Goal: Task Accomplishment & Management: Manage account settings

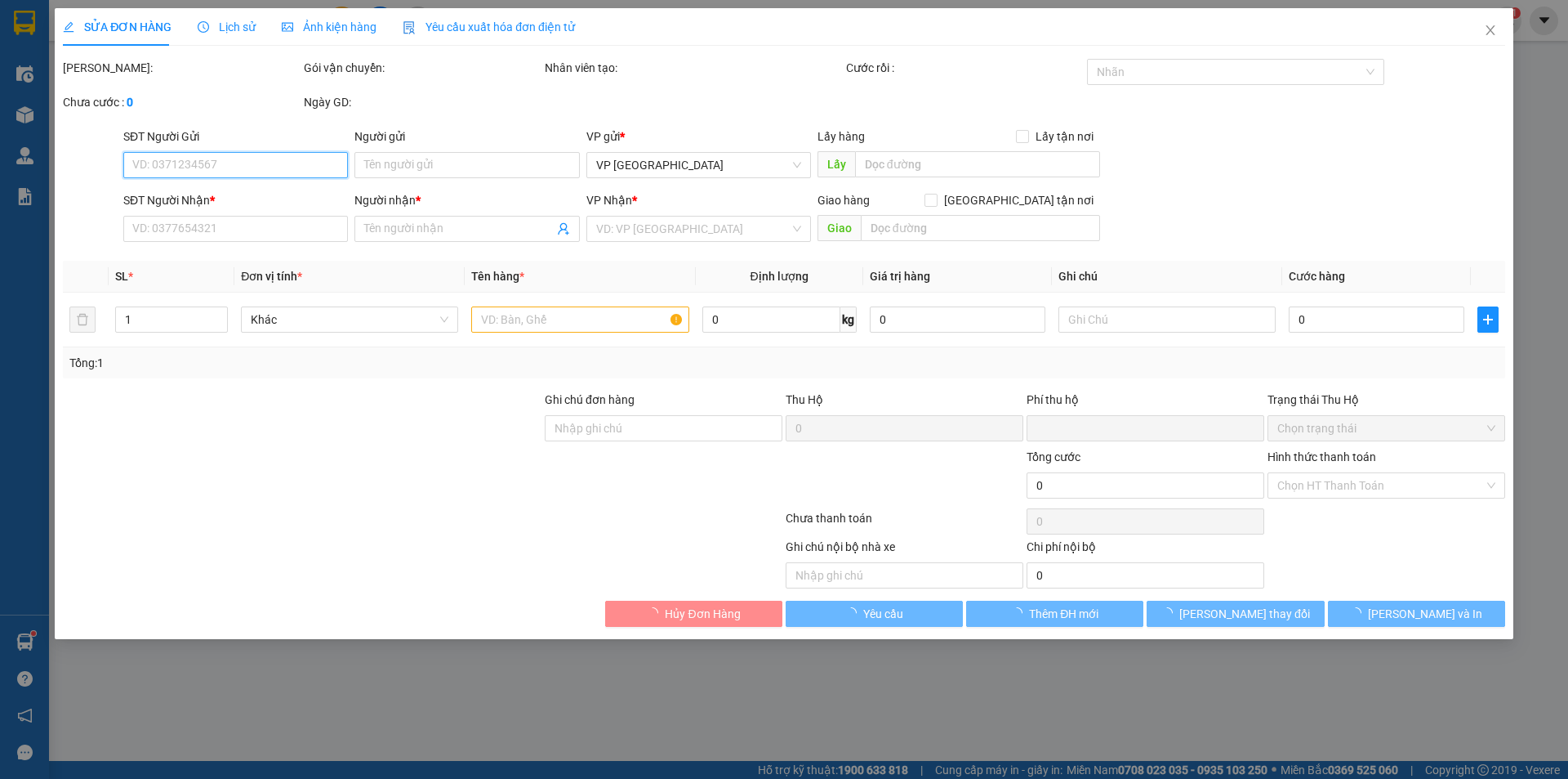
type input "0379677247"
type input "Ánh"
type input "0901312110"
type input "[PERSON_NAME]"
type input "0"
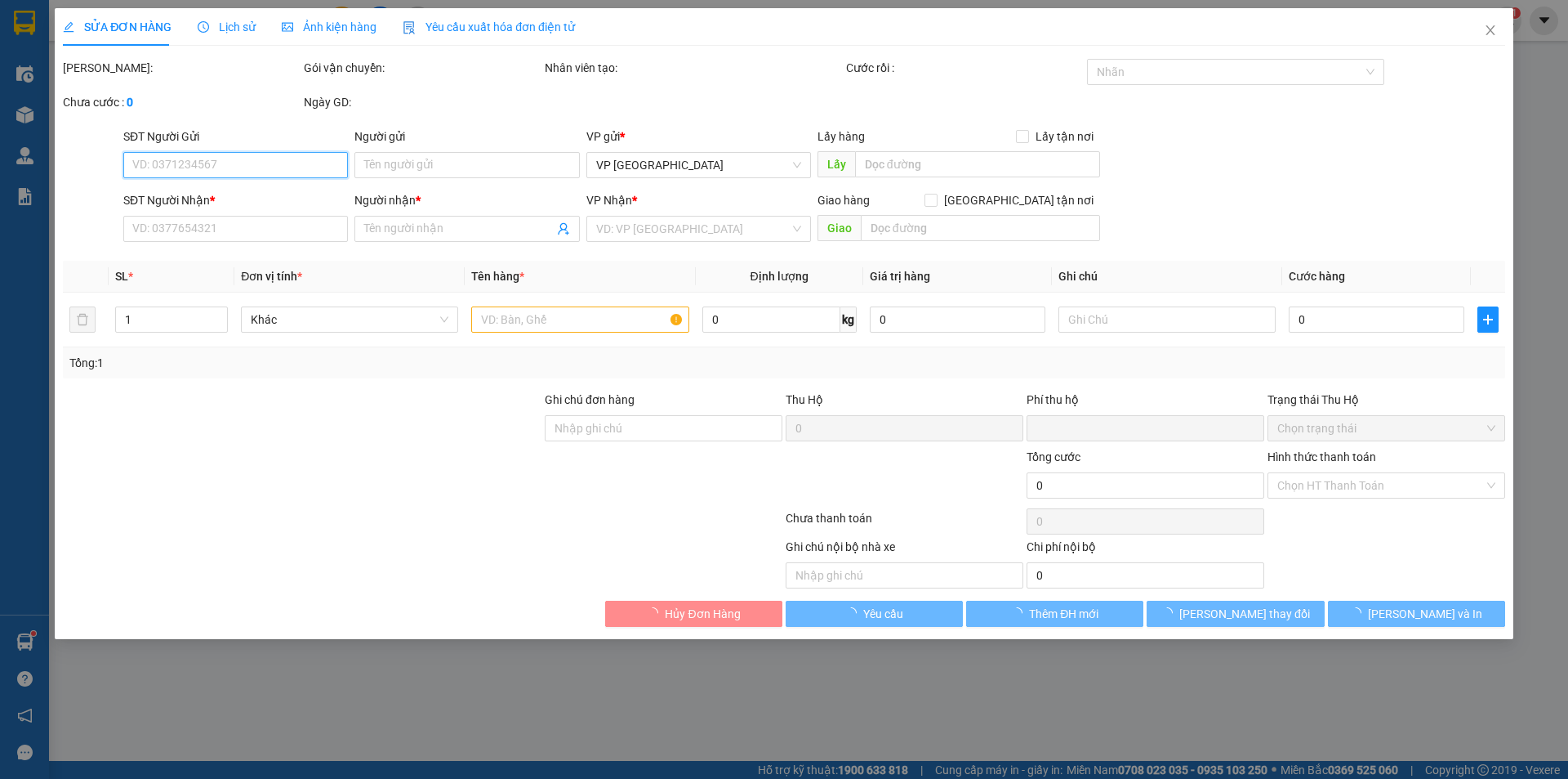
type input "30.000"
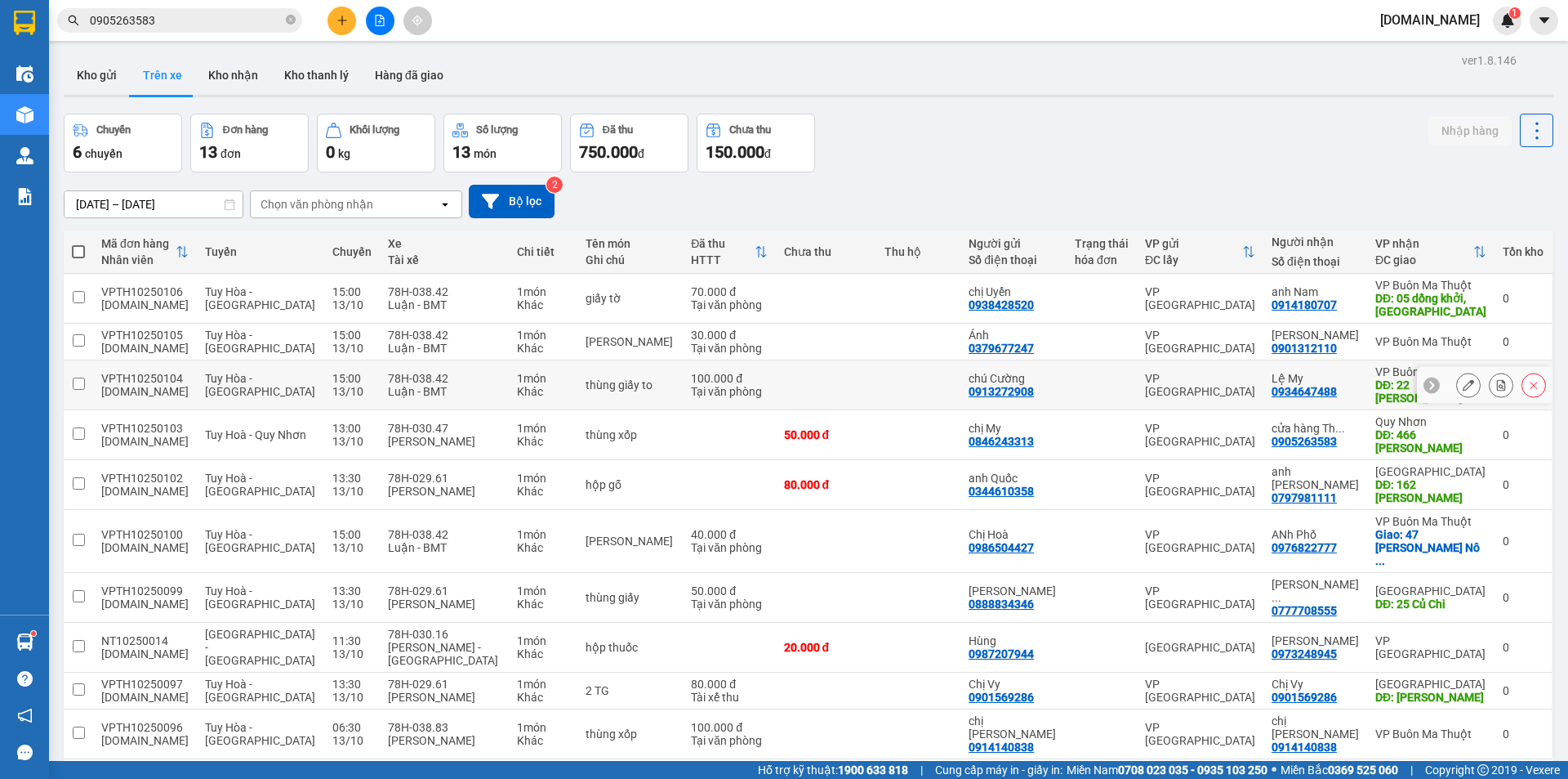
click at [897, 366] on td at bounding box center [919, 385] width 85 height 50
checkbox input "true"
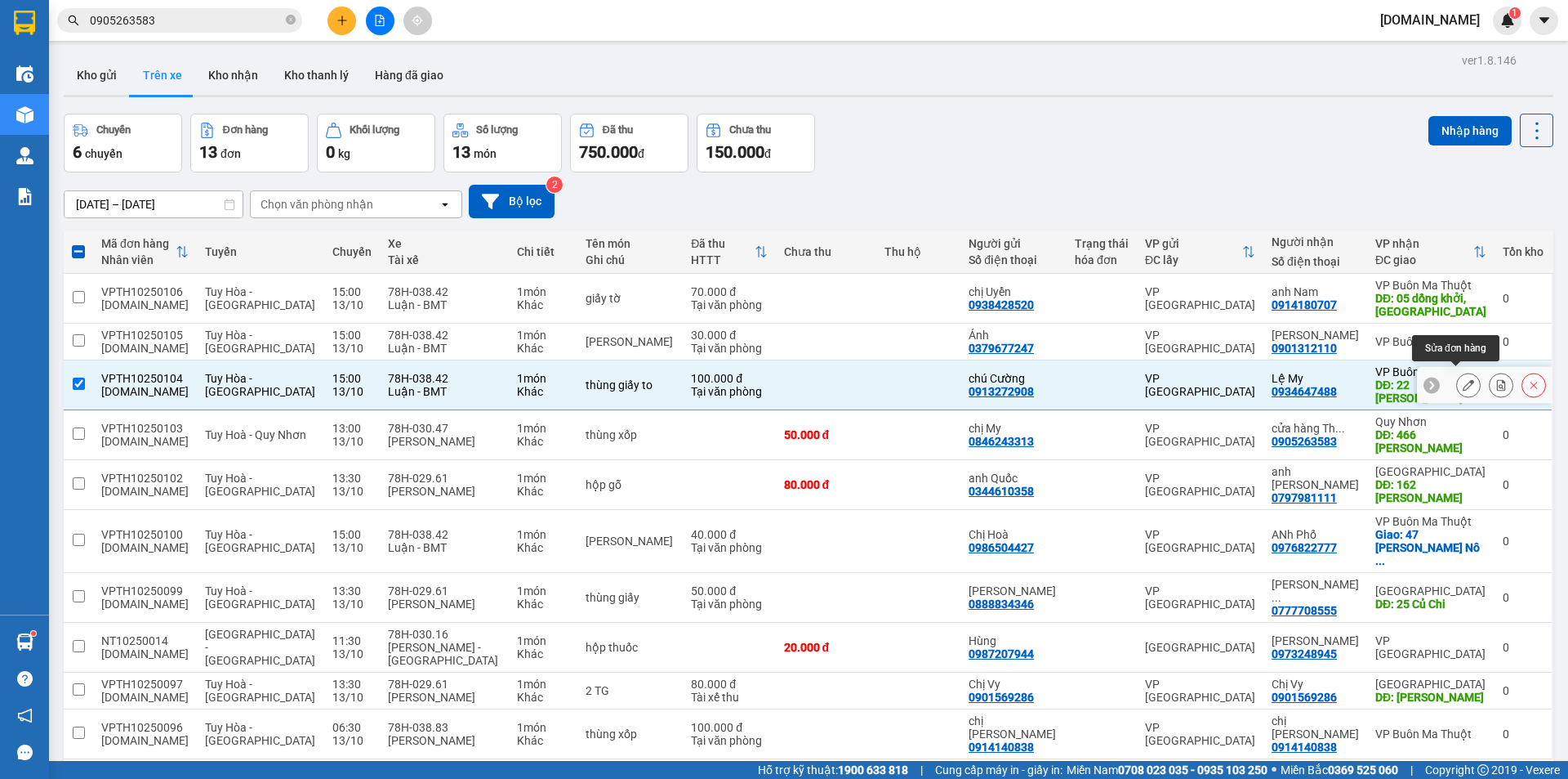
click at [1457, 372] on button at bounding box center [1468, 385] width 23 height 29
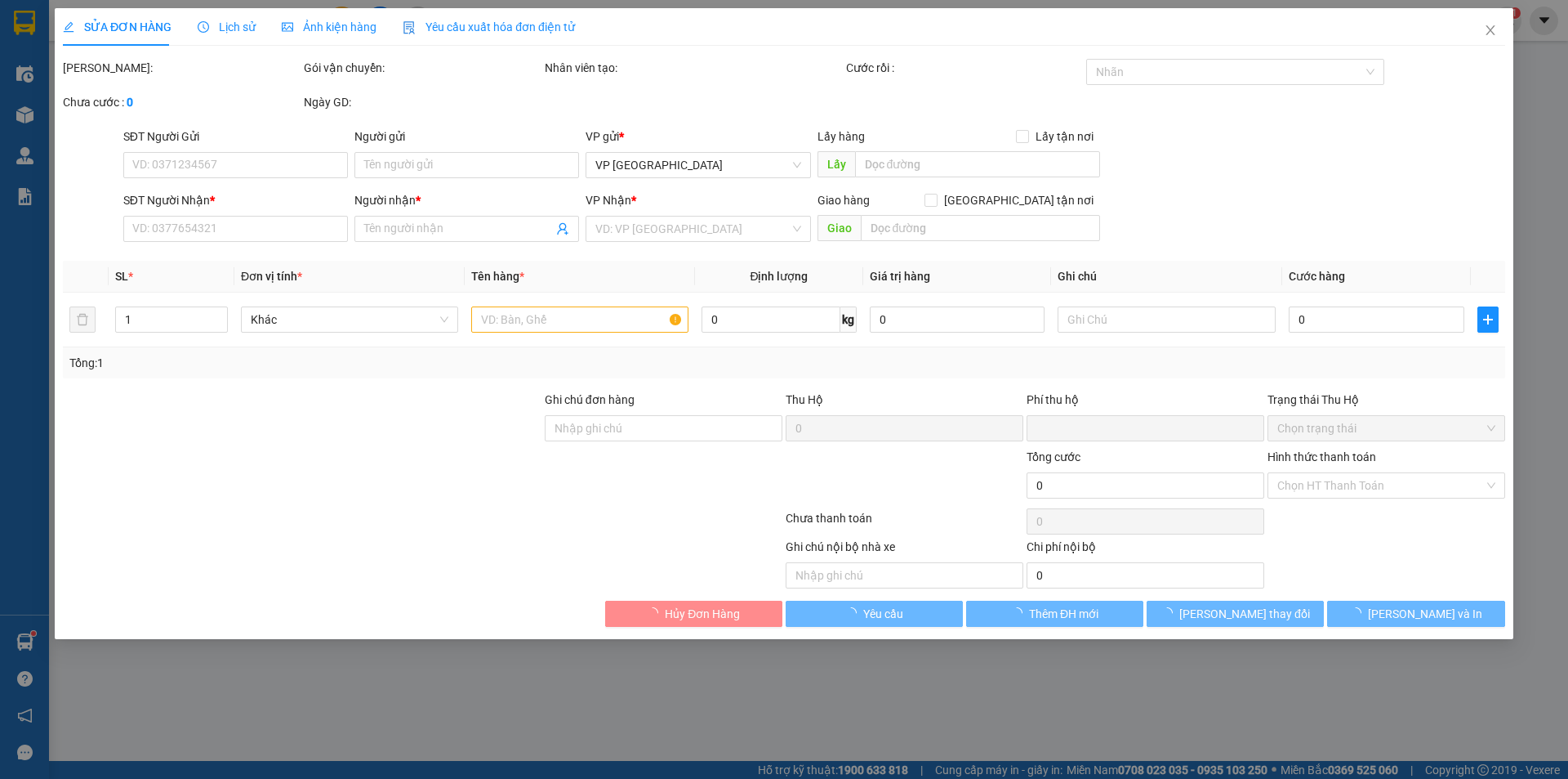
type input "0913272908"
type input "chú Cường"
type input "0934647488"
type input "Lệ My"
type input "22 [PERSON_NAME]"
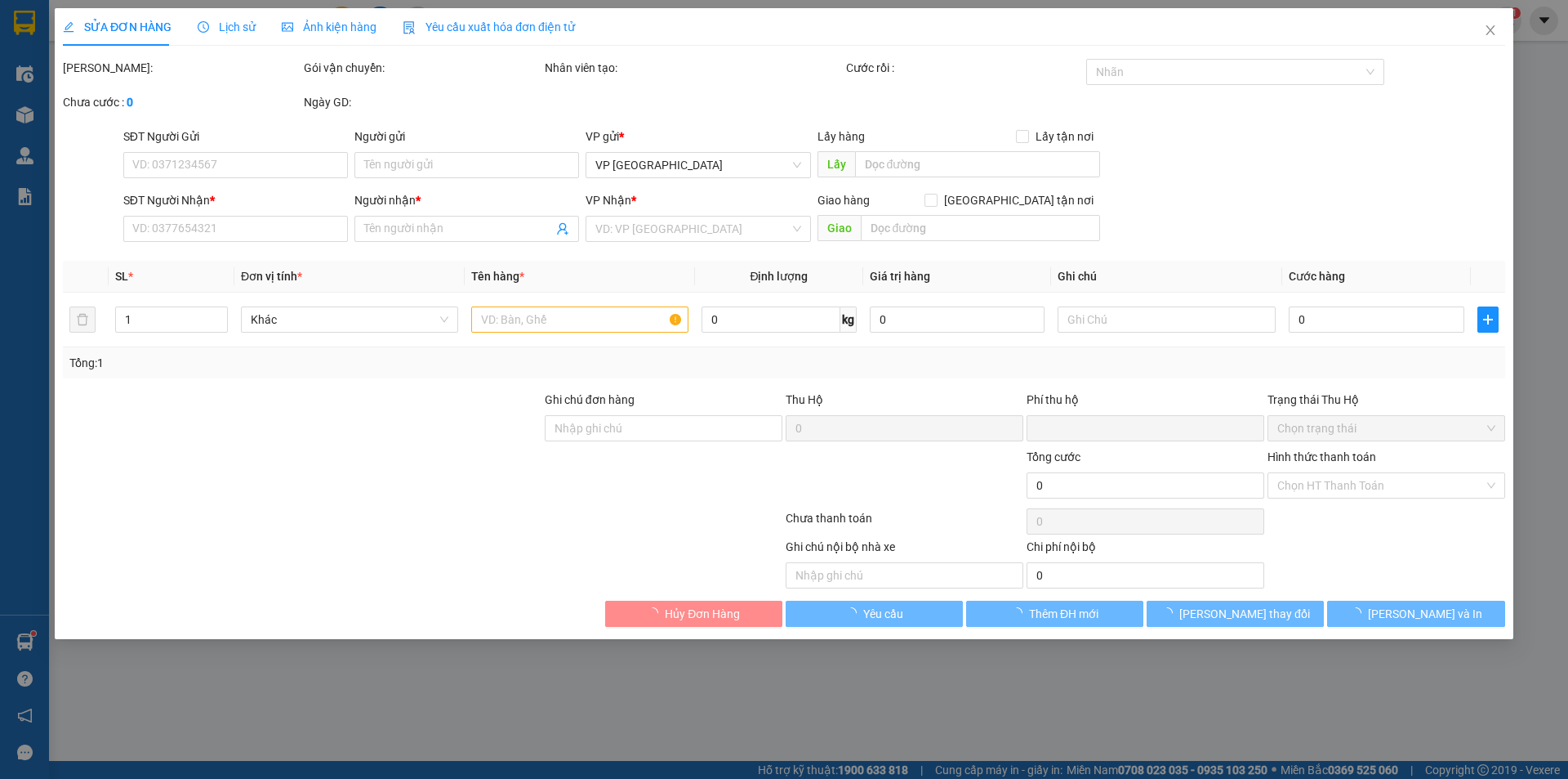
type input "0"
type input "100.000"
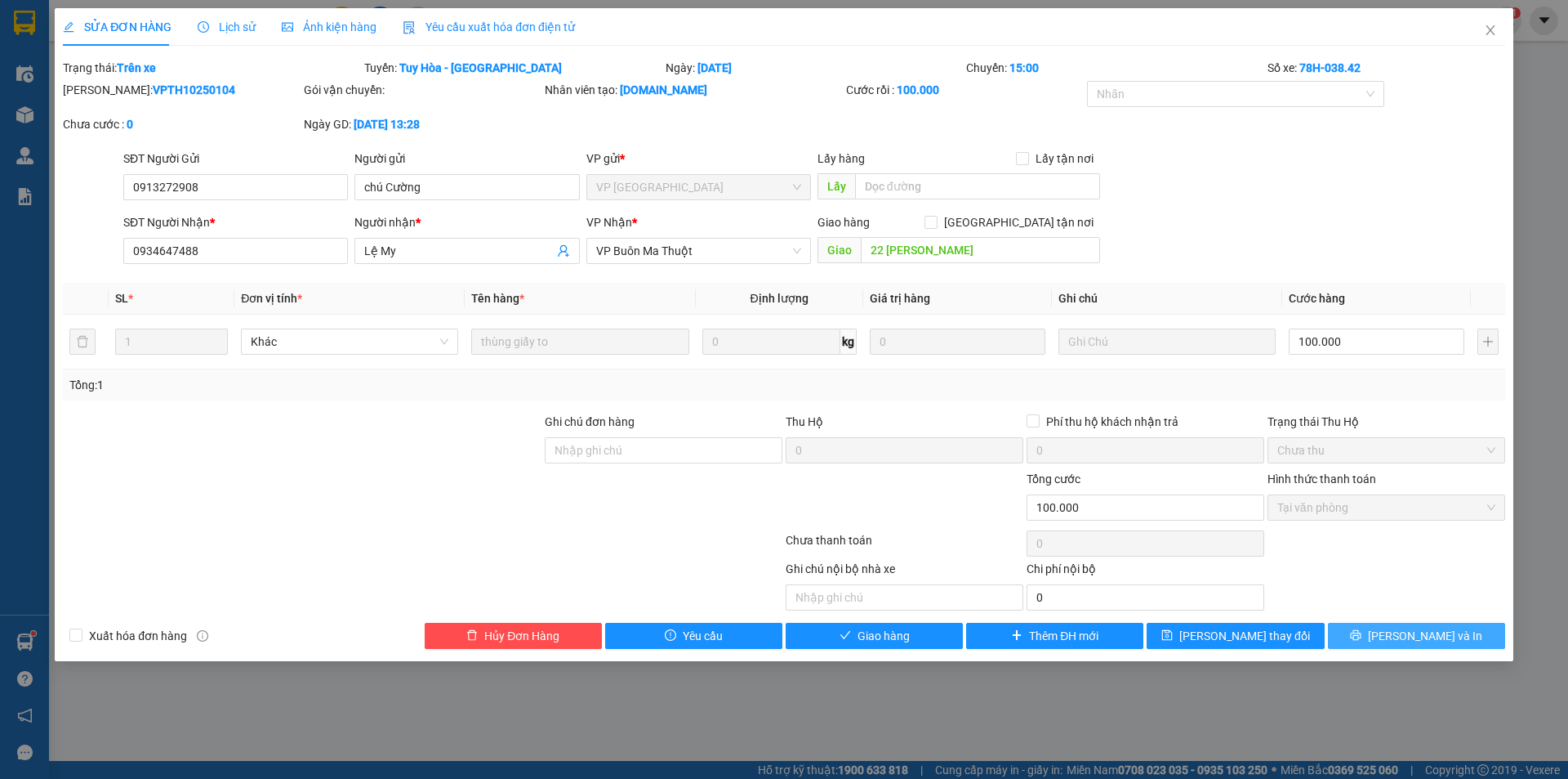
click at [1454, 631] on button "[PERSON_NAME] và In" at bounding box center [1416, 635] width 177 height 26
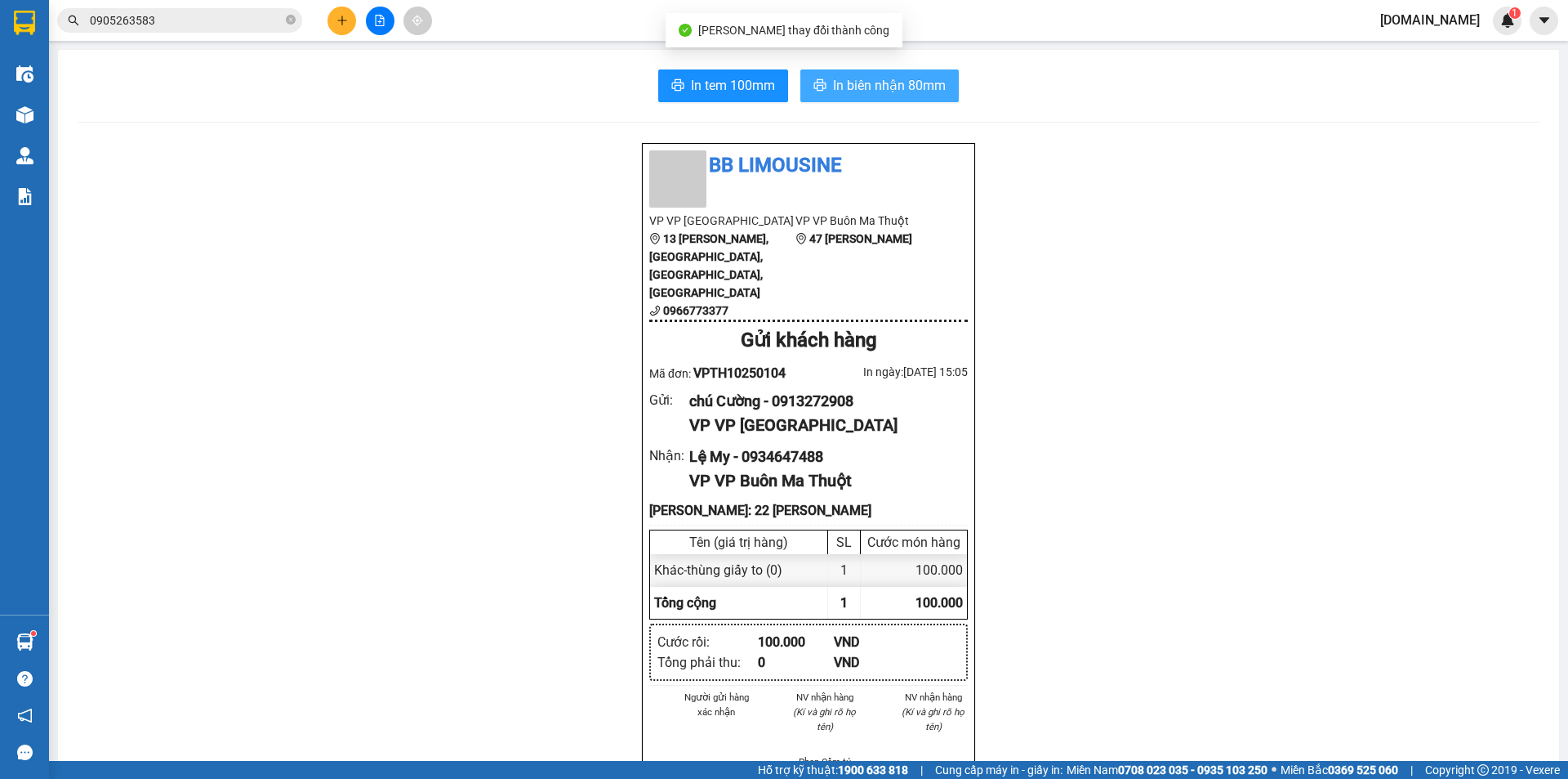
click at [877, 79] on span "In biên nhận 80mm" at bounding box center [889, 85] width 113 height 21
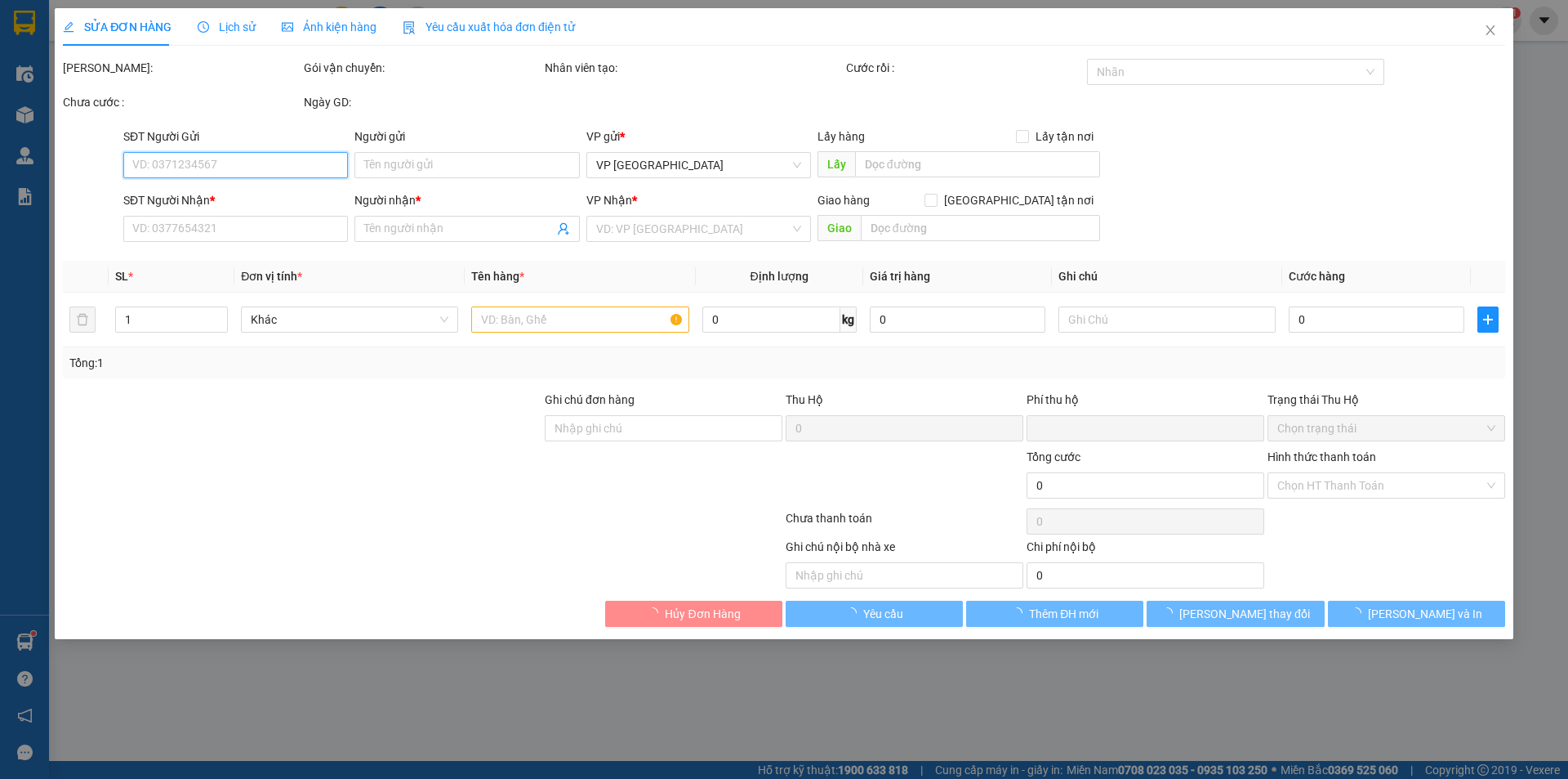
type input "0913272908"
type input "chú Cường"
type input "0934647488"
type input "Lệ My"
type input "22 [PERSON_NAME]"
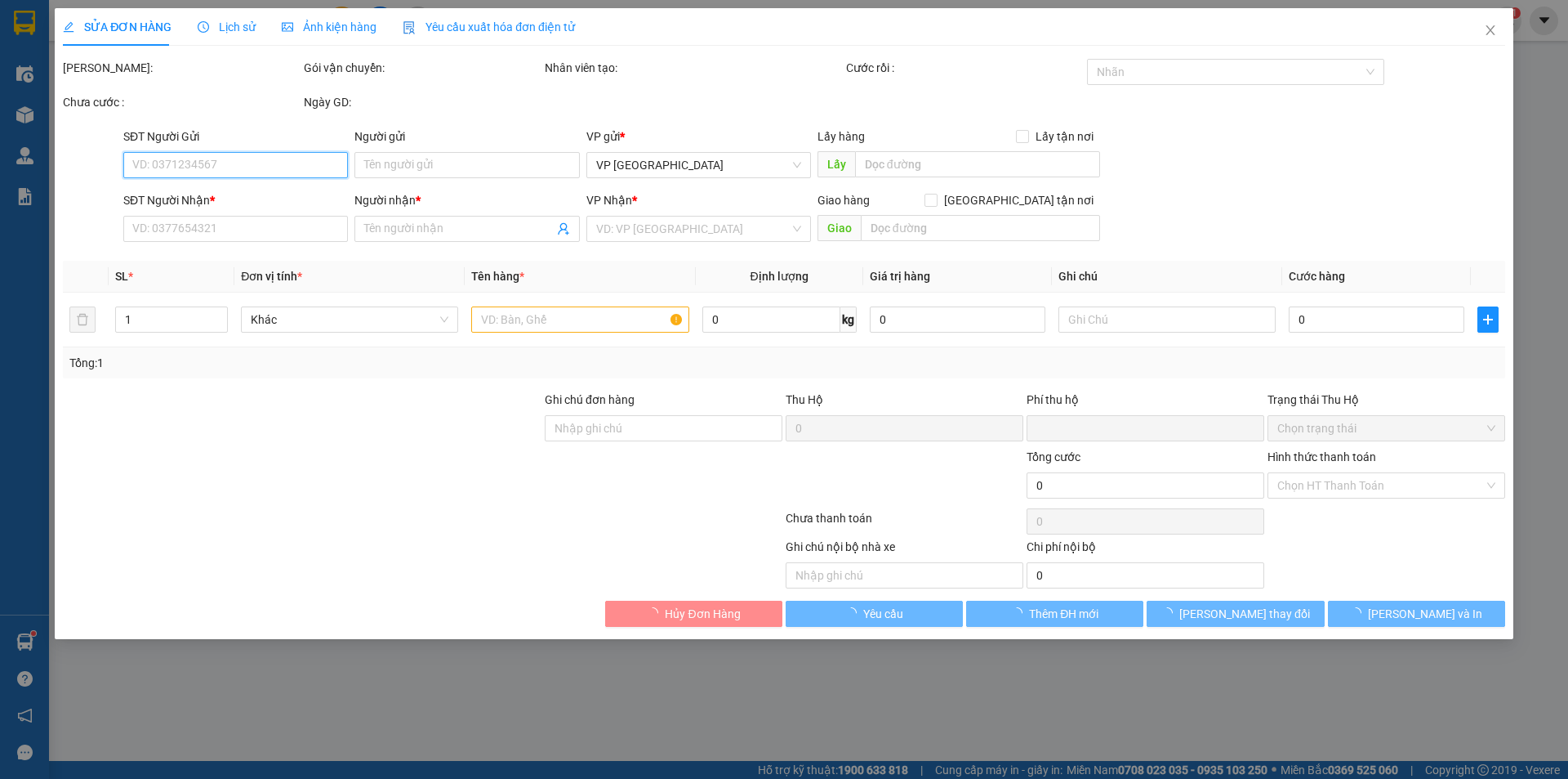
type input "0"
type input "100.000"
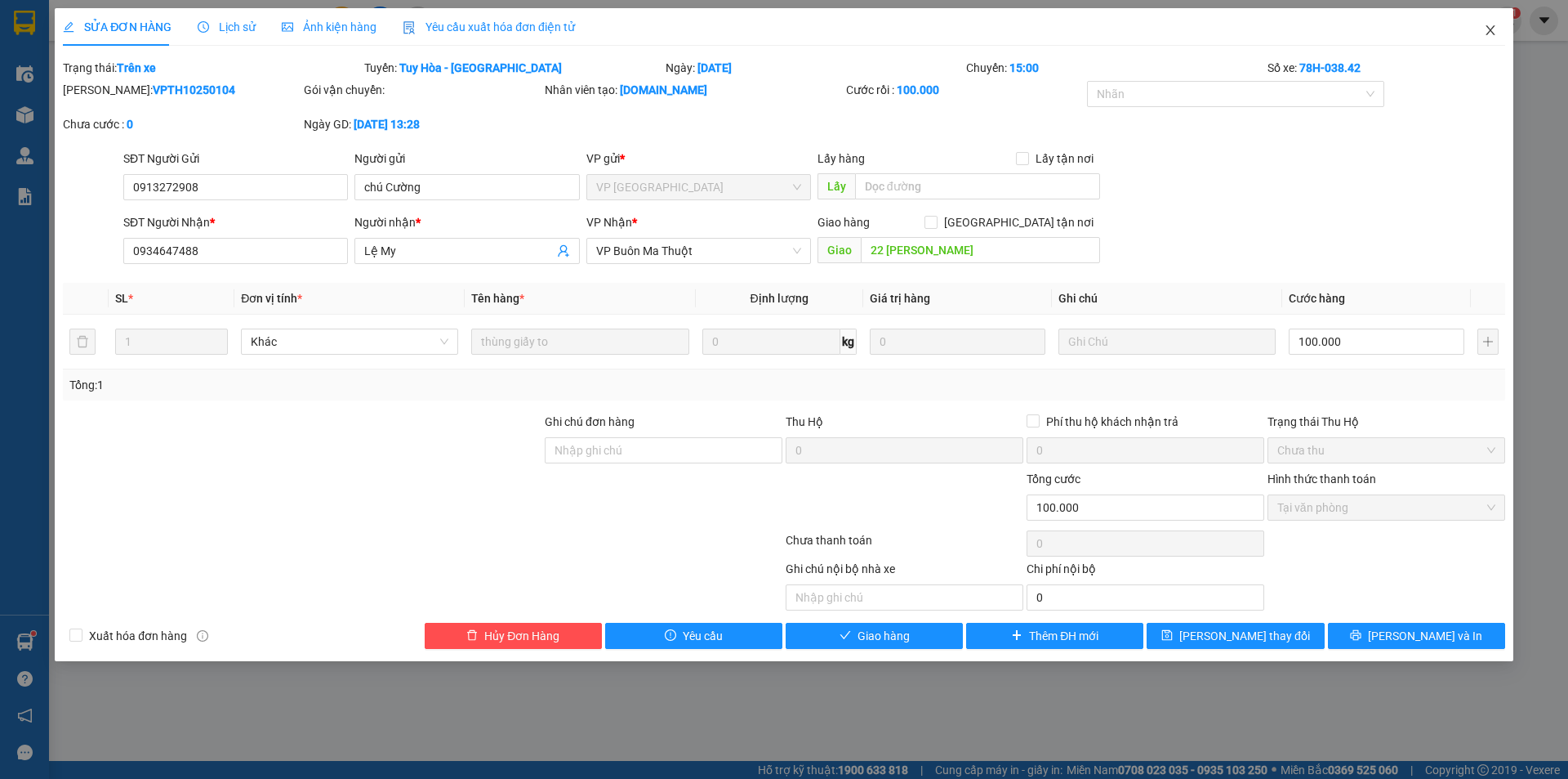
click at [1488, 27] on icon "close" at bounding box center [1490, 30] width 13 height 13
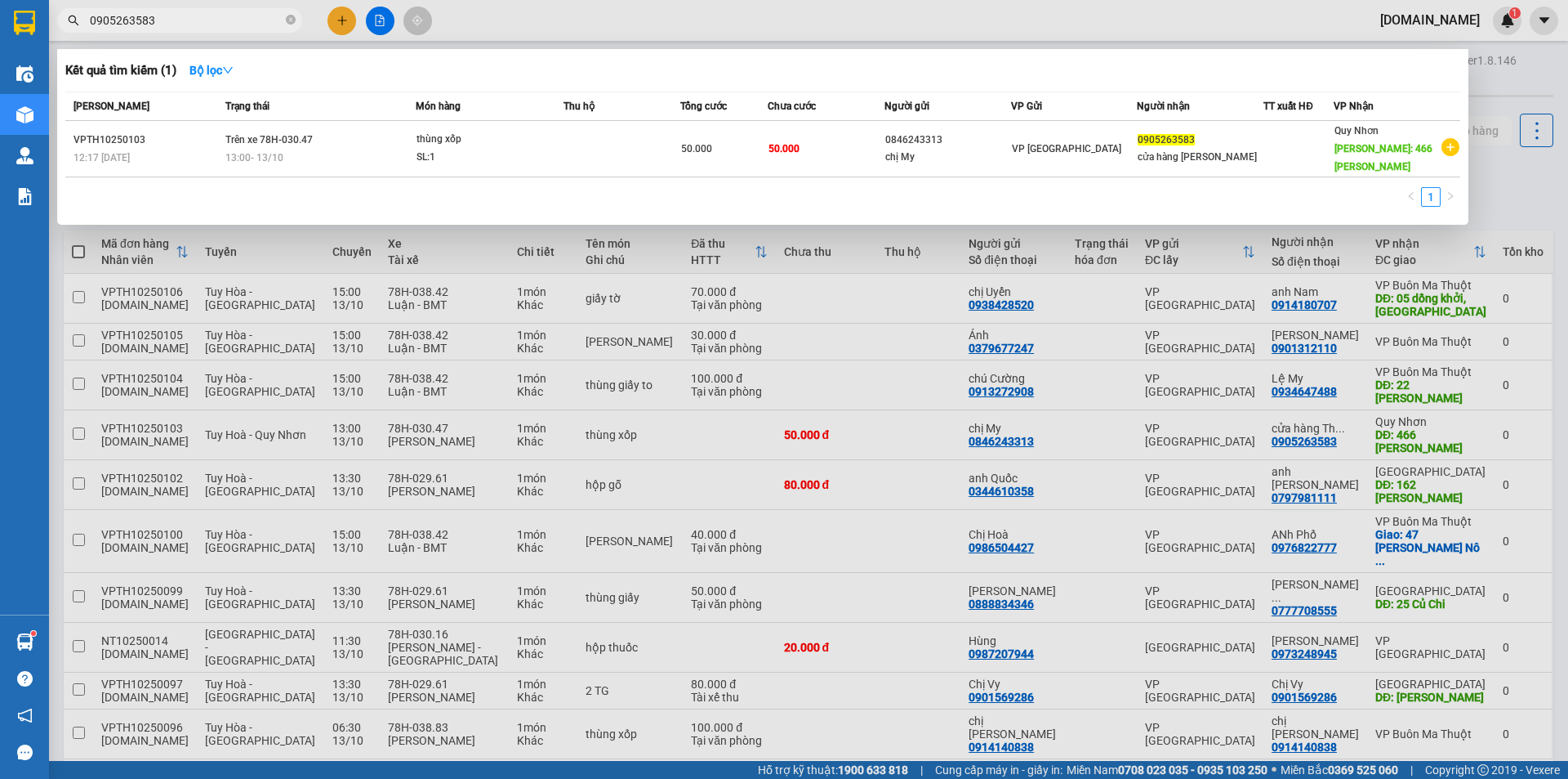
drag, startPoint x: 197, startPoint y: 13, endPoint x: 72, endPoint y: 23, distance: 125.4
click at [72, 23] on div "0905263583" at bounding box center [159, 20] width 318 height 24
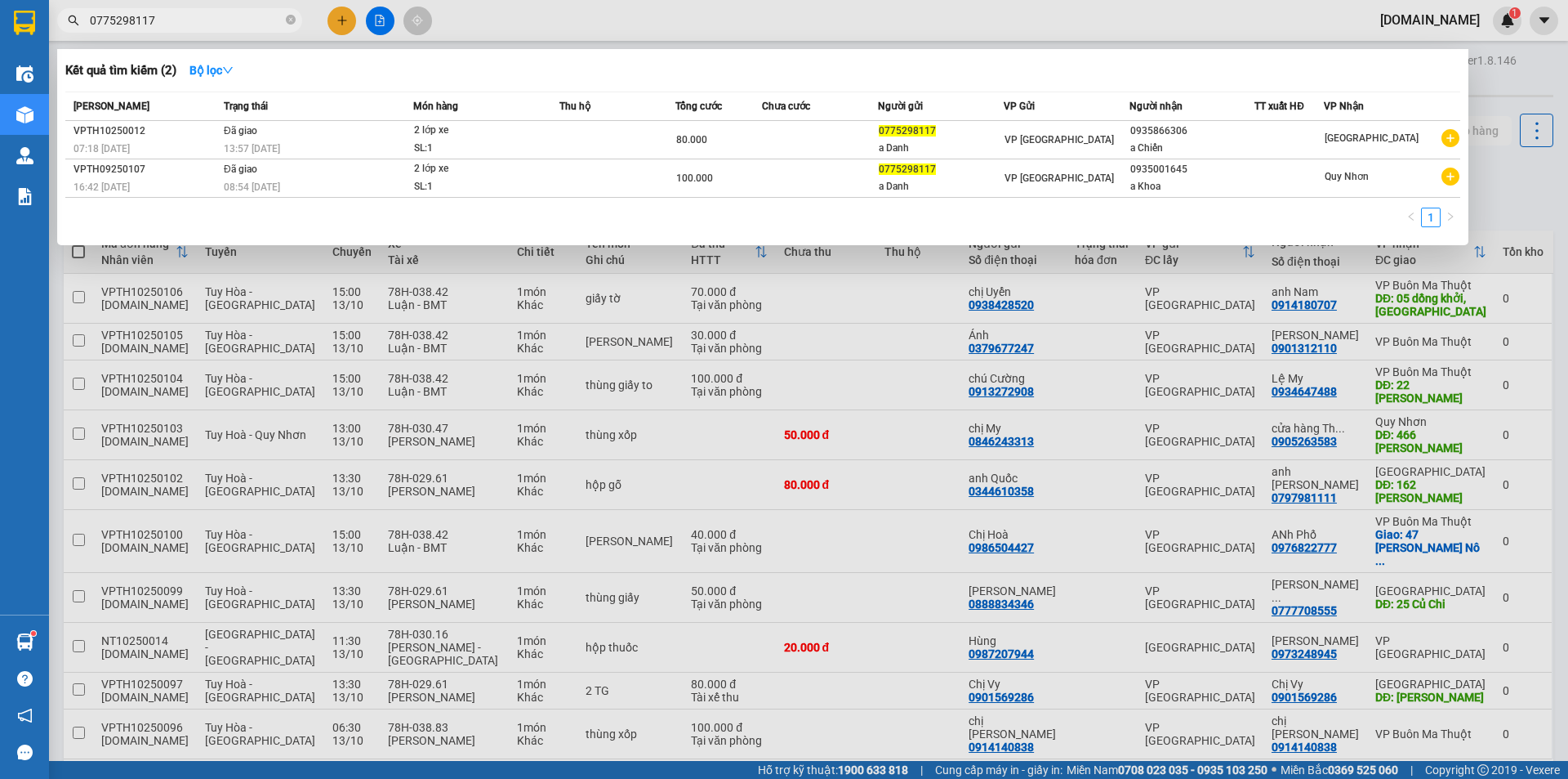
type input "0775298117"
click at [776, 14] on div at bounding box center [784, 389] width 1568 height 779
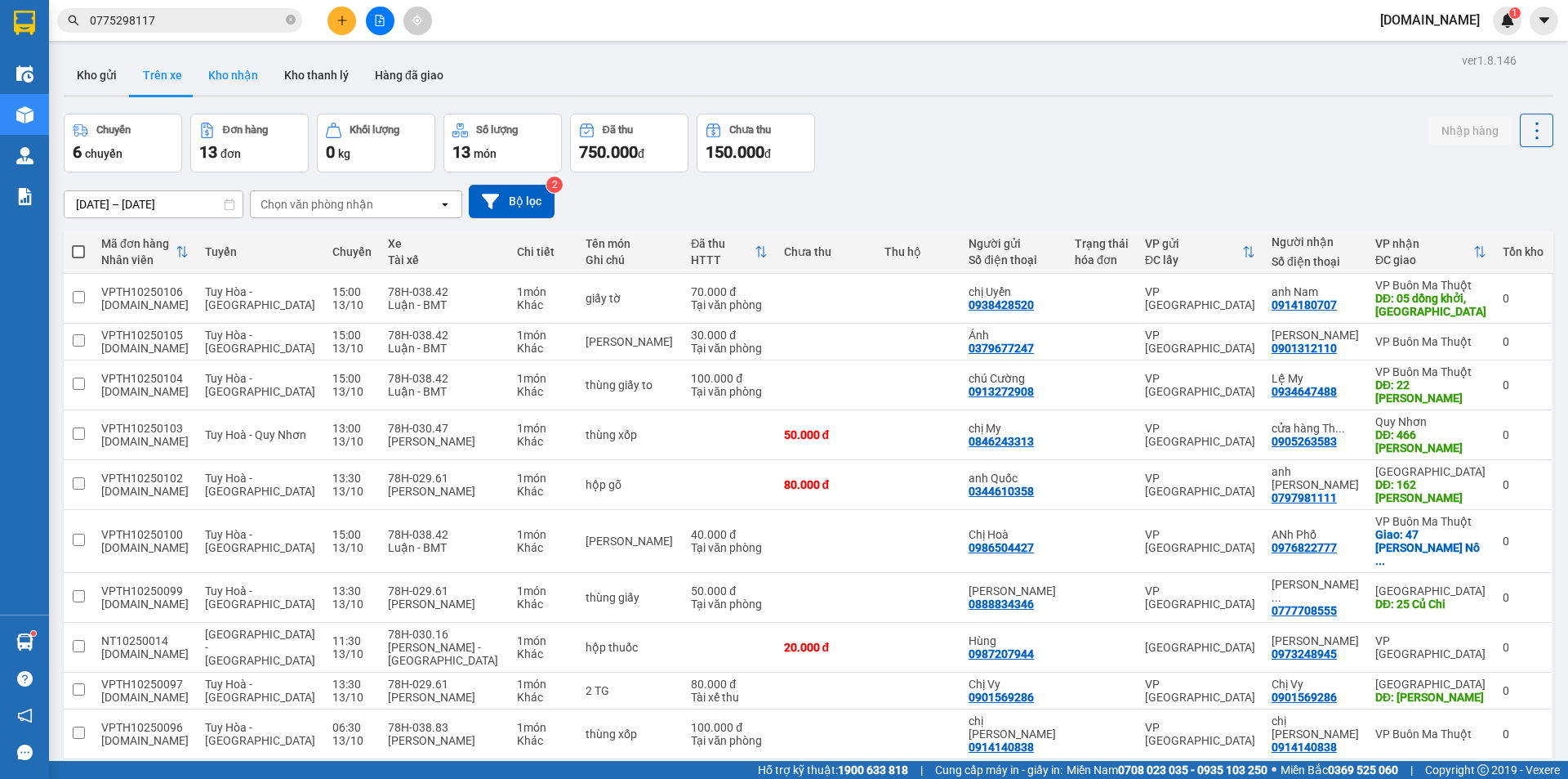
click at [250, 83] on button "Kho nhận" at bounding box center [233, 74] width 76 height 39
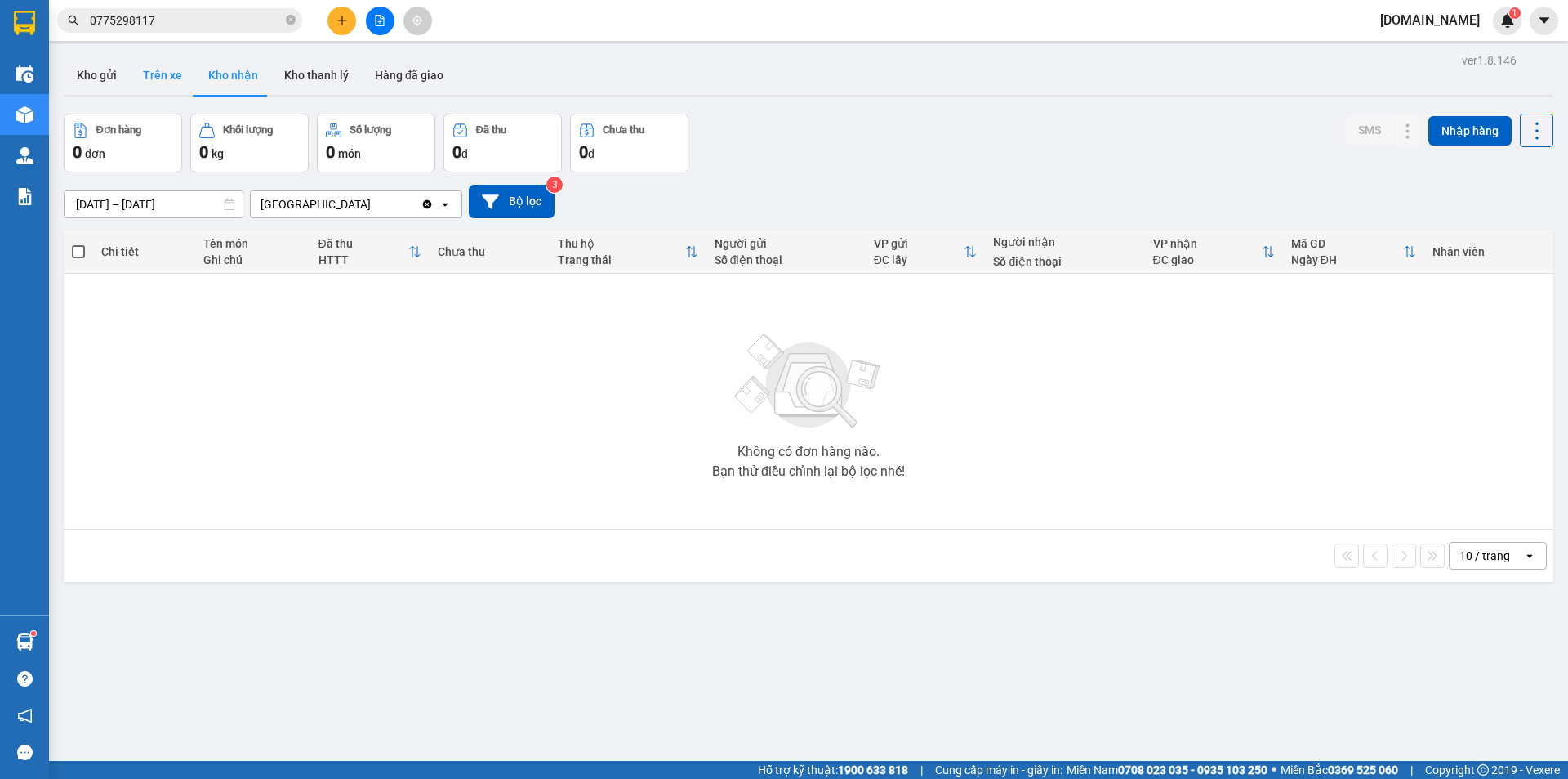
click at [162, 79] on button "Trên xe" at bounding box center [163, 74] width 65 height 39
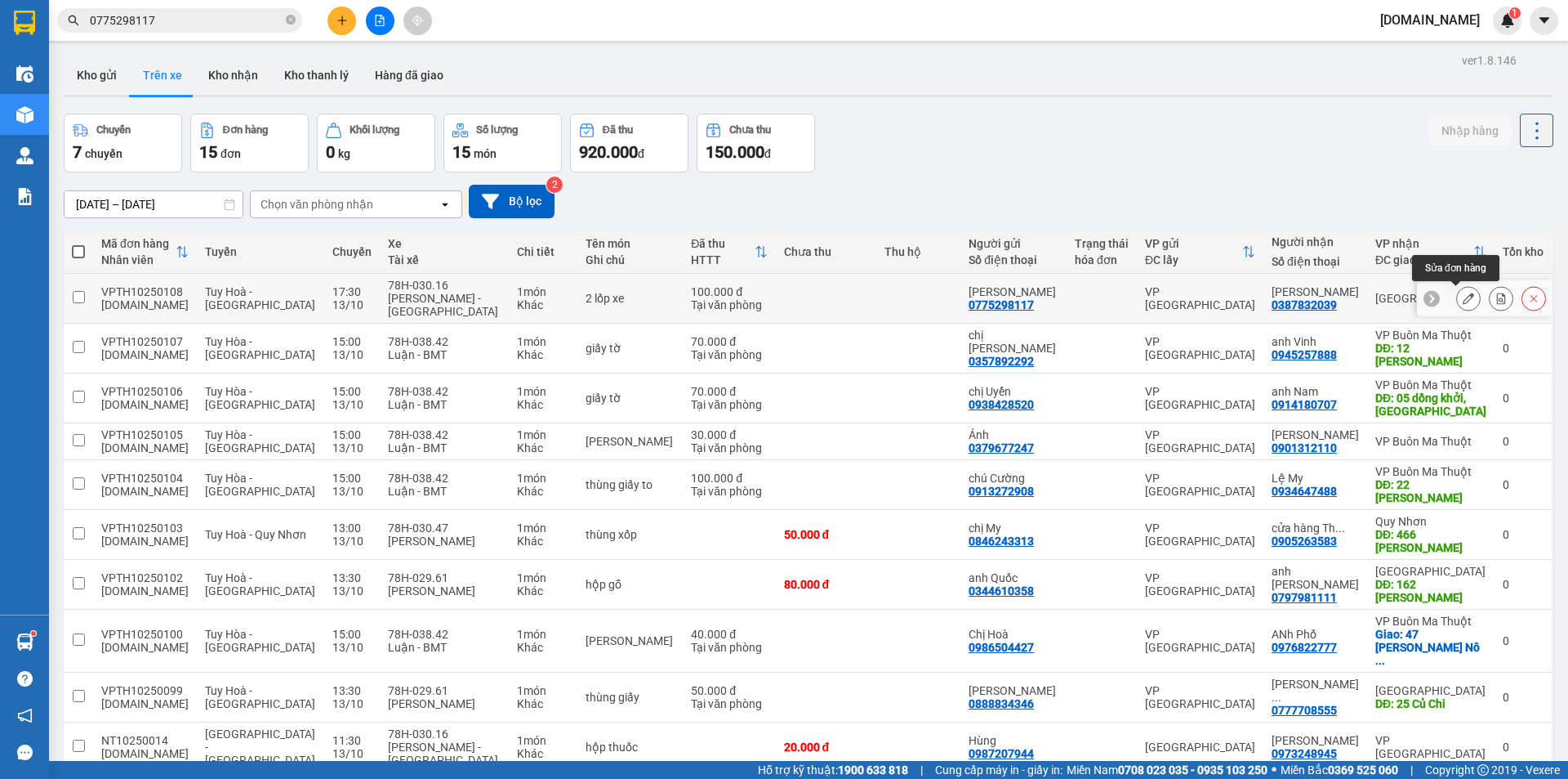
click at [1462, 299] on icon at bounding box center [1468, 298] width 12 height 12
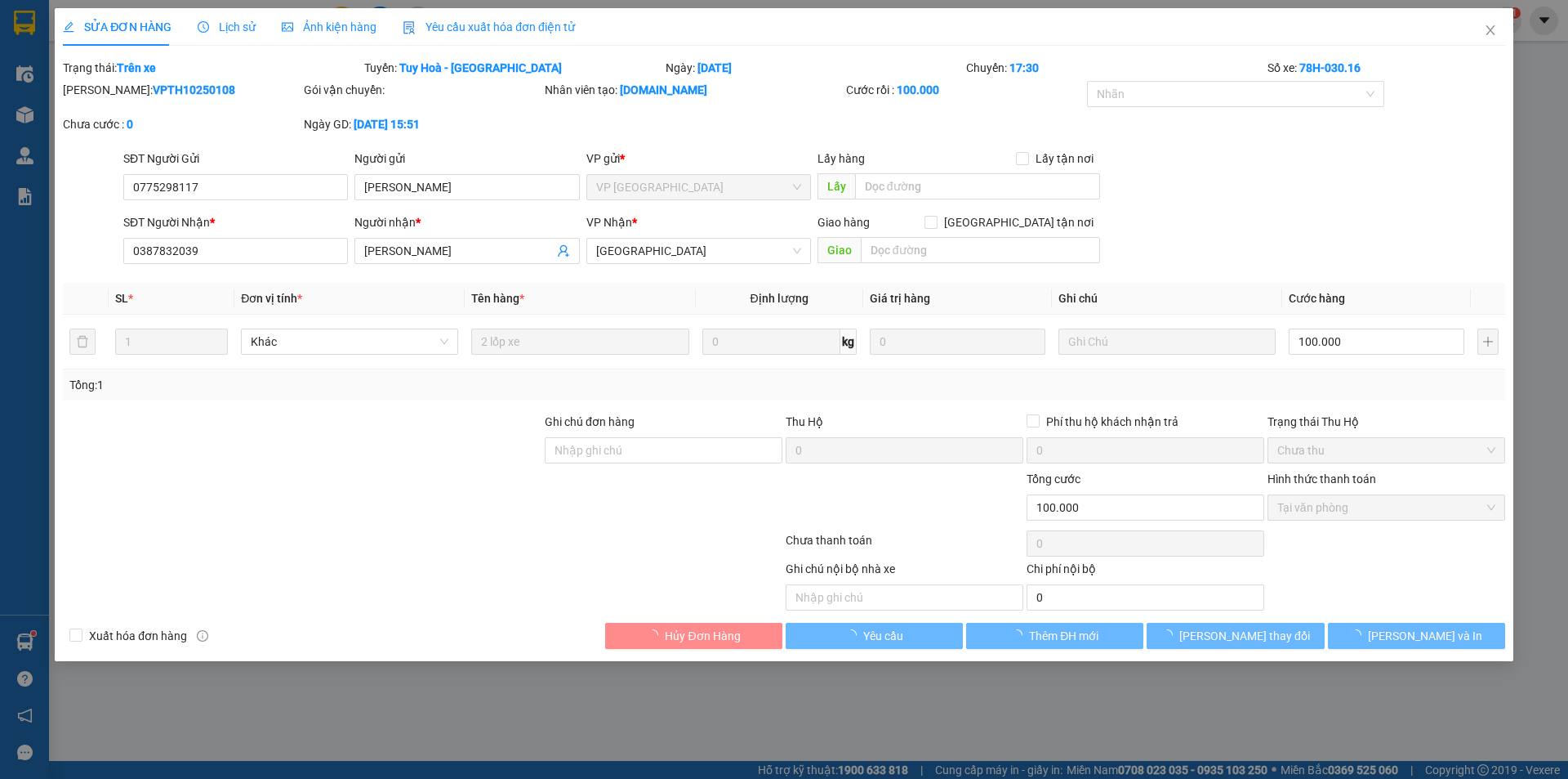
type input "0775298117"
type input "[PERSON_NAME]"
type input "0387832039"
type input "[PERSON_NAME]"
type input "0"
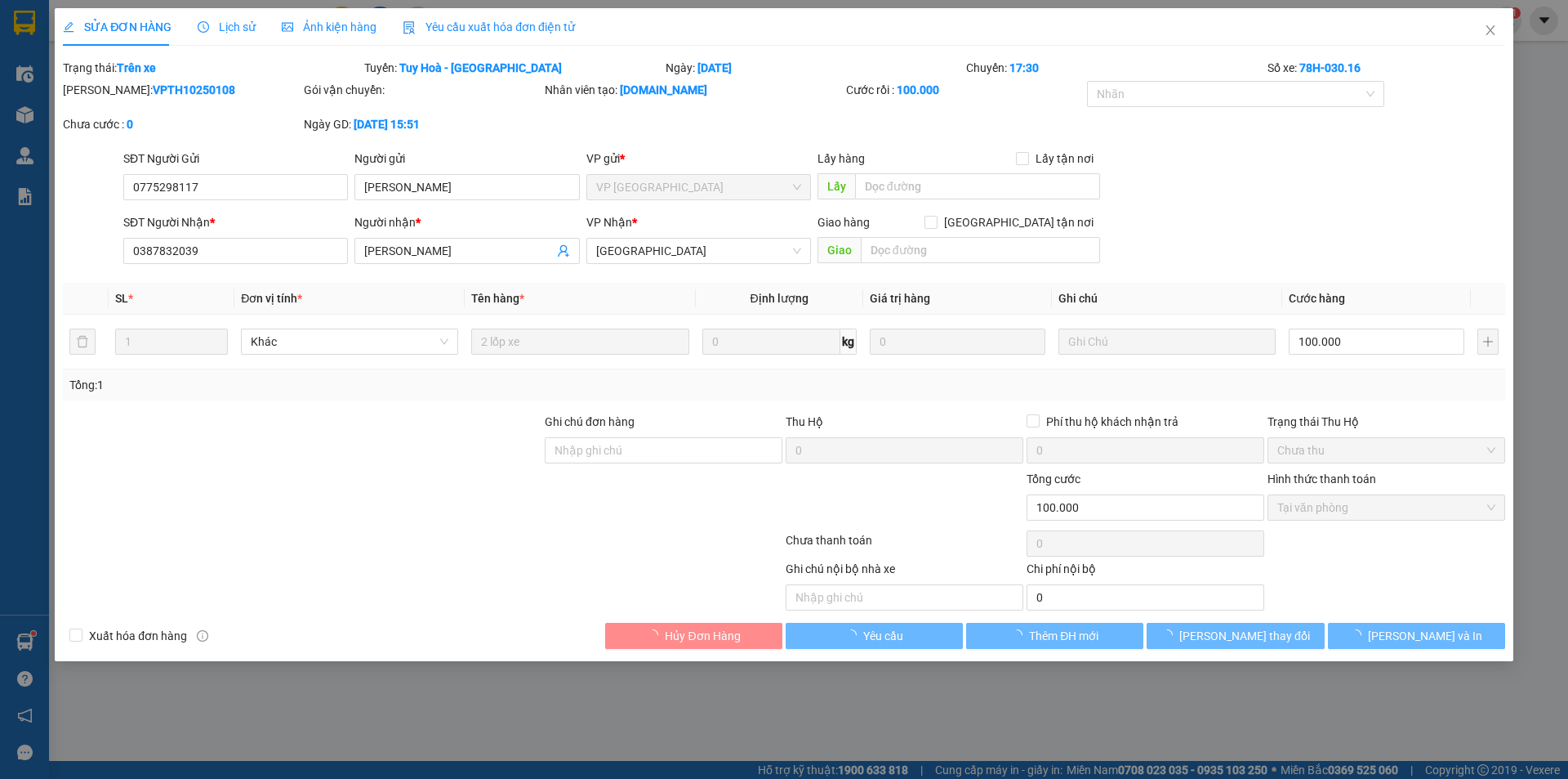
type input "100.000"
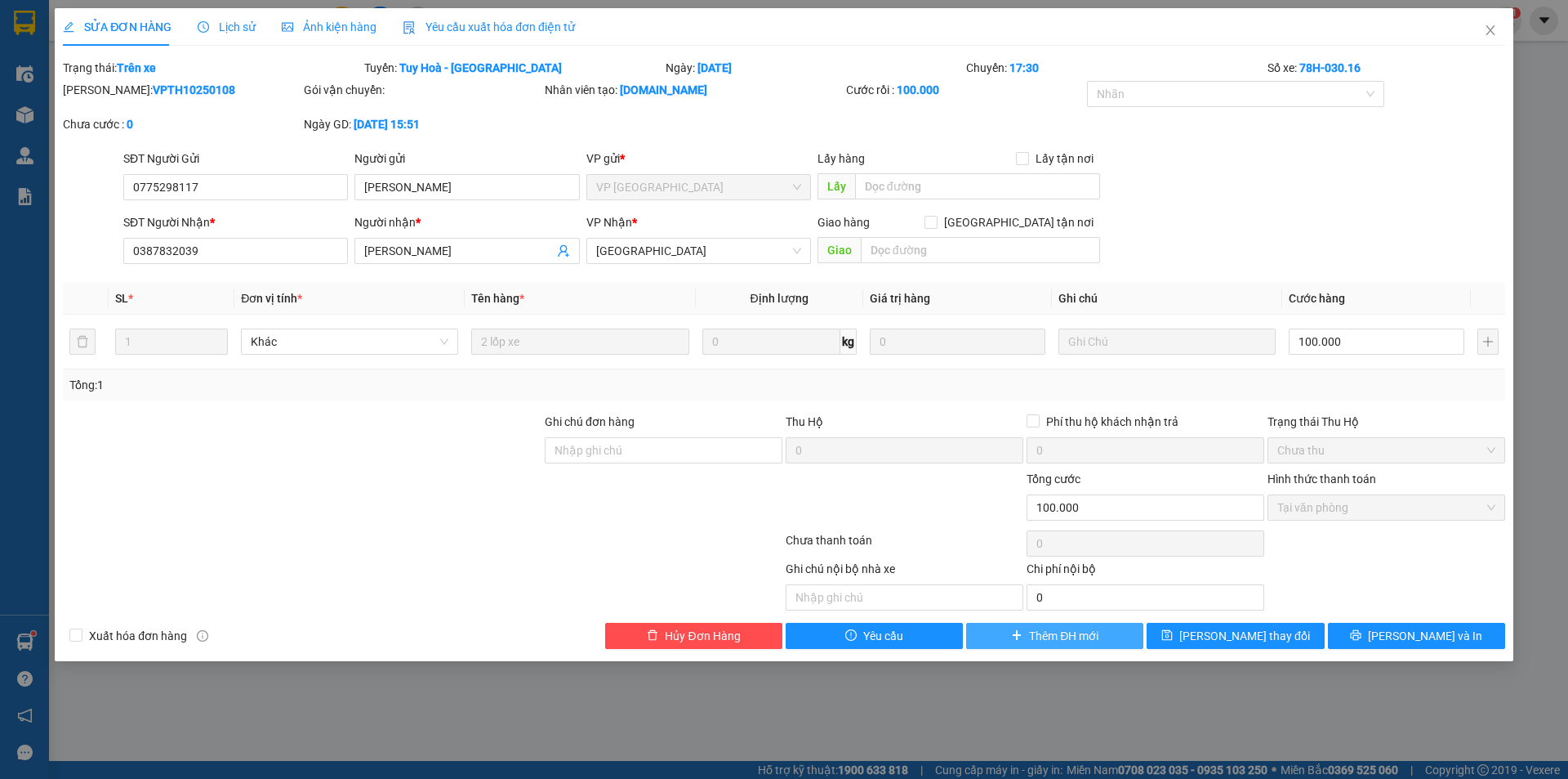
click at [1082, 630] on span "Thêm ĐH mới" at bounding box center [1063, 636] width 70 height 18
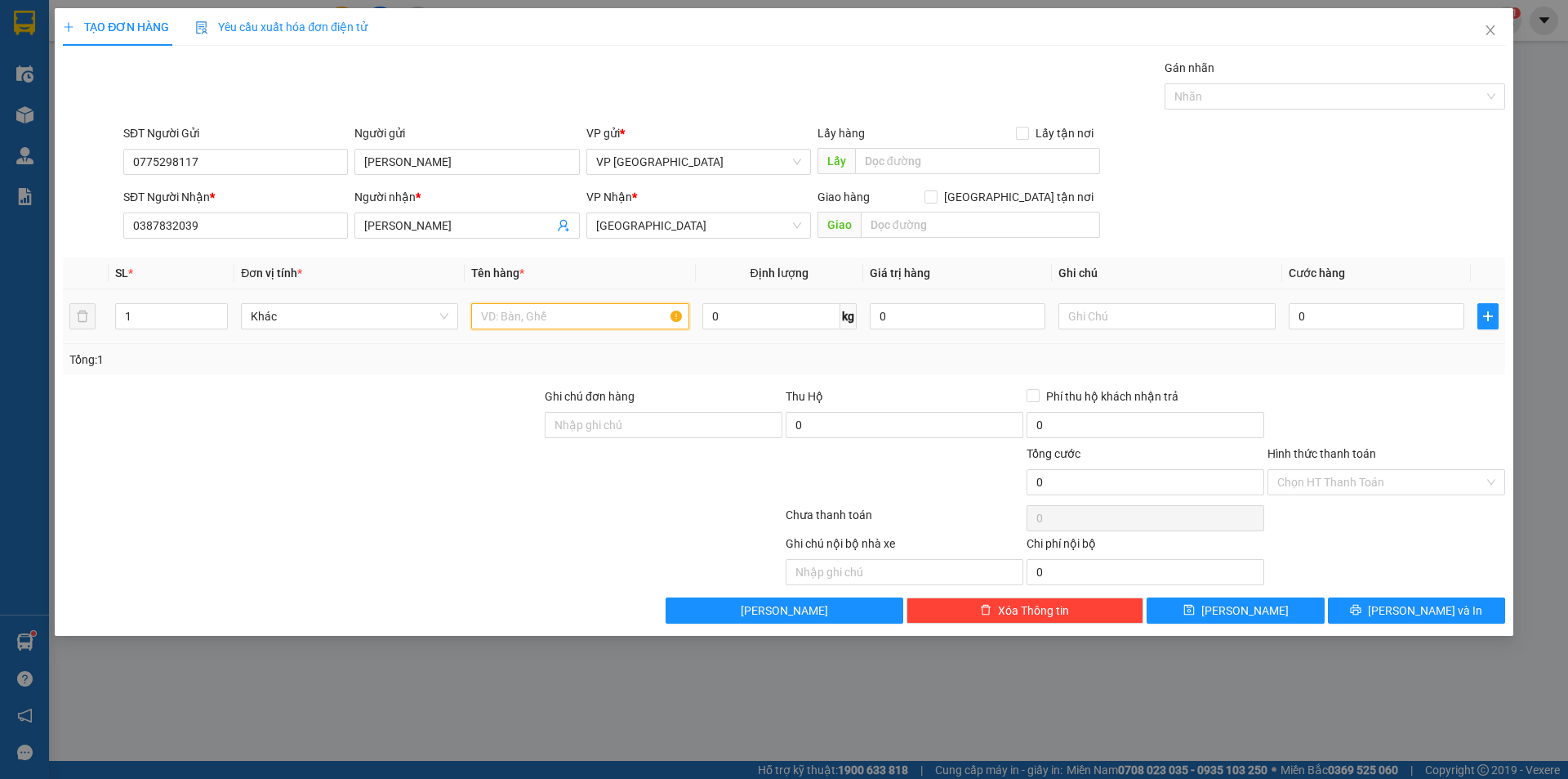
click at [584, 321] on input "text" at bounding box center [580, 316] width 217 height 26
click at [203, 323] on input "1" at bounding box center [171, 316] width 111 height 24
type input "2"
click at [524, 319] on input "text" at bounding box center [580, 316] width 217 height 26
type input "lốp xe"
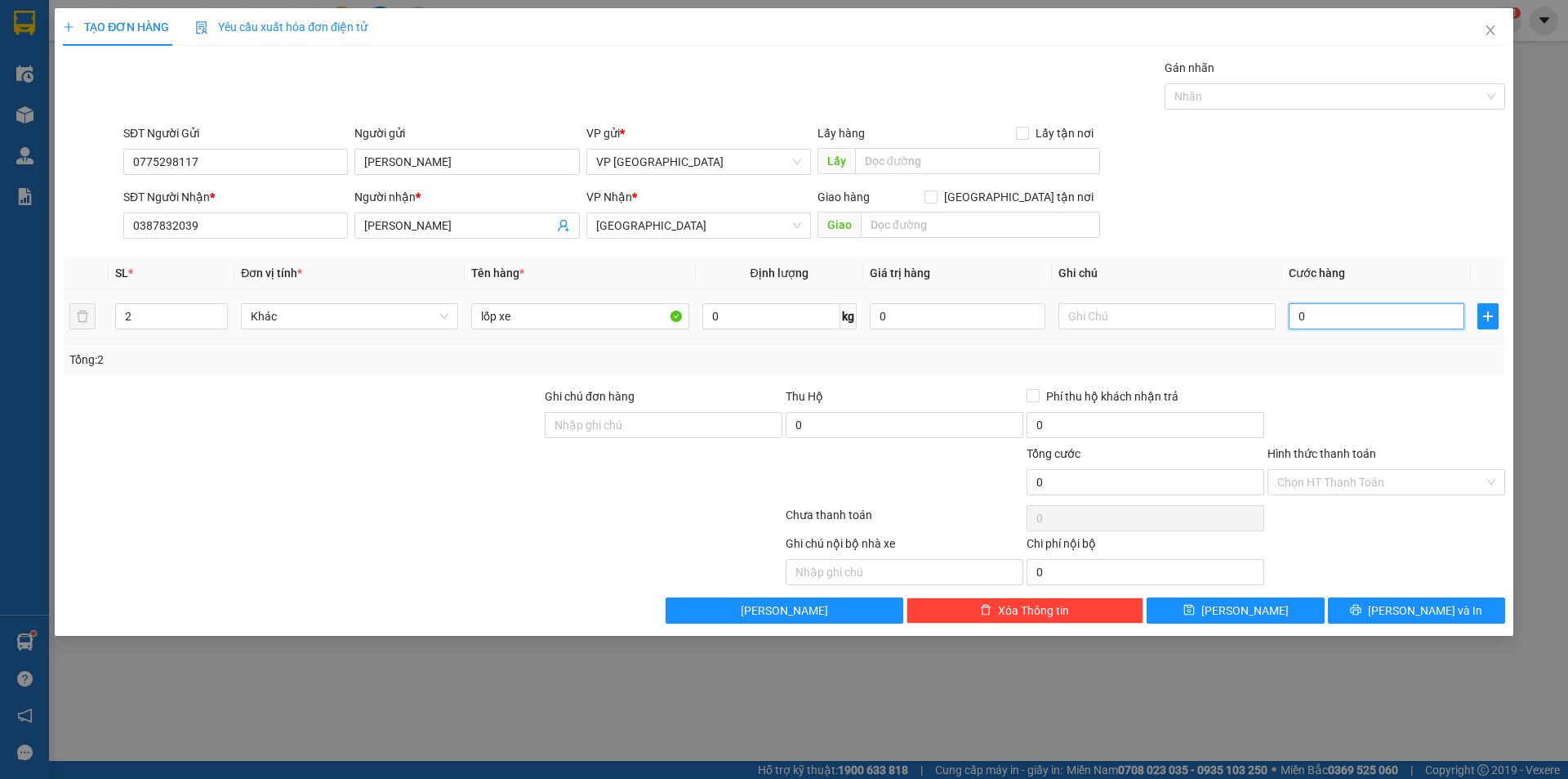
click at [1357, 314] on input "0" at bounding box center [1376, 316] width 175 height 26
type input "1"
type input "10"
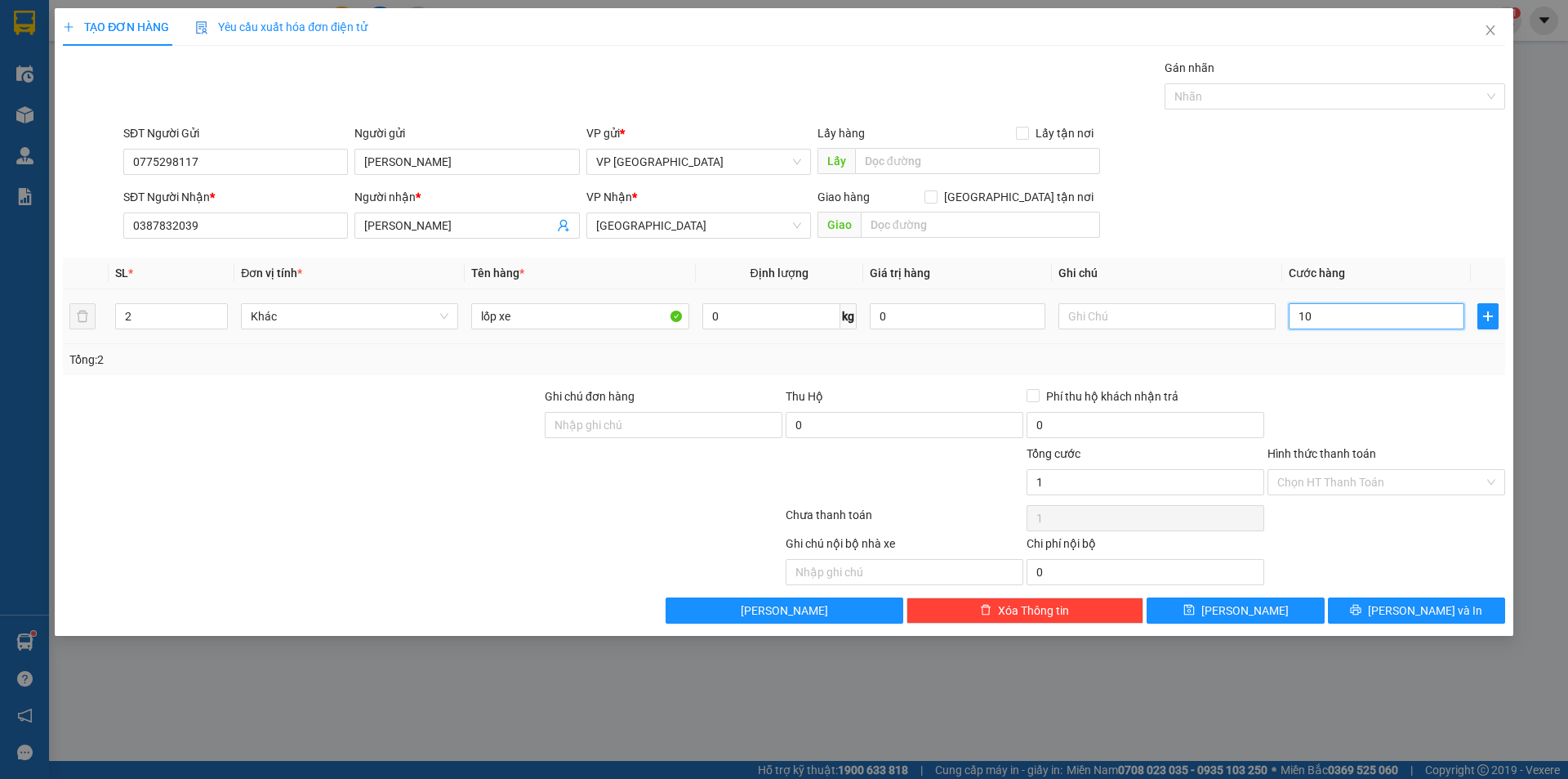
type input "10"
type input "100"
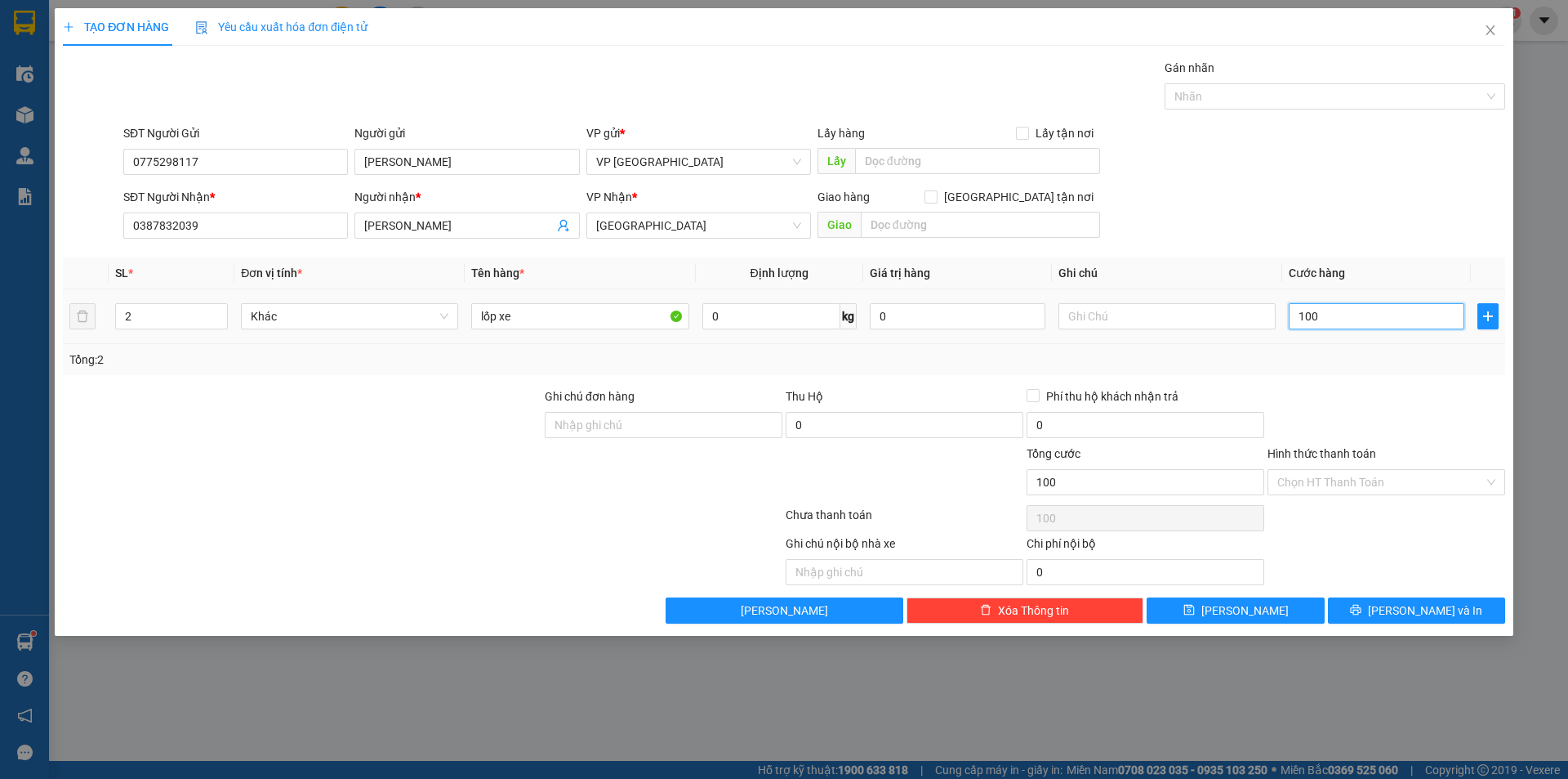
type input "1.000"
type input "10.000"
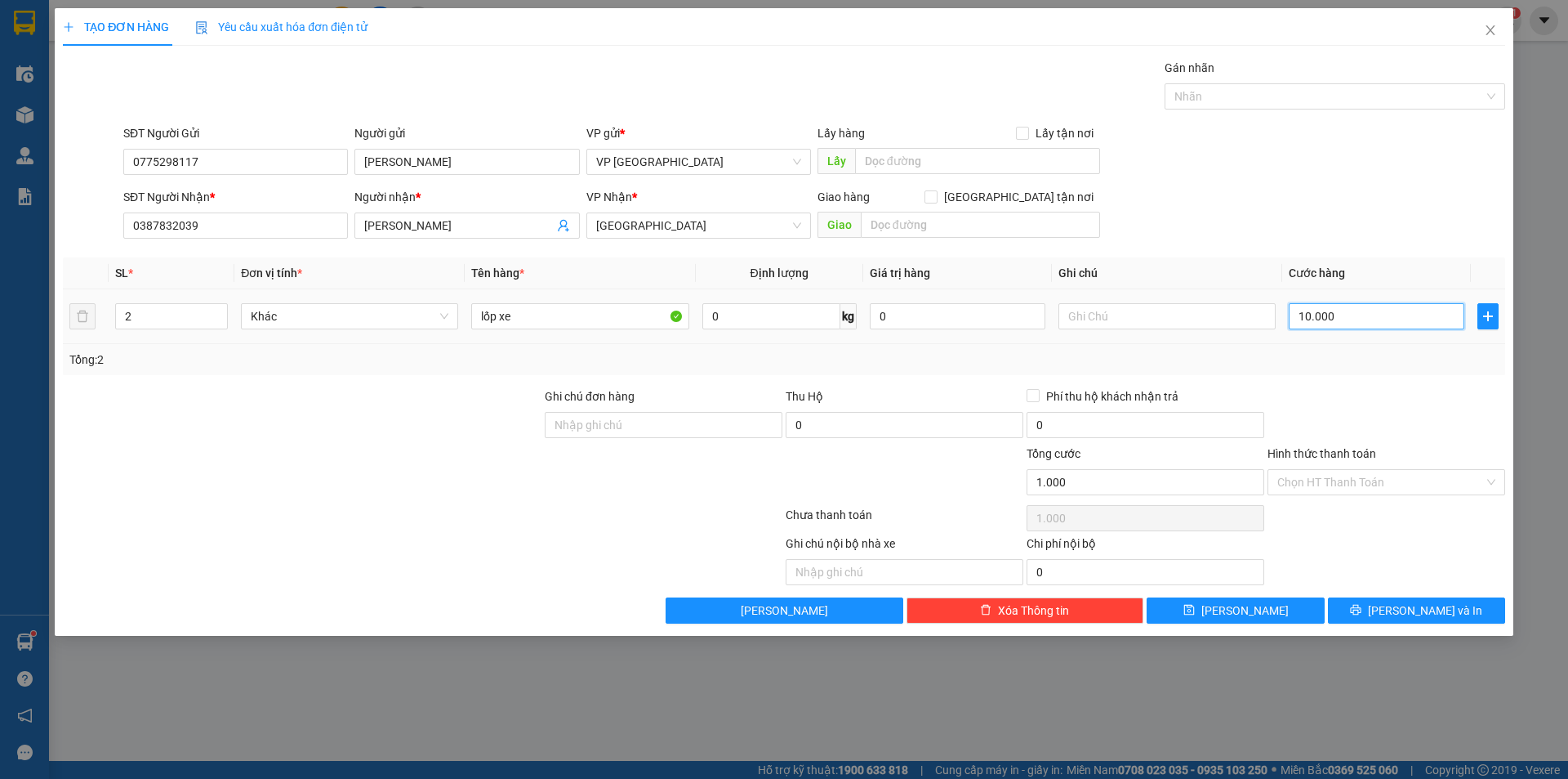
type input "10.000"
type input "100.000"
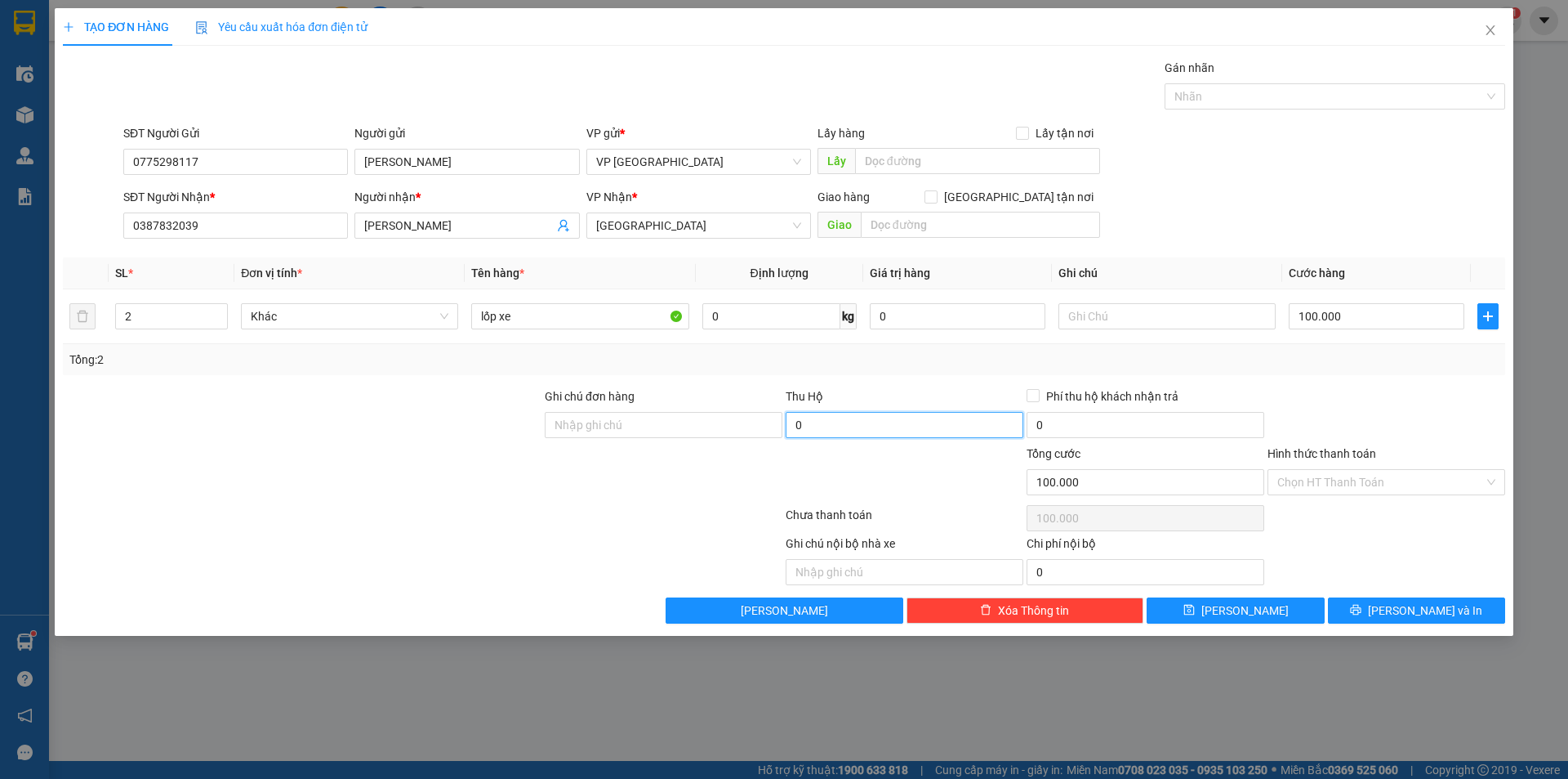
click at [953, 426] on input "0" at bounding box center [904, 424] width 238 height 26
type input "1.300.000"
click at [1365, 375] on div "Transit Pickup Surcharge Ids Transit Deliver Surcharge Ids Transit Deliver Surc…" at bounding box center [784, 341] width 1442 height 565
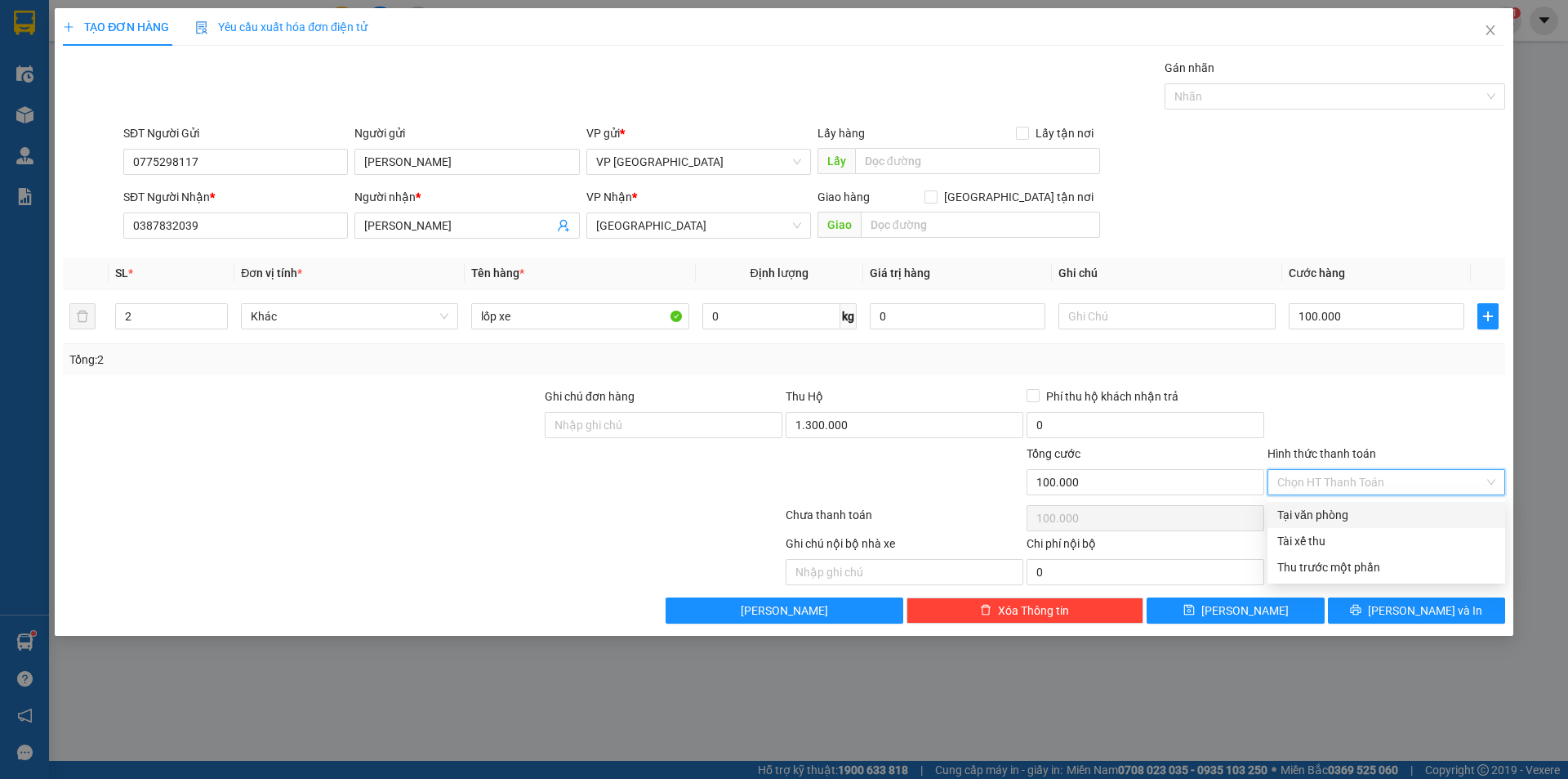
click at [1343, 489] on input "Hình thức thanh toán" at bounding box center [1380, 481] width 206 height 24
click at [1364, 411] on div at bounding box center [1386, 415] width 241 height 57
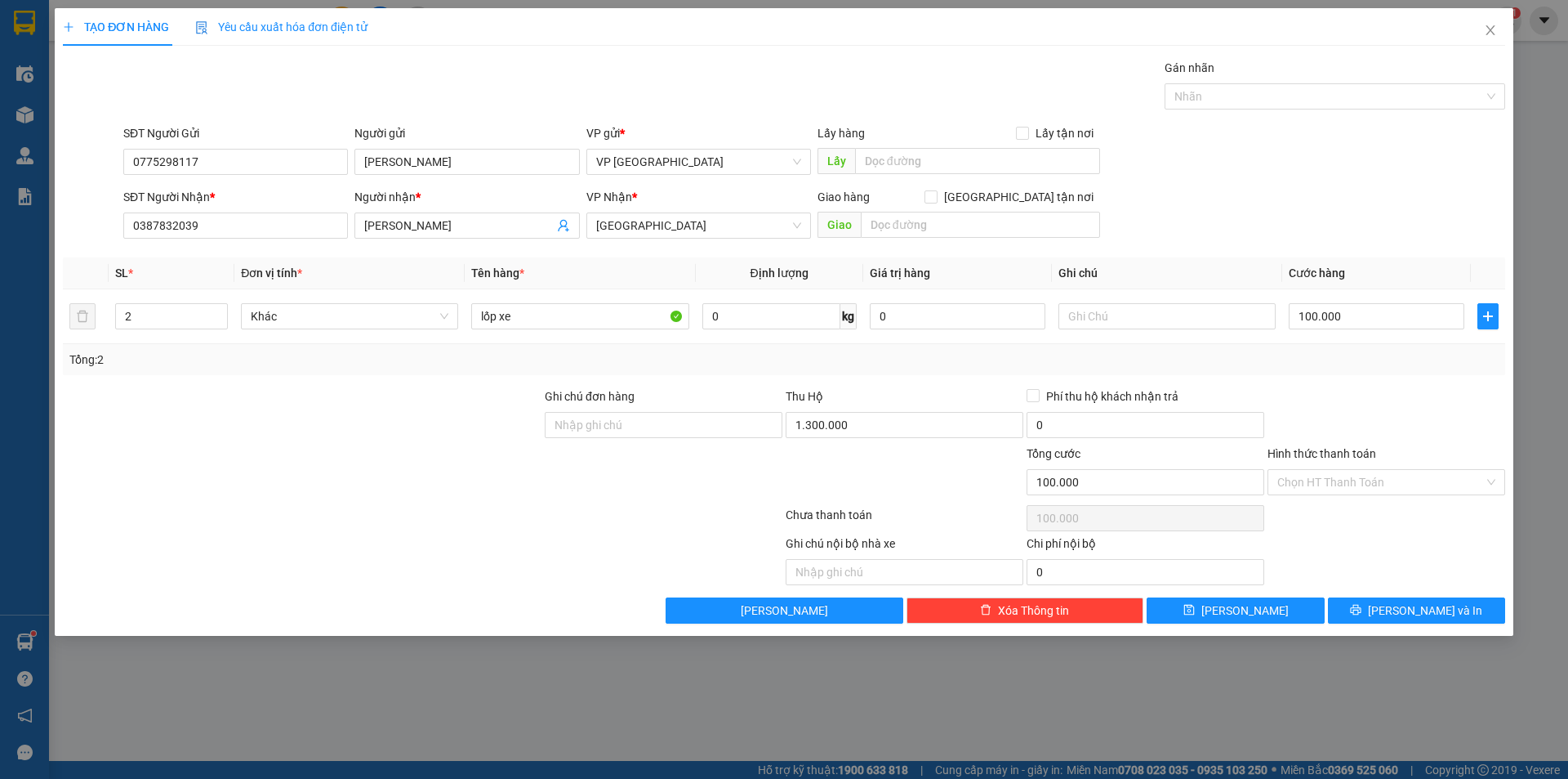
click at [1364, 411] on div at bounding box center [1386, 415] width 241 height 57
click at [1402, 609] on button "[PERSON_NAME] và In" at bounding box center [1416, 610] width 177 height 26
click at [1491, 29] on icon "close" at bounding box center [1490, 30] width 13 height 13
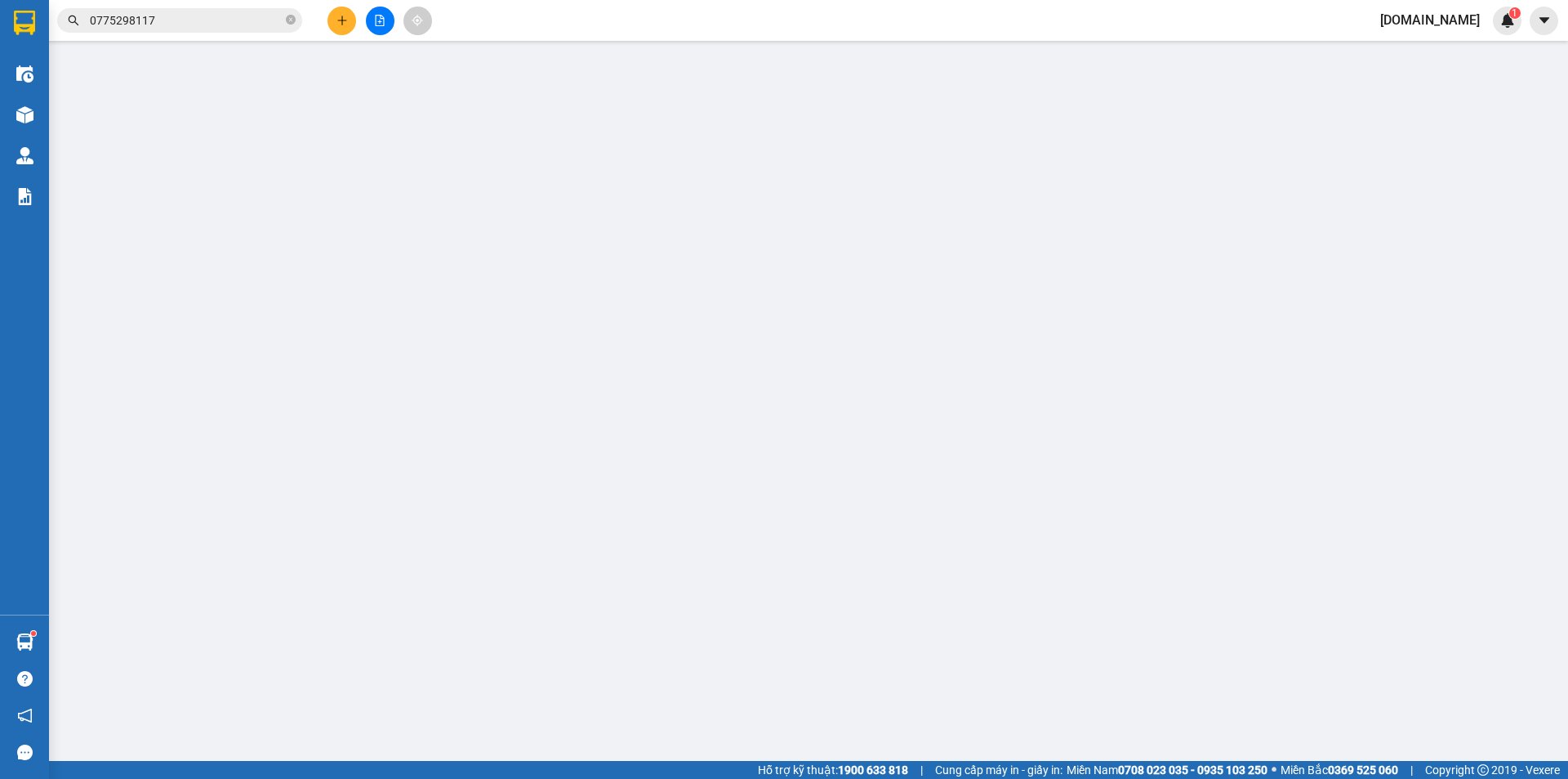
type input "0775298117"
type input "[PERSON_NAME]"
type input "0387832039"
type input "[PERSON_NAME]"
type input "0"
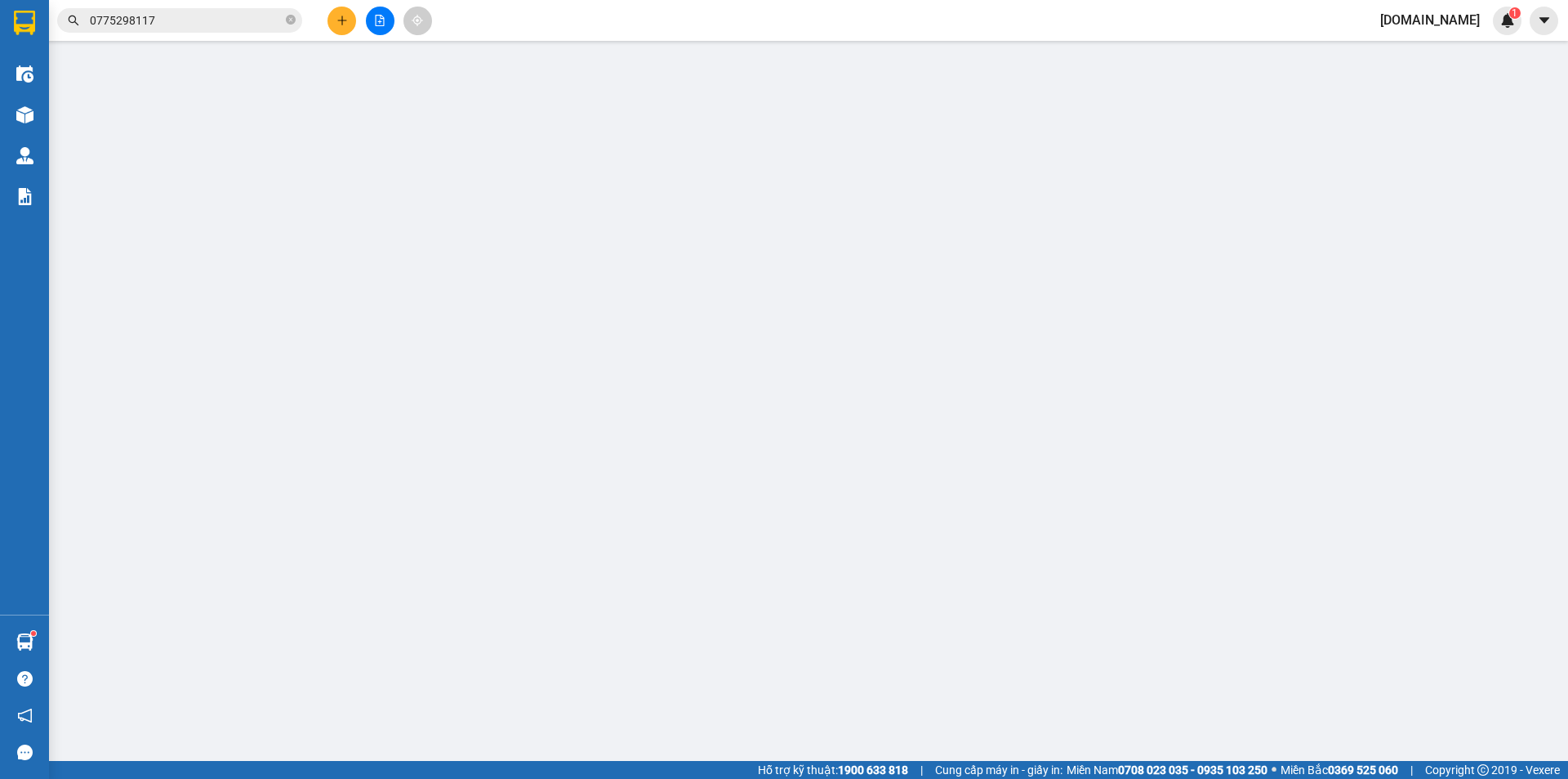
type input "100.000"
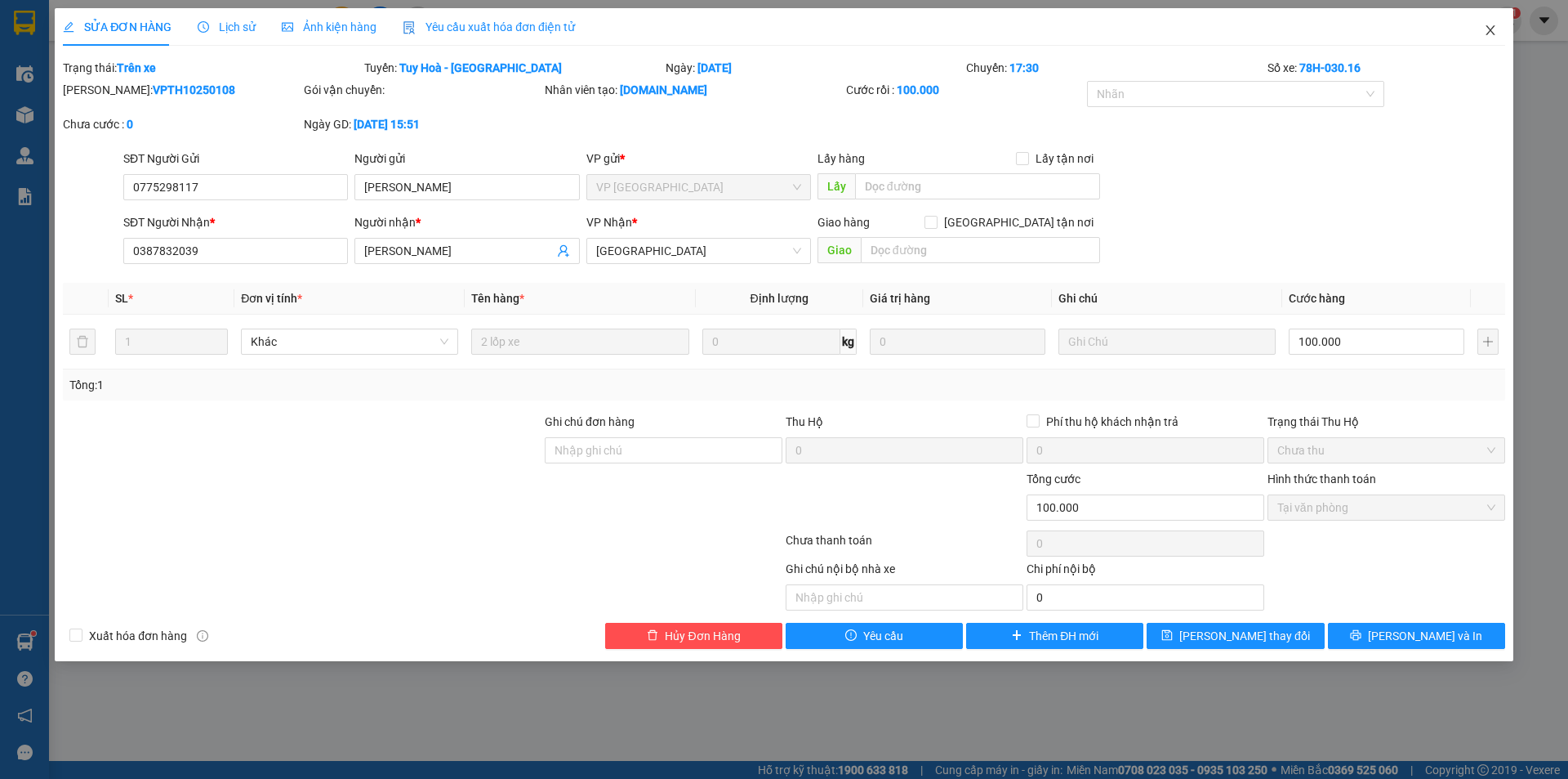
click at [1491, 30] on icon "close" at bounding box center [1490, 30] width 9 height 10
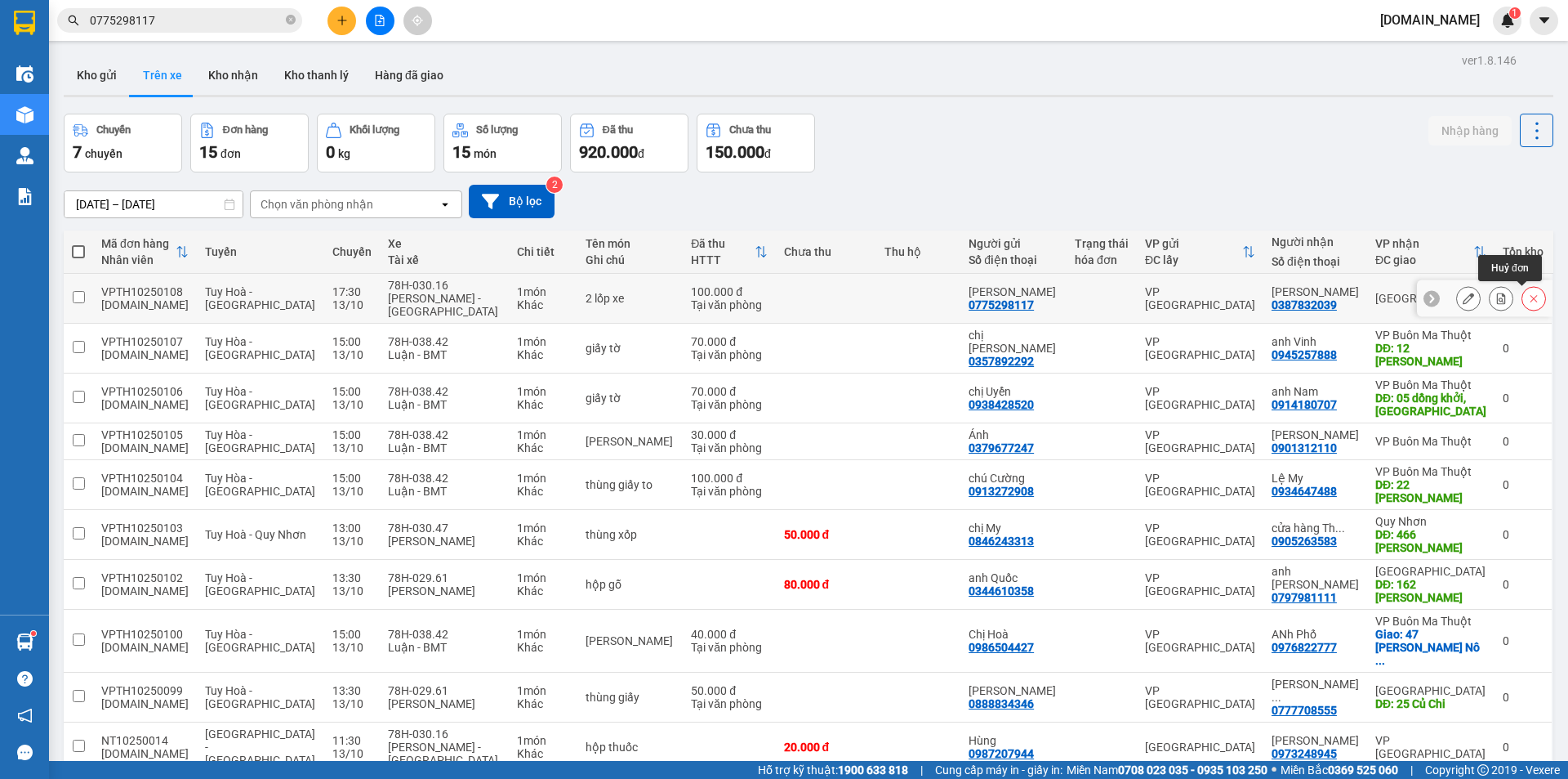
click at [1533, 298] on div at bounding box center [1533, 298] width 24 height 24
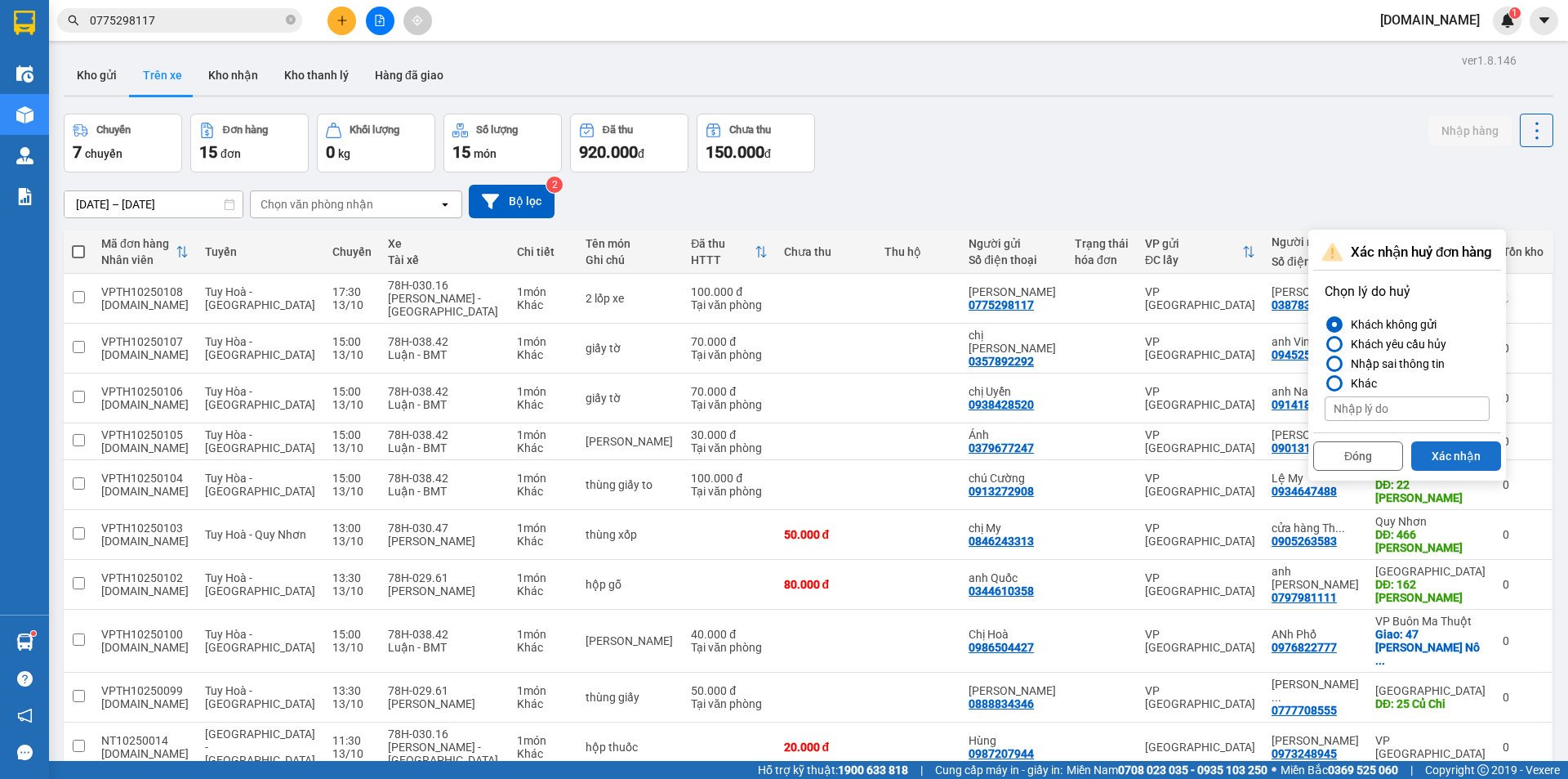
click at [1459, 452] on button "Xác nhận" at bounding box center [1455, 456] width 90 height 30
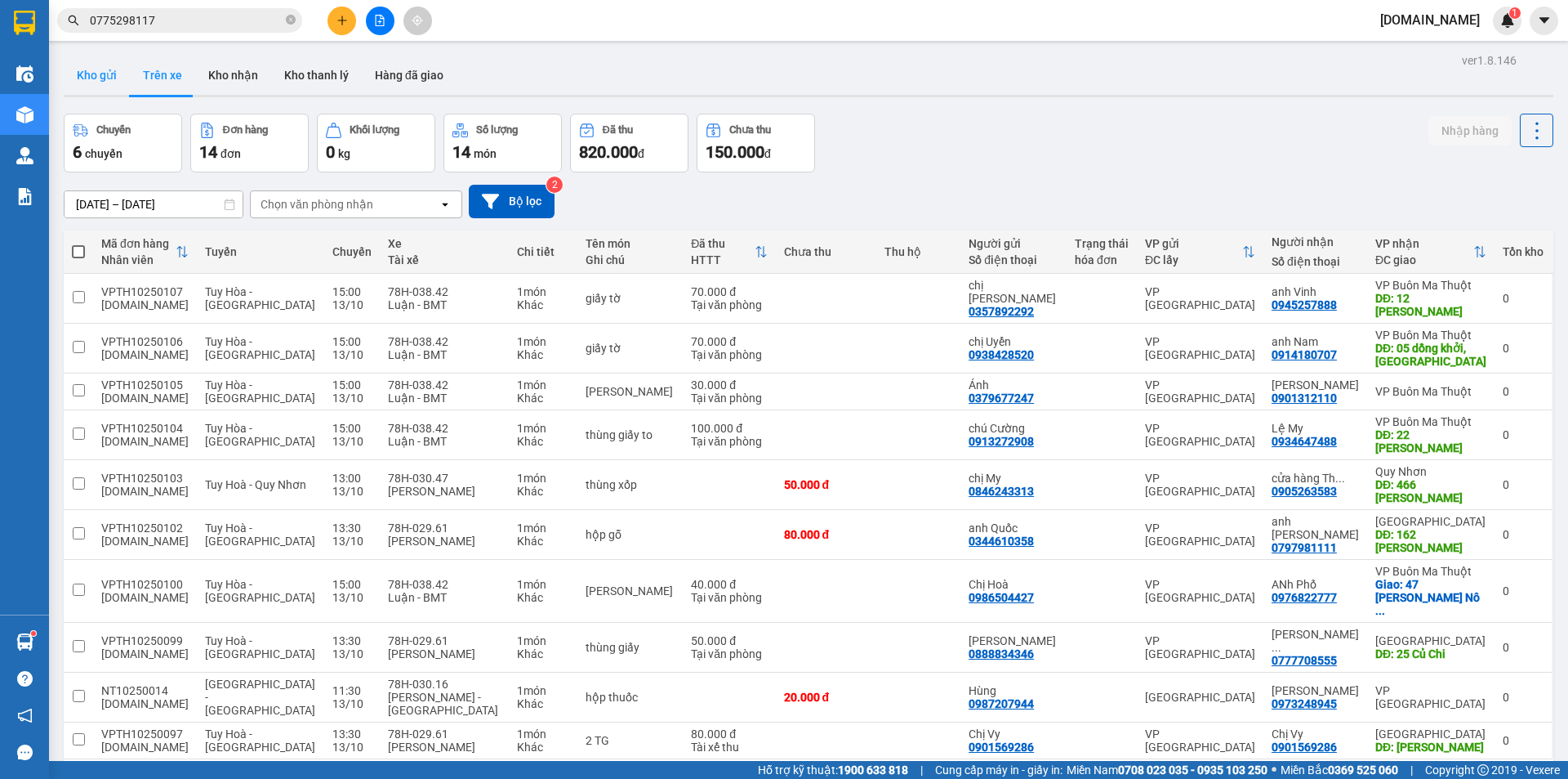
click at [100, 79] on button "Kho gửi" at bounding box center [96, 74] width 66 height 39
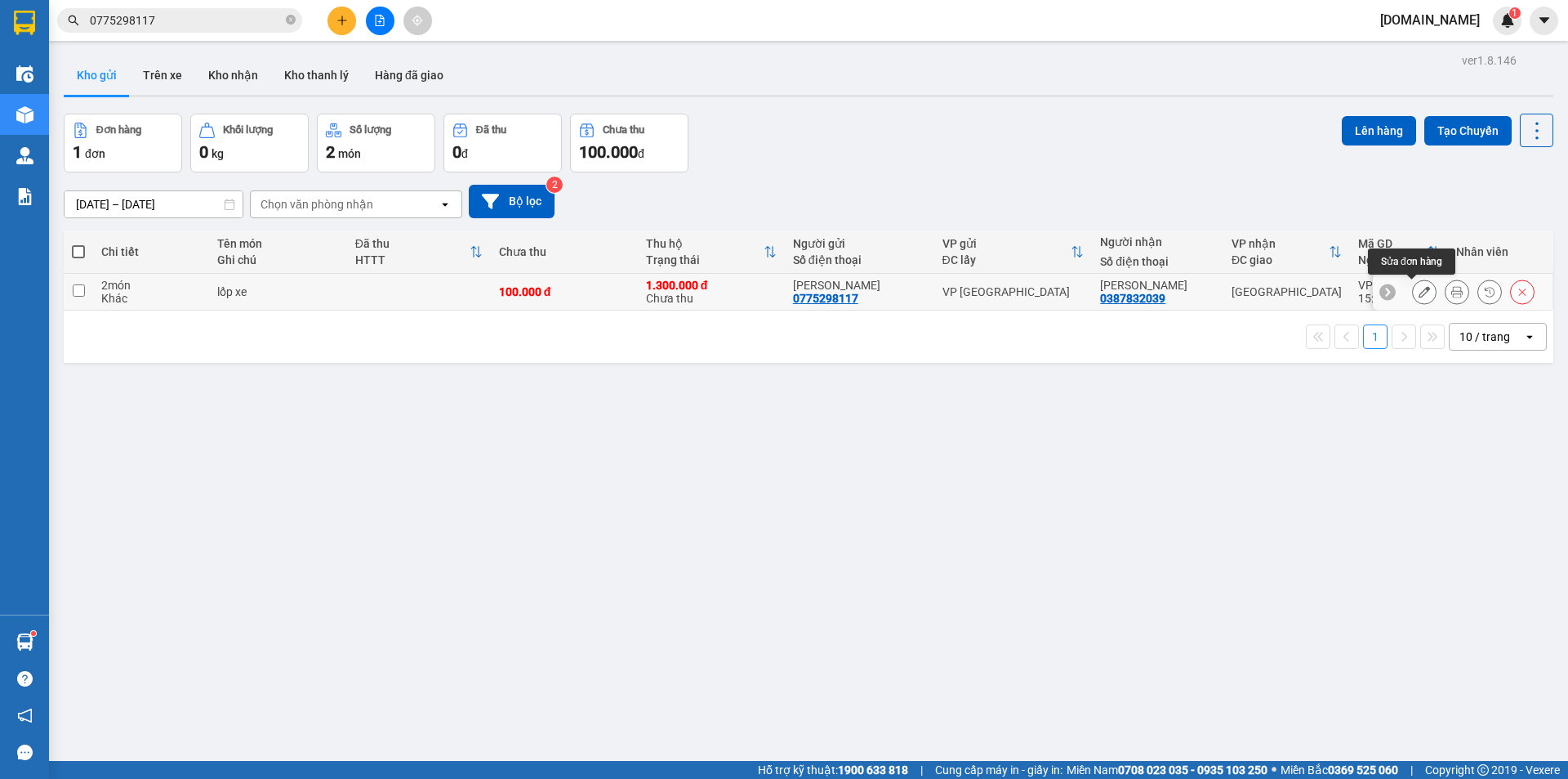
click at [1419, 292] on icon at bounding box center [1424, 291] width 12 height 12
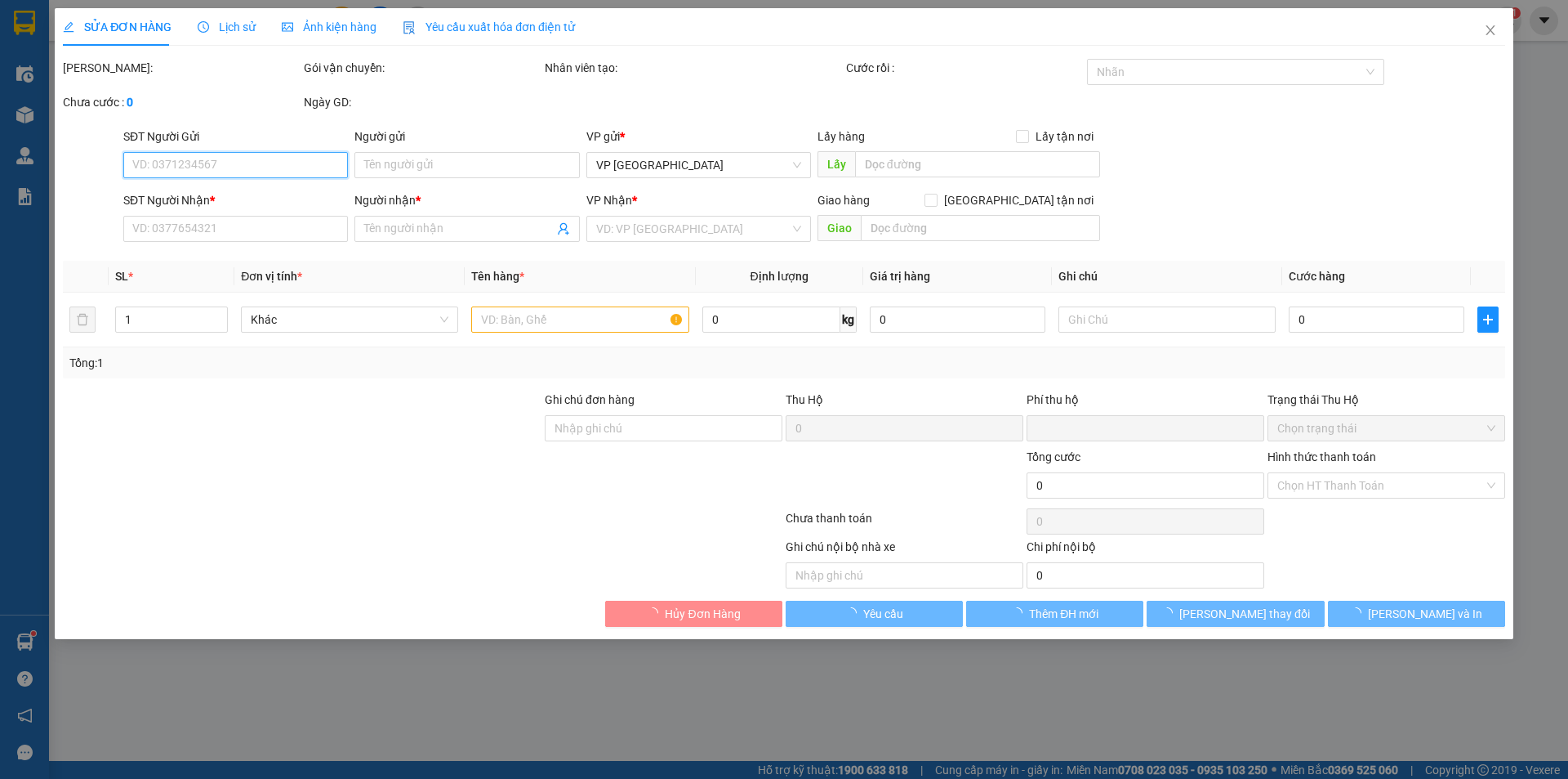
type input "0775298117"
type input "[PERSON_NAME]"
type input "0387832039"
type input "[PERSON_NAME]"
type input "100.000"
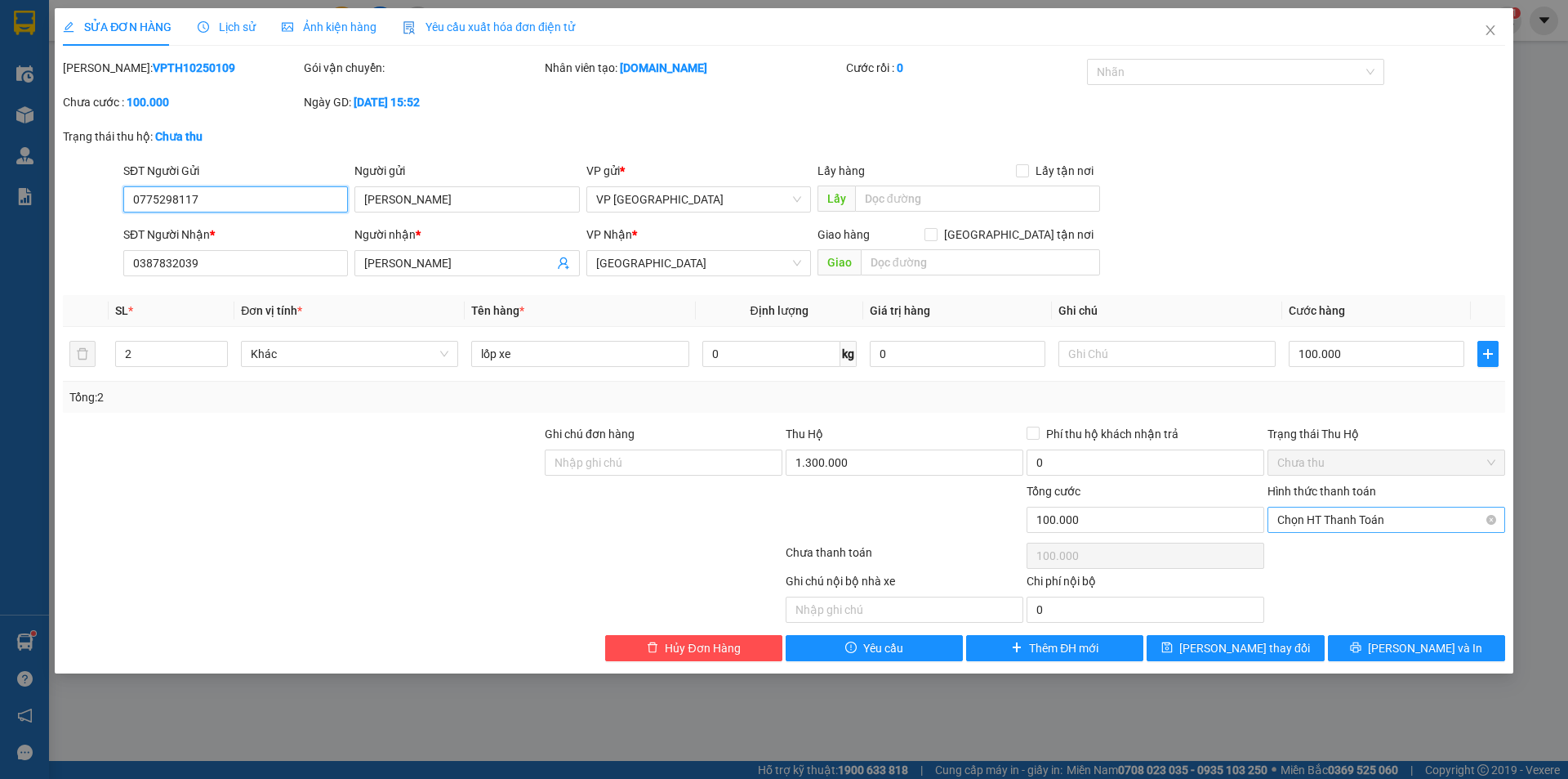
click at [1350, 523] on span "Chọn HT Thanh Toán" at bounding box center [1385, 519] width 218 height 24
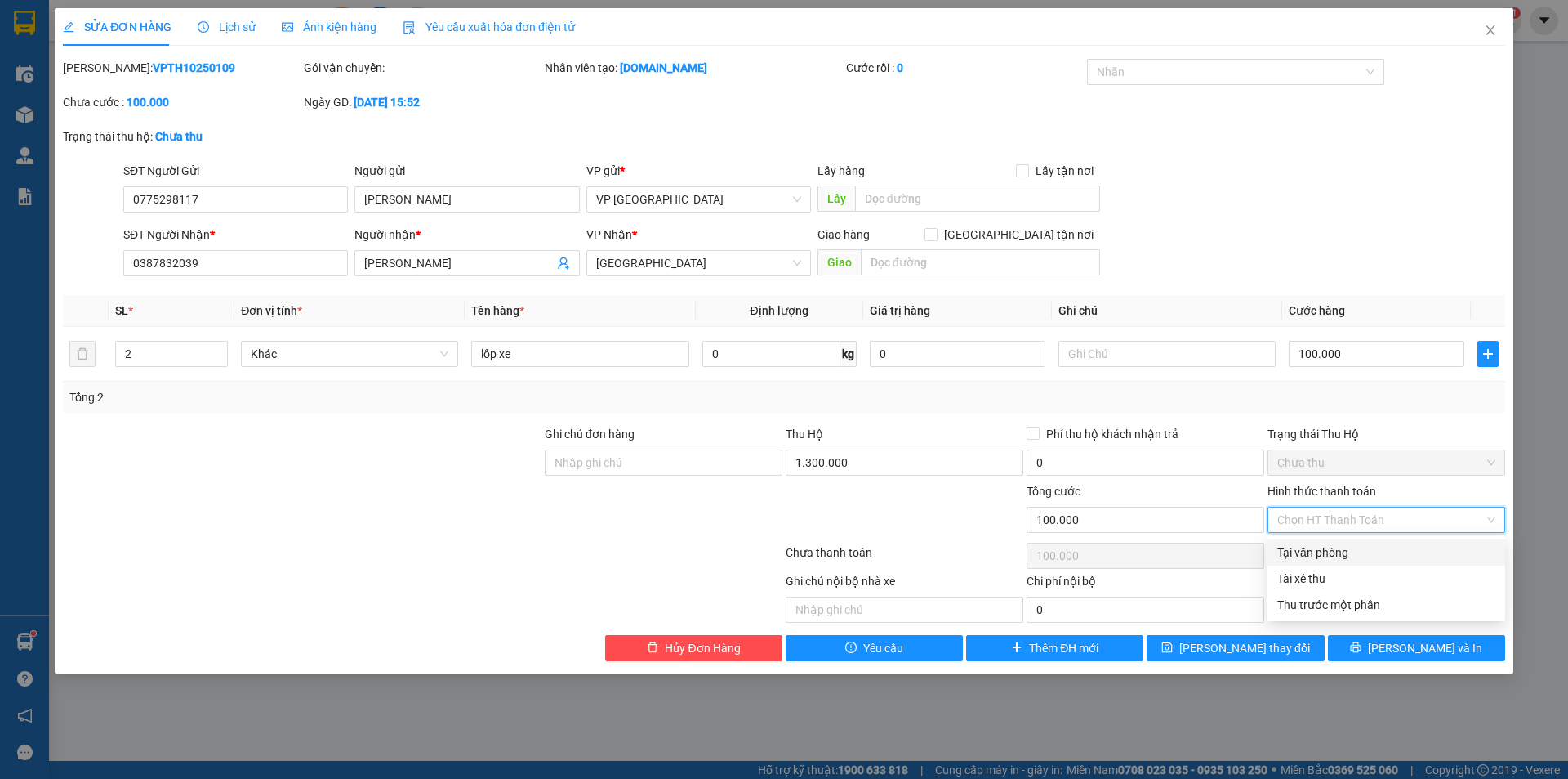
click at [1339, 552] on div "Tại văn phòng" at bounding box center [1385, 552] width 218 height 18
type input "0"
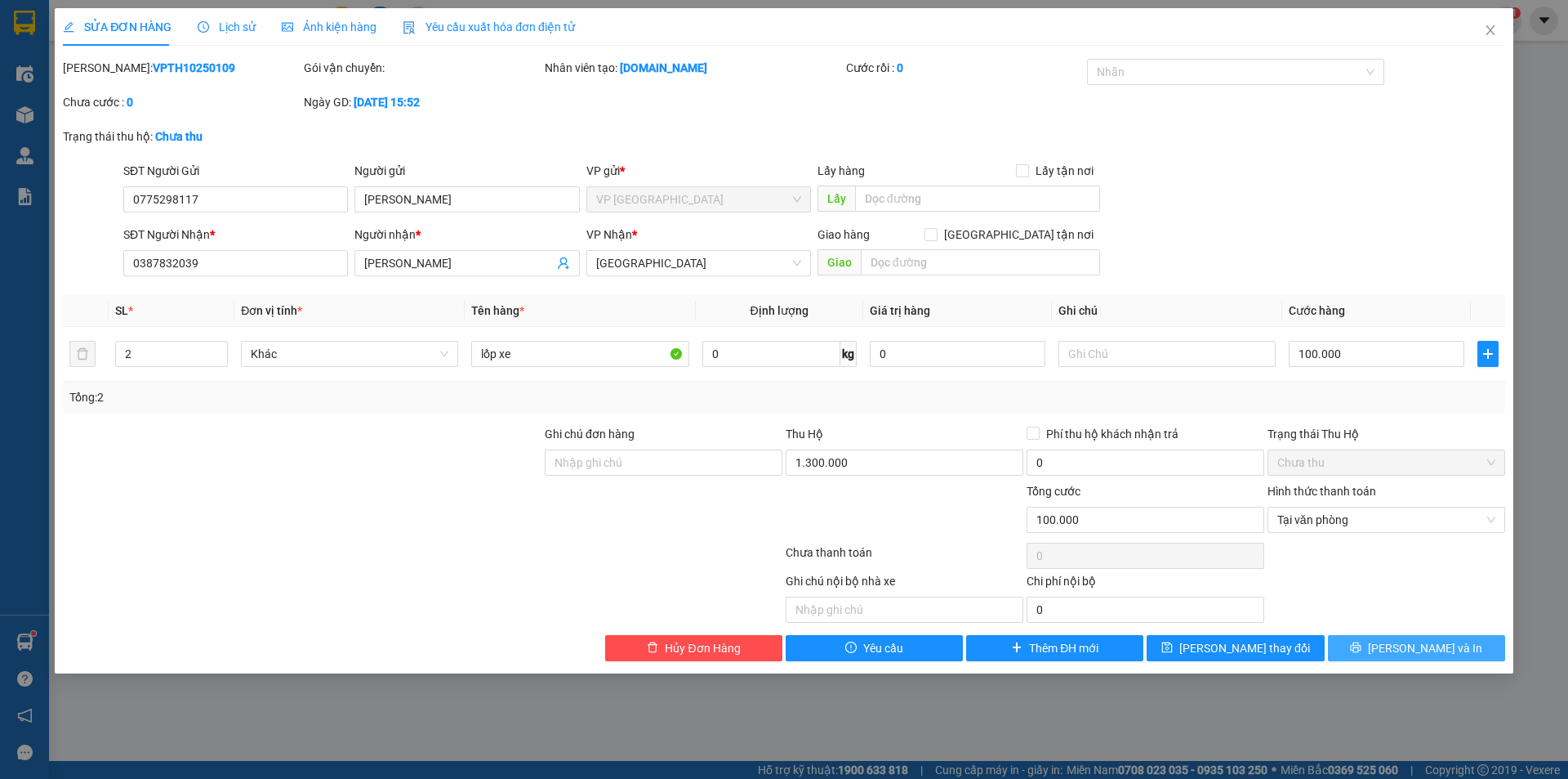
click at [1374, 645] on button "[PERSON_NAME] và In" at bounding box center [1416, 648] width 177 height 26
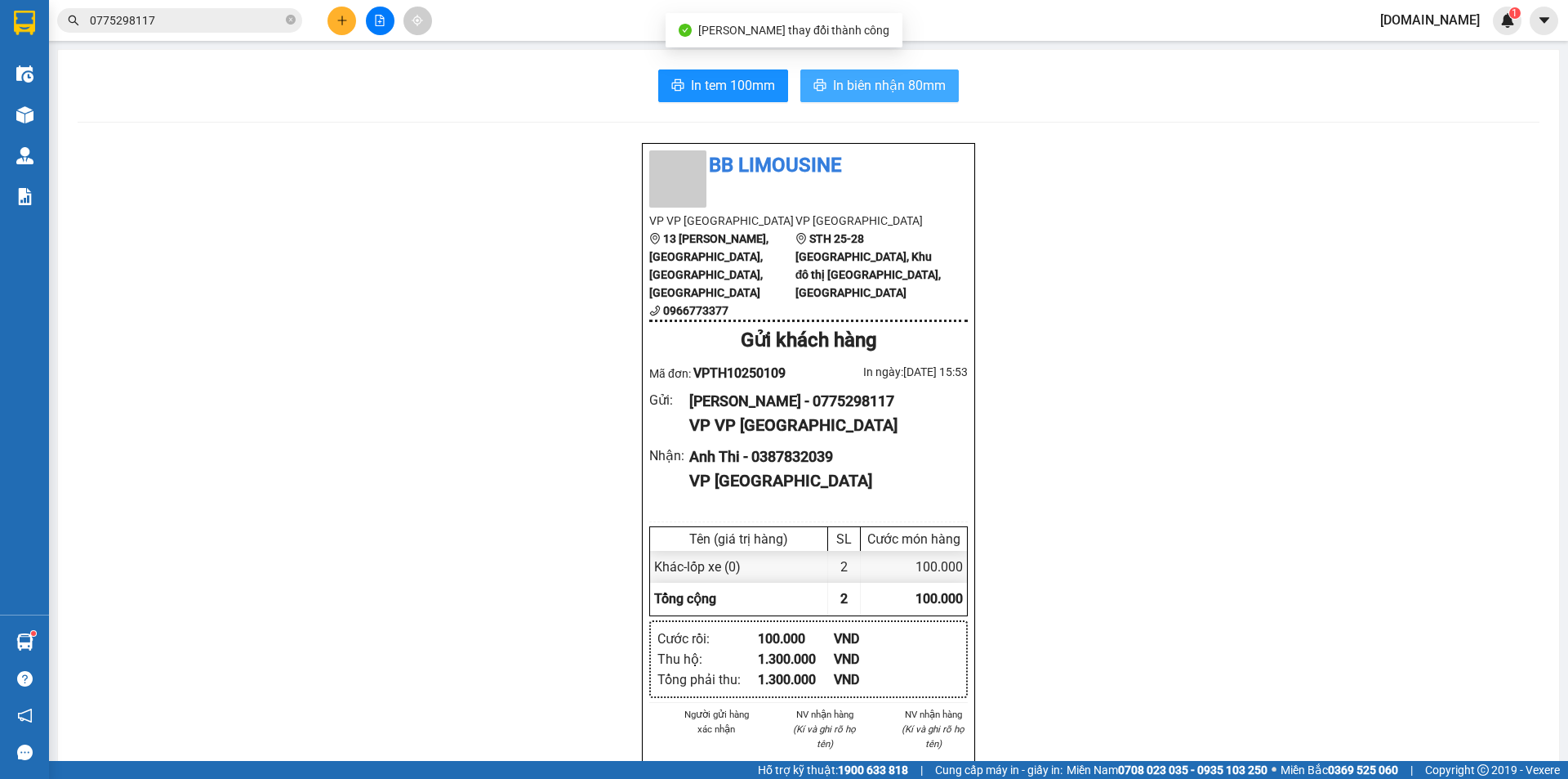
click at [887, 78] on span "In biên nhận 80mm" at bounding box center [889, 85] width 113 height 21
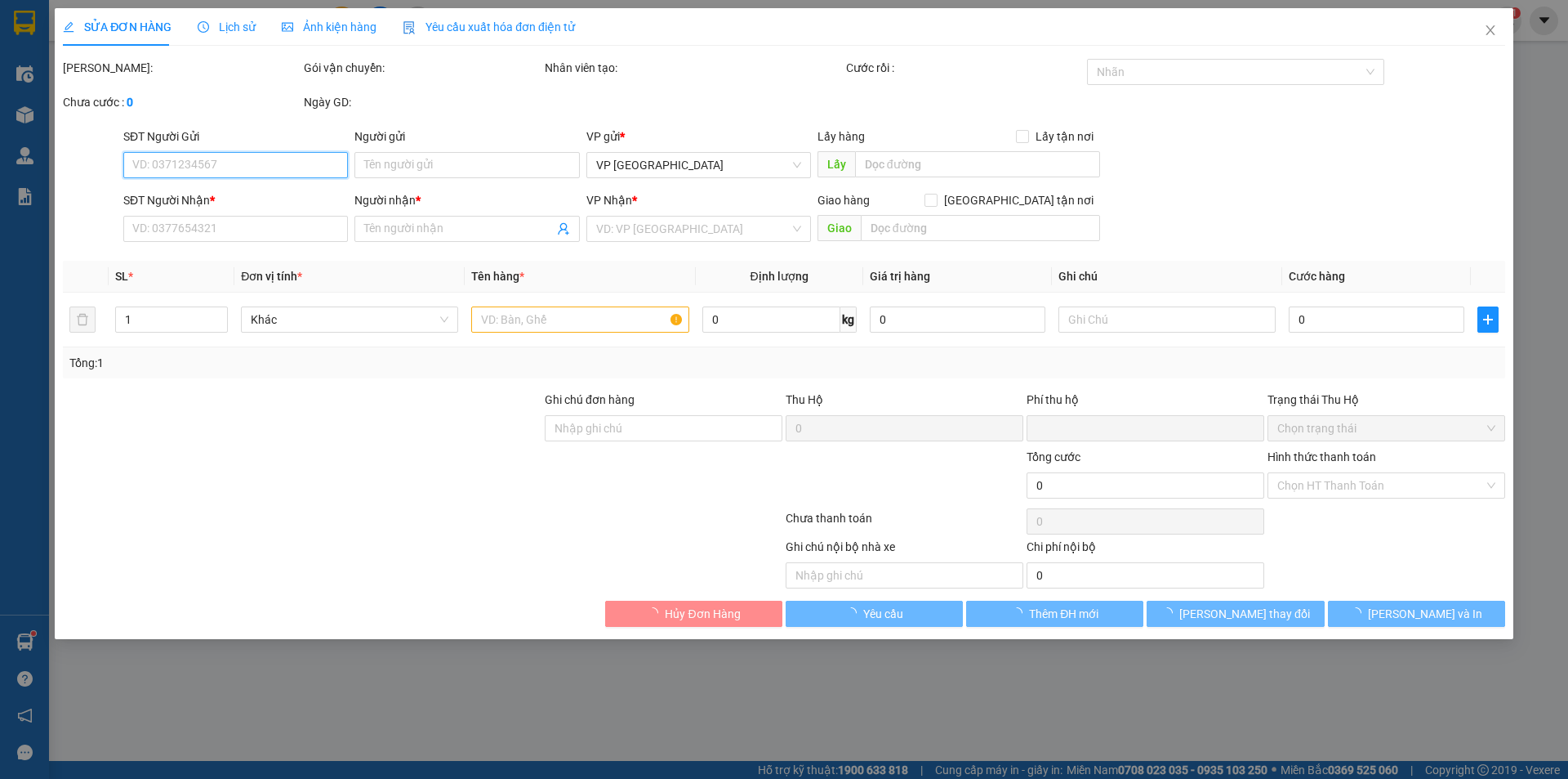
type input "0775298117"
type input "[PERSON_NAME]"
type input "0387832039"
type input "[PERSON_NAME]"
type input "100.000"
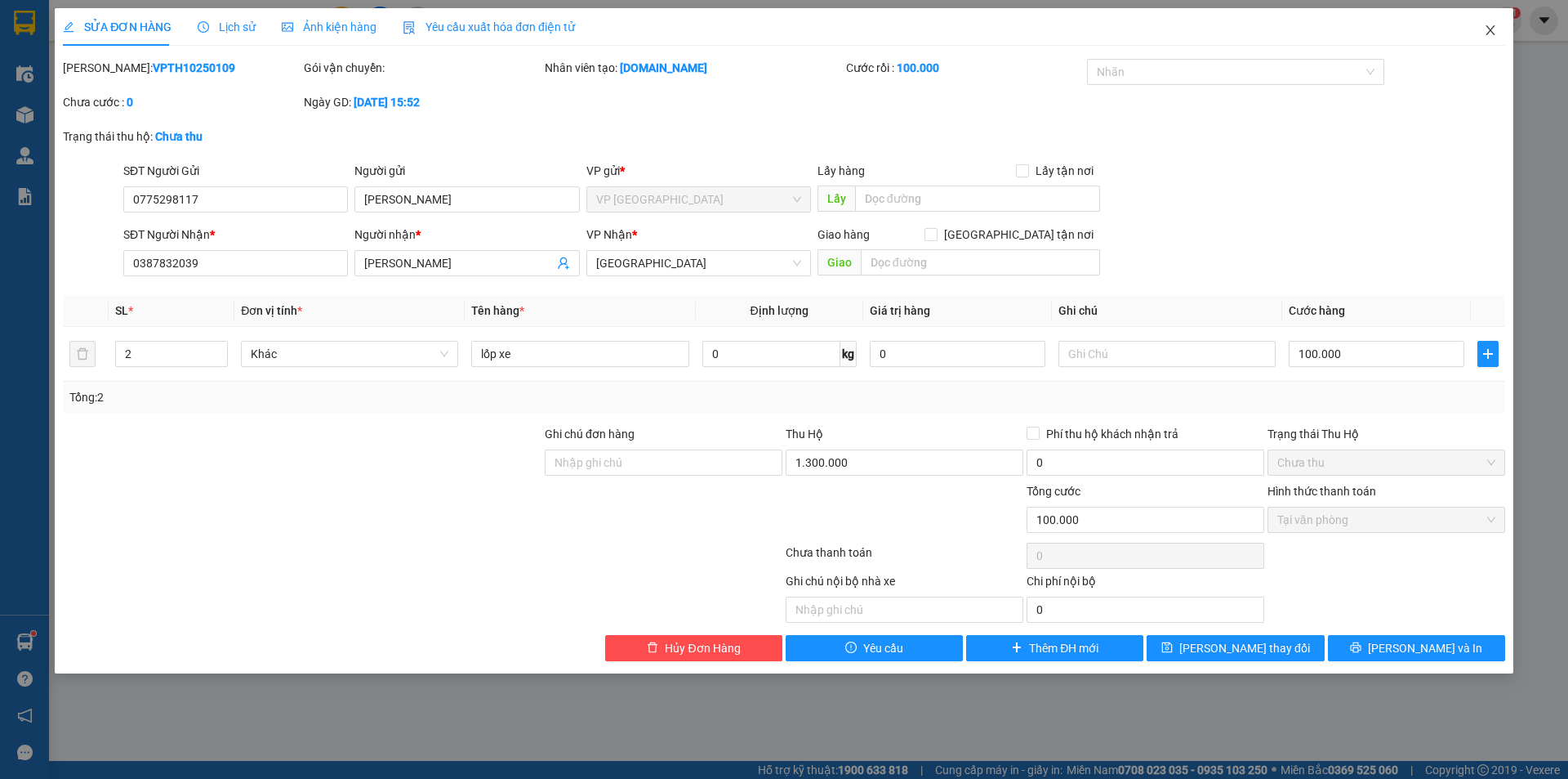
click at [1493, 32] on icon "close" at bounding box center [1490, 30] width 13 height 13
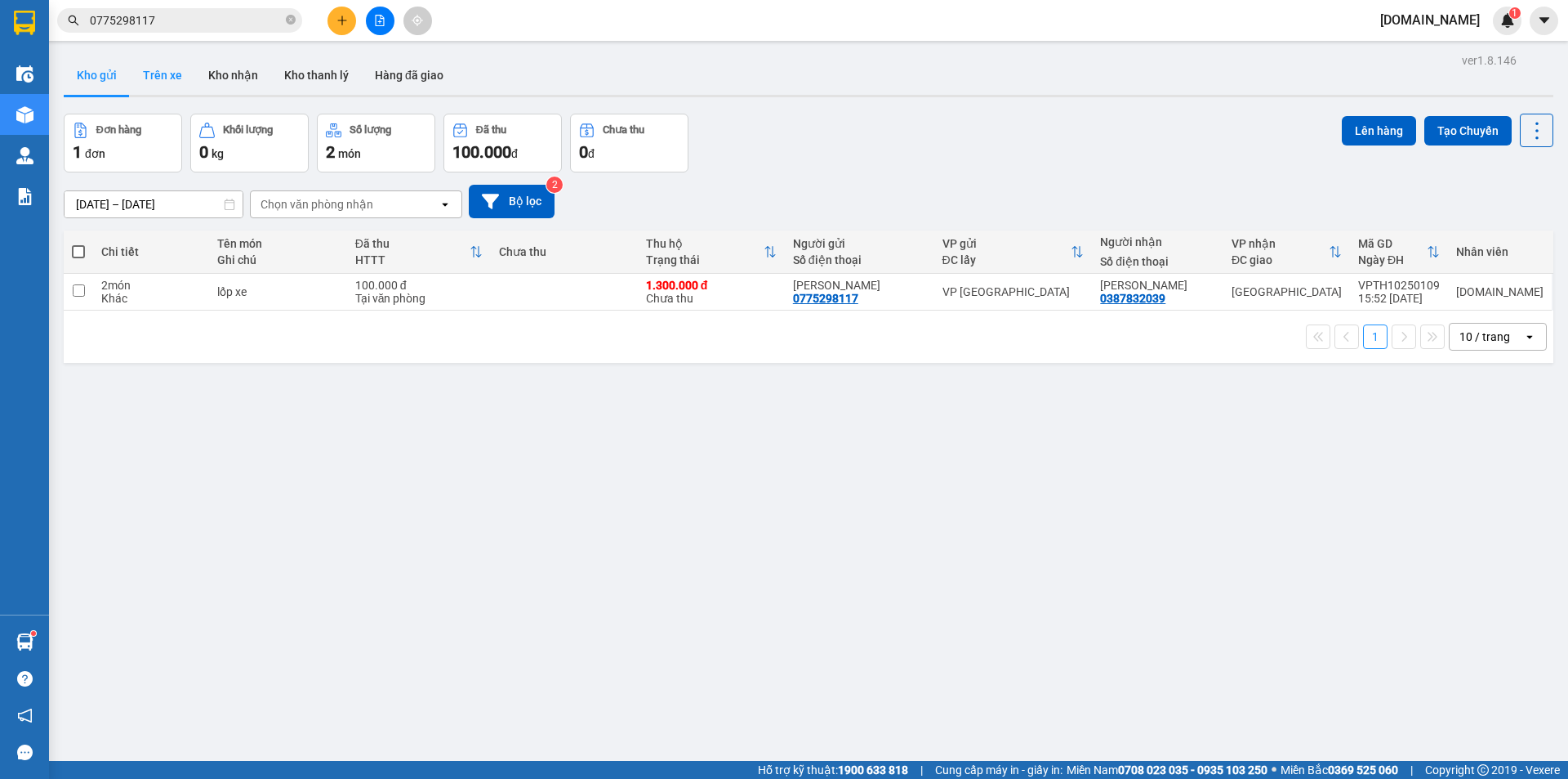
click at [163, 70] on button "Trên xe" at bounding box center [163, 74] width 65 height 39
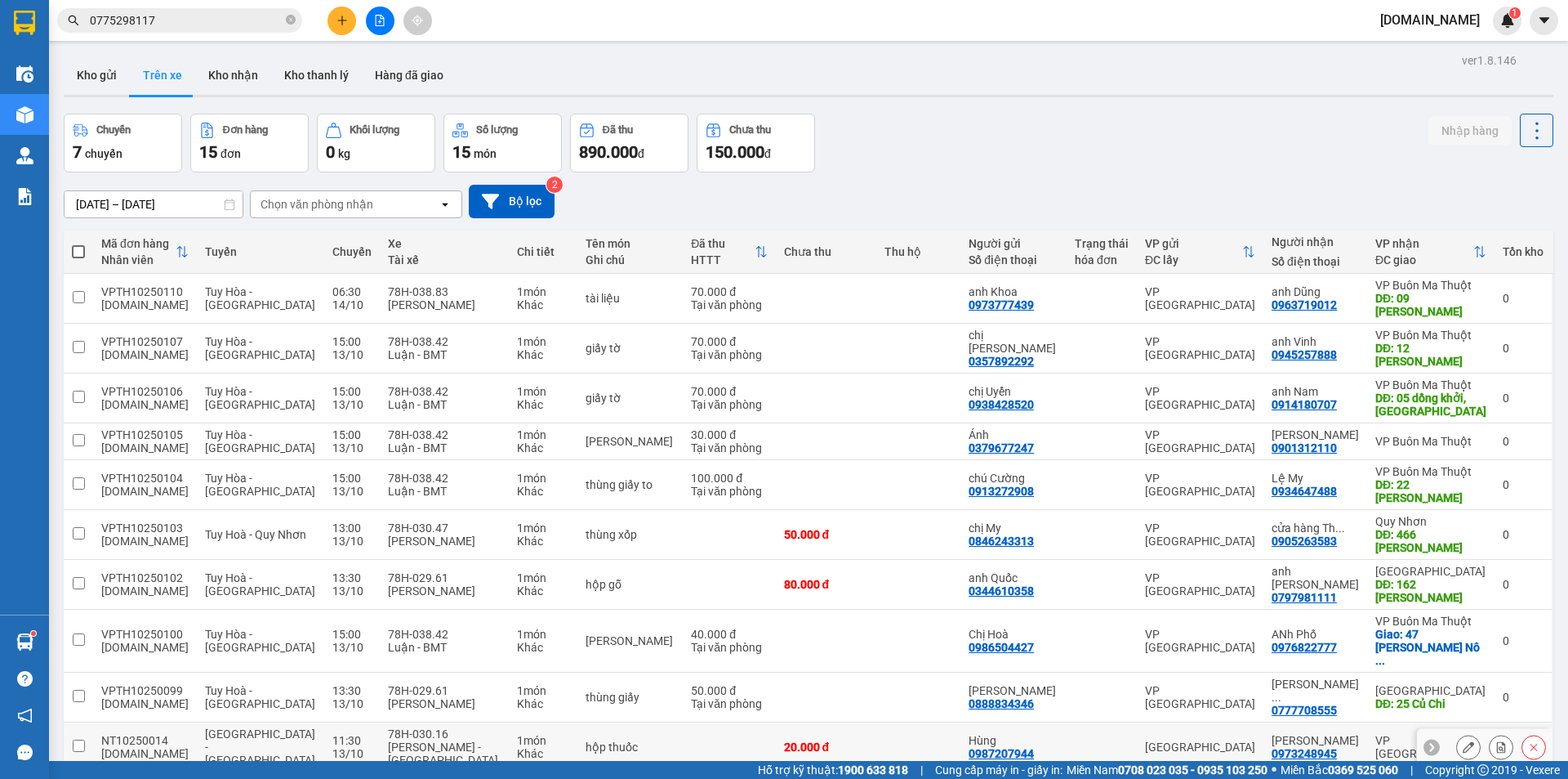
click at [837, 722] on td "20.000 đ" at bounding box center [826, 746] width 100 height 50
checkbox input "true"
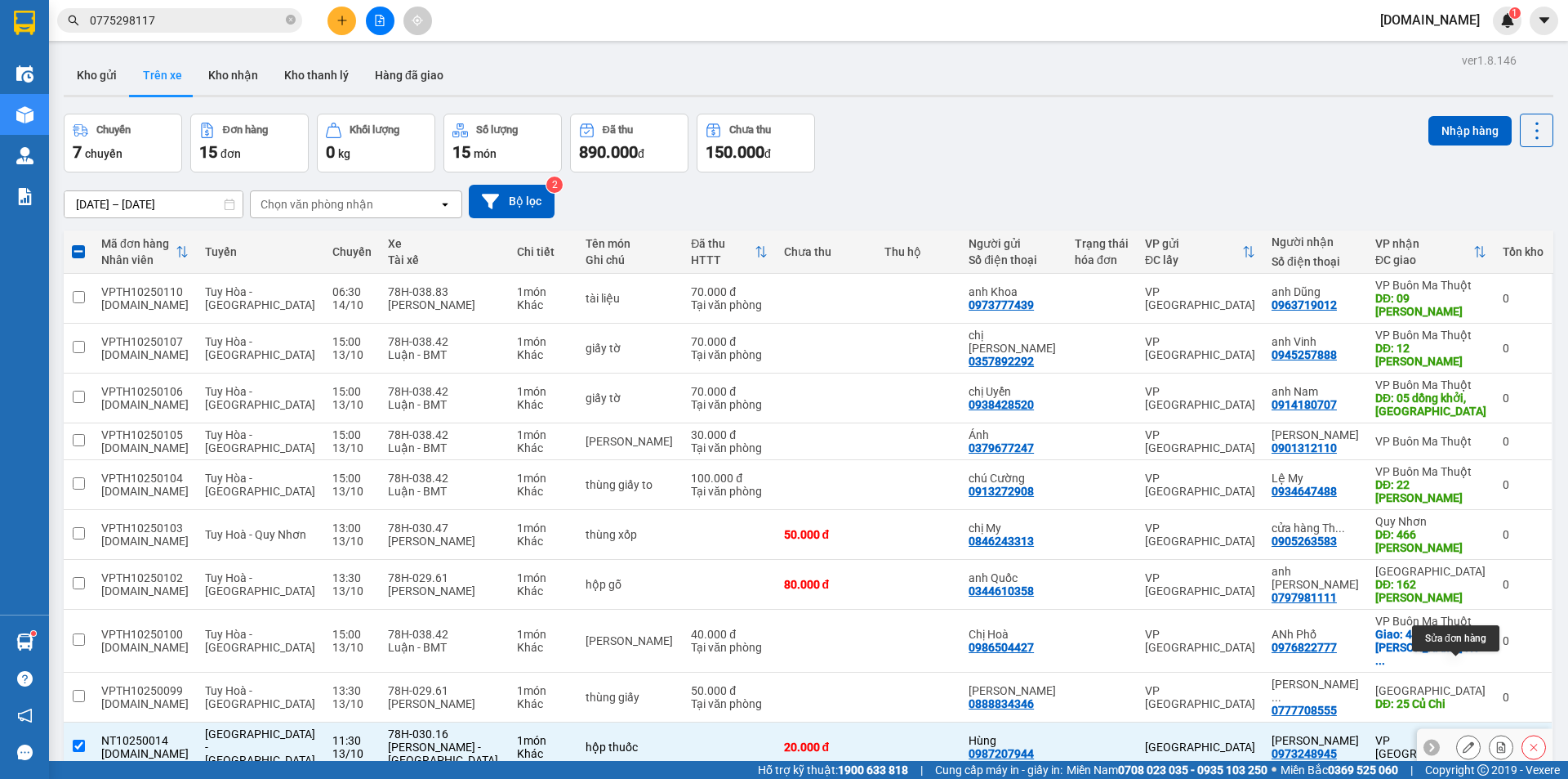
click at [1462, 741] on icon at bounding box center [1468, 746] width 12 height 12
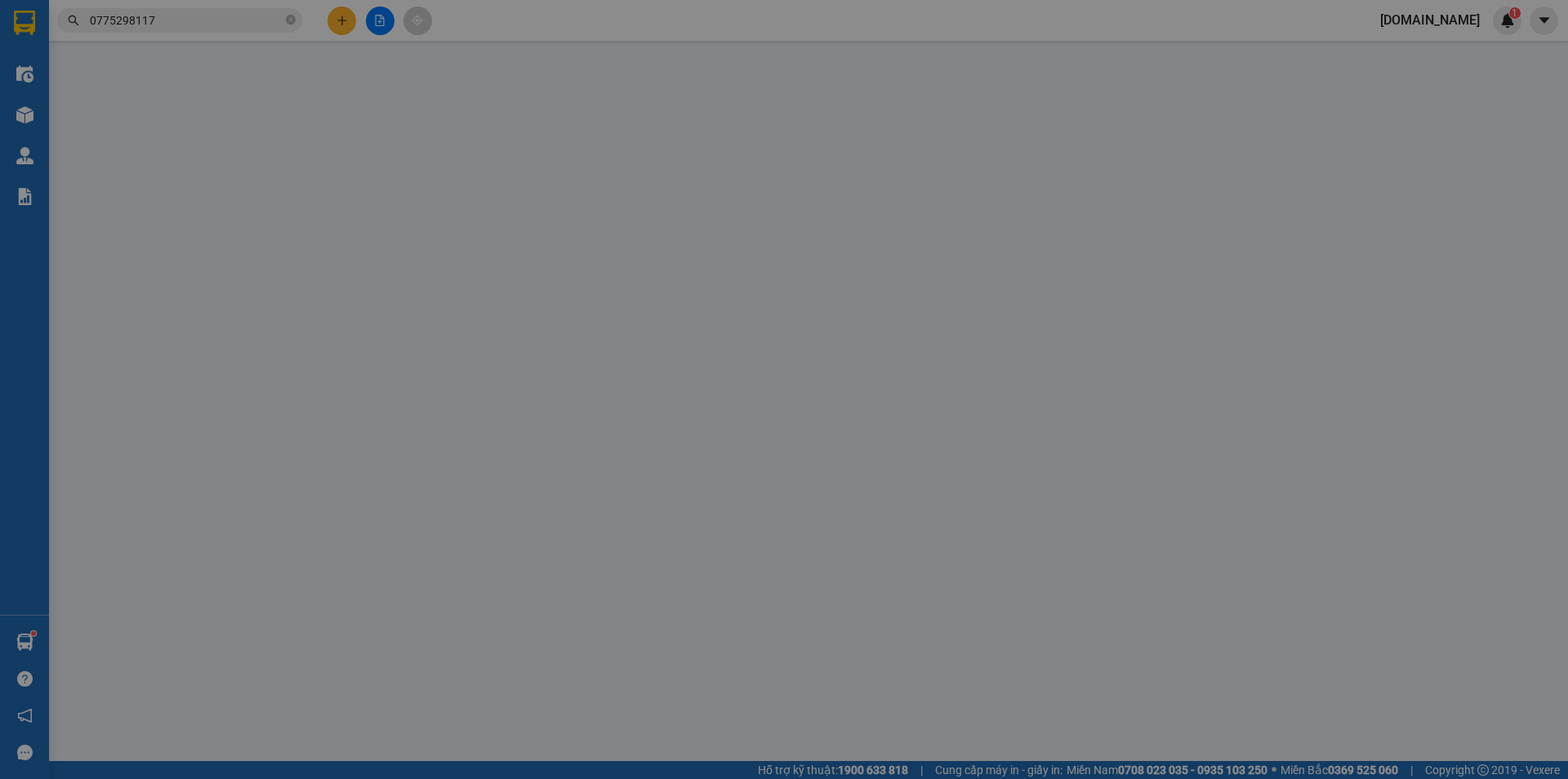
type input "0987207944"
type input "Hùng"
type input "0973248945"
type input "[PERSON_NAME]"
type input "0"
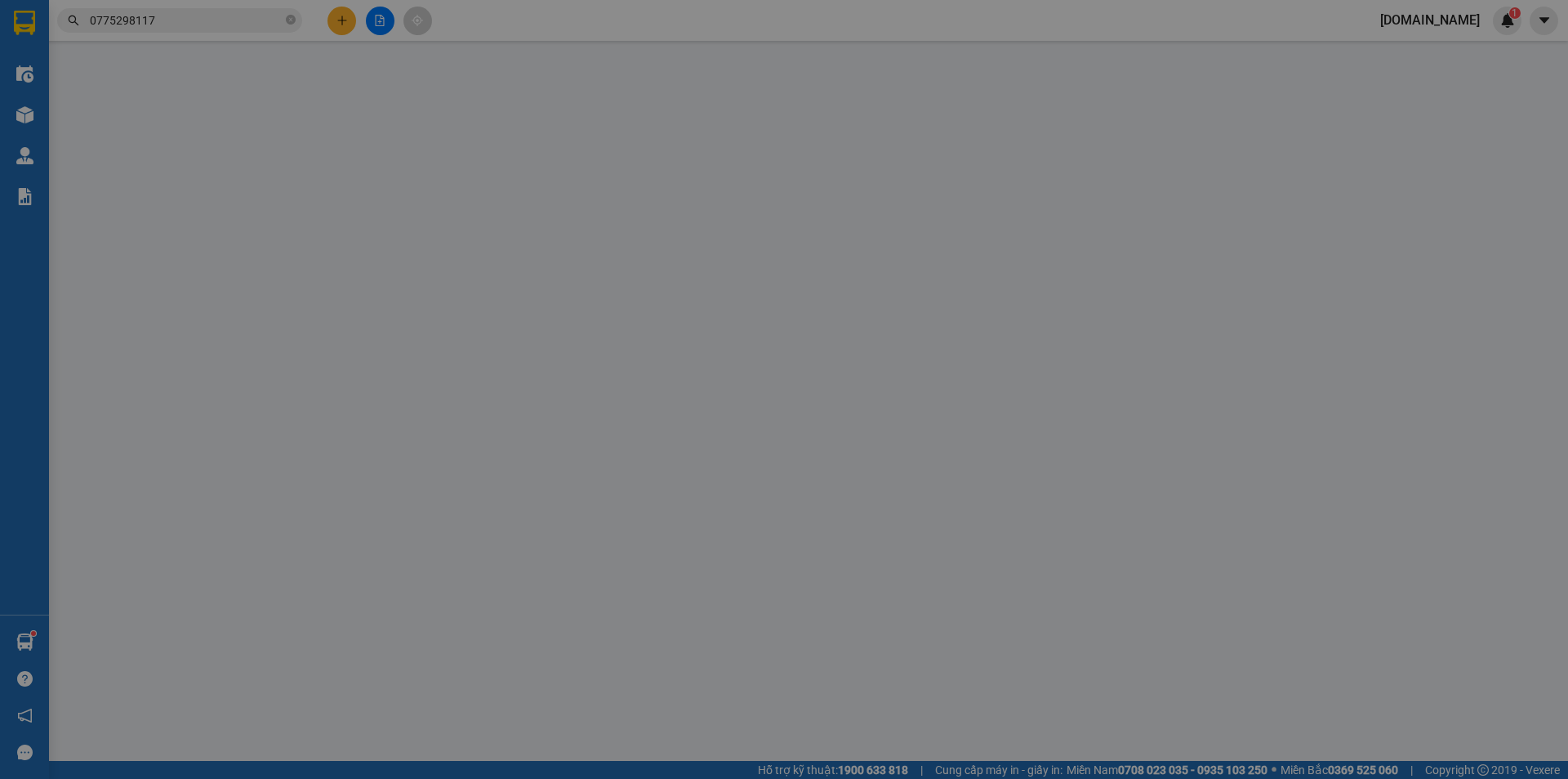
type input "20.000"
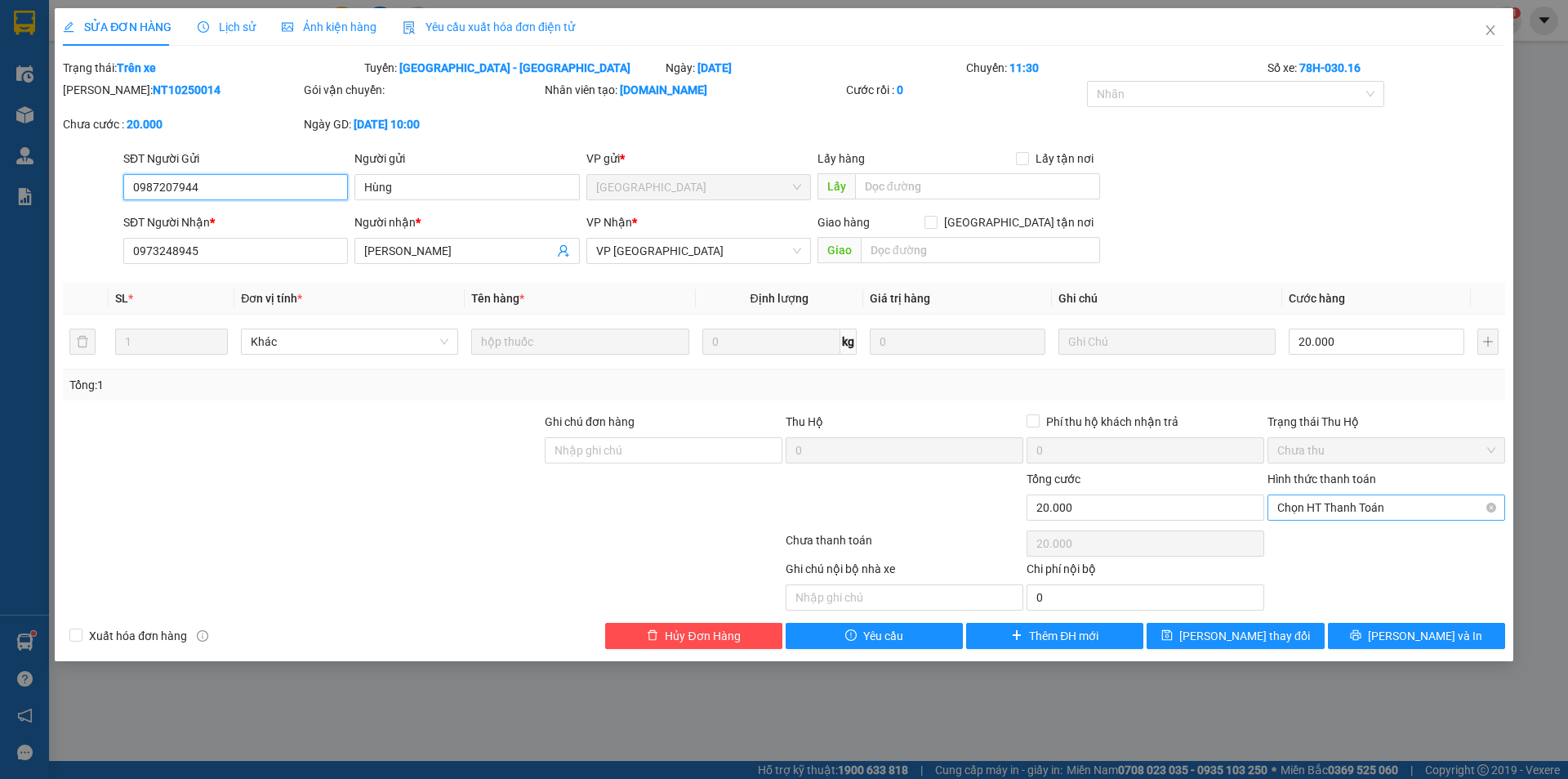
click at [1331, 507] on span "Chọn HT Thanh Toán" at bounding box center [1385, 507] width 218 height 24
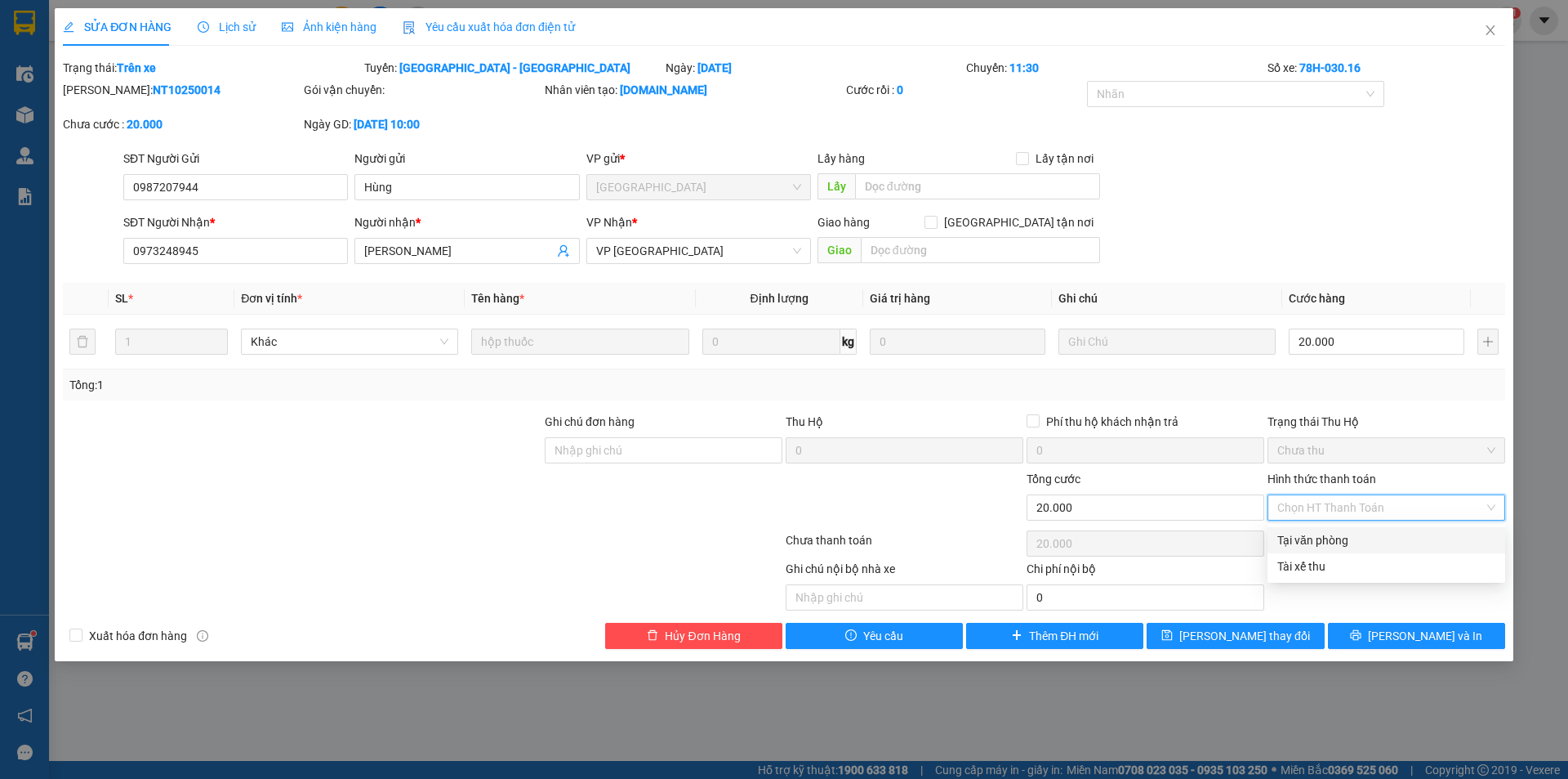
click at [1320, 540] on div "Tại văn phòng" at bounding box center [1385, 540] width 218 height 18
type input "0"
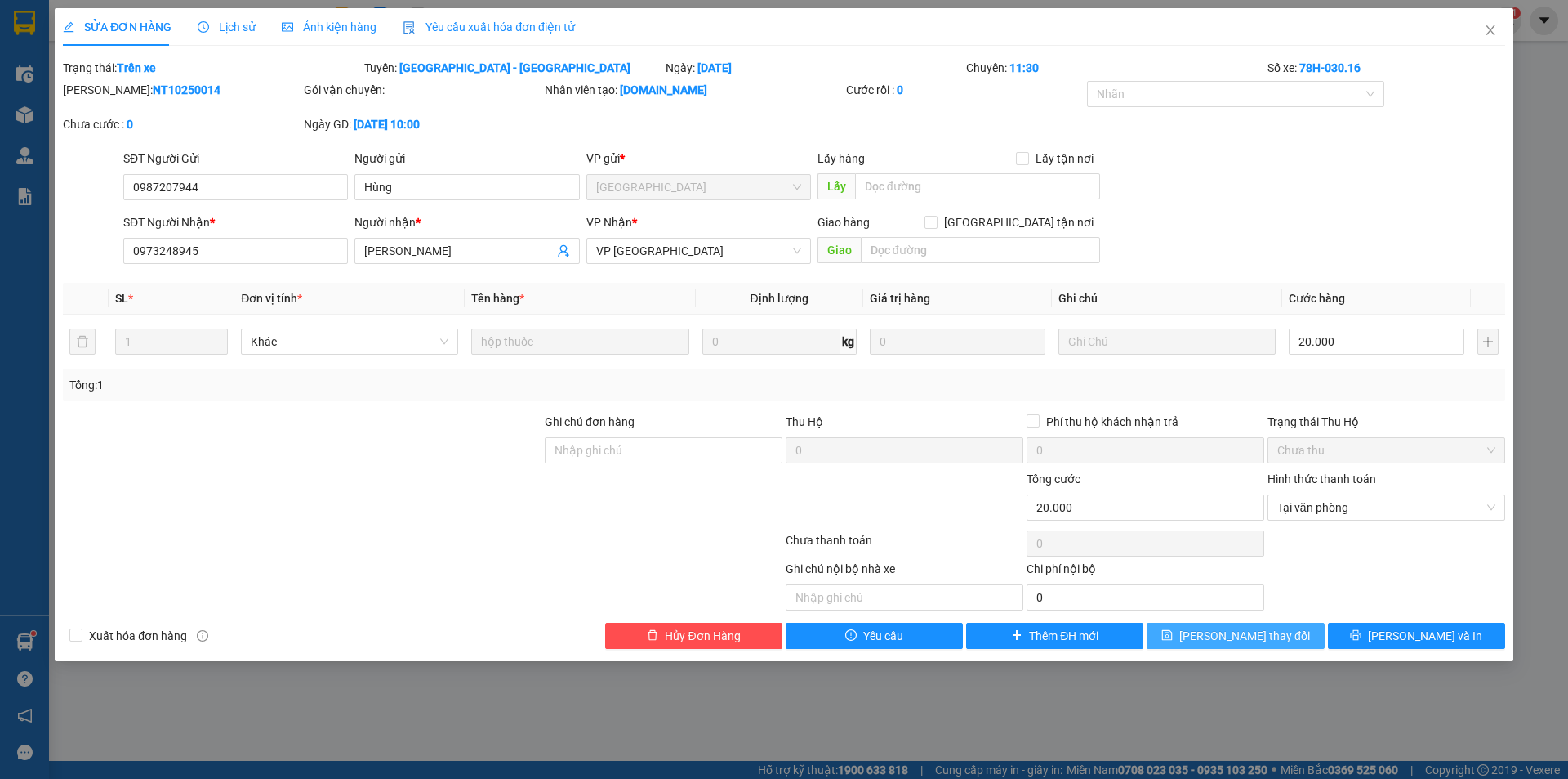
click at [1242, 634] on span "[PERSON_NAME] thay đổi" at bounding box center [1244, 636] width 130 height 18
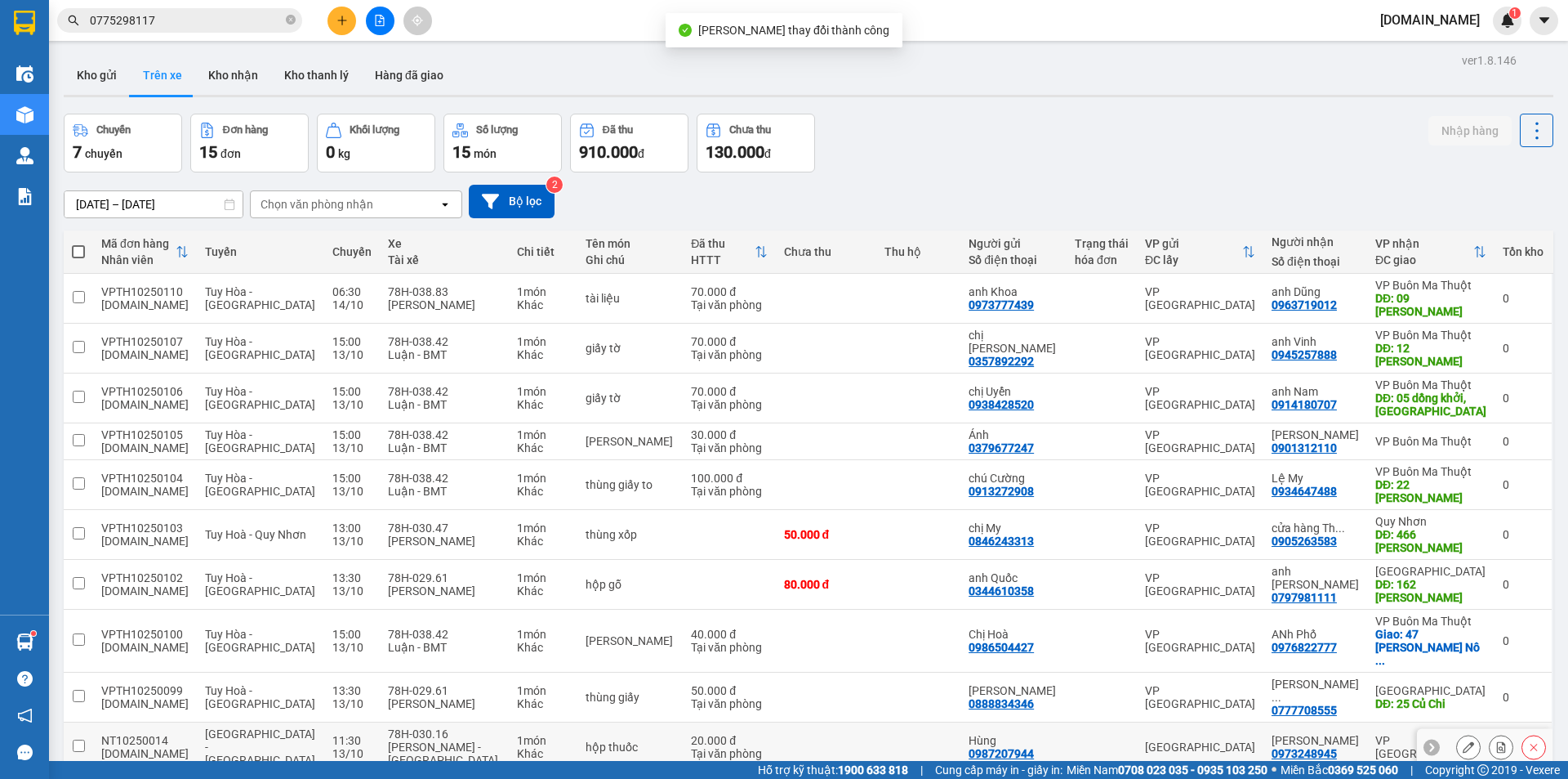
click at [1317, 746] on div "0973248945" at bounding box center [1304, 753] width 65 height 13
click at [1389, 734] on div "VP [GEOGRAPHIC_DATA]" at bounding box center [1431, 746] width 111 height 26
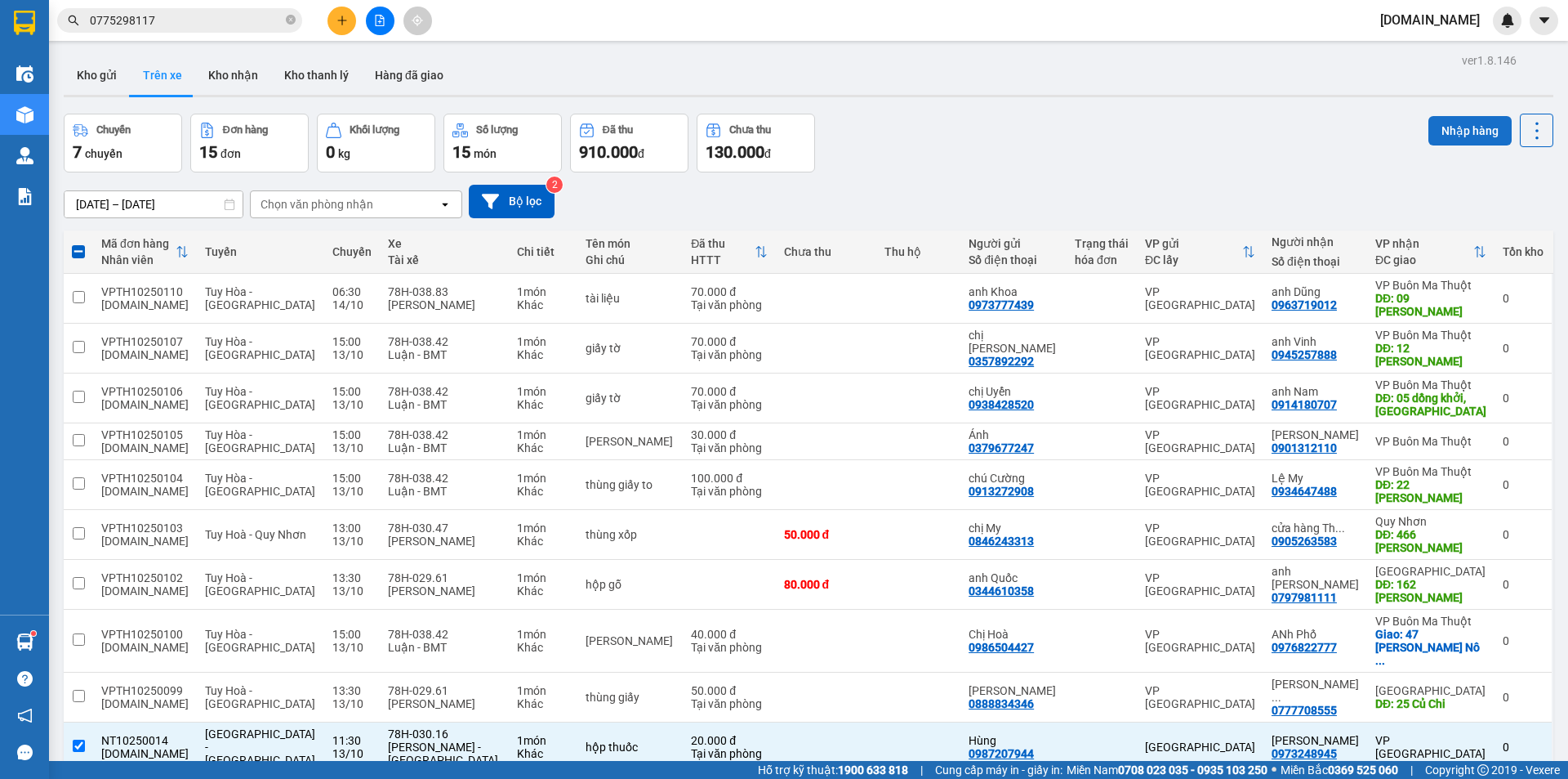
click at [1454, 139] on button "Nhập hàng" at bounding box center [1469, 130] width 83 height 30
checkbox input "false"
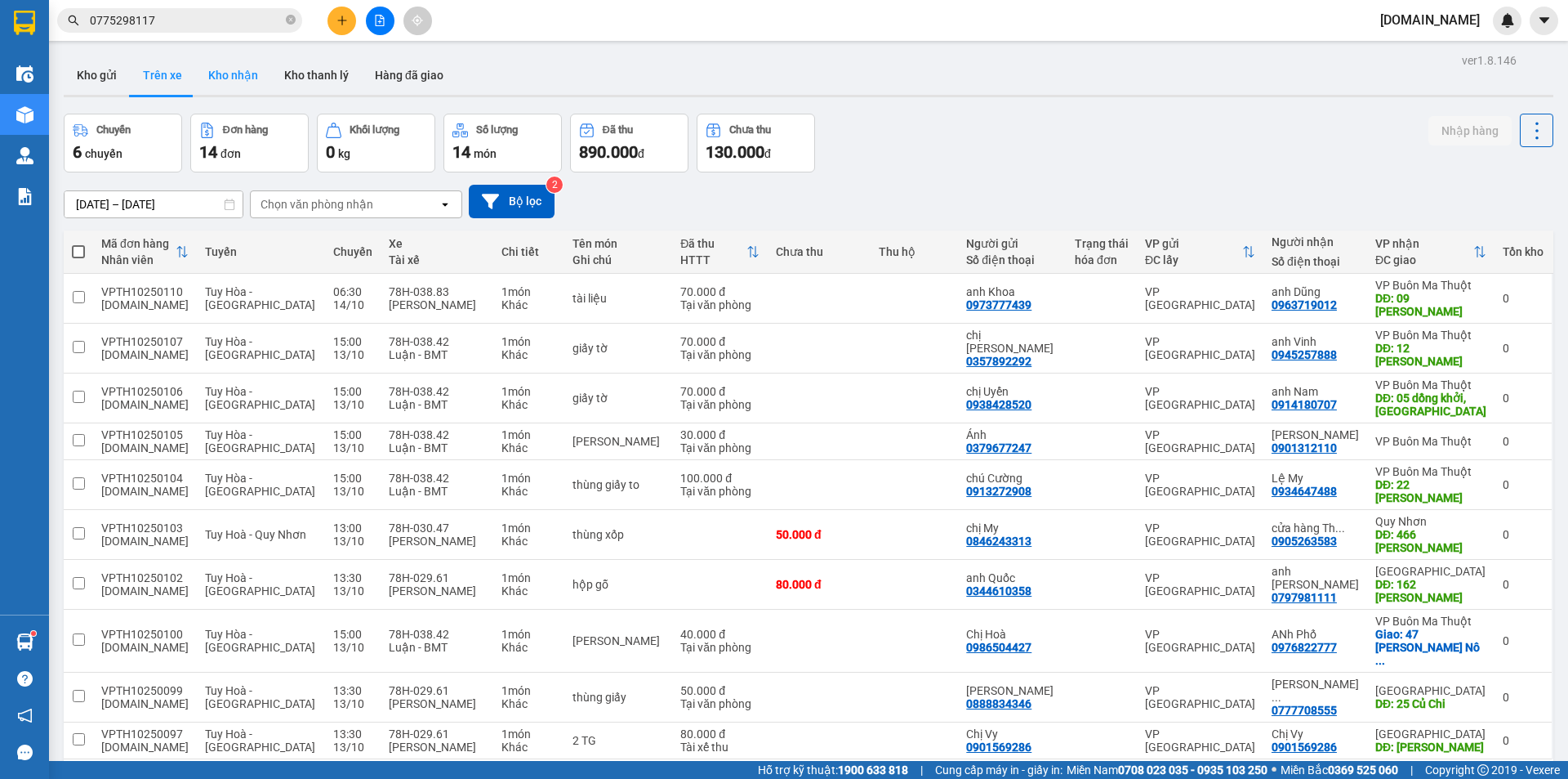
click at [236, 70] on button "Kho nhận" at bounding box center [233, 74] width 76 height 39
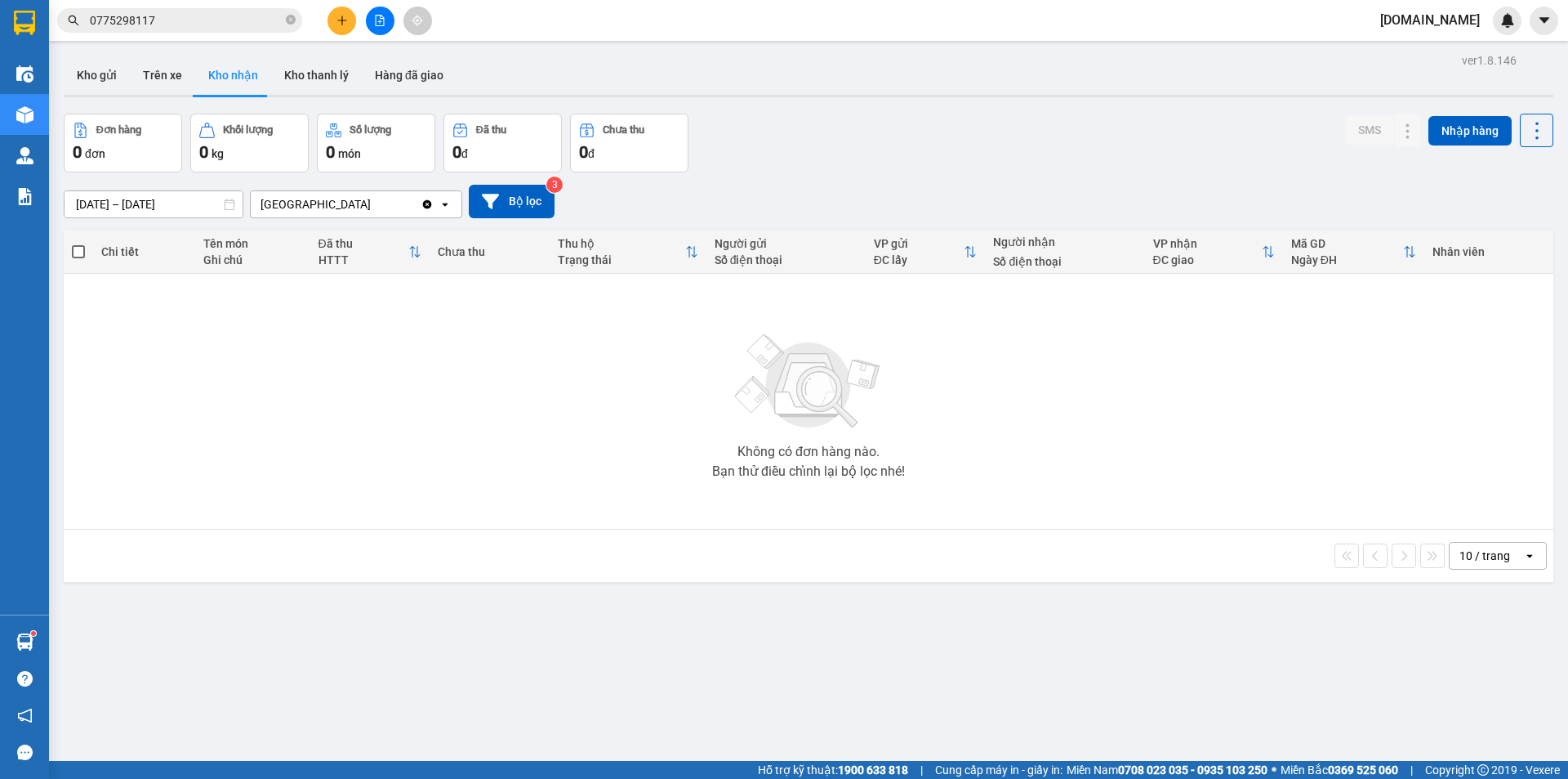
click at [358, 212] on div "[GEOGRAPHIC_DATA]" at bounding box center [335, 204] width 170 height 26
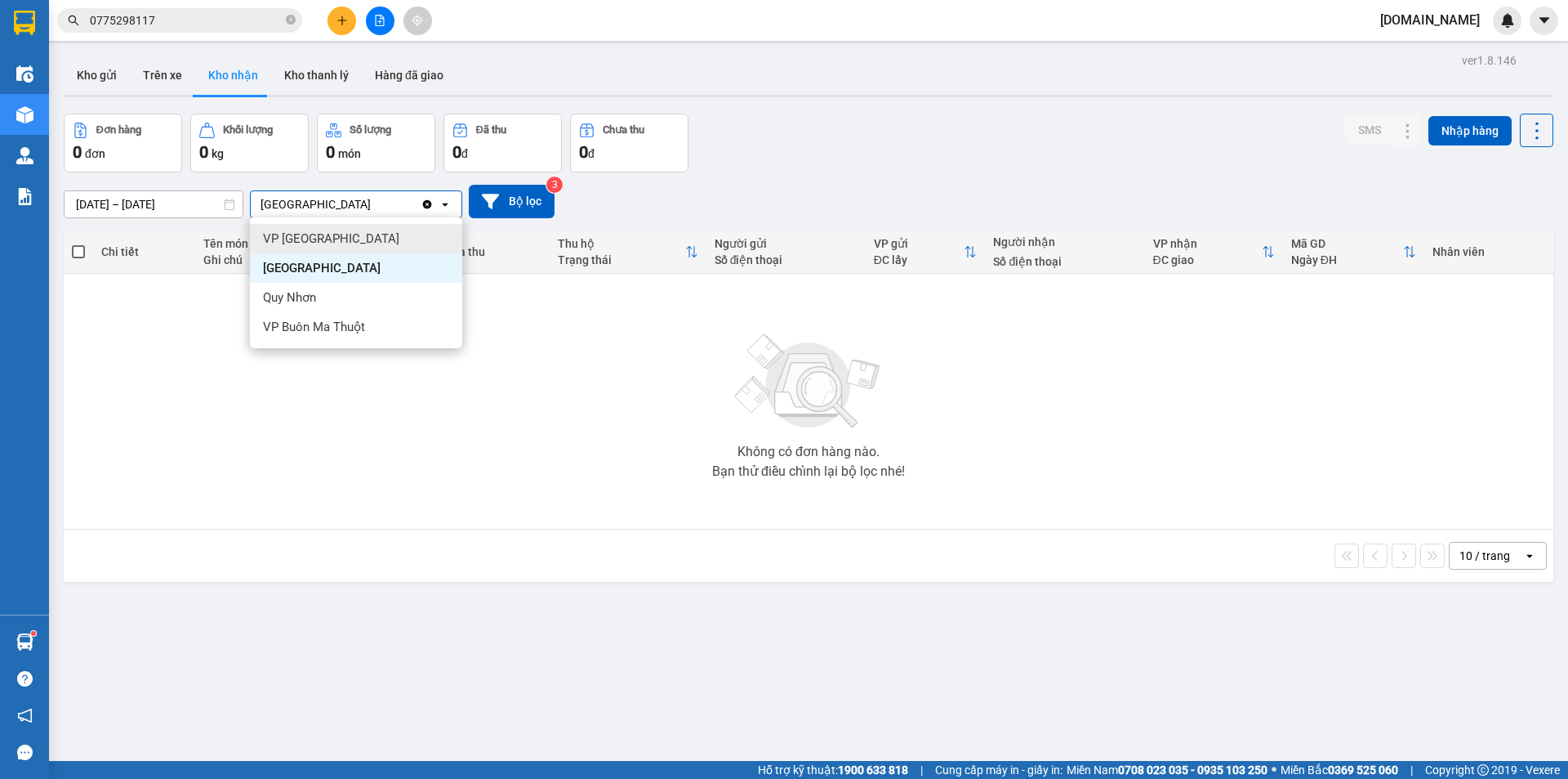
click at [358, 238] on div "VP [GEOGRAPHIC_DATA]" at bounding box center [355, 238] width 213 height 30
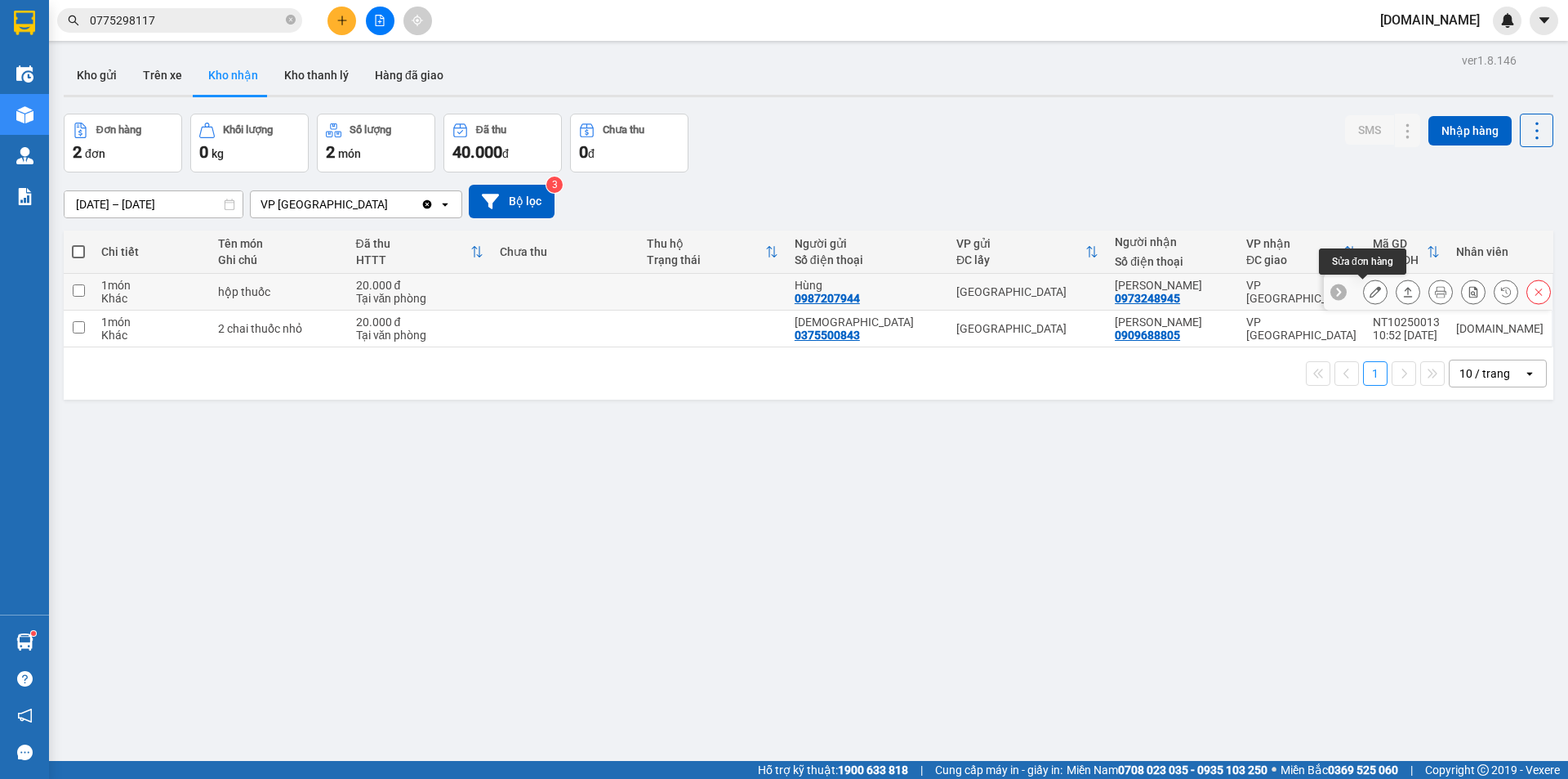
click at [1364, 284] on button at bounding box center [1374, 292] width 23 height 29
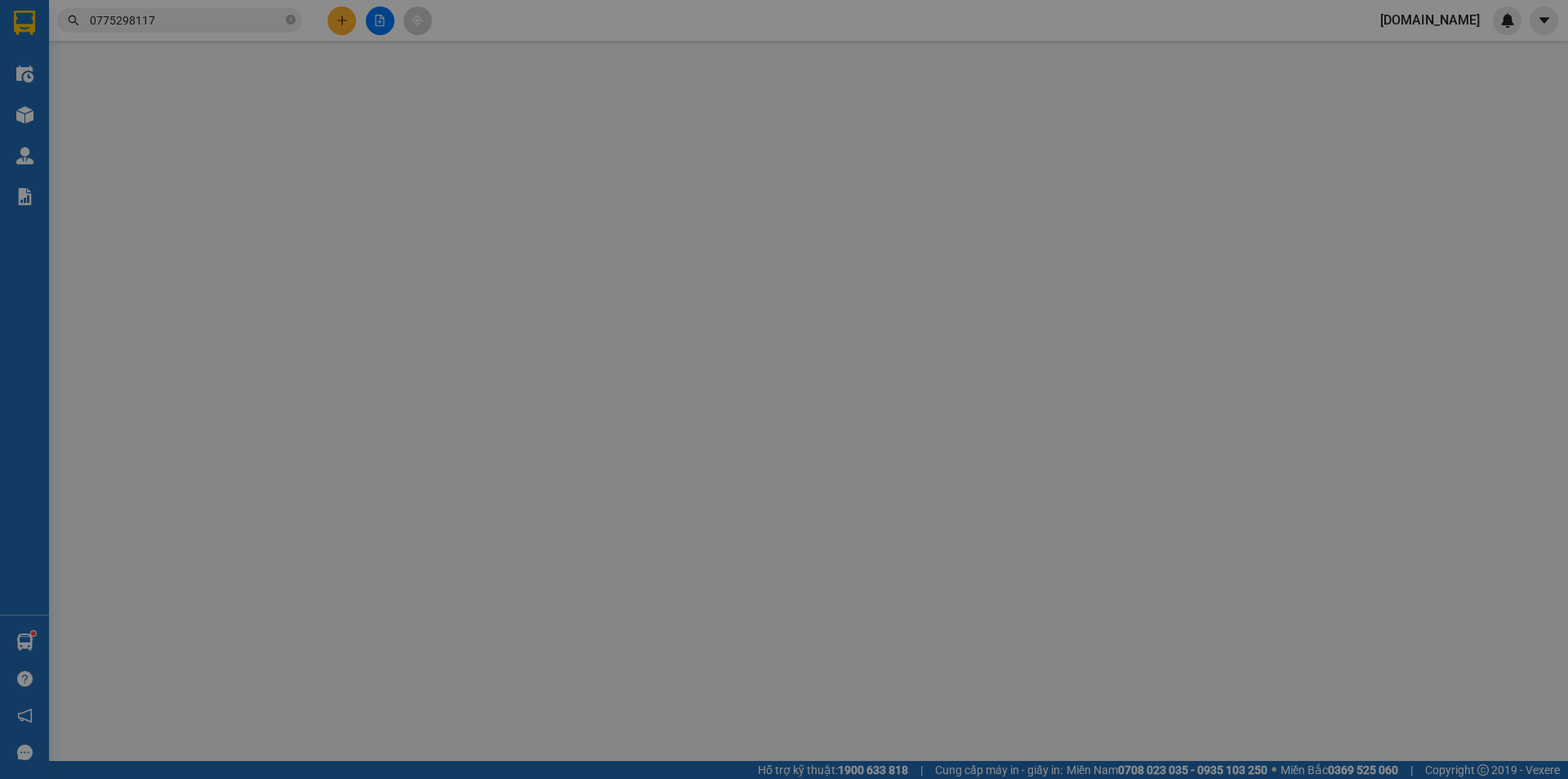
type input "0987207944"
type input "Hùng"
type input "0973248945"
type input "[PERSON_NAME]"
type input "0"
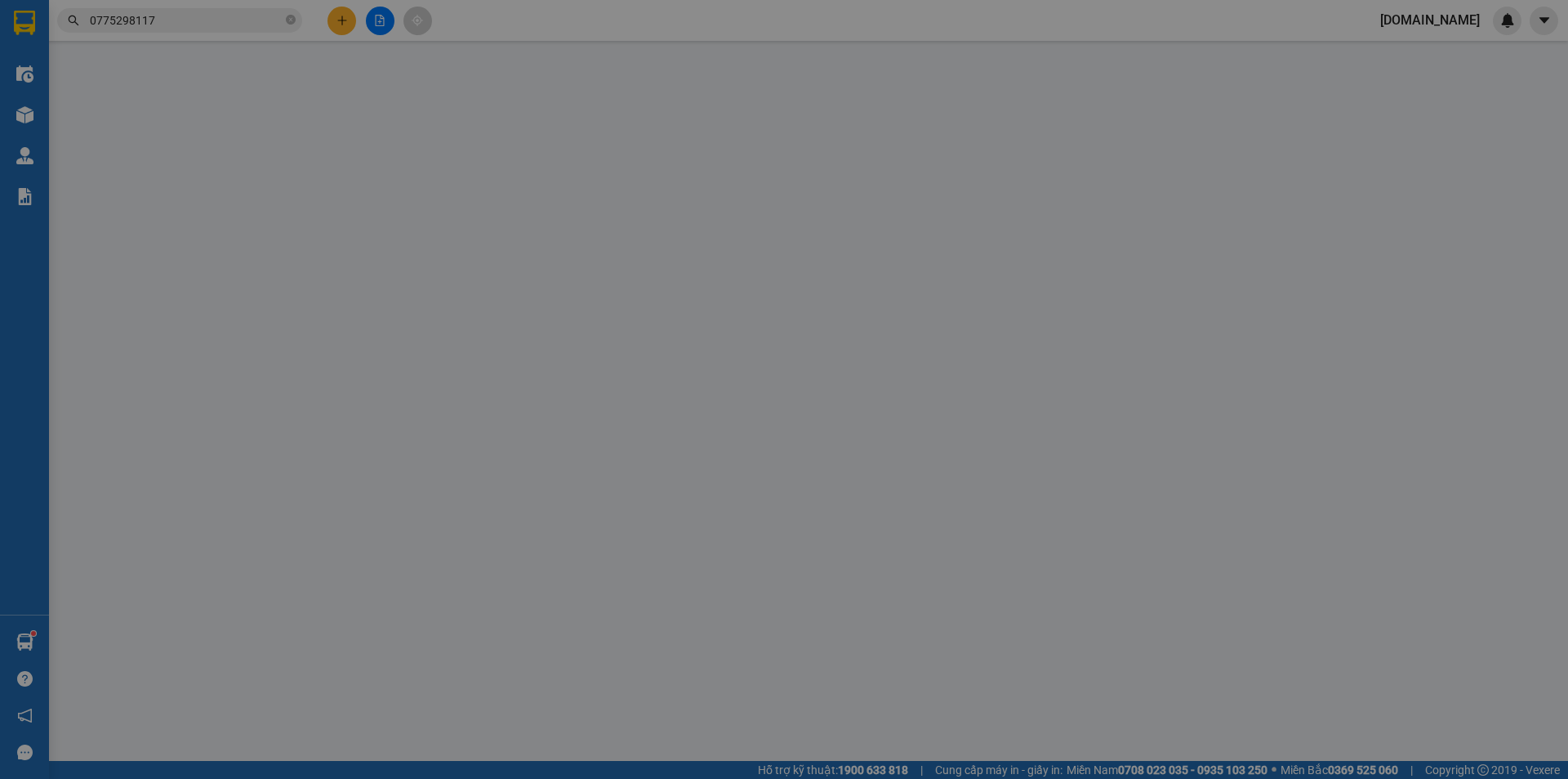
type input "20.000"
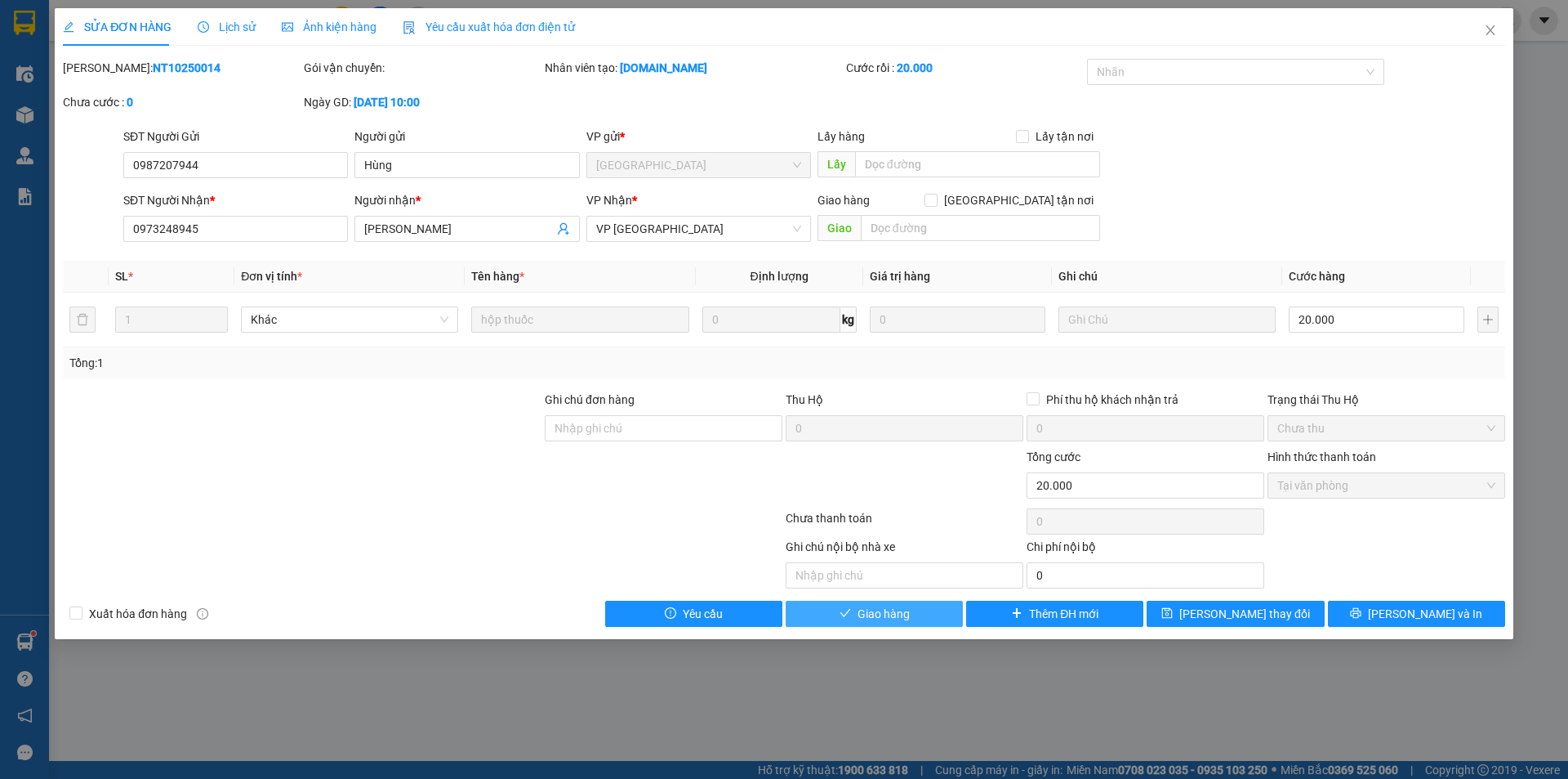
click at [923, 619] on button "Giao hàng" at bounding box center [874, 613] width 177 height 26
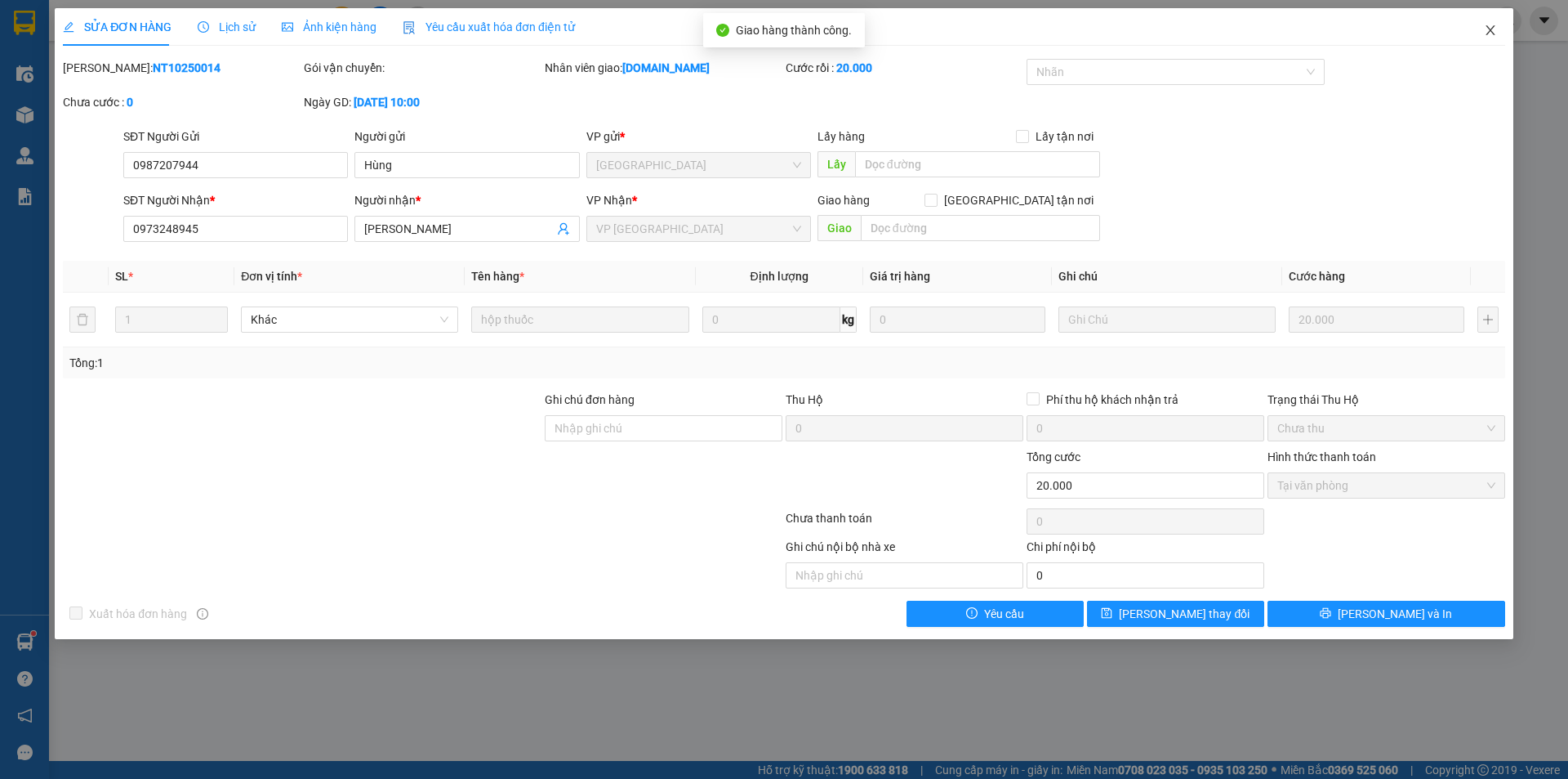
click at [1494, 31] on icon "close" at bounding box center [1490, 30] width 13 height 13
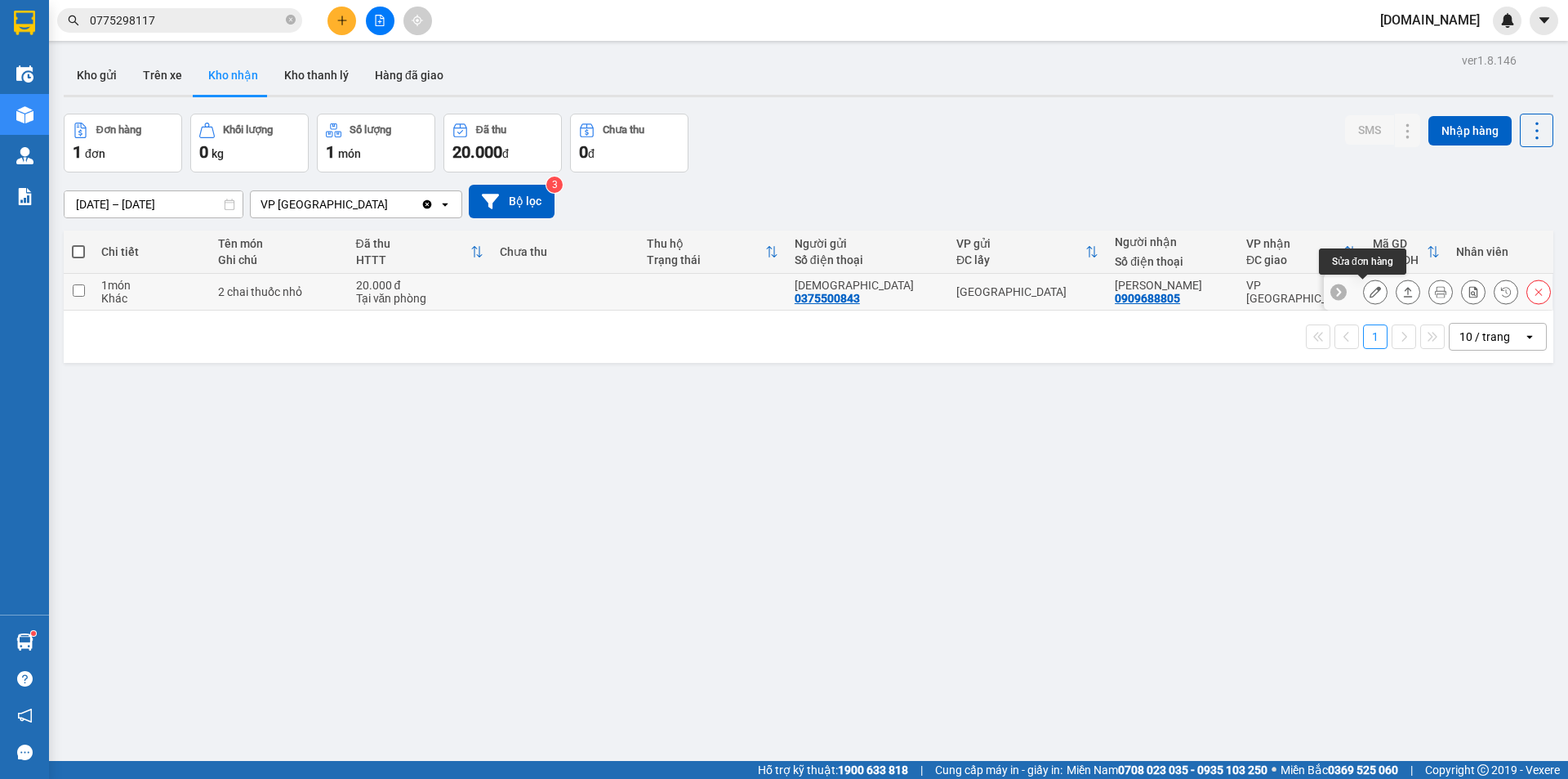
click at [1369, 290] on icon at bounding box center [1374, 291] width 12 height 12
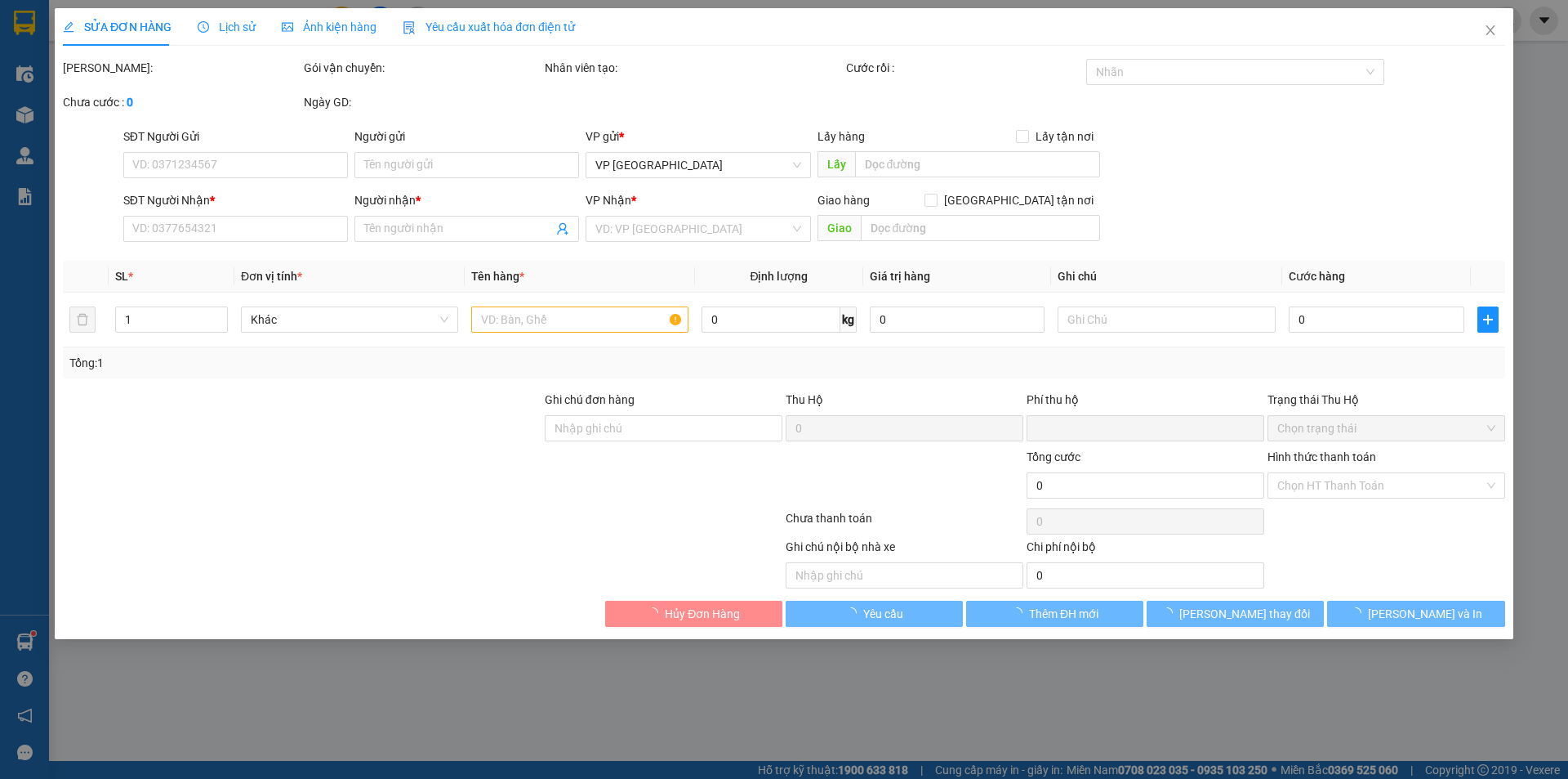
type input "0375500843"
type input "[DEMOGRAPHIC_DATA]"
type input "0909688805"
type input "[PERSON_NAME]"
type input "0"
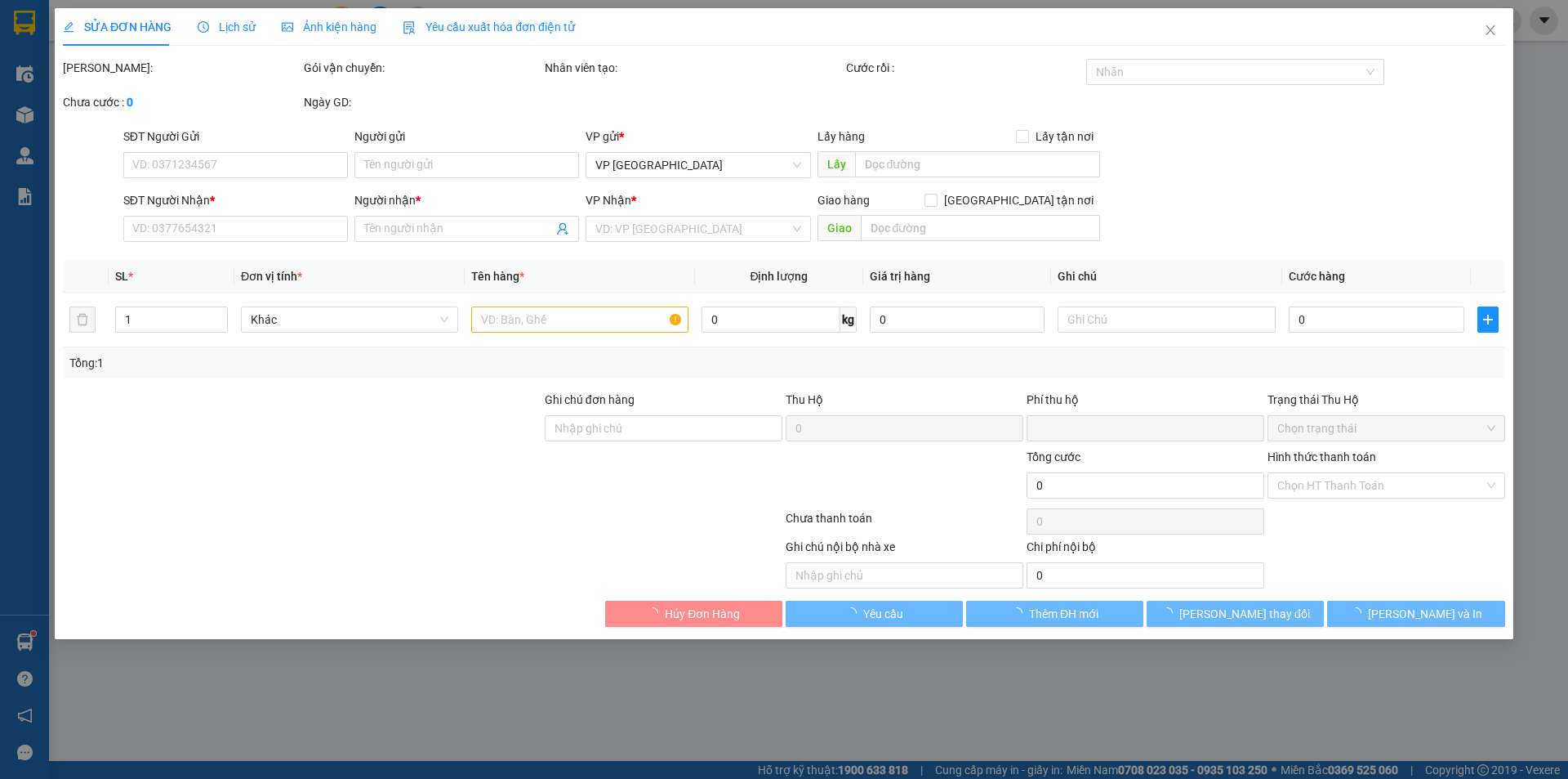
type input "20.000"
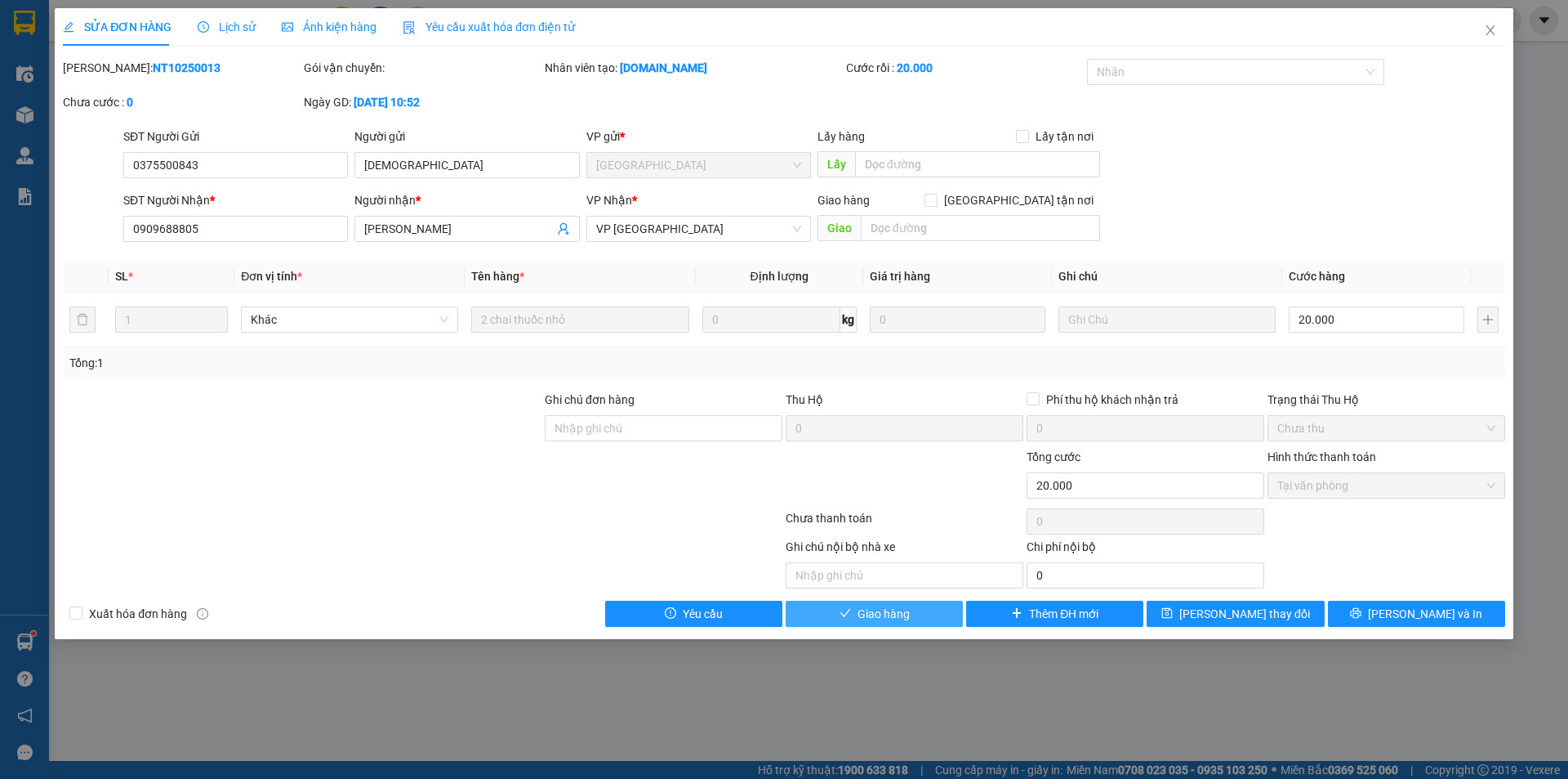
drag, startPoint x: 877, startPoint y: 610, endPoint x: 905, endPoint y: 461, distance: 151.6
click at [883, 579] on div "Total Paid Fee 20.000 Total UnPaid Fee 0 Cash Collection Total Fee Mã ĐH: NT102…" at bounding box center [784, 343] width 1442 height 568
click at [885, 617] on button "Giao hàng" at bounding box center [874, 613] width 177 height 26
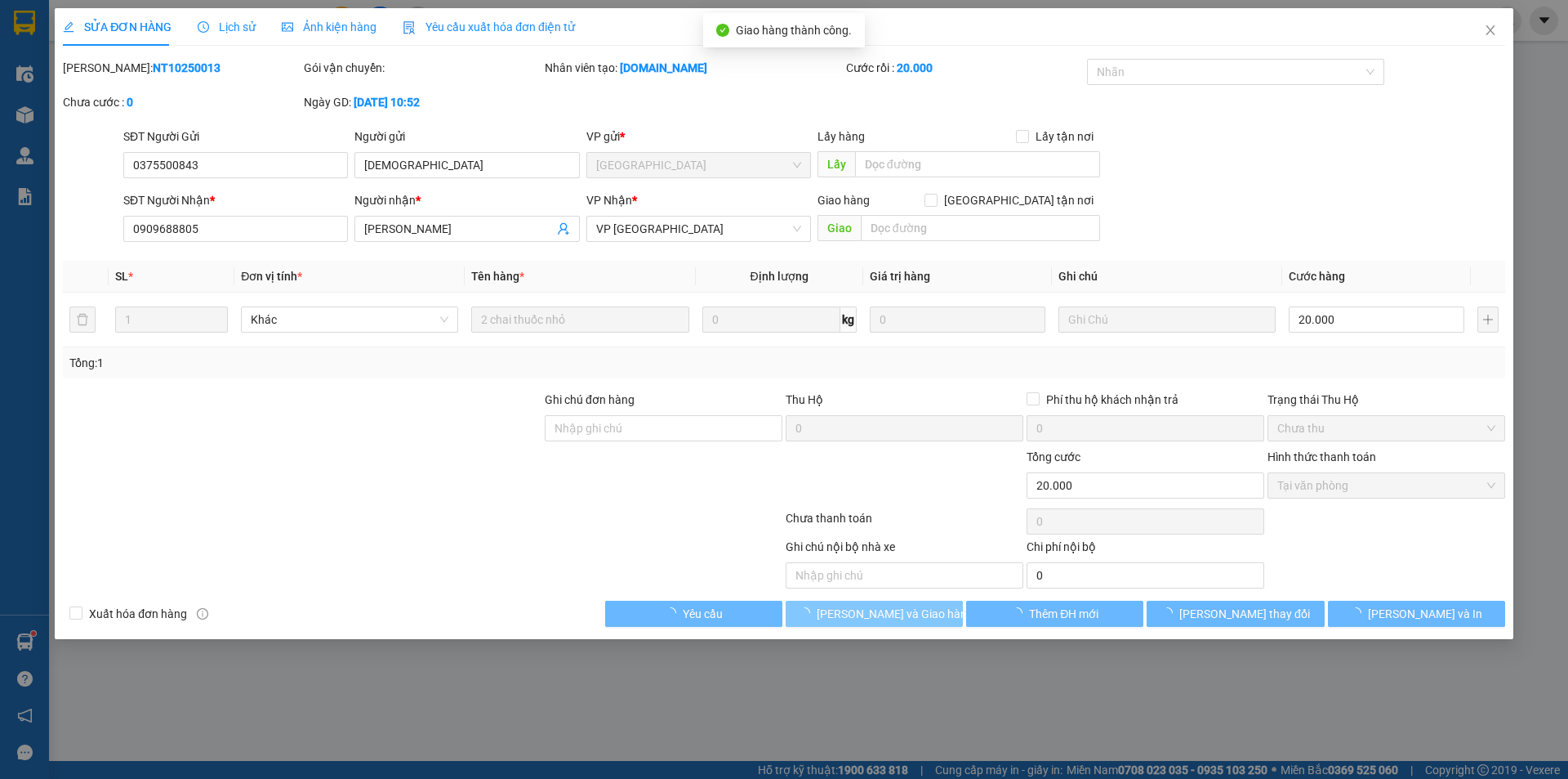
click at [885, 617] on span "[PERSON_NAME] và Giao hàng" at bounding box center [894, 613] width 156 height 18
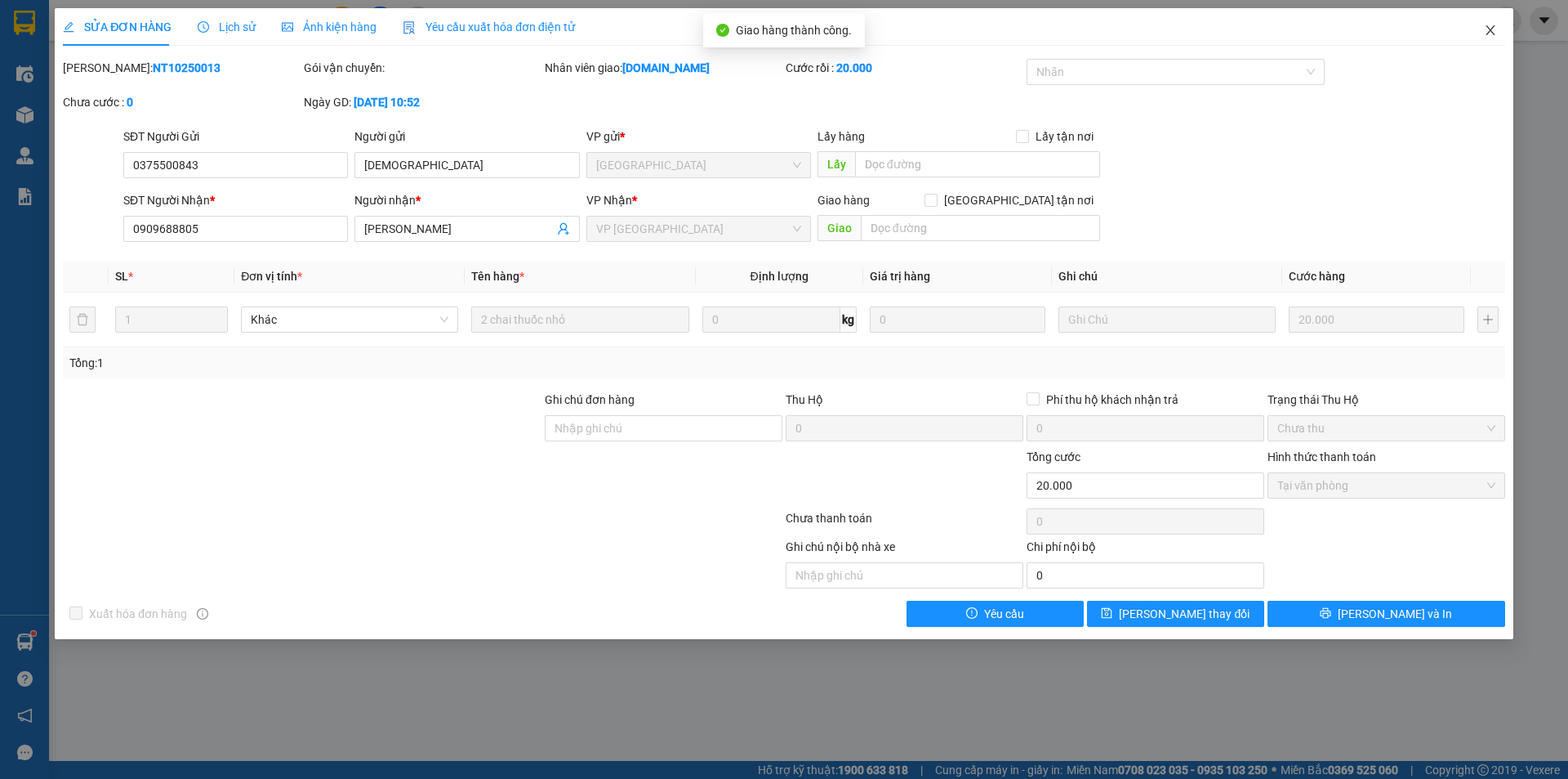
click at [1486, 30] on icon "close" at bounding box center [1490, 30] width 13 height 13
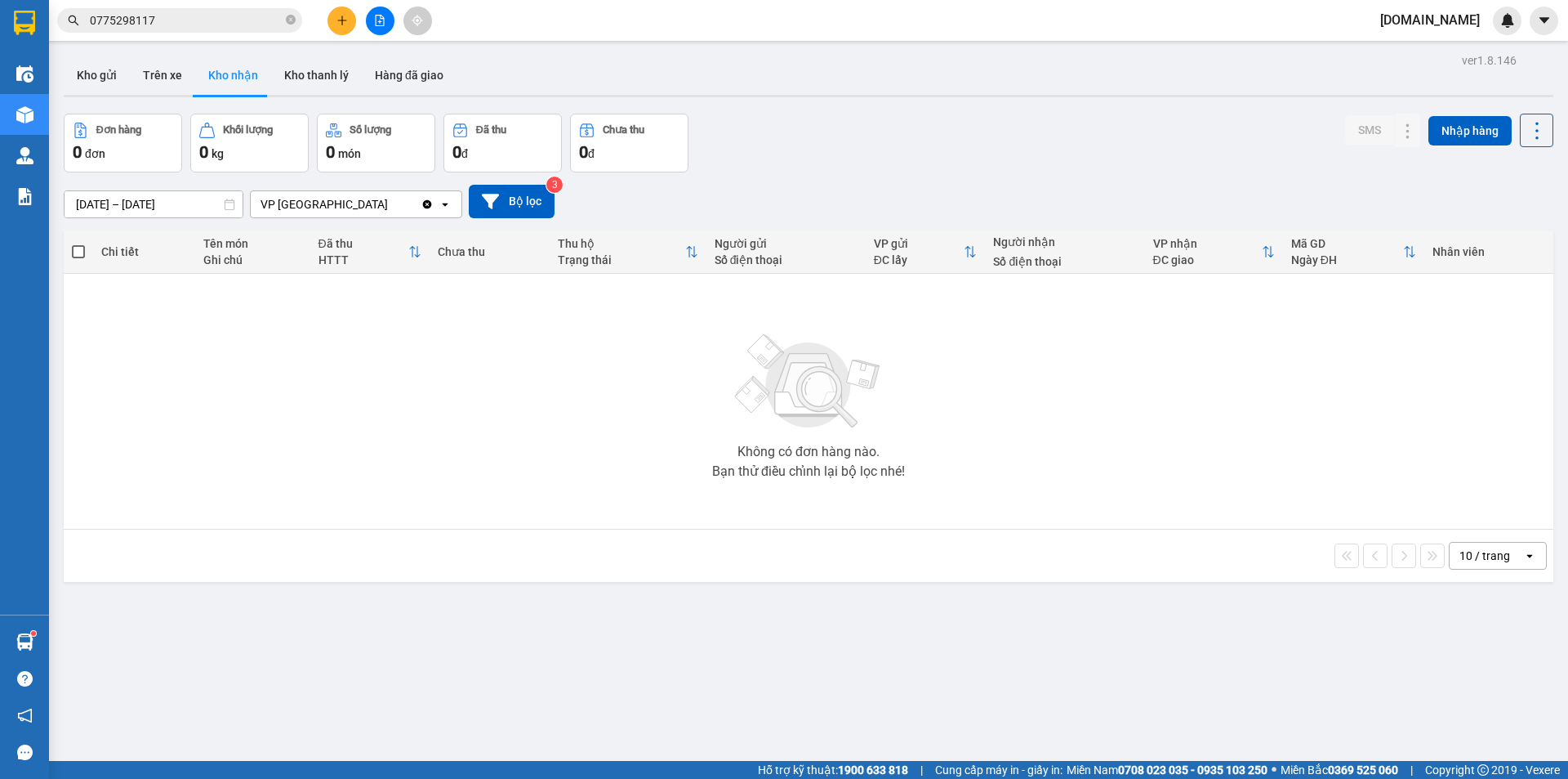
click at [348, 206] on div "VP [GEOGRAPHIC_DATA]" at bounding box center [335, 204] width 170 height 26
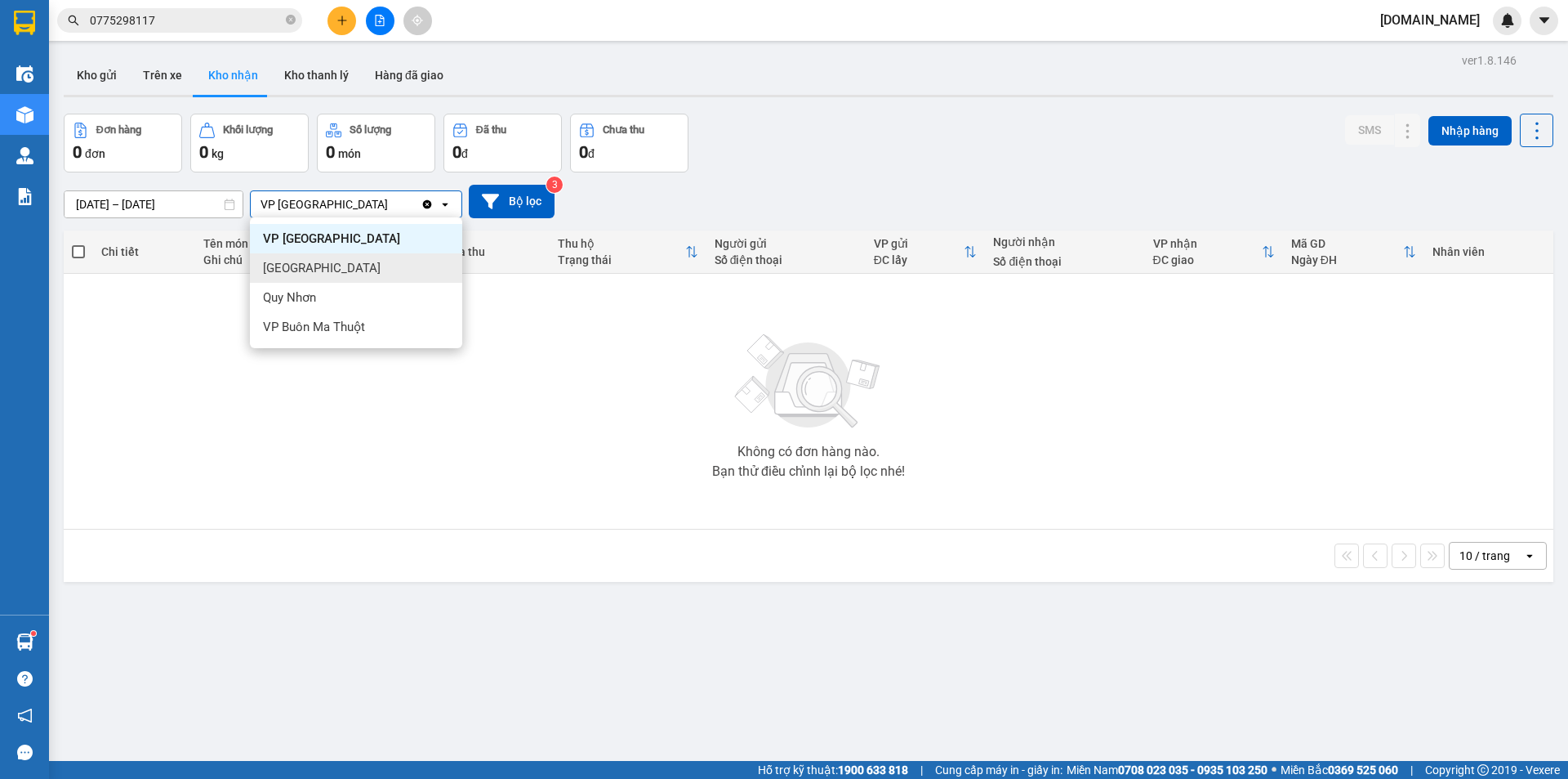
click at [326, 271] on div "[GEOGRAPHIC_DATA]" at bounding box center [355, 268] width 213 height 30
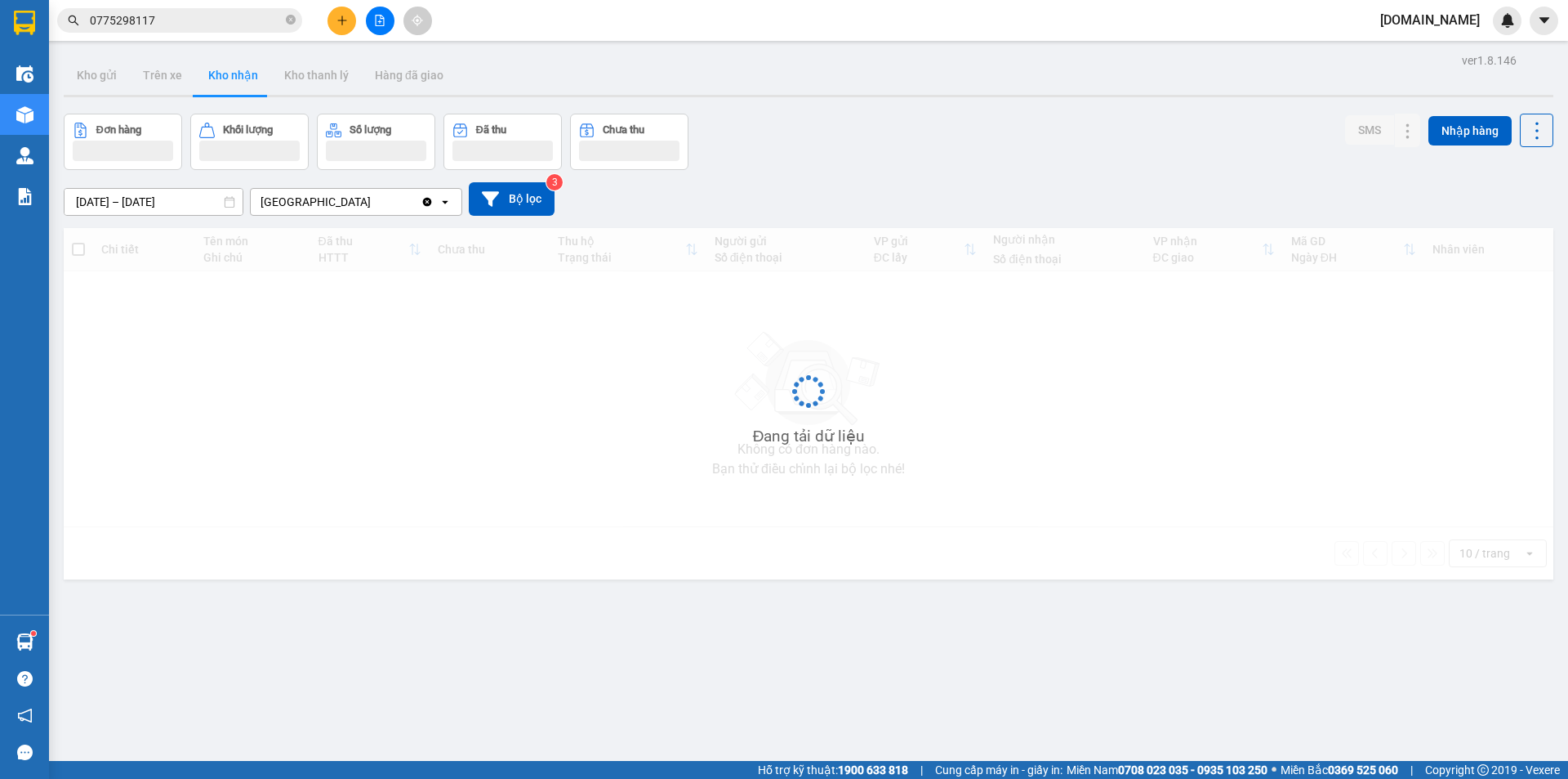
click at [397, 198] on div "[GEOGRAPHIC_DATA]" at bounding box center [335, 202] width 170 height 26
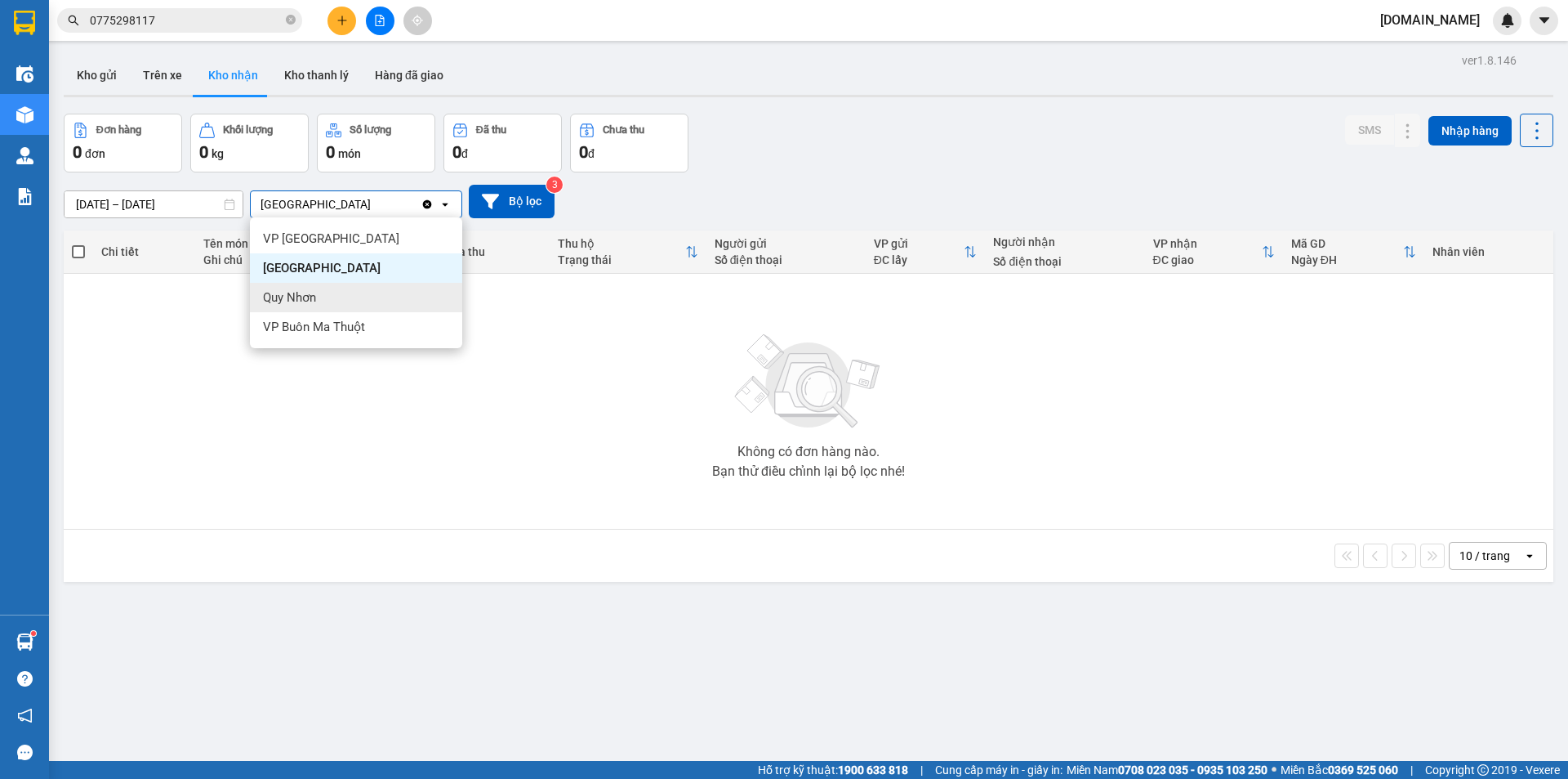
click at [354, 294] on div "Quy Nhơn" at bounding box center [355, 297] width 213 height 30
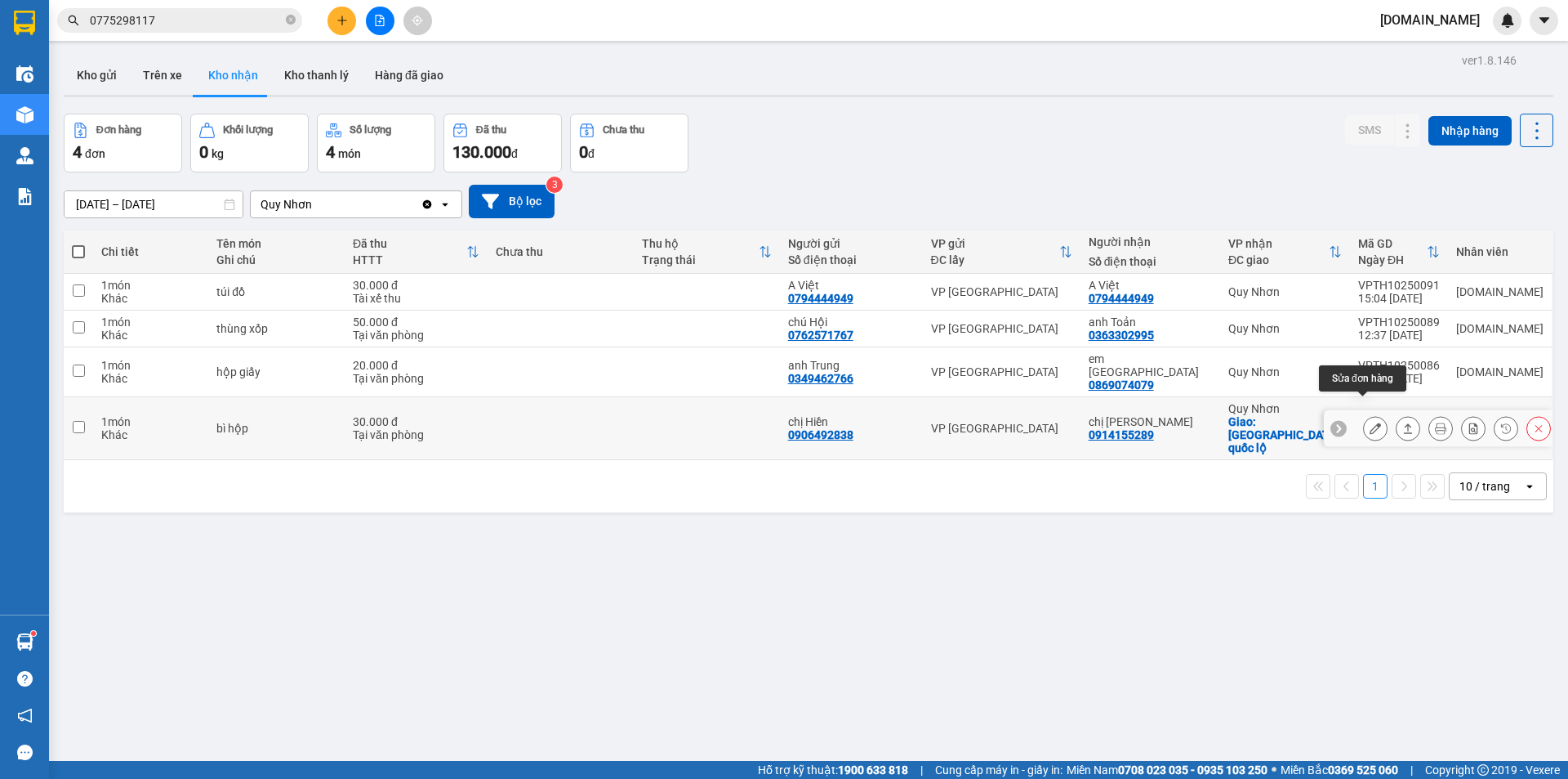
click at [1370, 414] on button at bounding box center [1374, 429] width 23 height 29
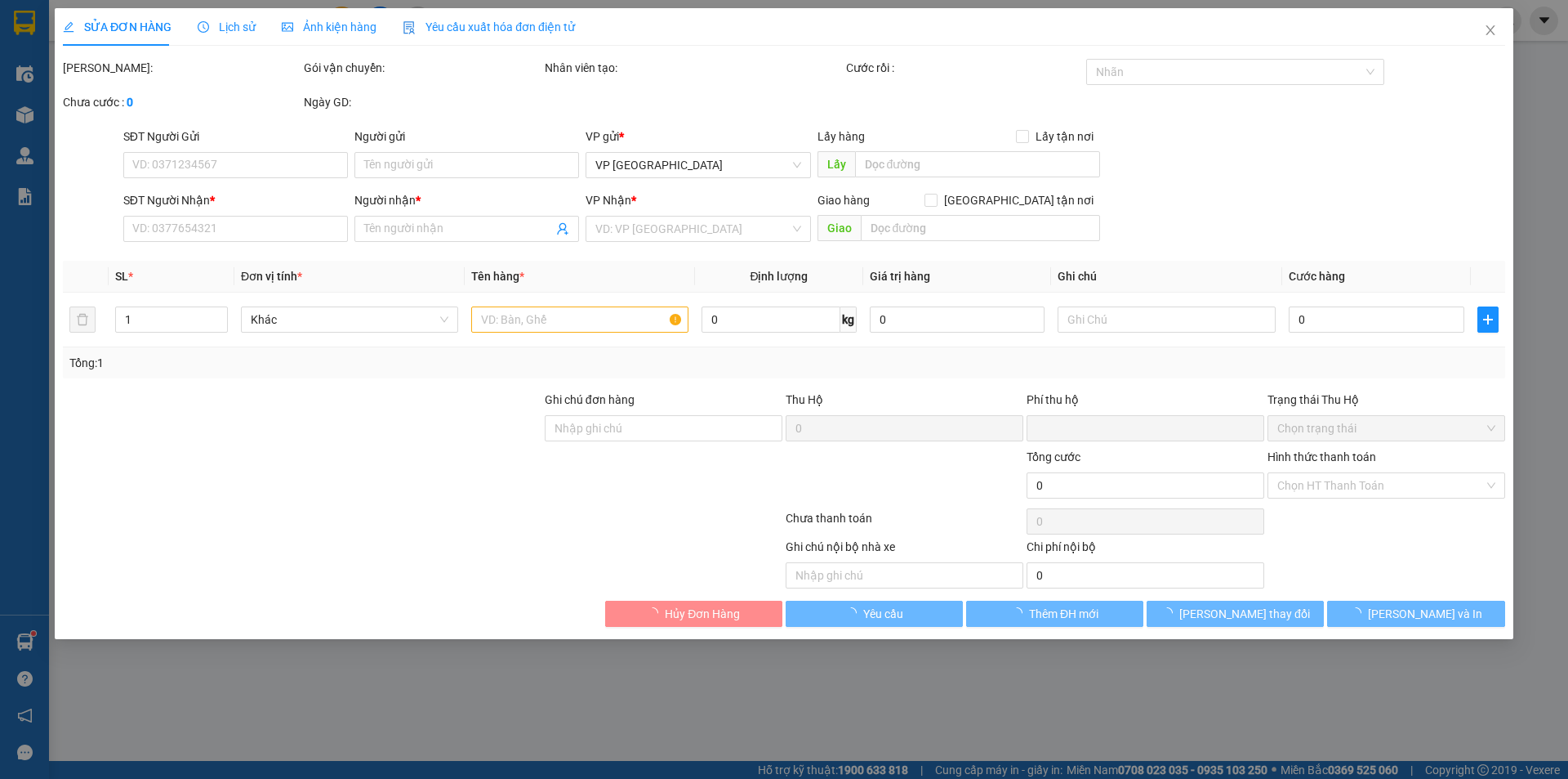
type input "0906492838"
type input "chị Hiền"
type input "0914155289"
type input "chị [PERSON_NAME]"
checkbox input "true"
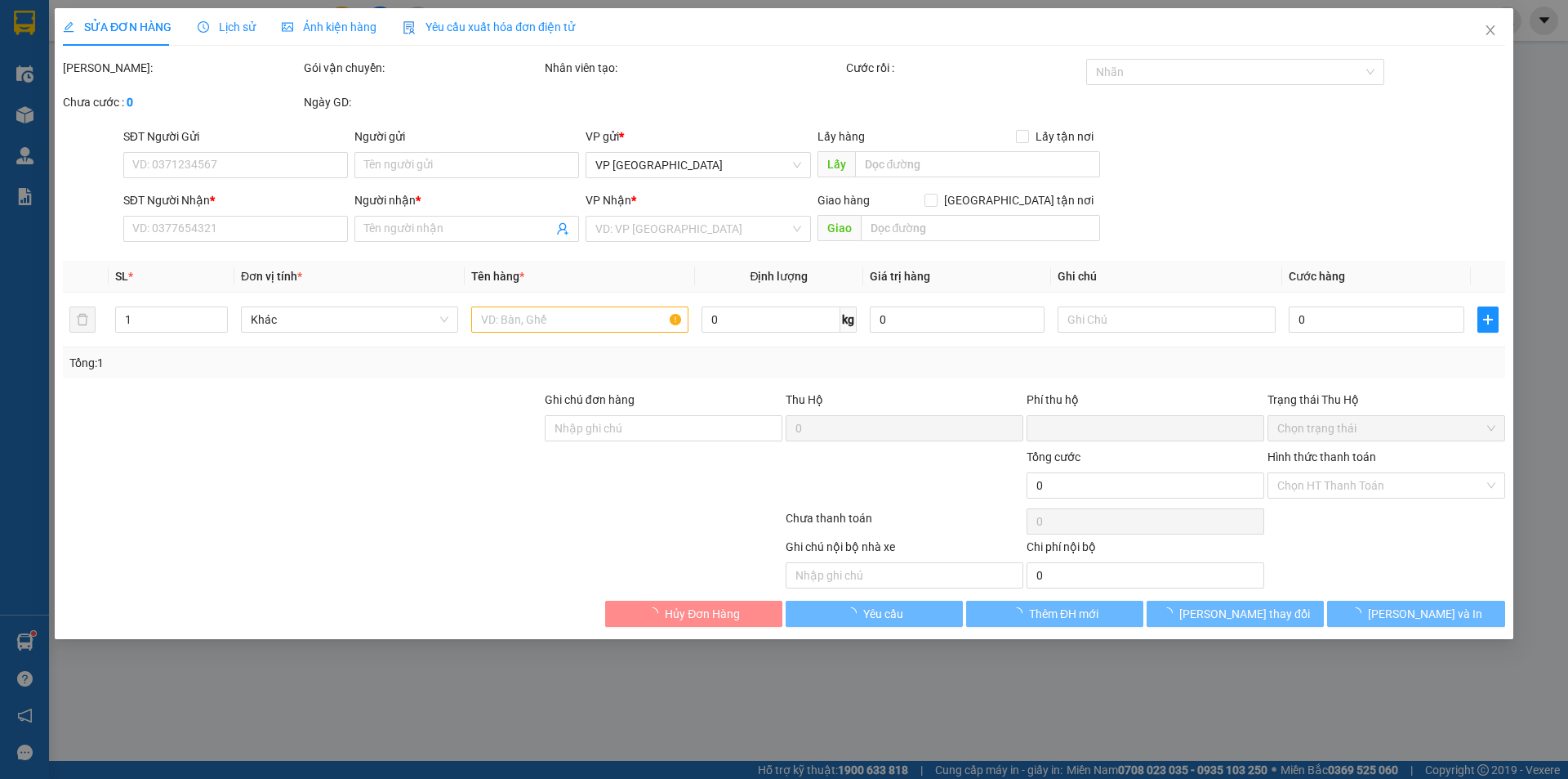
type input "[GEOGRAPHIC_DATA], quốc lộ"
type input "0"
type input "30.000"
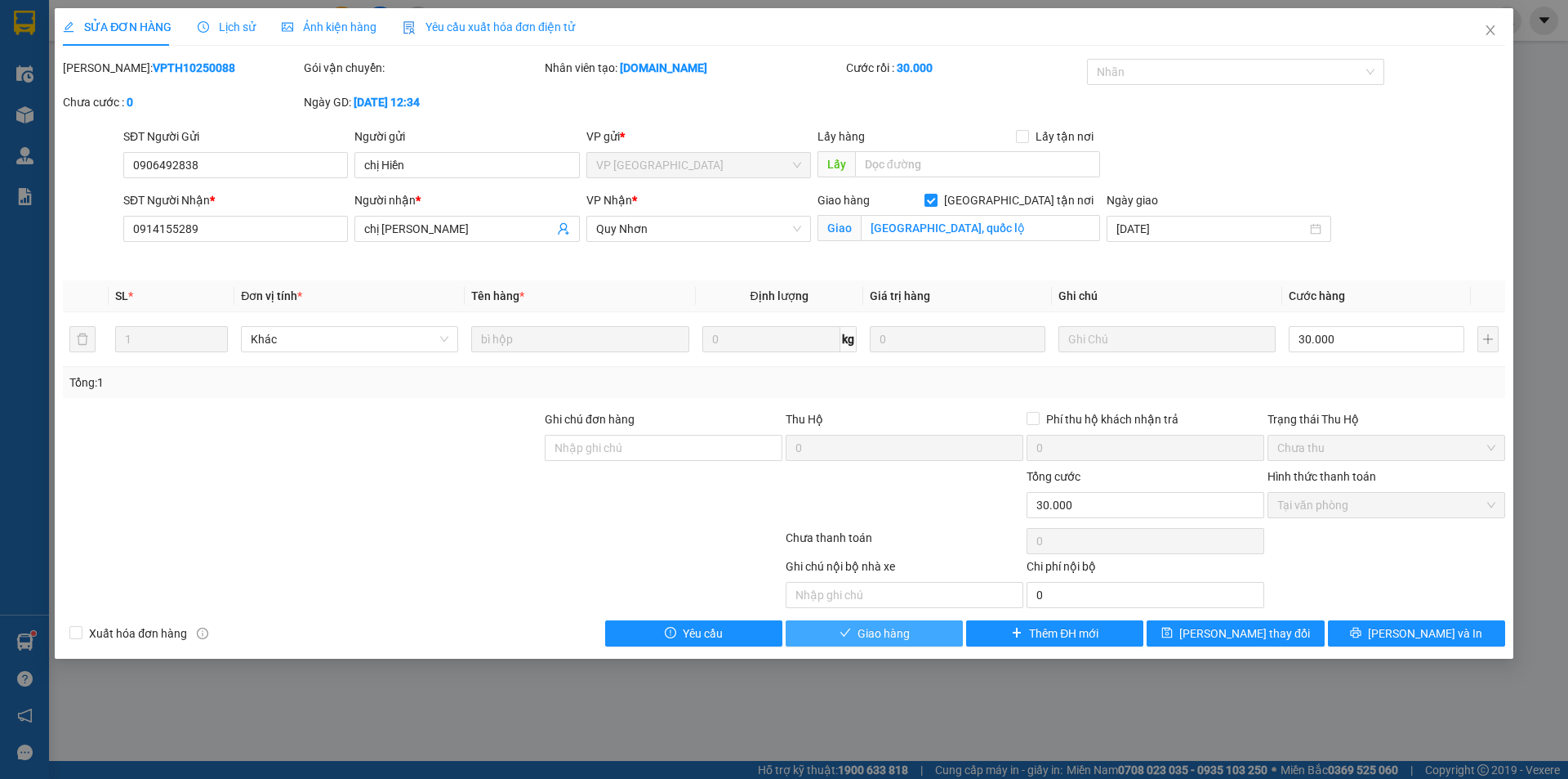
click at [874, 639] on span "Giao hàng" at bounding box center [883, 633] width 52 height 18
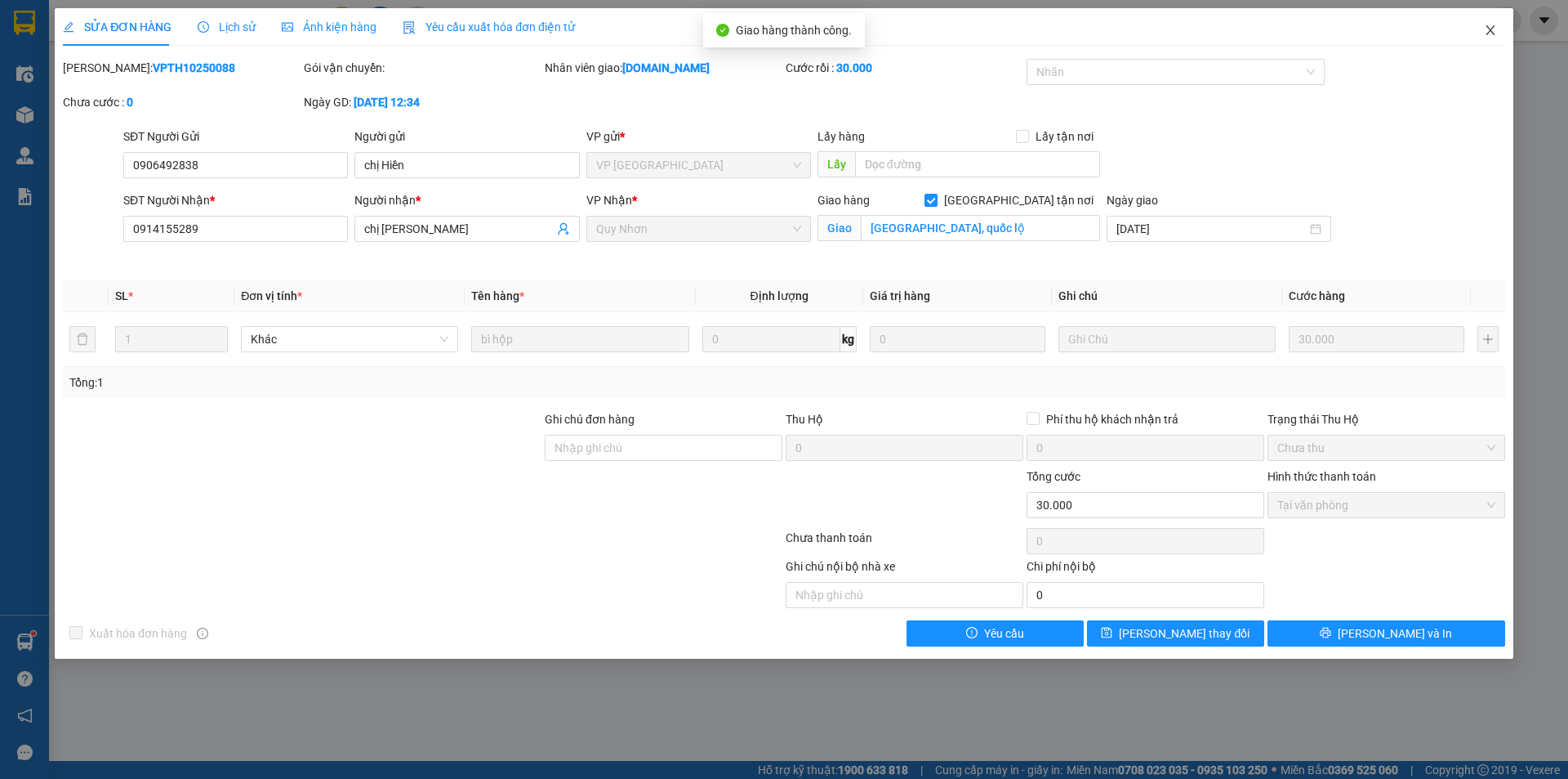
click at [1491, 25] on icon "close" at bounding box center [1490, 30] width 13 height 13
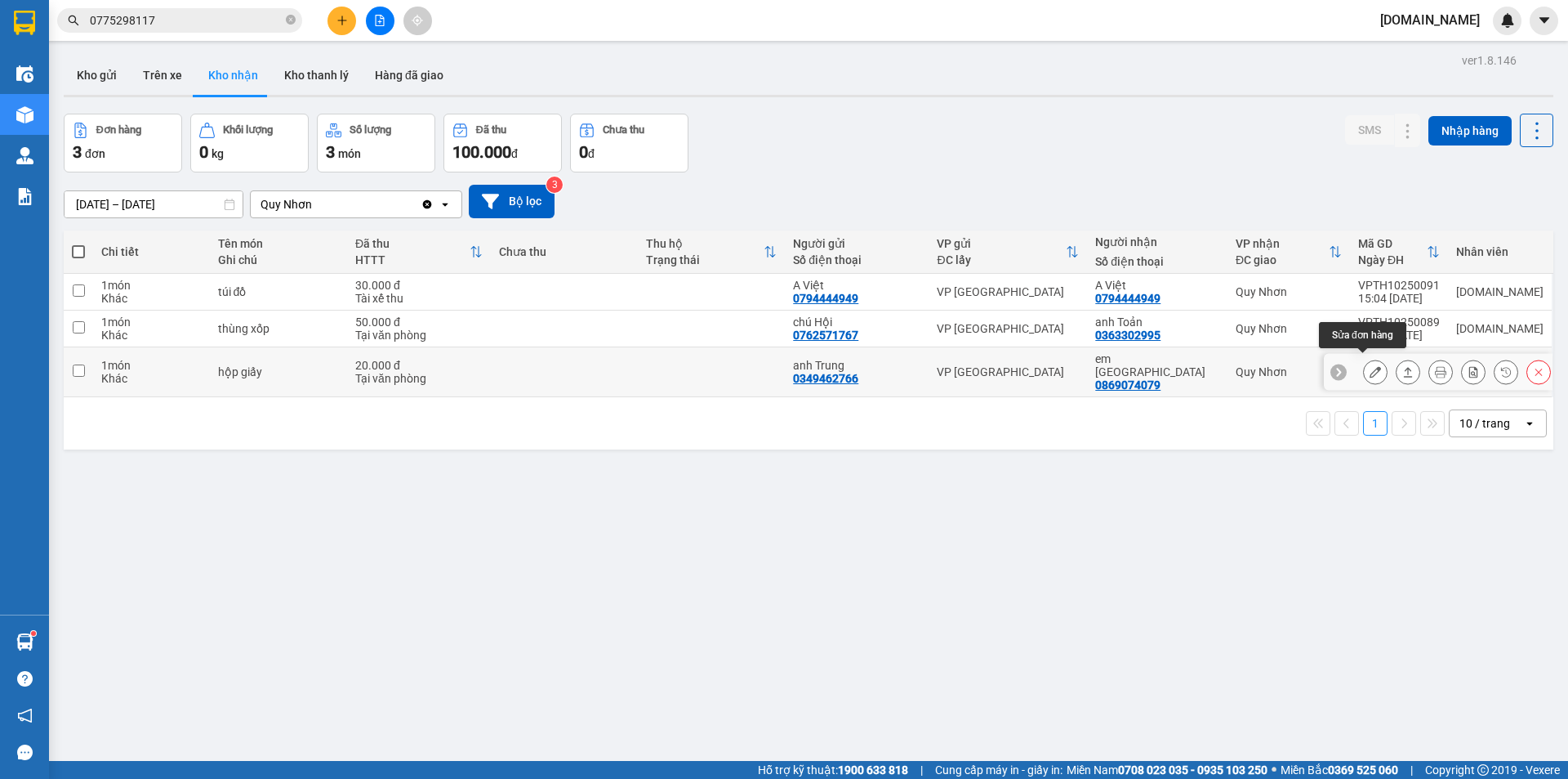
click at [1369, 368] on icon at bounding box center [1374, 372] width 12 height 12
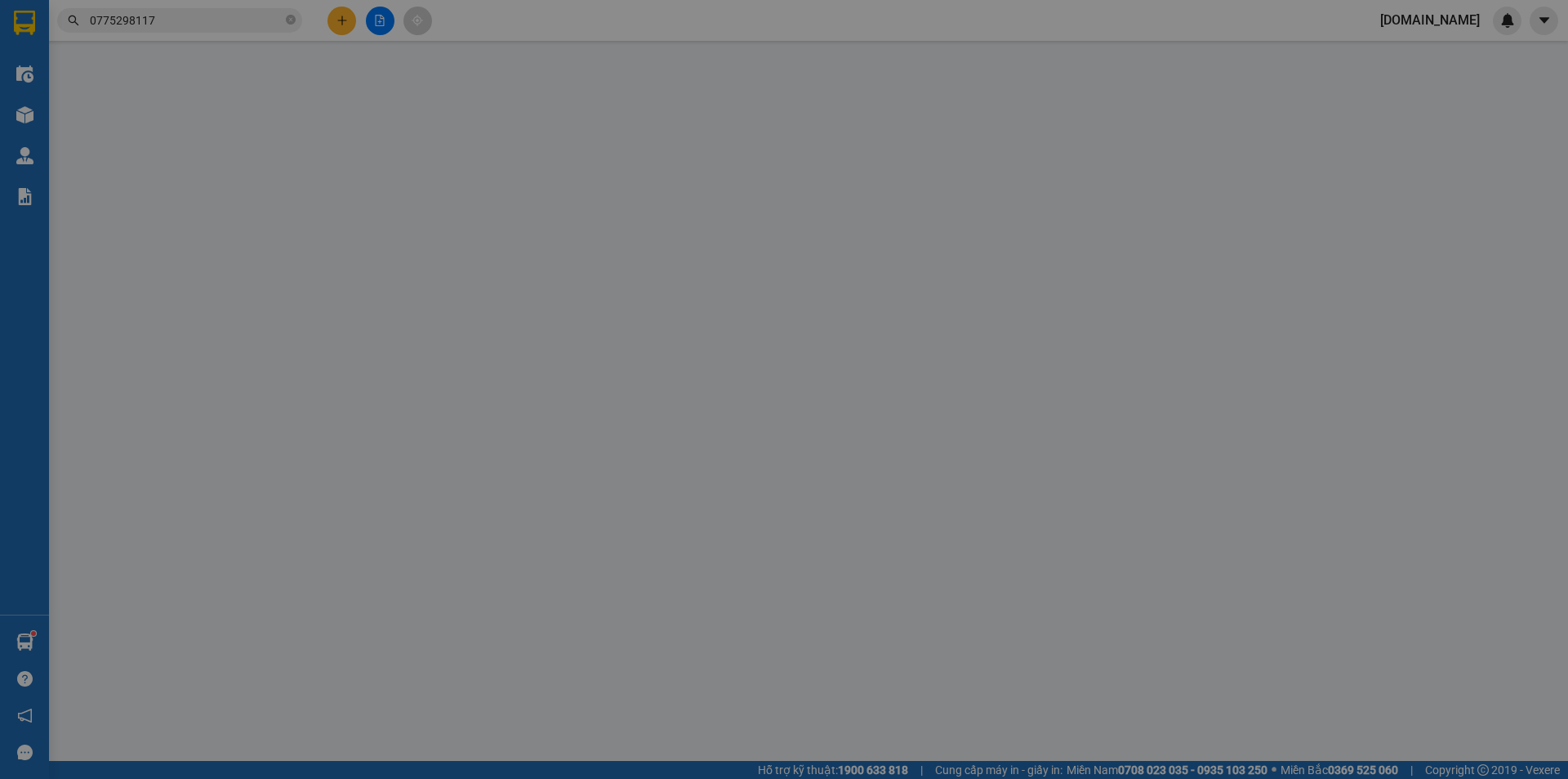
type input "0349462766"
type input "anh Trung"
type input "0869074079"
type input "em [GEOGRAPHIC_DATA]"
type input "0"
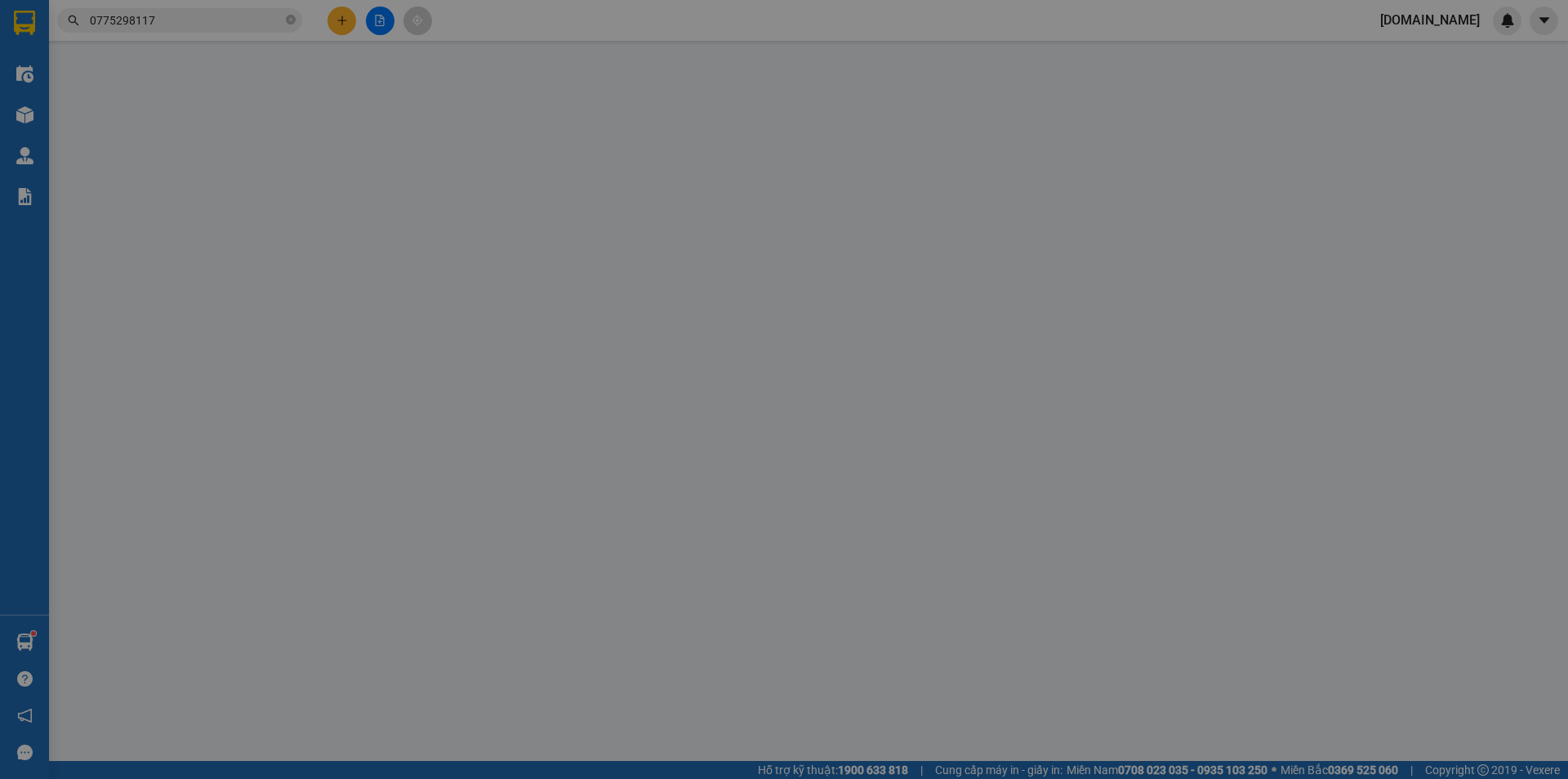
type input "20.000"
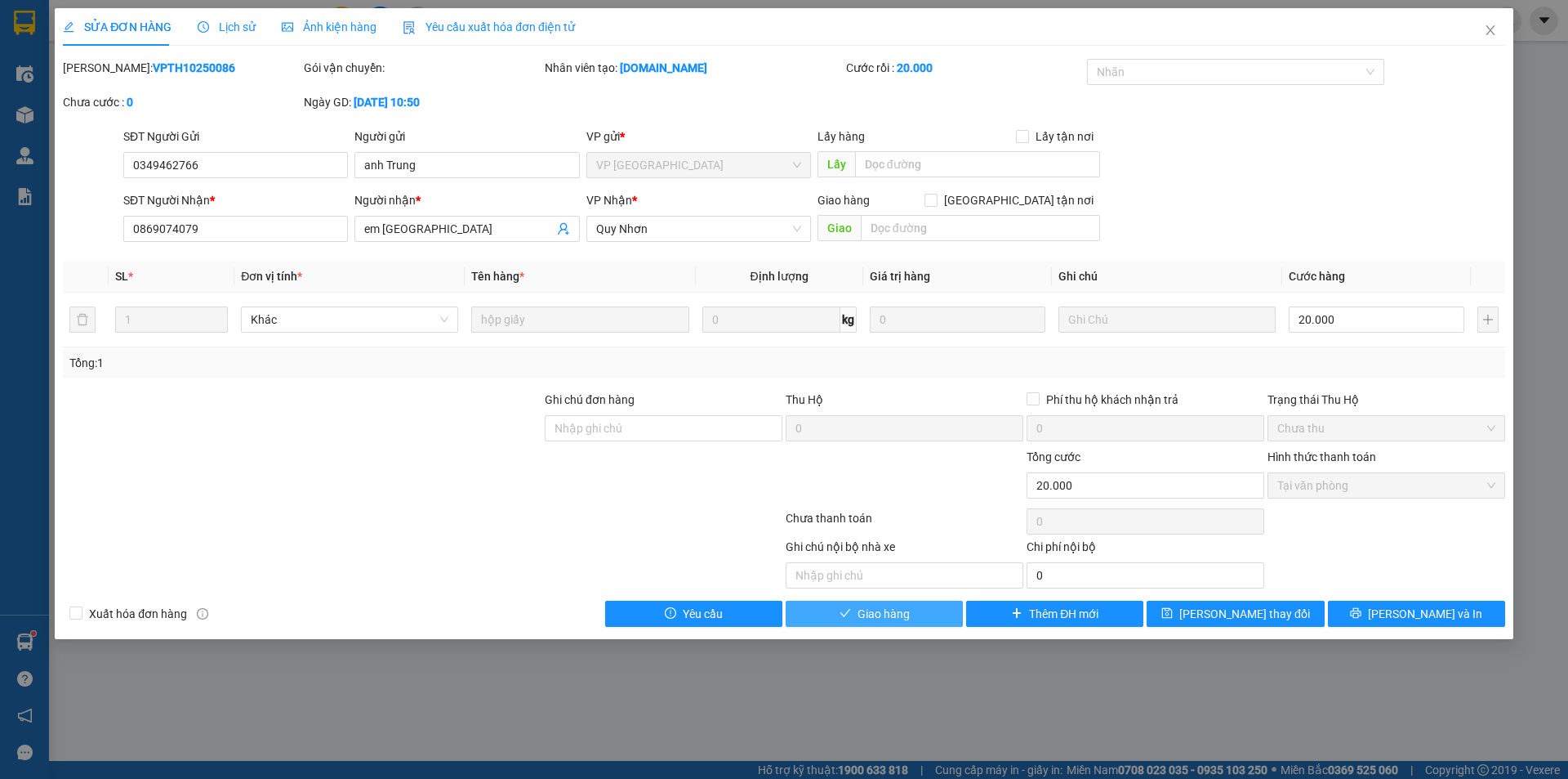
click at [876, 602] on button "Giao hàng" at bounding box center [874, 613] width 177 height 26
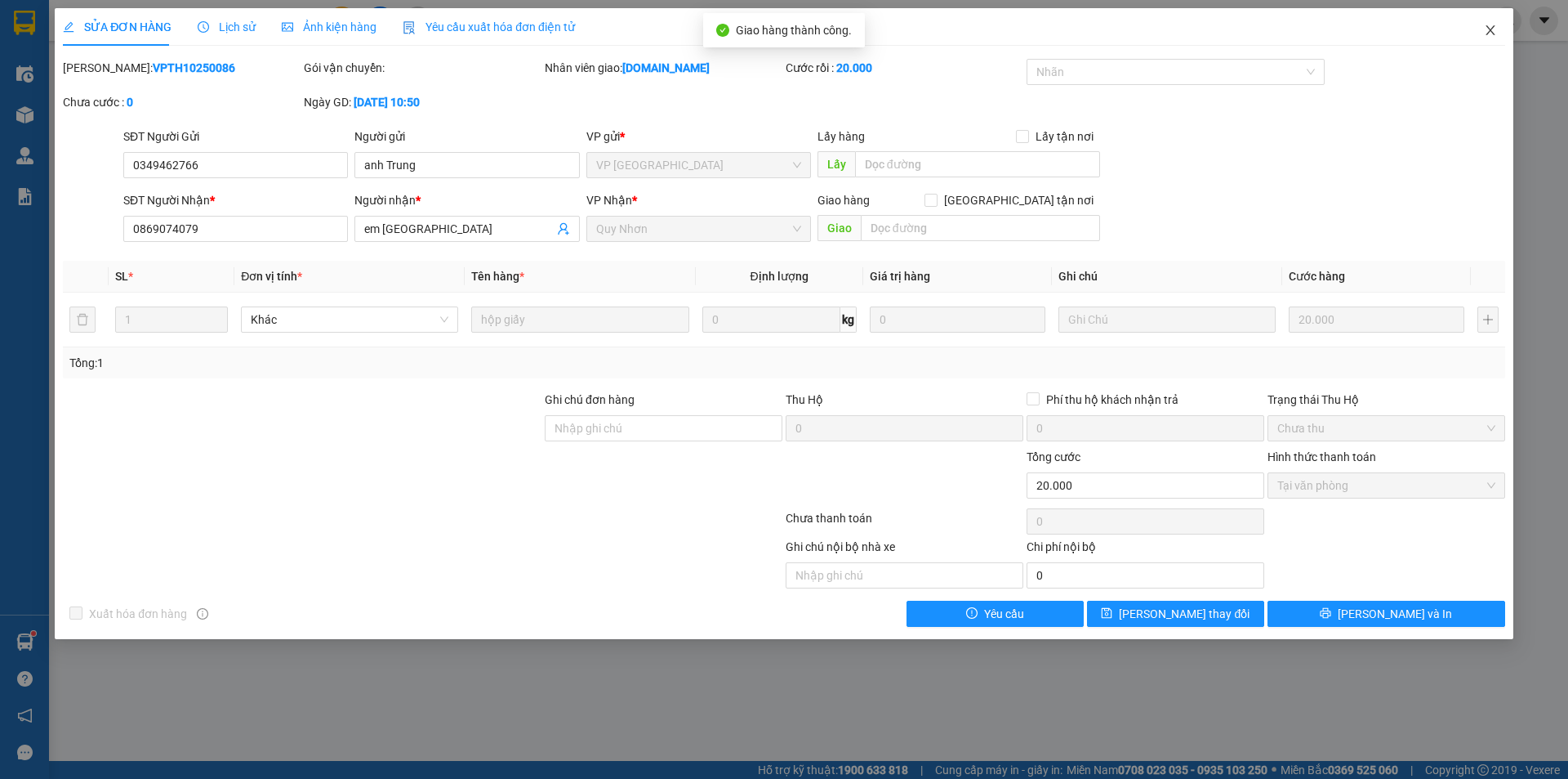
click at [1489, 26] on icon "close" at bounding box center [1490, 30] width 13 height 13
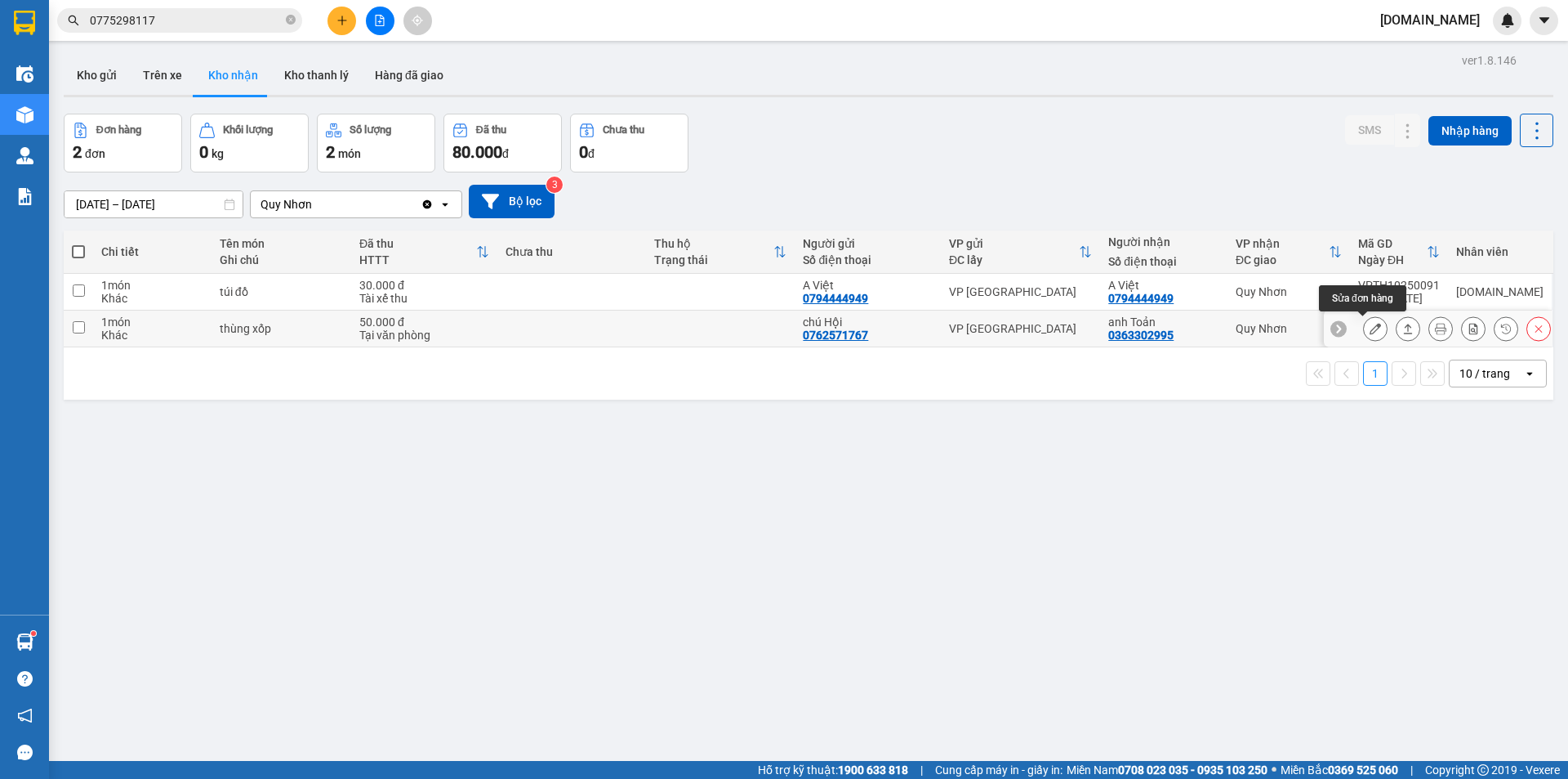
click at [1368, 328] on button at bounding box center [1374, 329] width 23 height 29
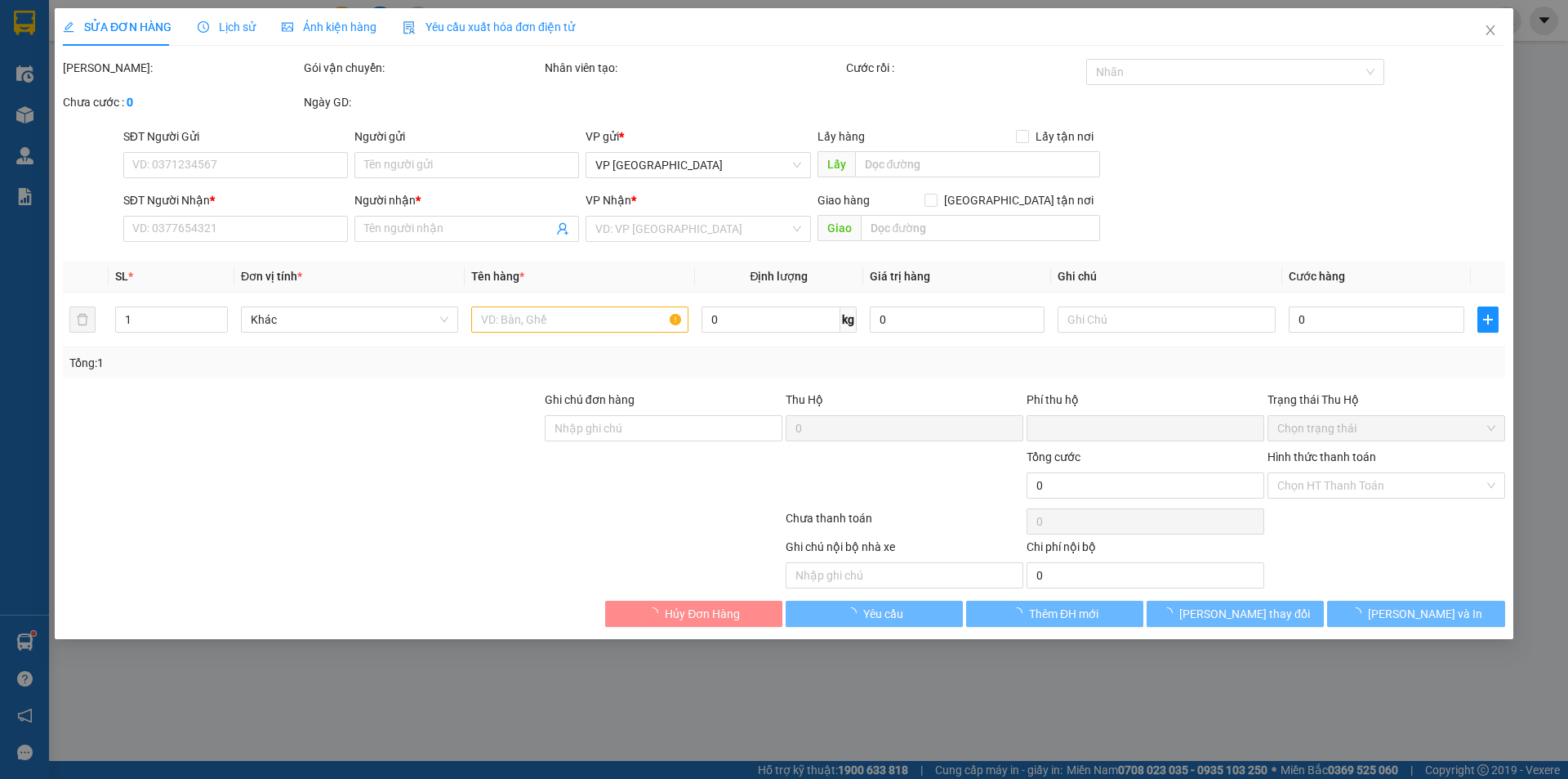
type input "0762571767"
type input "chú Hội"
type input "0363302995"
type input "anh Toản"
type input "0"
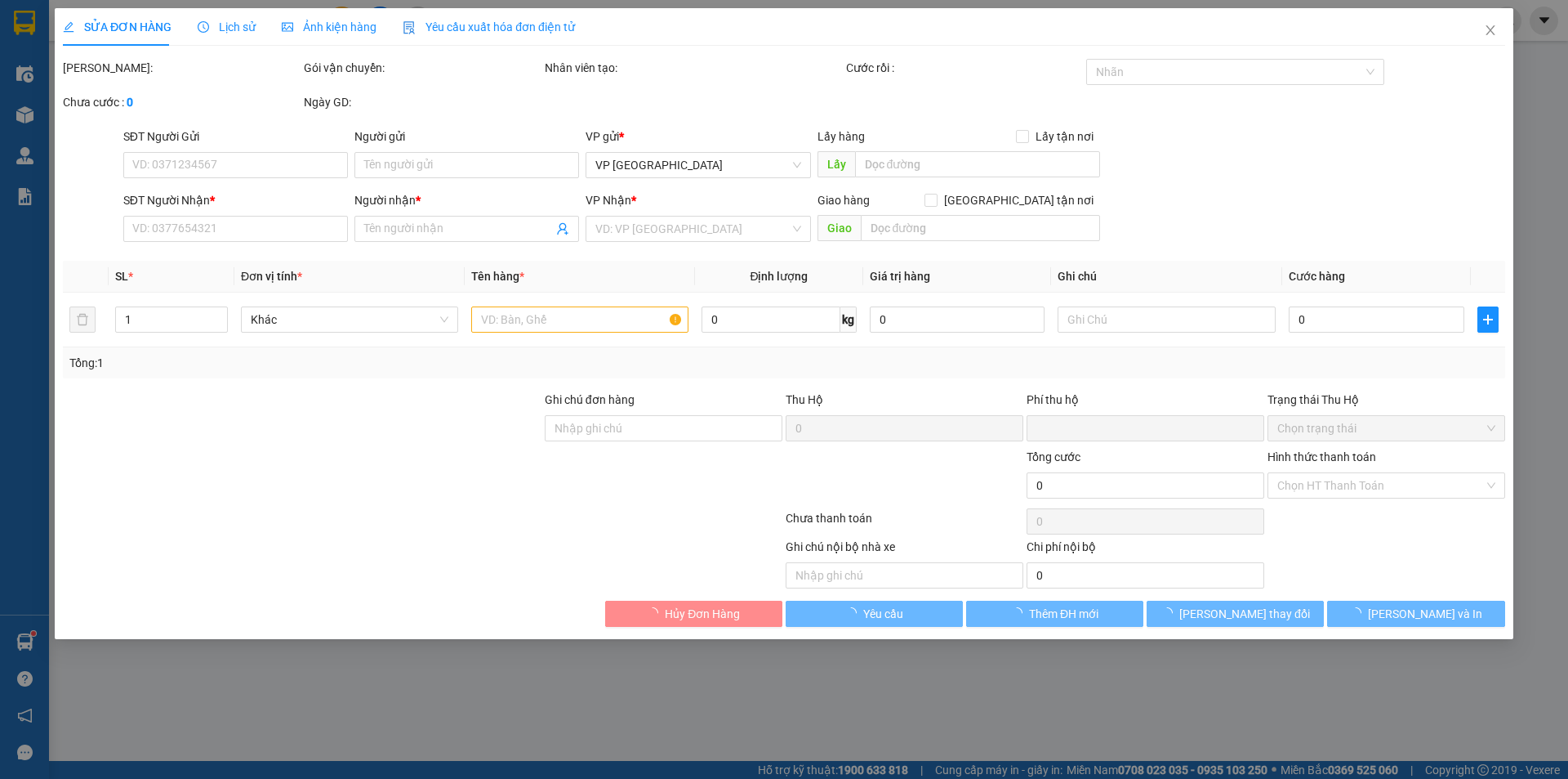
type input "50.000"
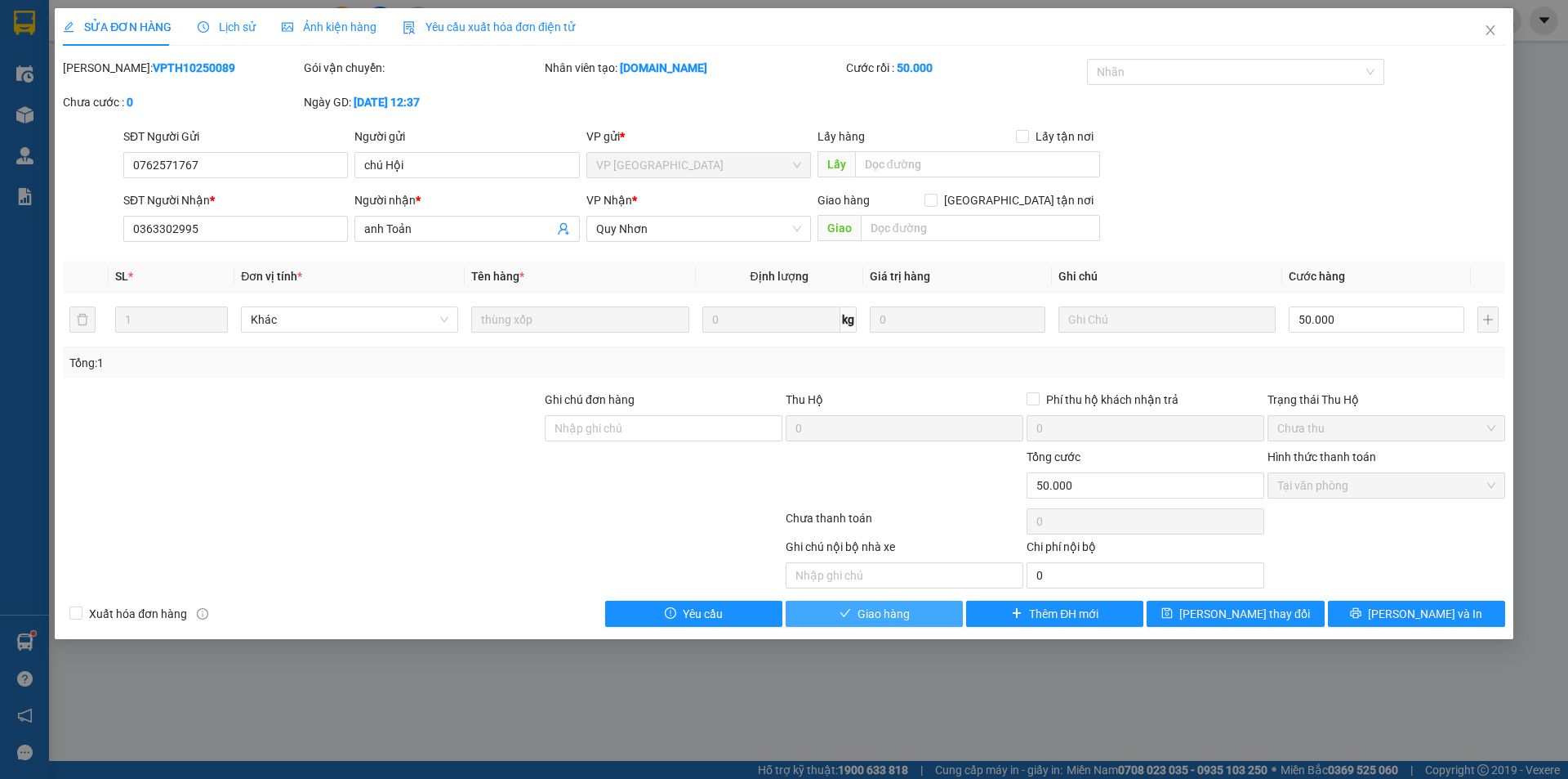
drag, startPoint x: 902, startPoint y: 608, endPoint x: 912, endPoint y: 551, distance: 57.9
click at [905, 599] on div "Total Paid Fee 50.000 Total UnPaid Fee 0 Cash Collection Total Fee Mã ĐH: VPTH1…" at bounding box center [784, 343] width 1442 height 568
click at [912, 619] on button "Giao hàng" at bounding box center [874, 613] width 177 height 26
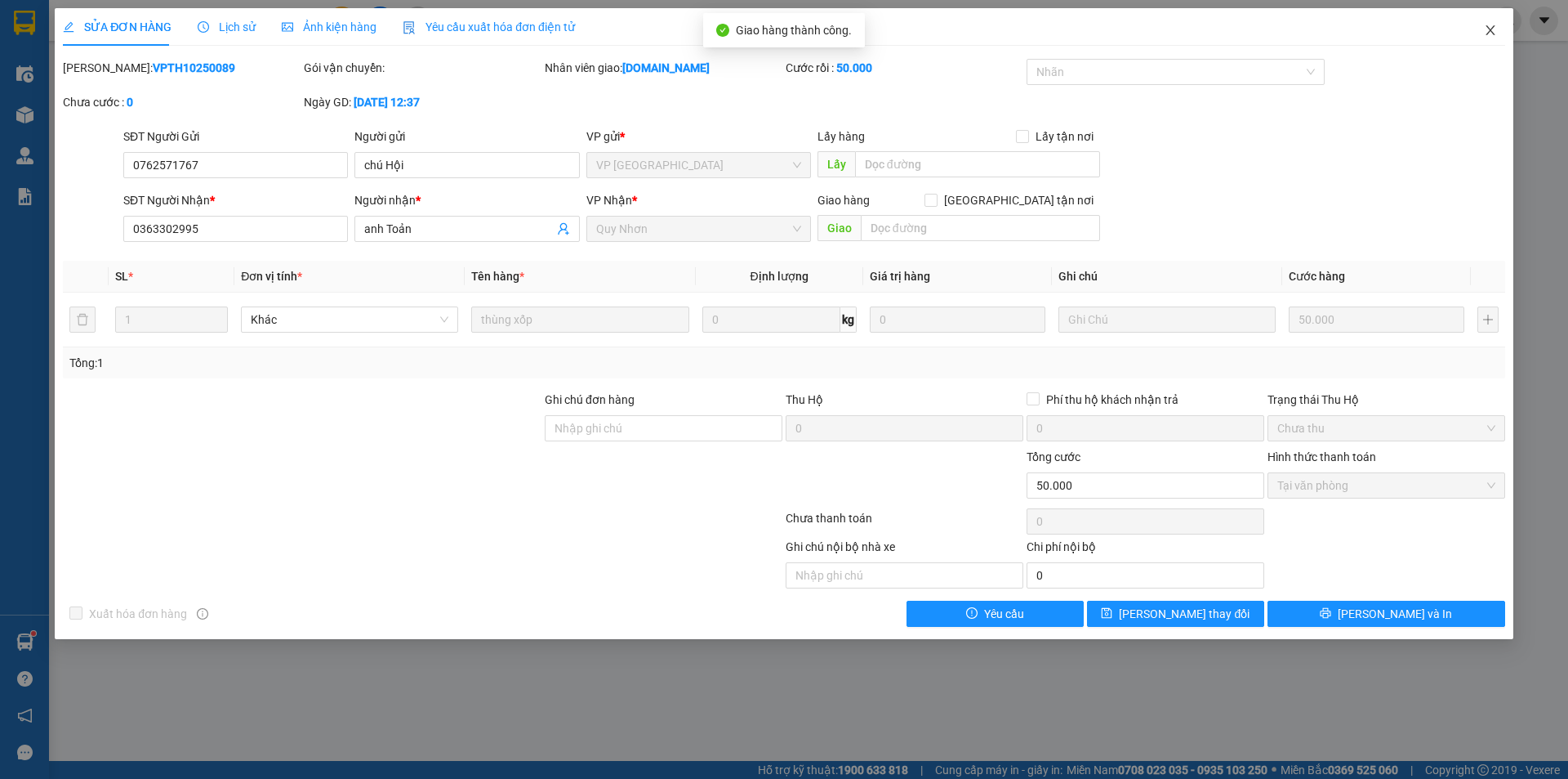
click at [1494, 23] on span "Close" at bounding box center [1490, 31] width 46 height 46
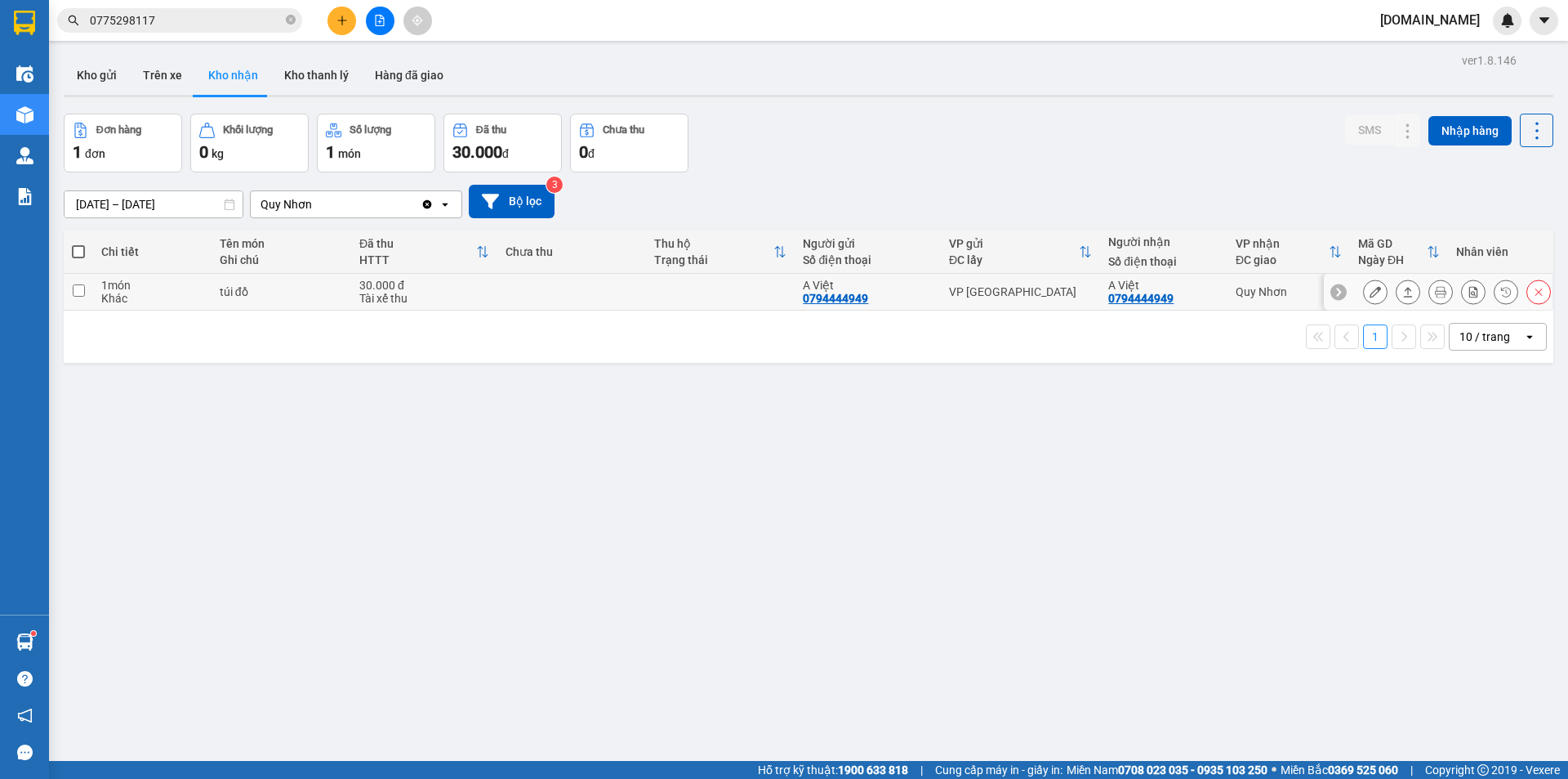
click at [1369, 296] on icon at bounding box center [1374, 291] width 12 height 12
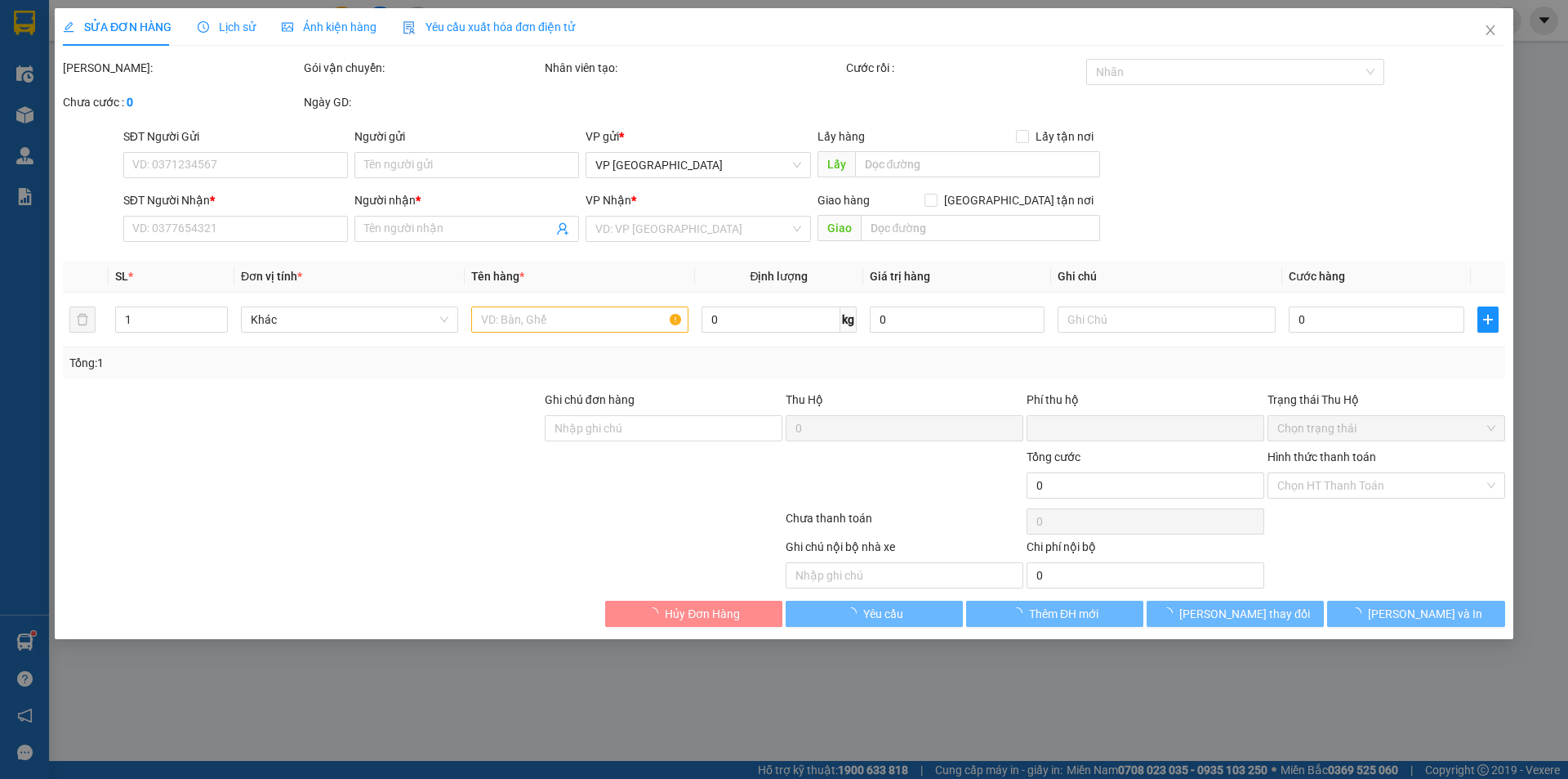
type input "0794444949"
type input "A Việt"
type input "0794444949"
type input "A Việt"
type input "0"
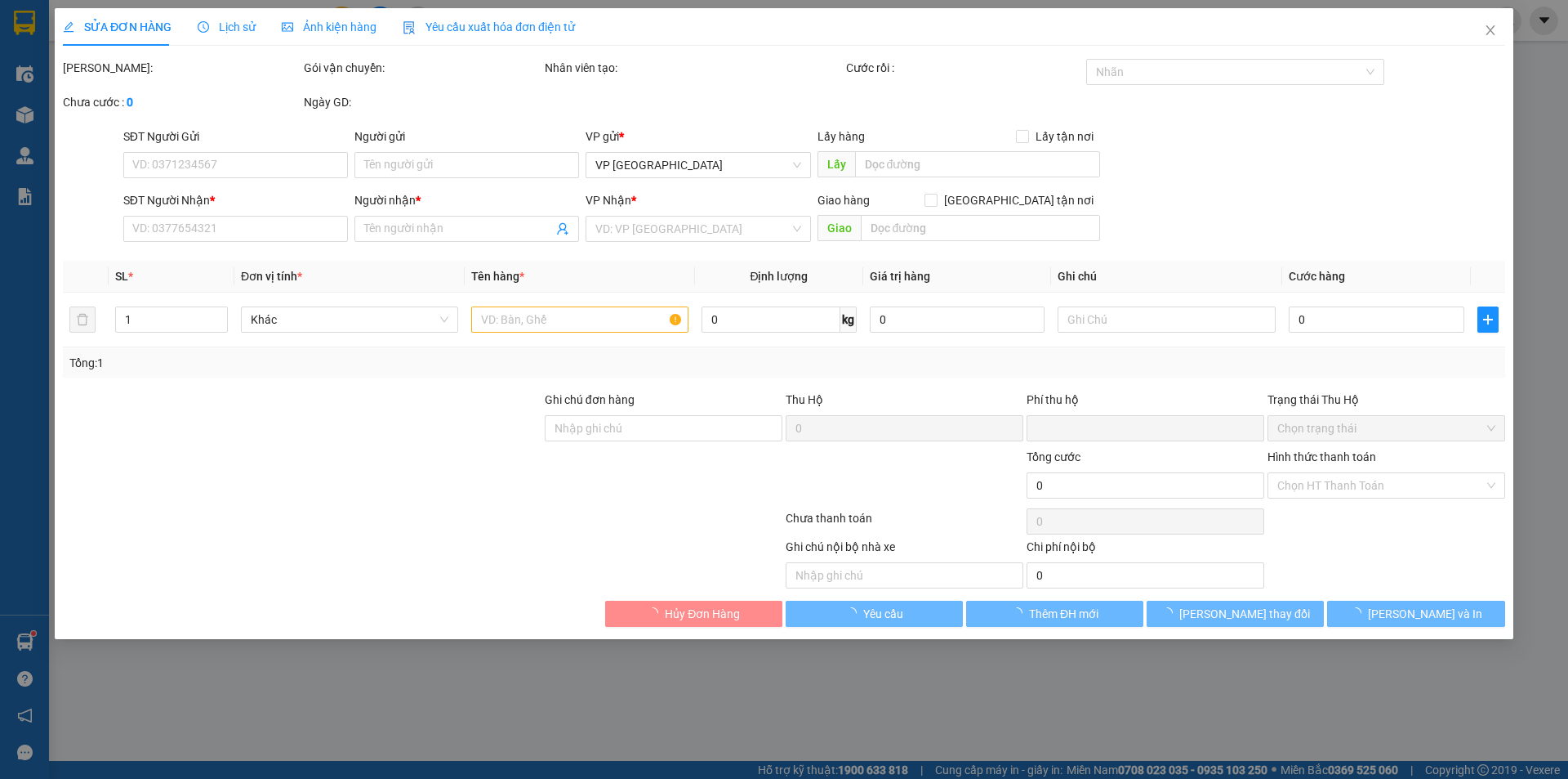
type input "30.000"
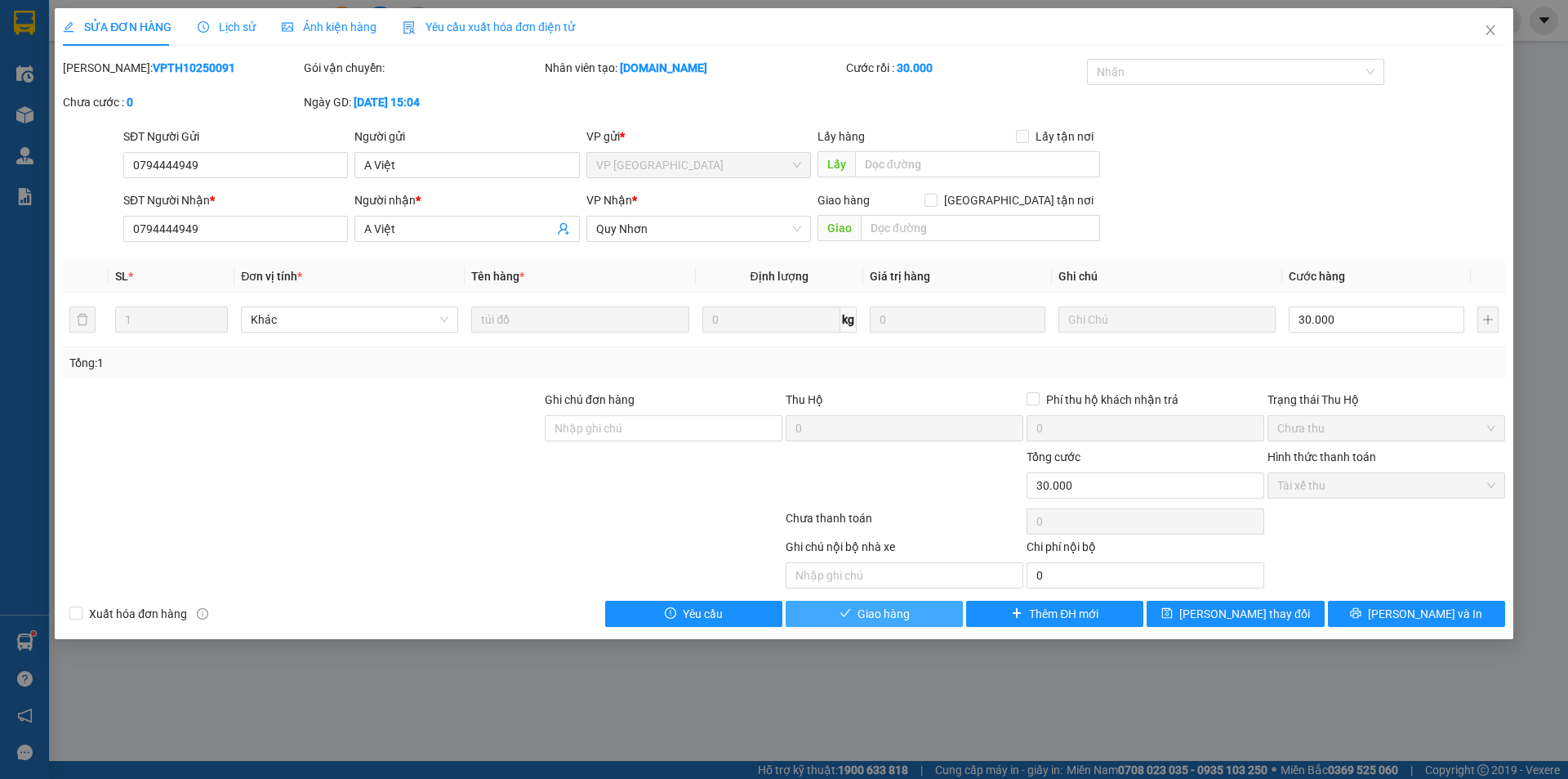
click at [888, 612] on span "Giao hàng" at bounding box center [883, 613] width 52 height 18
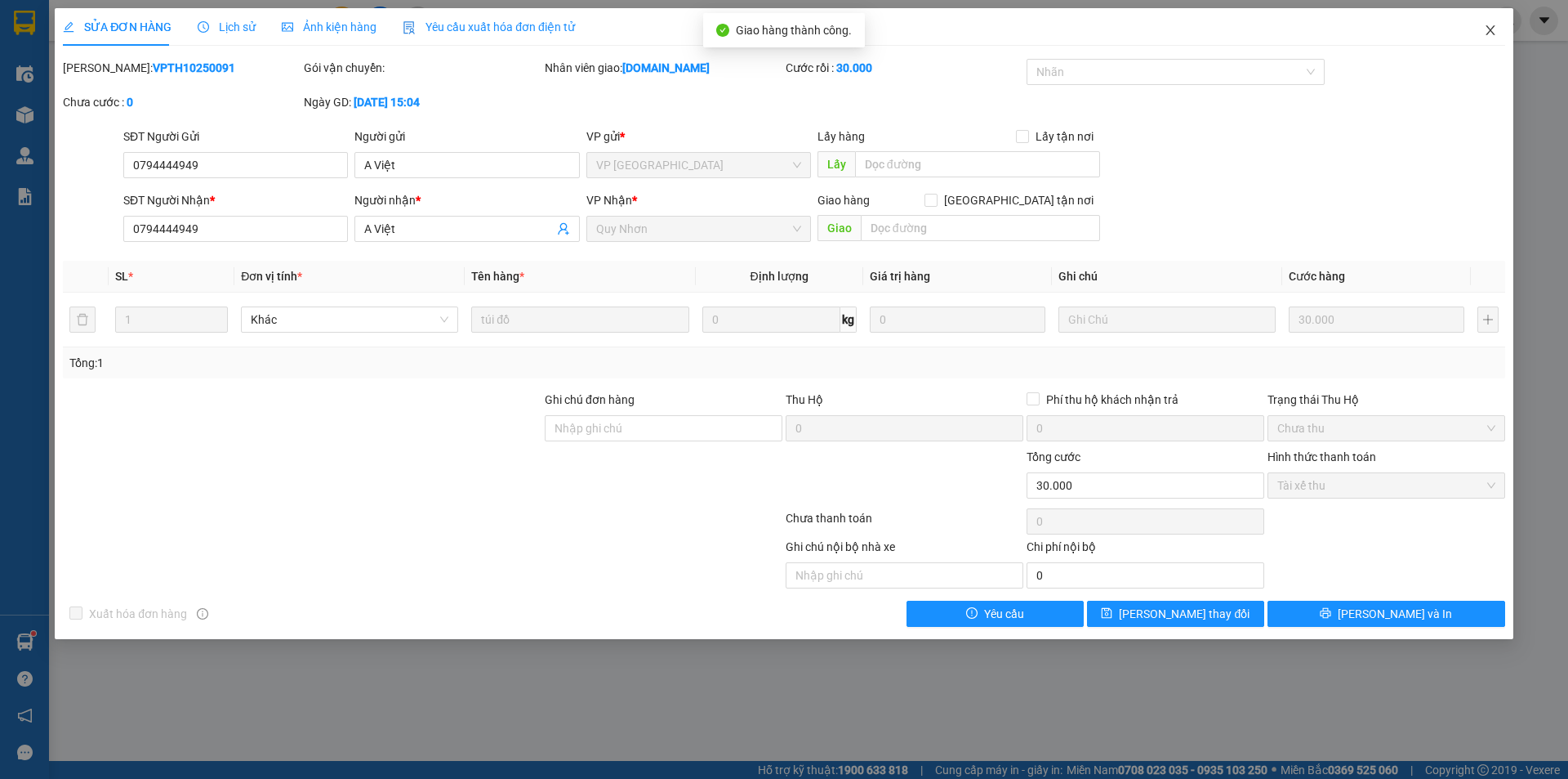
click at [1486, 29] on icon "close" at bounding box center [1490, 30] width 13 height 13
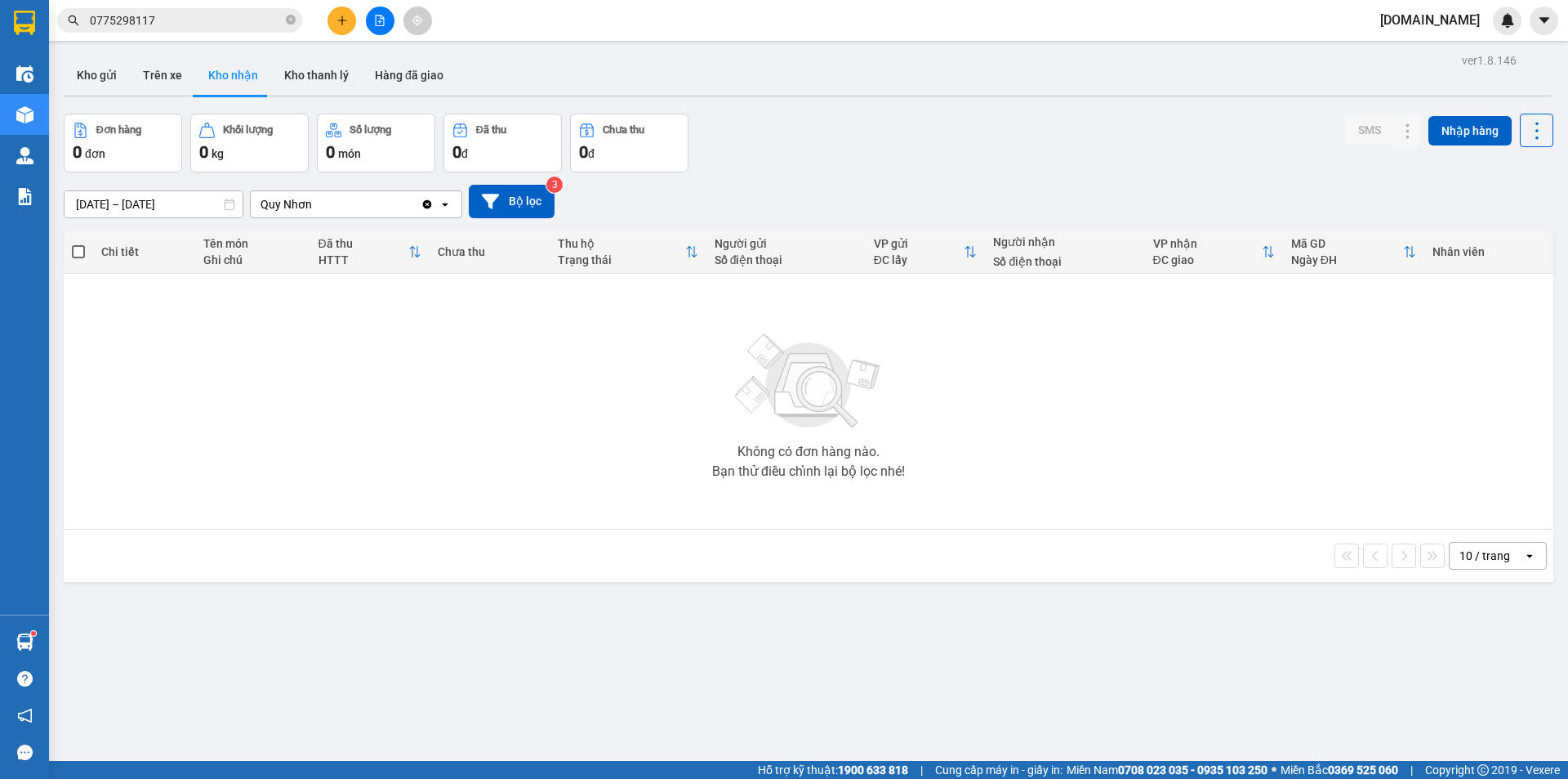
click at [387, 207] on div "Quy Nhơn" at bounding box center [335, 204] width 170 height 26
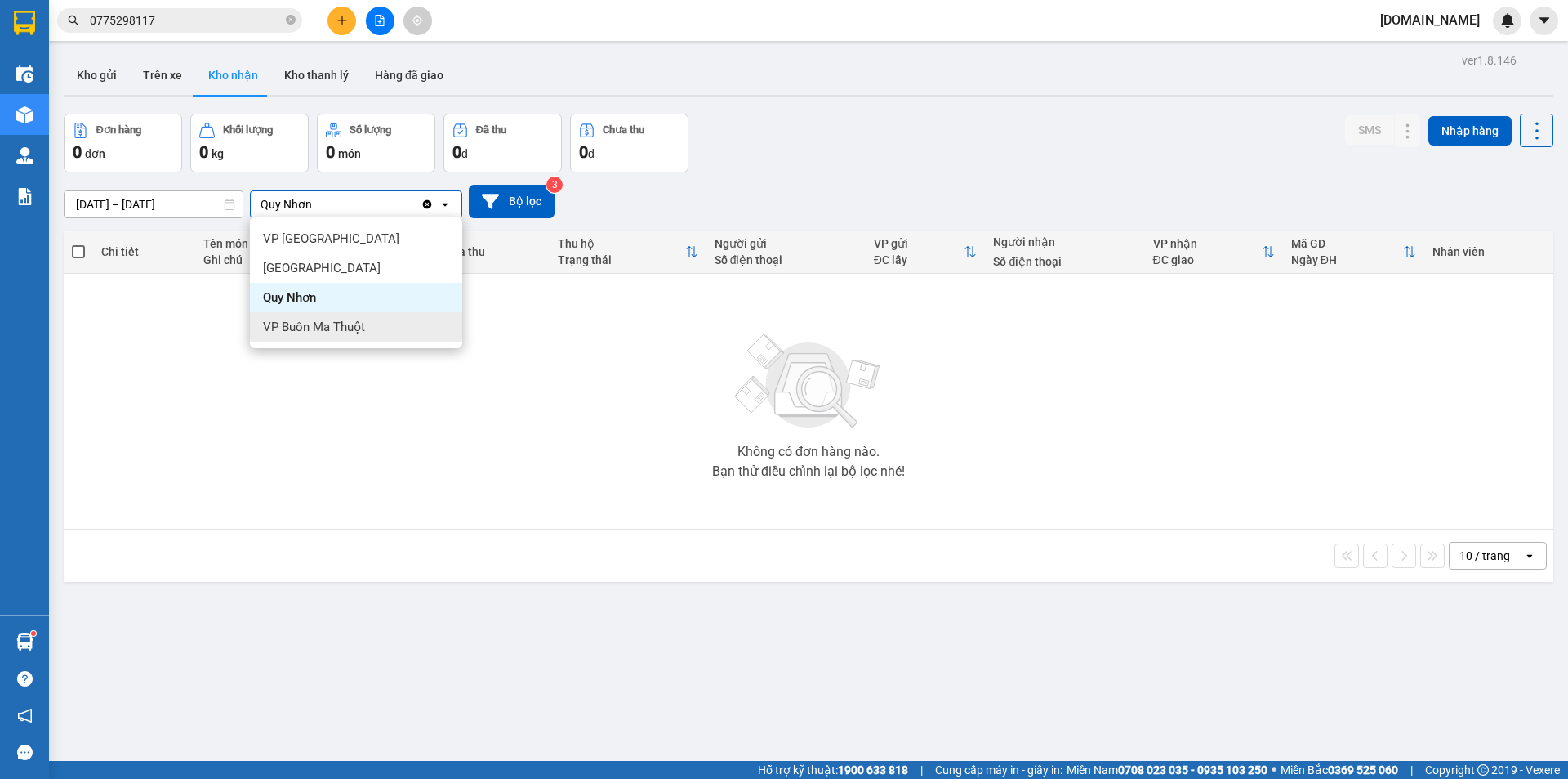
click at [307, 327] on span "VP Buôn Ma Thuột" at bounding box center [314, 327] width 102 height 16
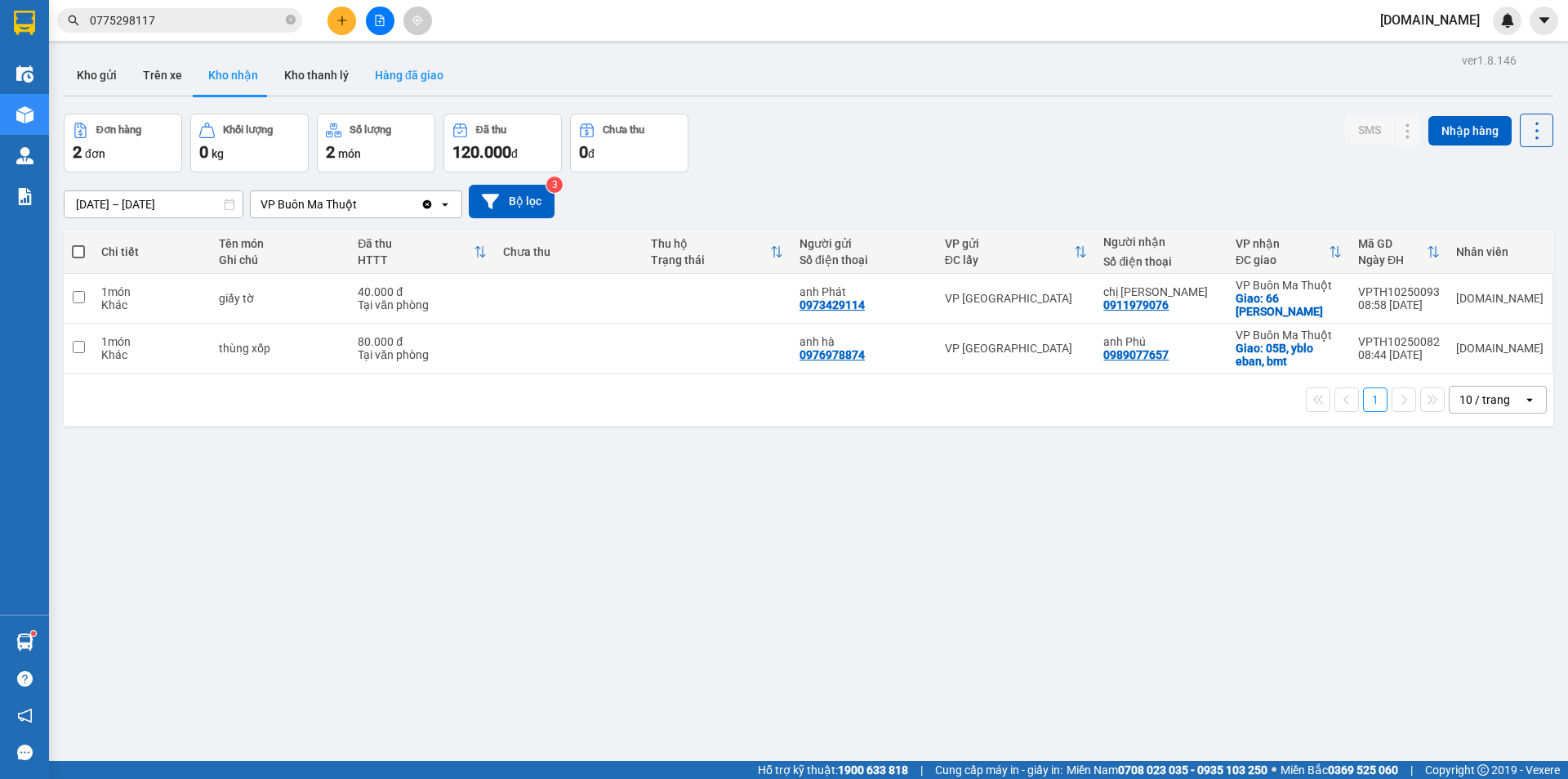
click at [396, 85] on button "Hàng đã giao" at bounding box center [409, 74] width 95 height 39
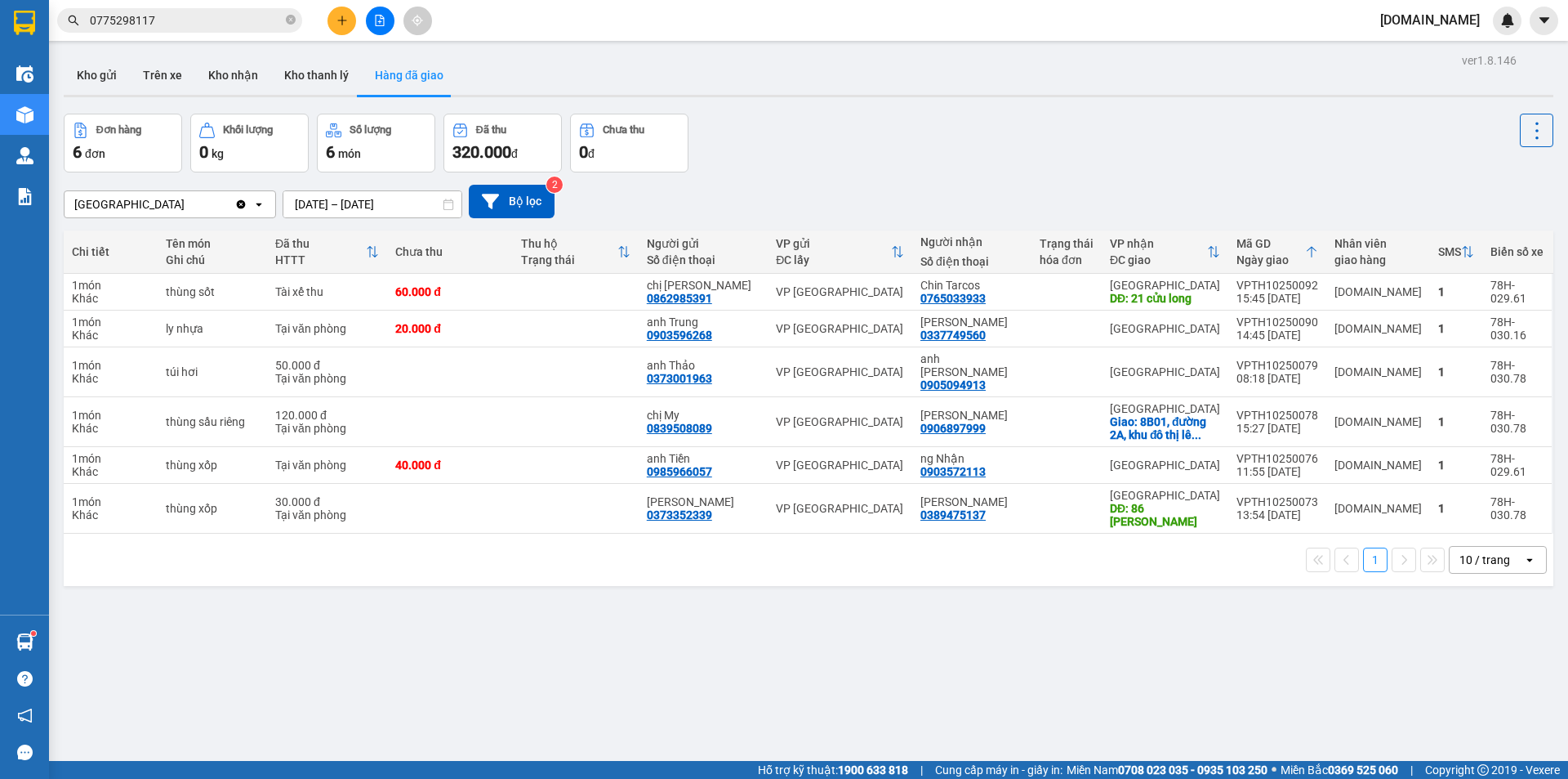
click at [183, 208] on div "[GEOGRAPHIC_DATA]" at bounding box center [149, 204] width 170 height 26
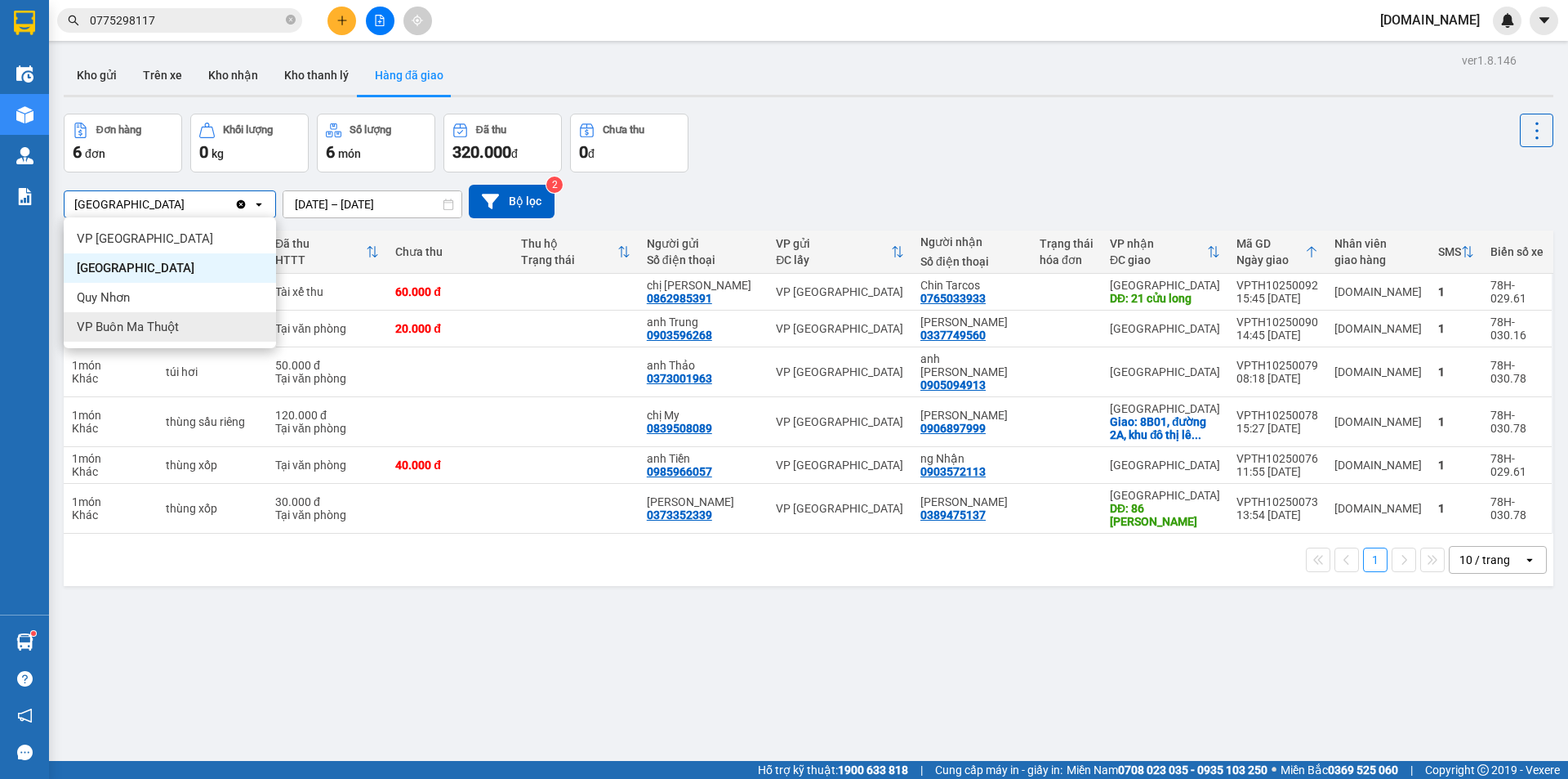
click at [152, 318] on div "VP Buôn Ma Thuột" at bounding box center [169, 327] width 213 height 30
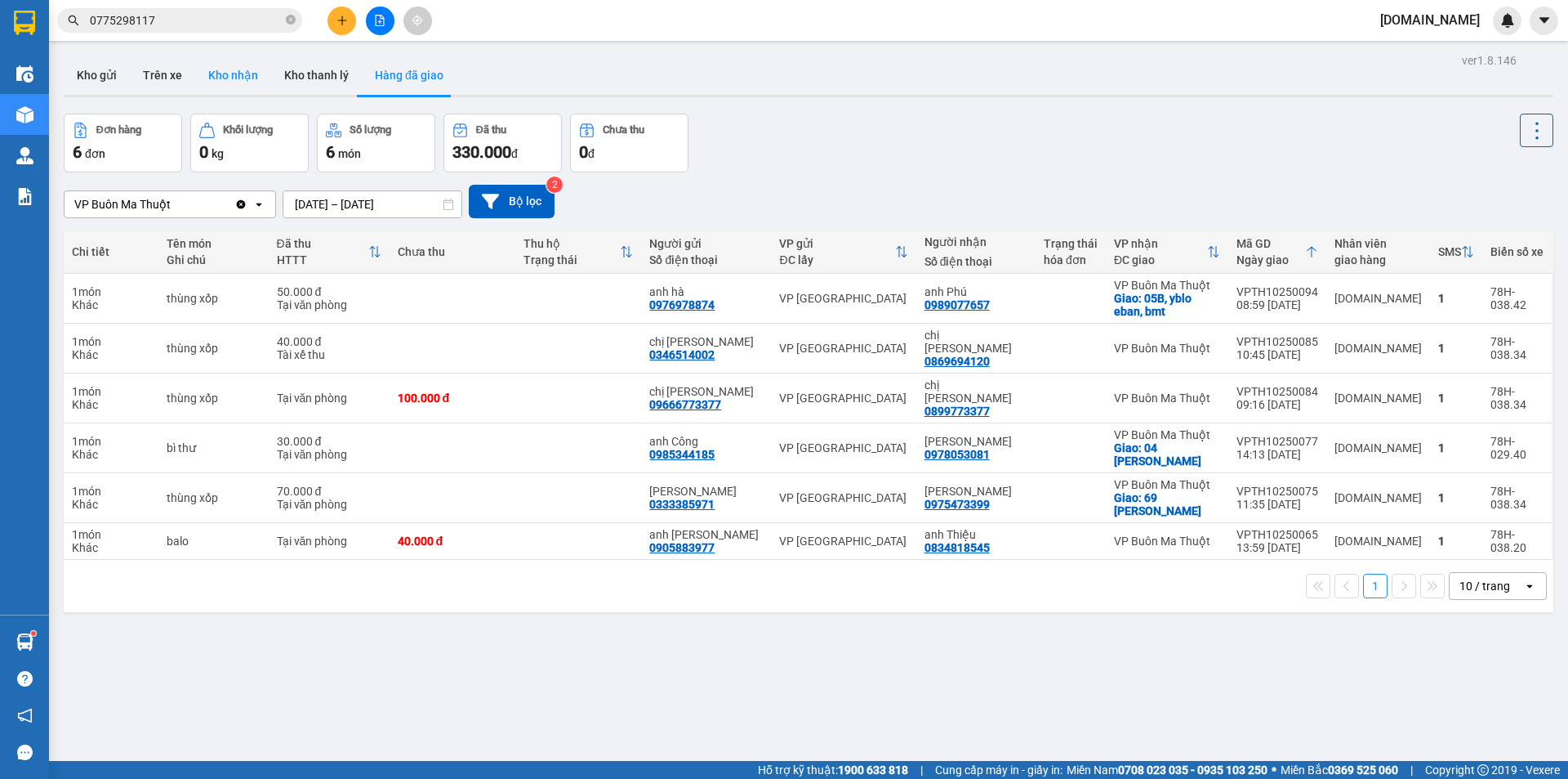
click at [254, 74] on button "Kho nhận" at bounding box center [233, 74] width 76 height 39
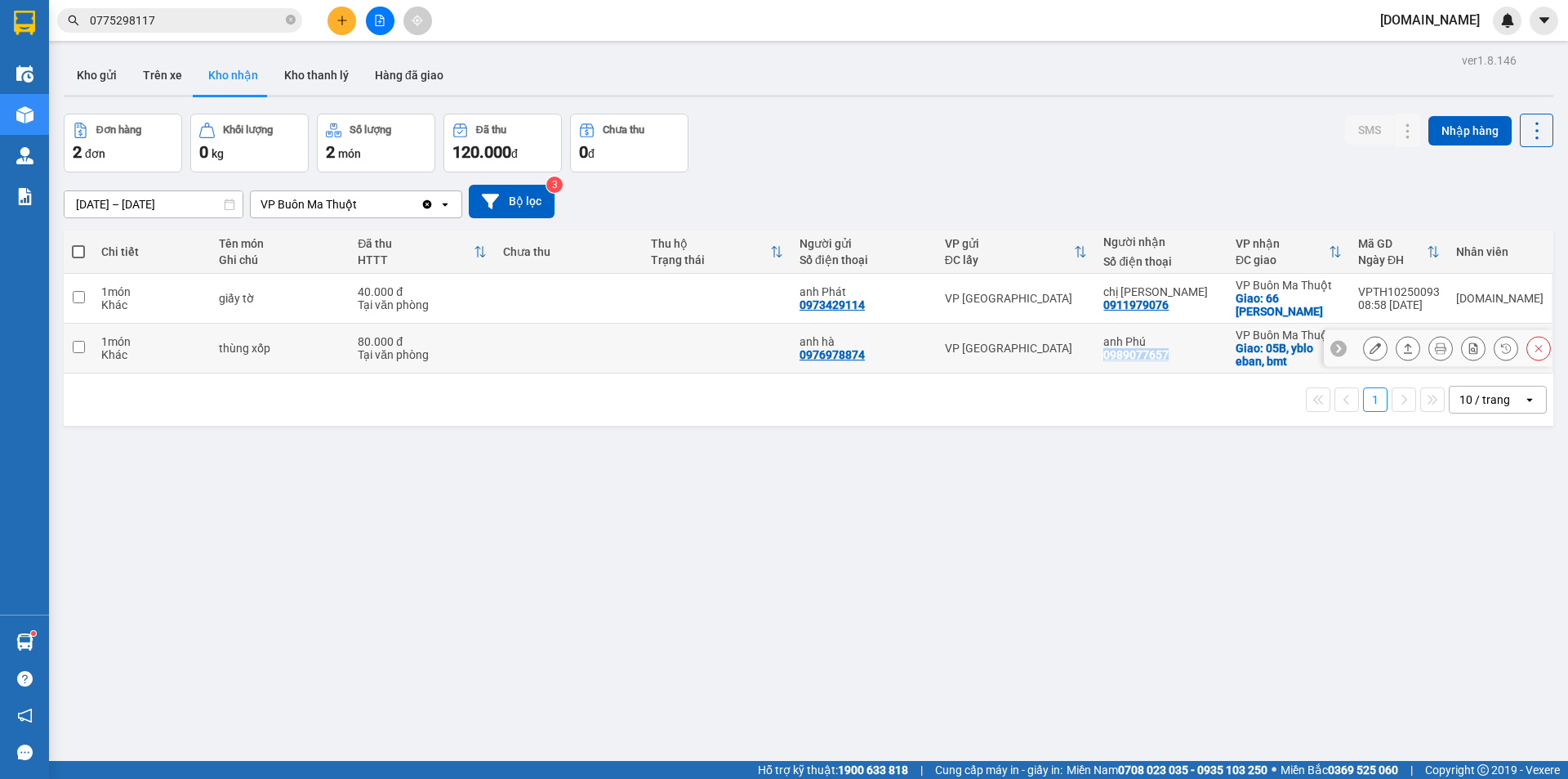
copy div "0989077657"
drag, startPoint x: 1125, startPoint y: 354, endPoint x: 1201, endPoint y: 359, distance: 76.2
click at [1201, 359] on td "anh Phú 0989077657" at bounding box center [1160, 348] width 131 height 50
checkbox input "true"
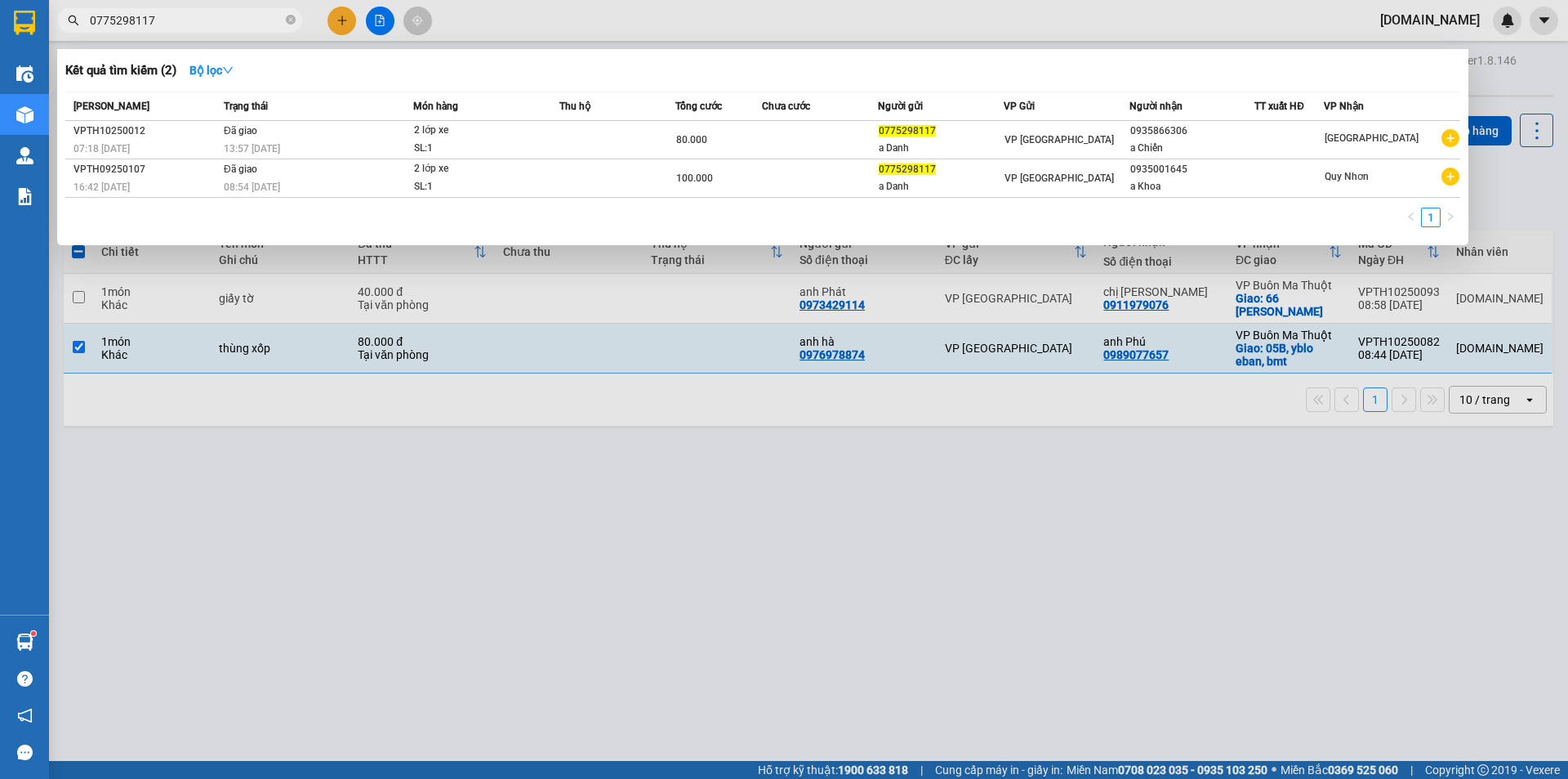
click at [186, 13] on input "0775298117" at bounding box center [185, 21] width 193 height 18
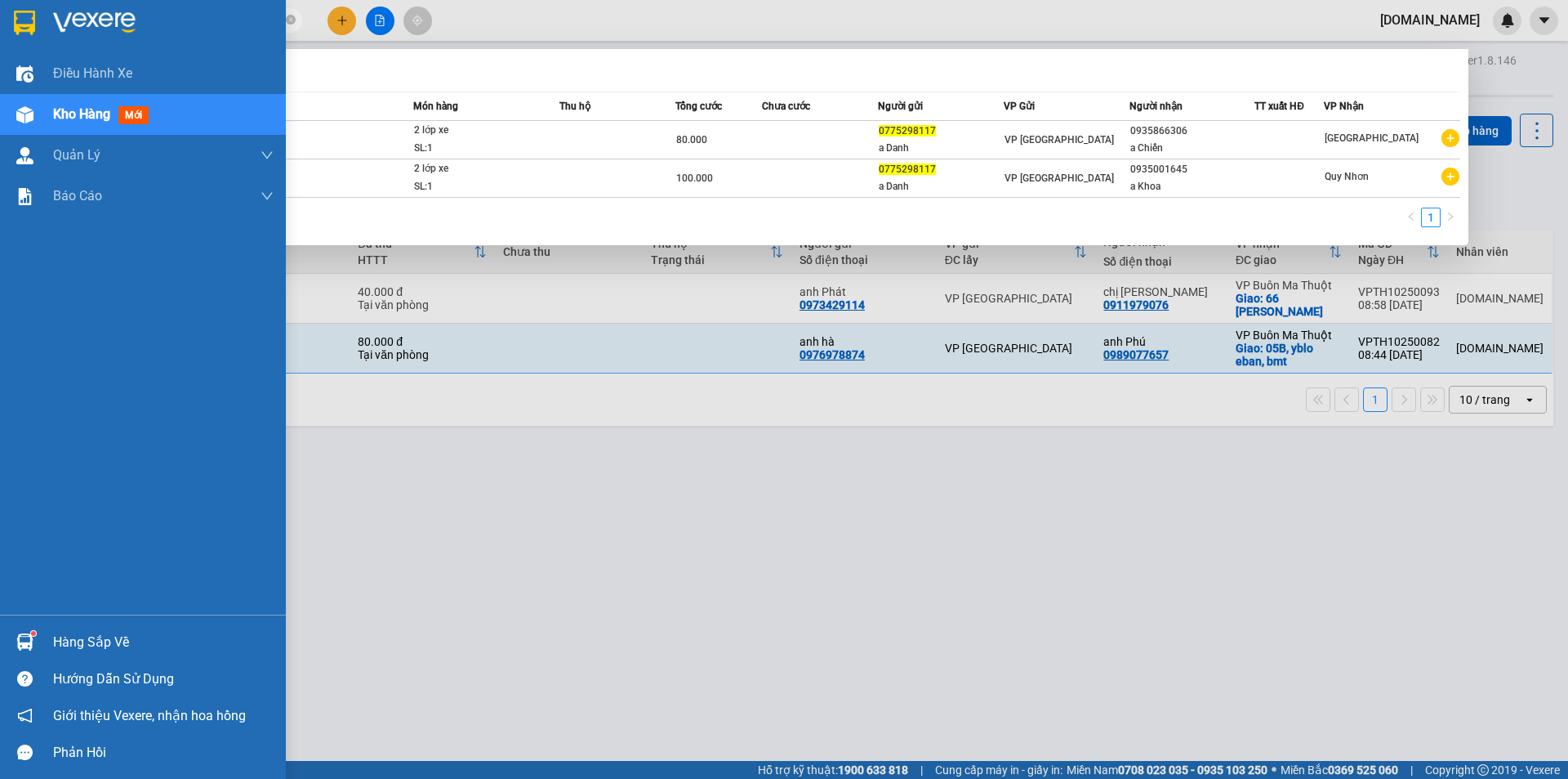
drag, startPoint x: 186, startPoint y: 13, endPoint x: 5, endPoint y: 35, distance: 182.3
click at [5, 35] on section "Kết quả tìm kiếm ( 2 ) Bộ lọc Mã ĐH Trạng thái Món hàng Thu hộ Tổng cước Chưa c…" at bounding box center [784, 389] width 1568 height 779
paste input "98907765"
paste input "0989077657"
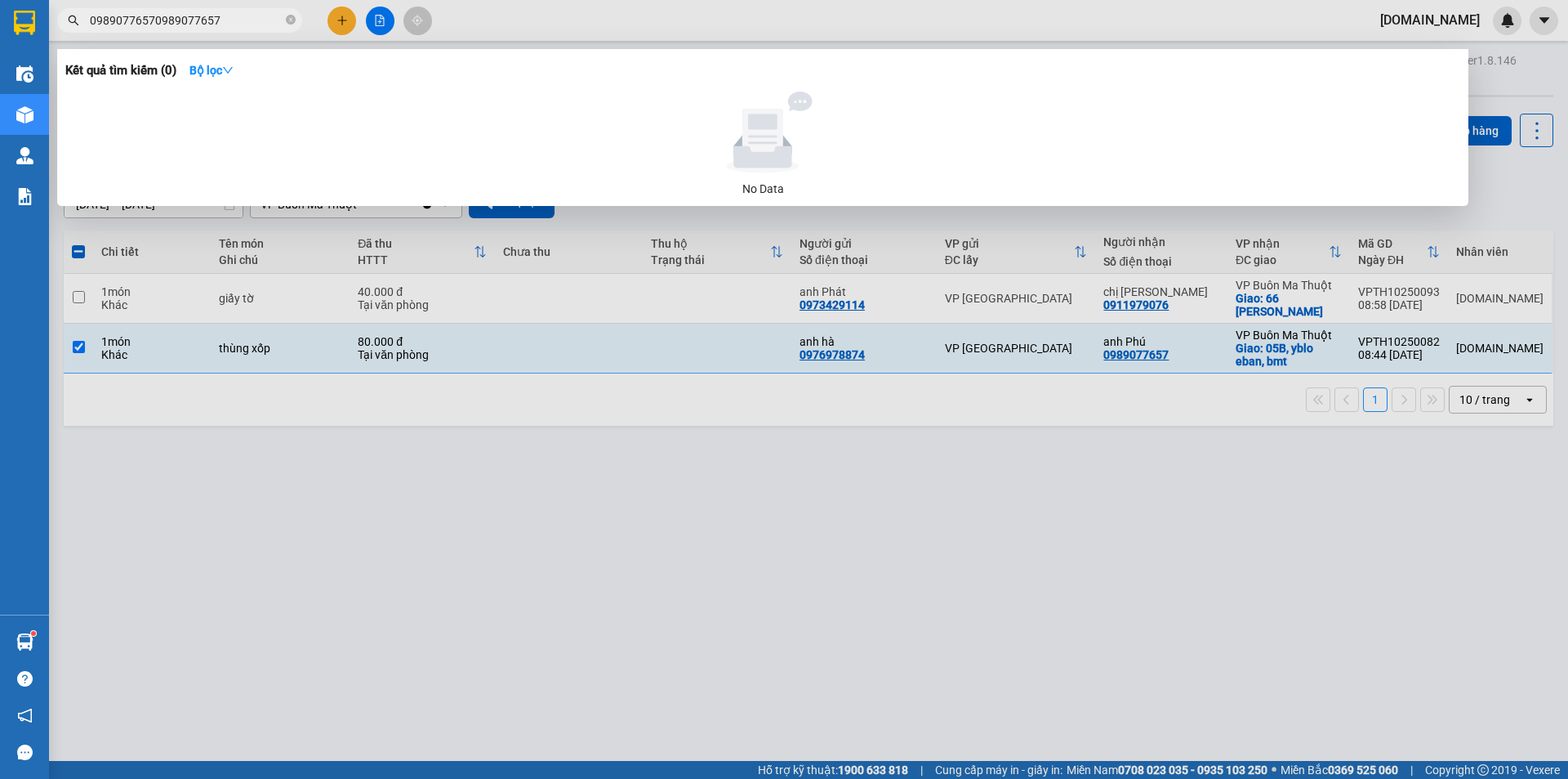
drag, startPoint x: 241, startPoint y: 18, endPoint x: 71, endPoint y: 38, distance: 171.2
click at [71, 35] on div "Kết quả tìm kiếm ( 0 ) Bộ lọc No Data 09890776570989077657" at bounding box center [159, 21] width 318 height 29
paste input "text"
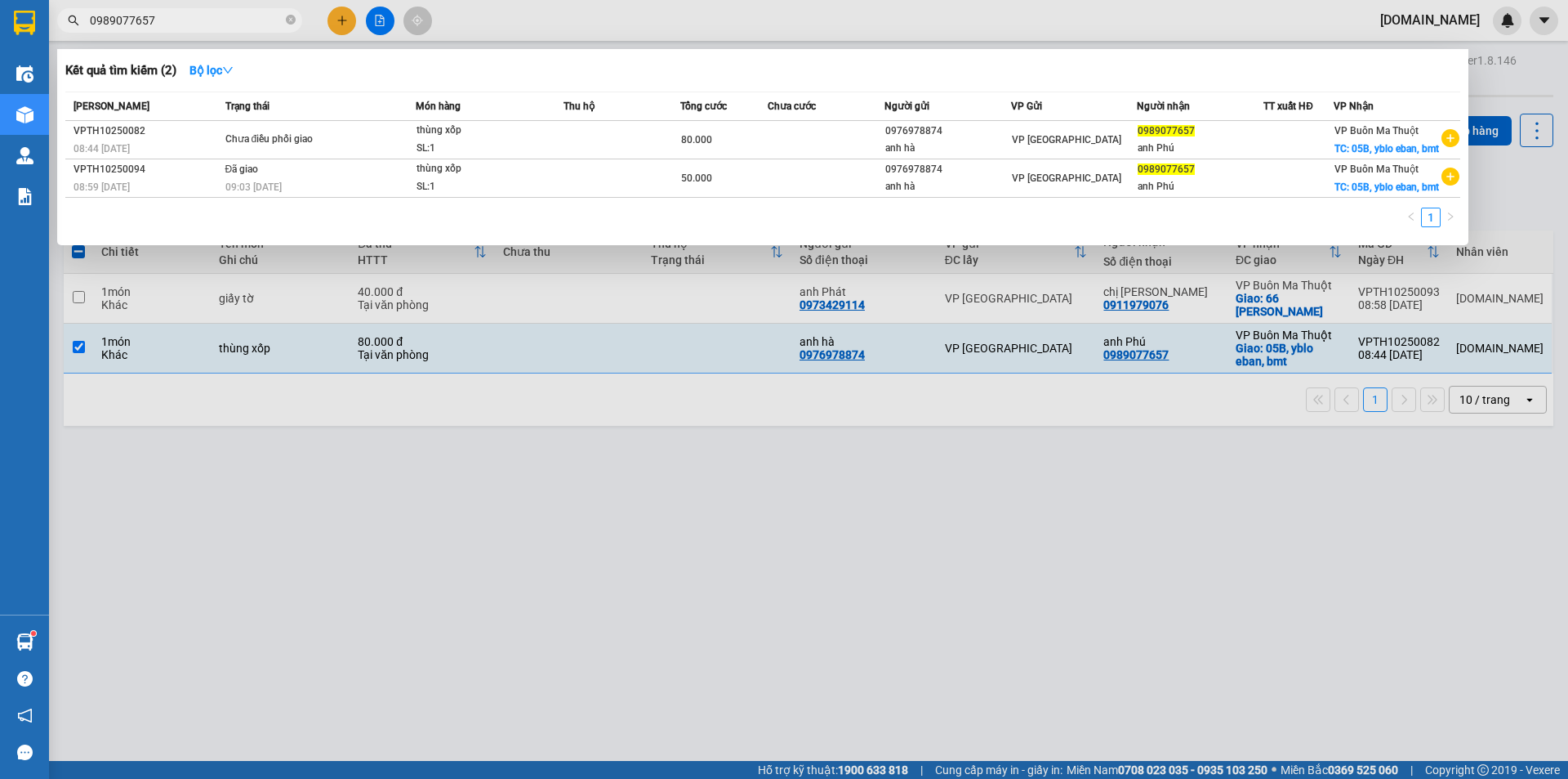
type input "0989077657"
click at [1488, 70] on div at bounding box center [784, 389] width 1568 height 779
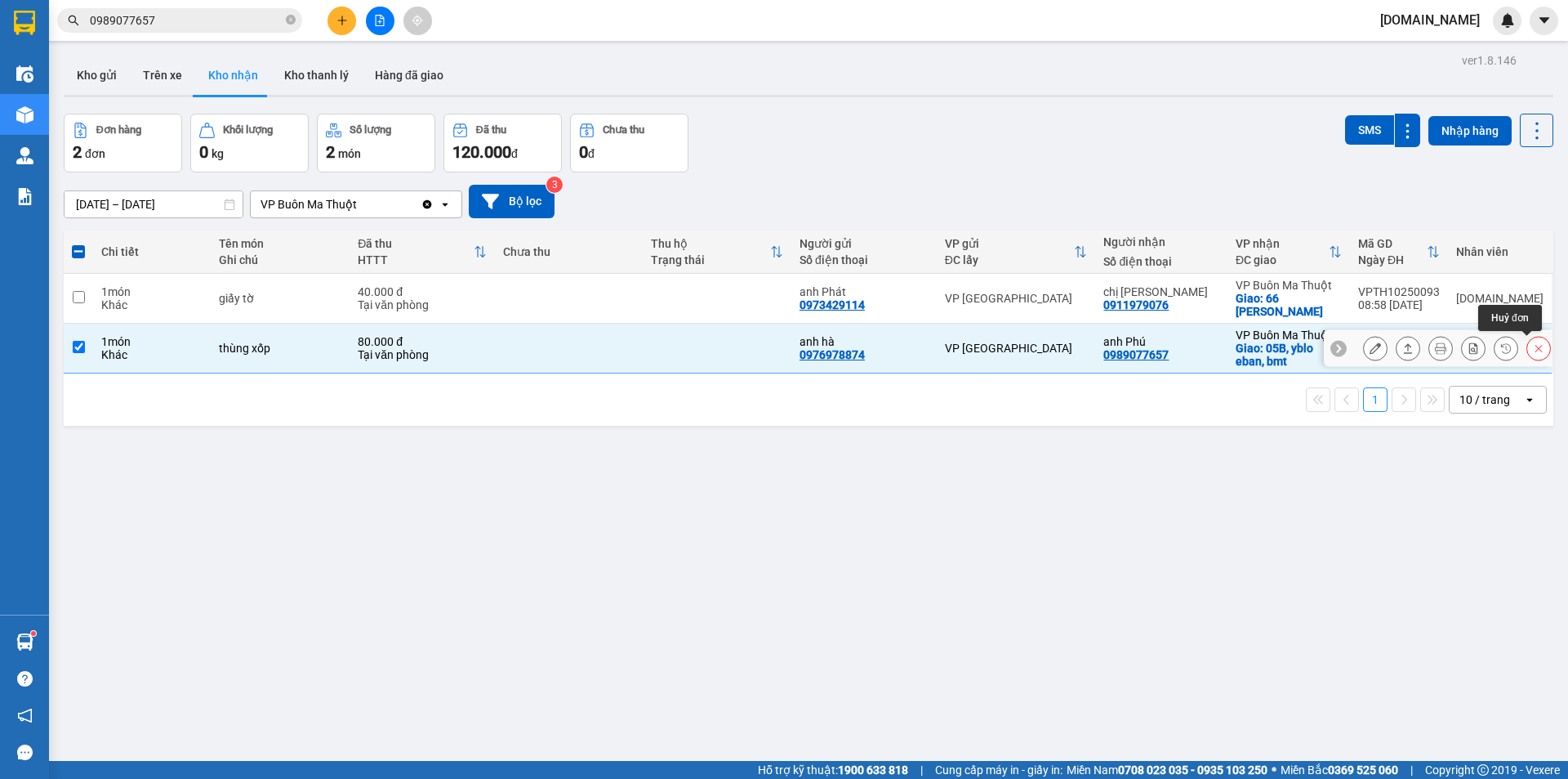
click at [1533, 352] on icon at bounding box center [1538, 347] width 12 height 12
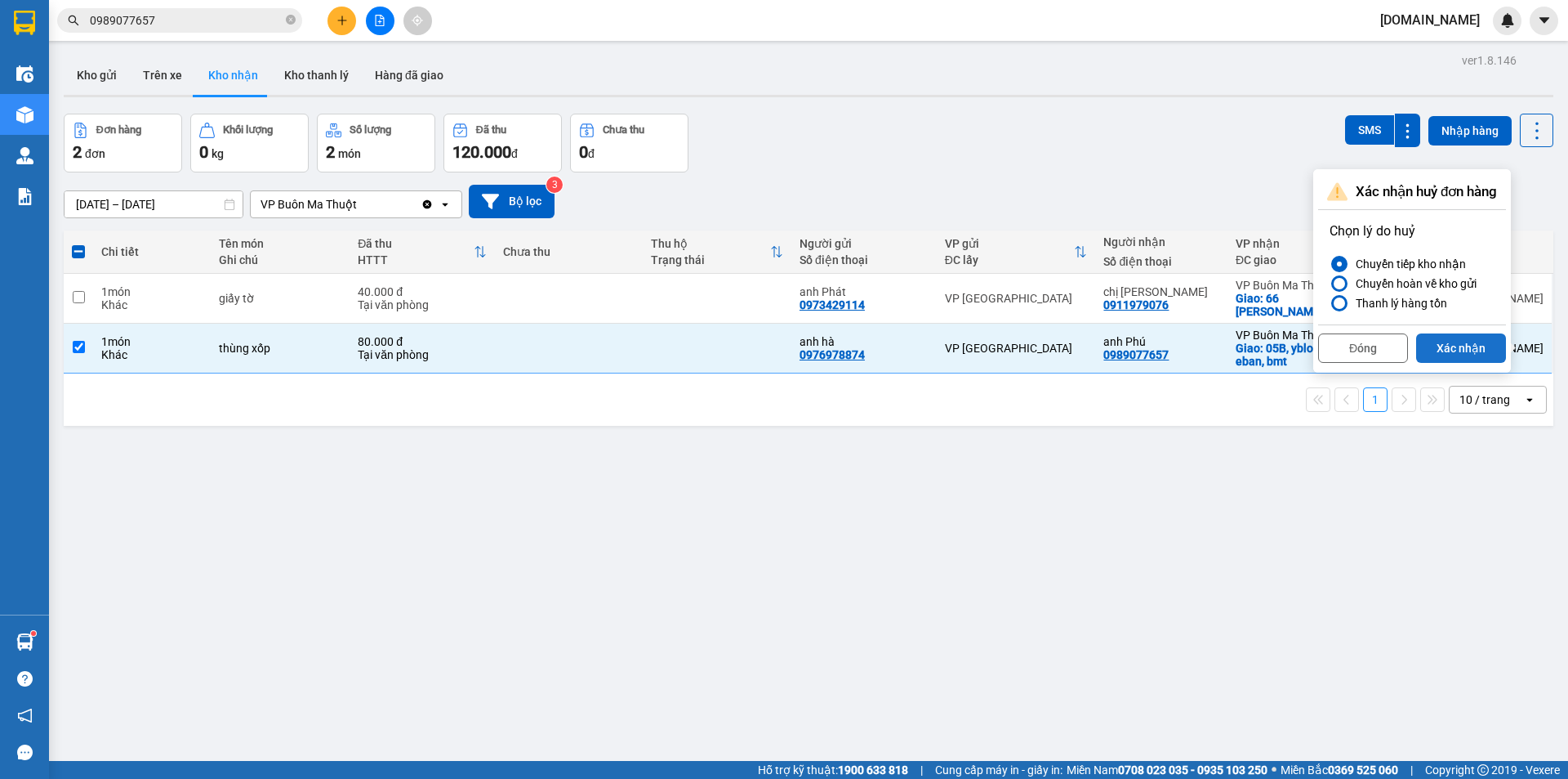
click at [1458, 342] on button "Xác nhận" at bounding box center [1460, 347] width 90 height 30
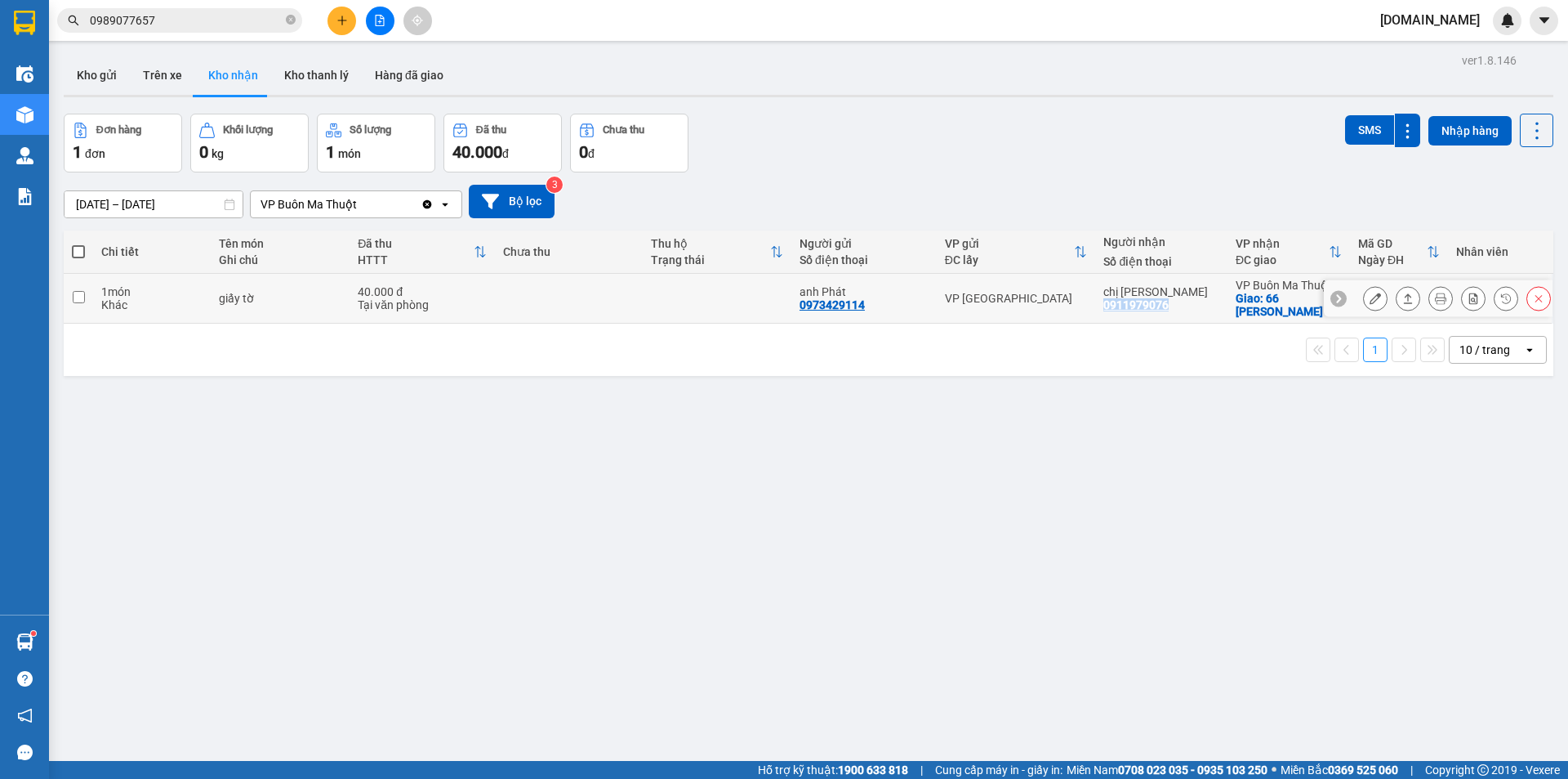
copy div "0911979076"
drag, startPoint x: 1130, startPoint y: 304, endPoint x: 1223, endPoint y: 302, distance: 93.0
click at [1223, 302] on td "chị Như 0911979076" at bounding box center [1160, 299] width 131 height 50
checkbox input "true"
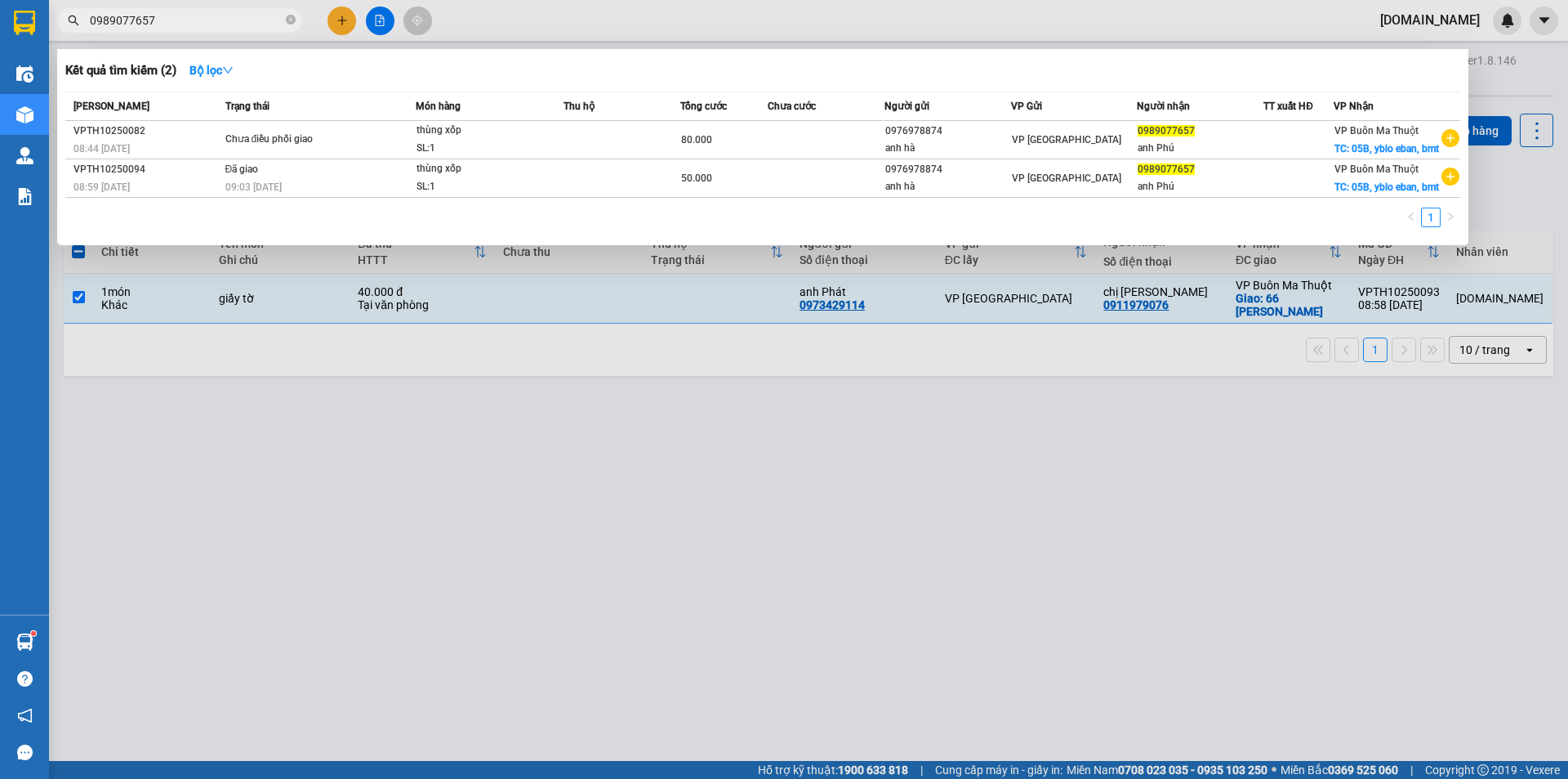
click at [184, 15] on input "0989077657" at bounding box center [185, 21] width 193 height 18
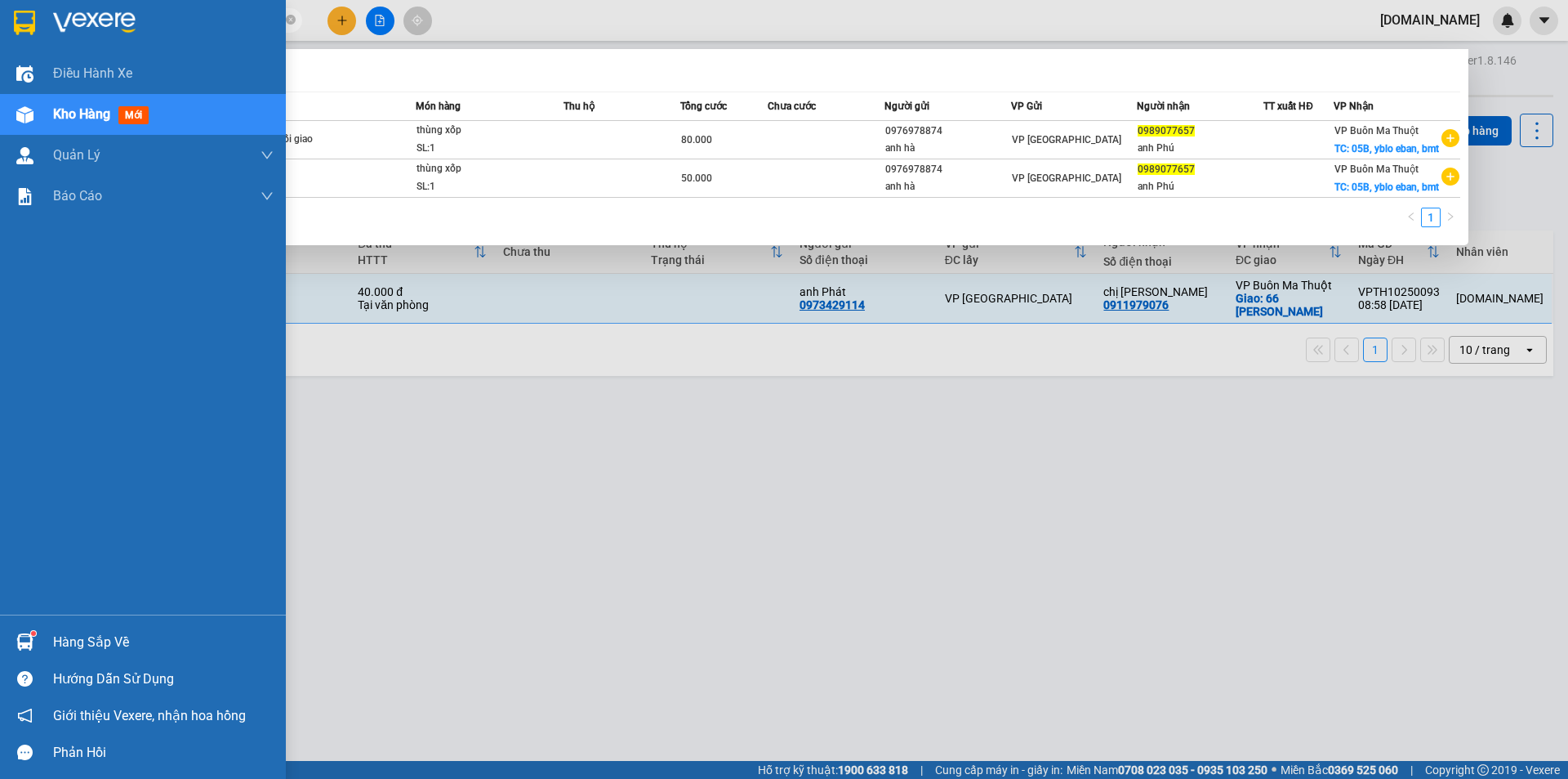
drag, startPoint x: 184, startPoint y: 15, endPoint x: 0, endPoint y: 52, distance: 187.7
click at [0, 52] on section "Kết quả tìm kiếm ( 2 ) Bộ lọc Mã ĐH Trạng thái Món hàng Thu hộ Tổng cước Chưa c…" at bounding box center [784, 389] width 1568 height 779
paste input "11979076"
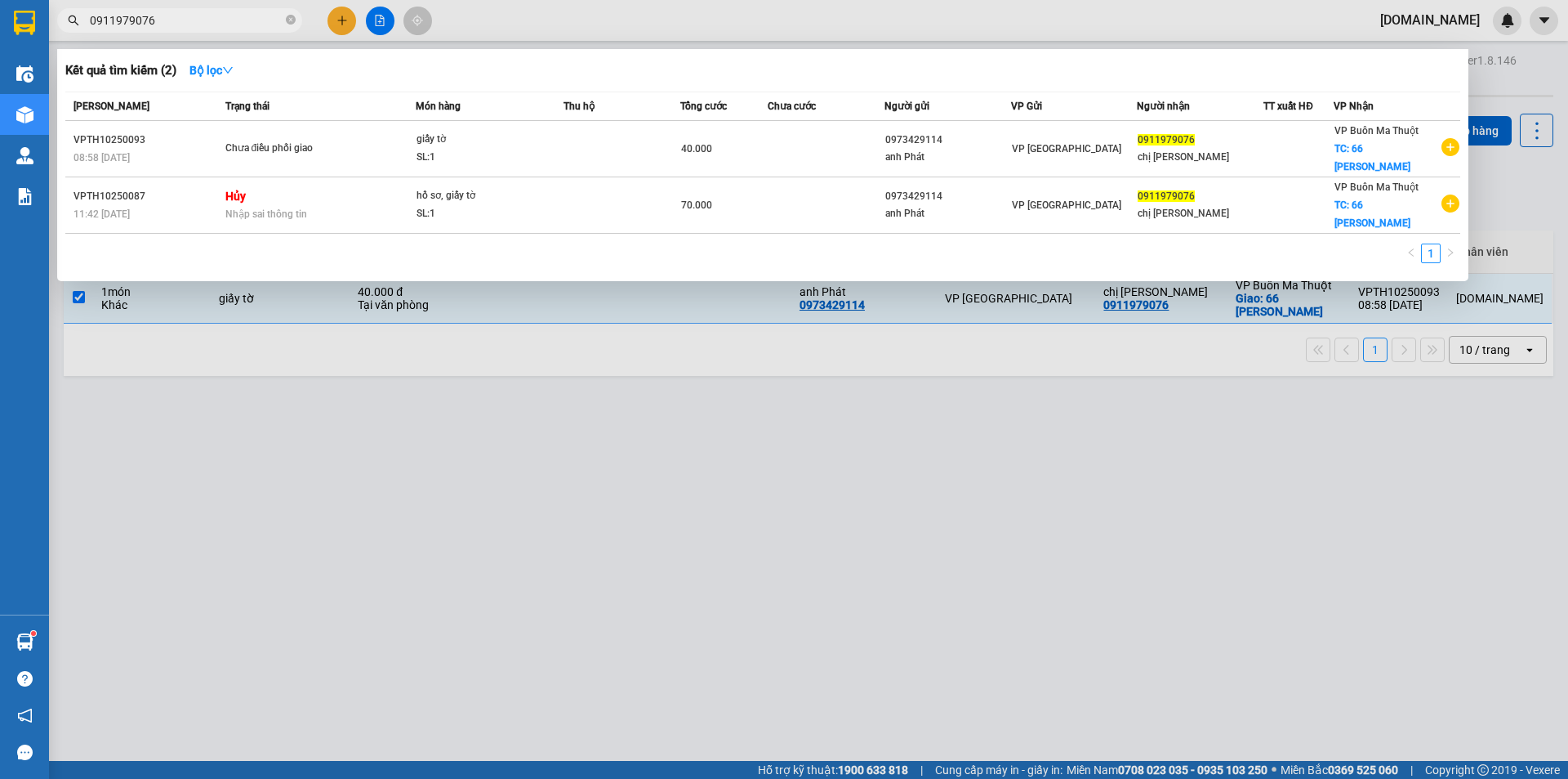
type input "0911979076"
click at [602, 347] on div at bounding box center [784, 389] width 1568 height 779
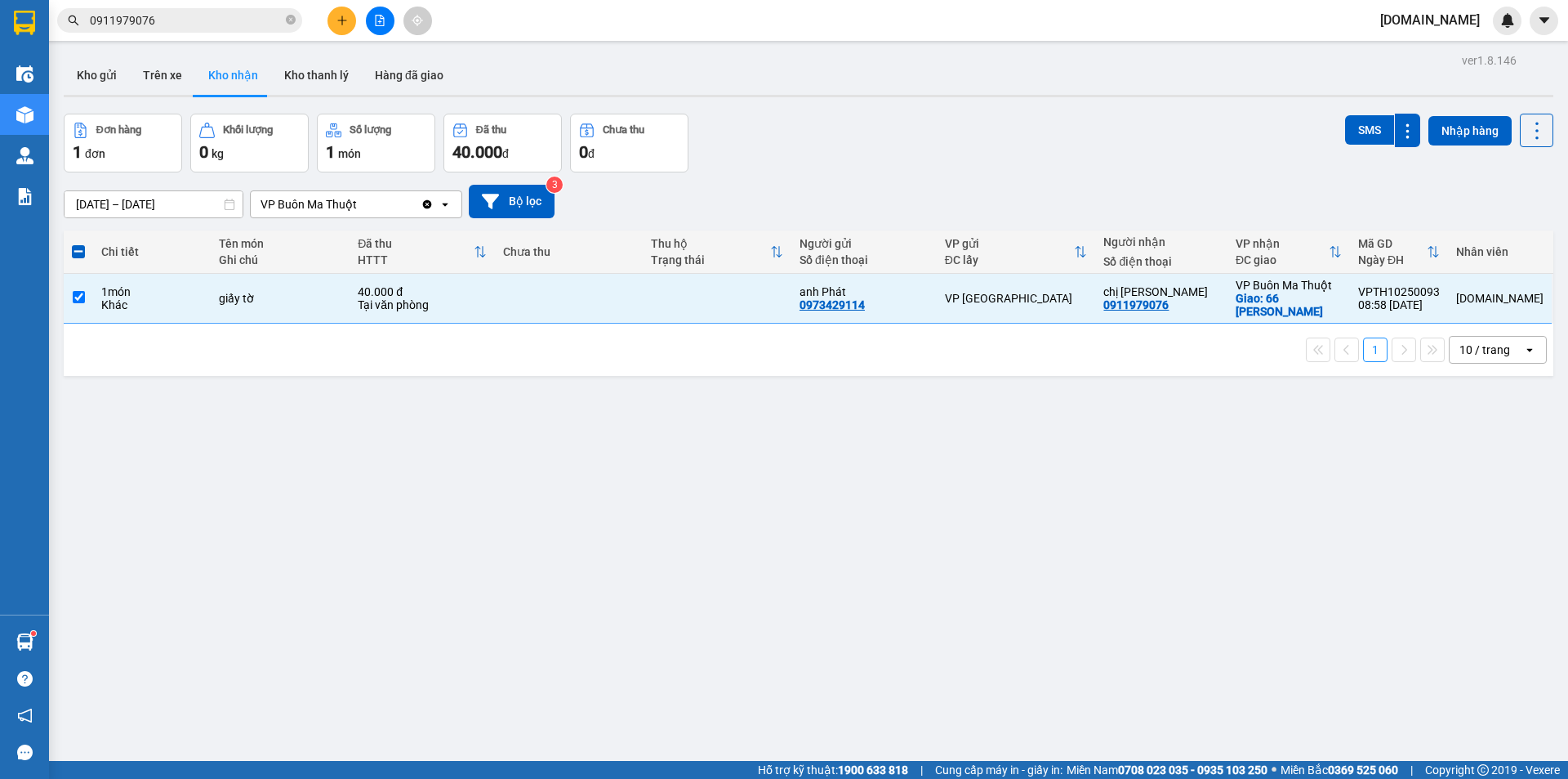
click at [602, 347] on div "1 10 / trang open" at bounding box center [808, 349] width 1477 height 28
click at [633, 300] on td at bounding box center [569, 299] width 148 height 50
checkbox input "false"
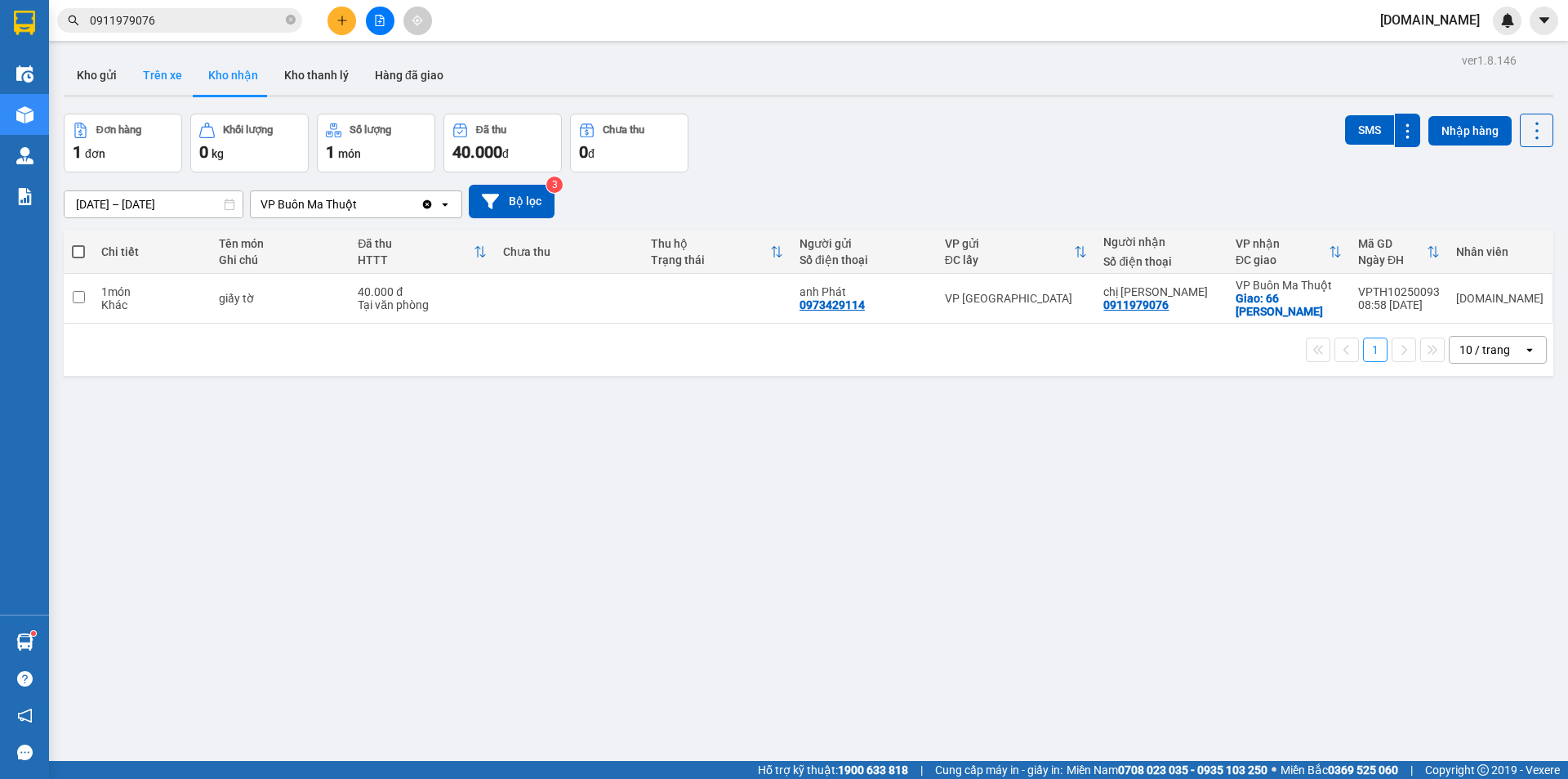
click at [158, 71] on button "Trên xe" at bounding box center [163, 74] width 65 height 39
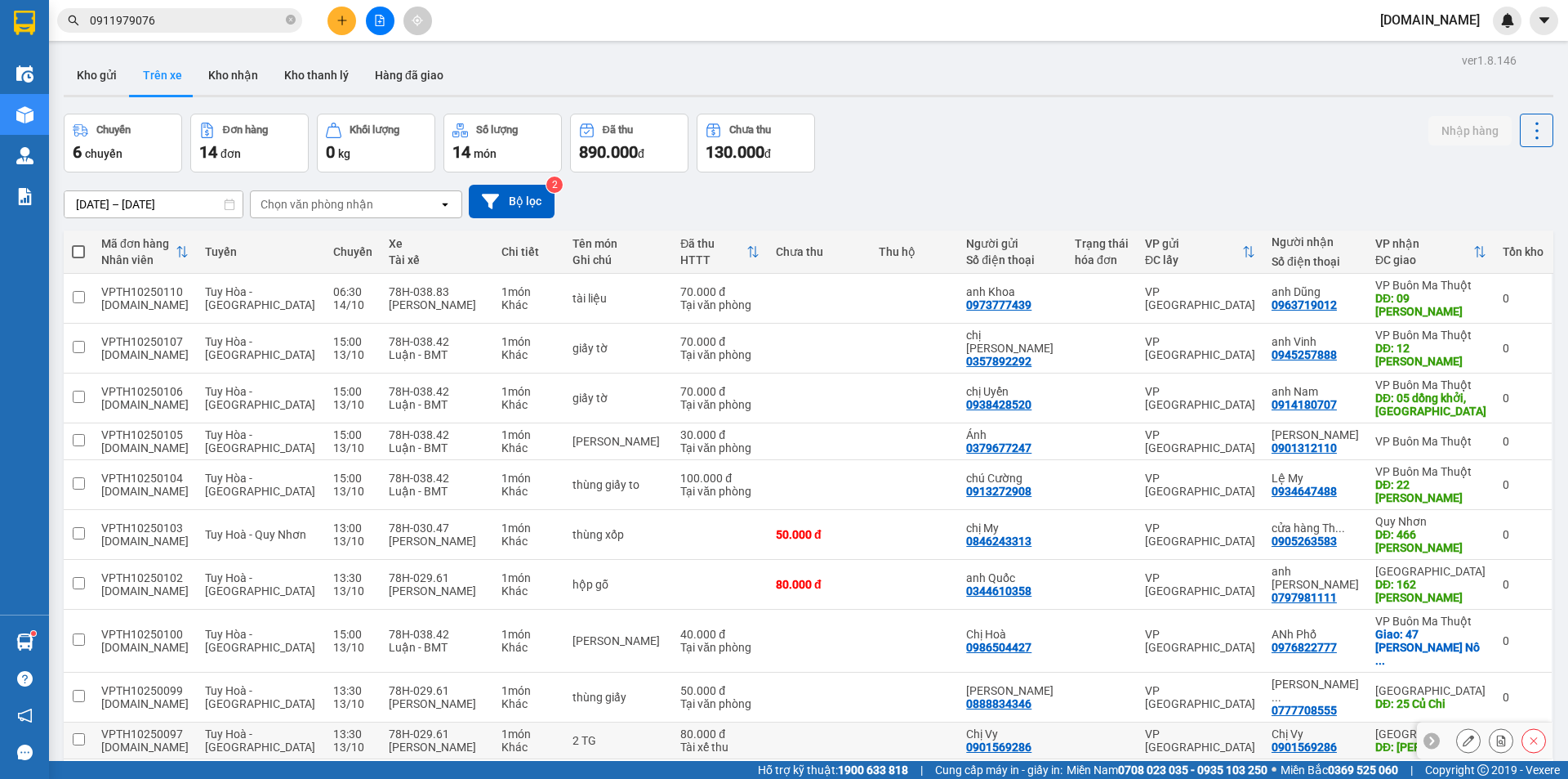
click at [894, 722] on td at bounding box center [914, 740] width 88 height 37
checkbox input "true"
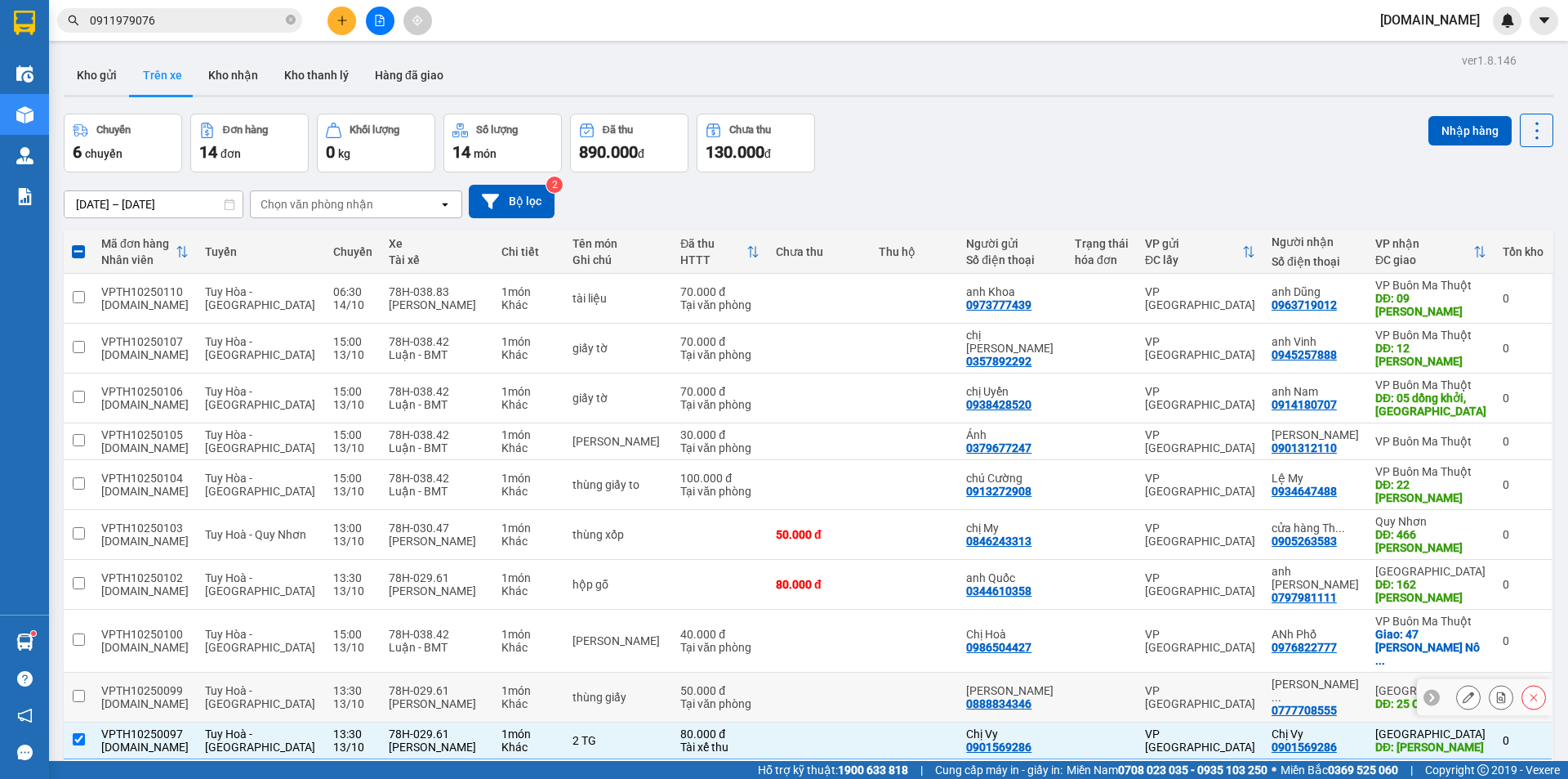
click at [921, 672] on td at bounding box center [914, 697] width 88 height 50
checkbox input "true"
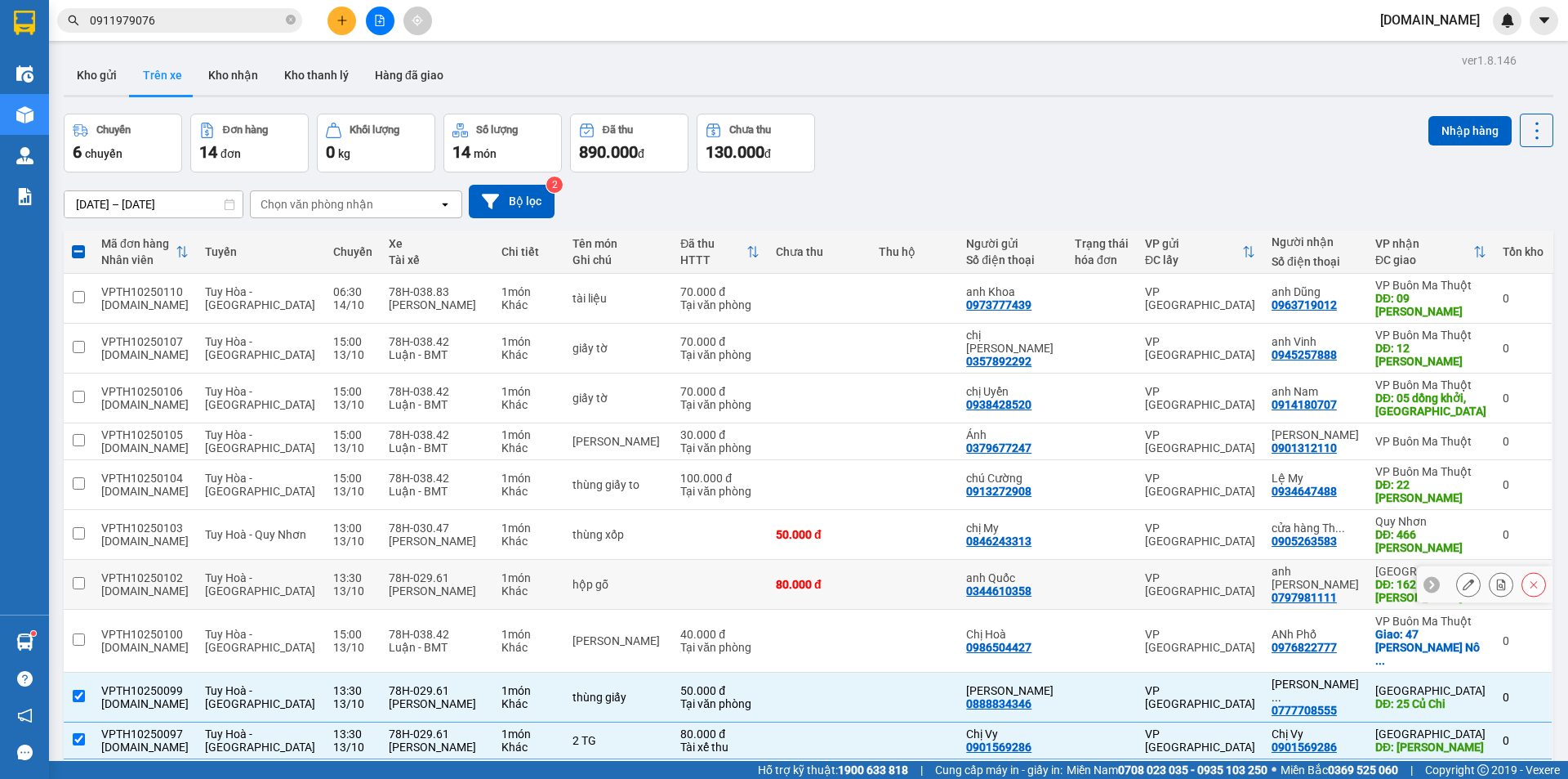
click at [874, 560] on td at bounding box center [914, 584] width 88 height 50
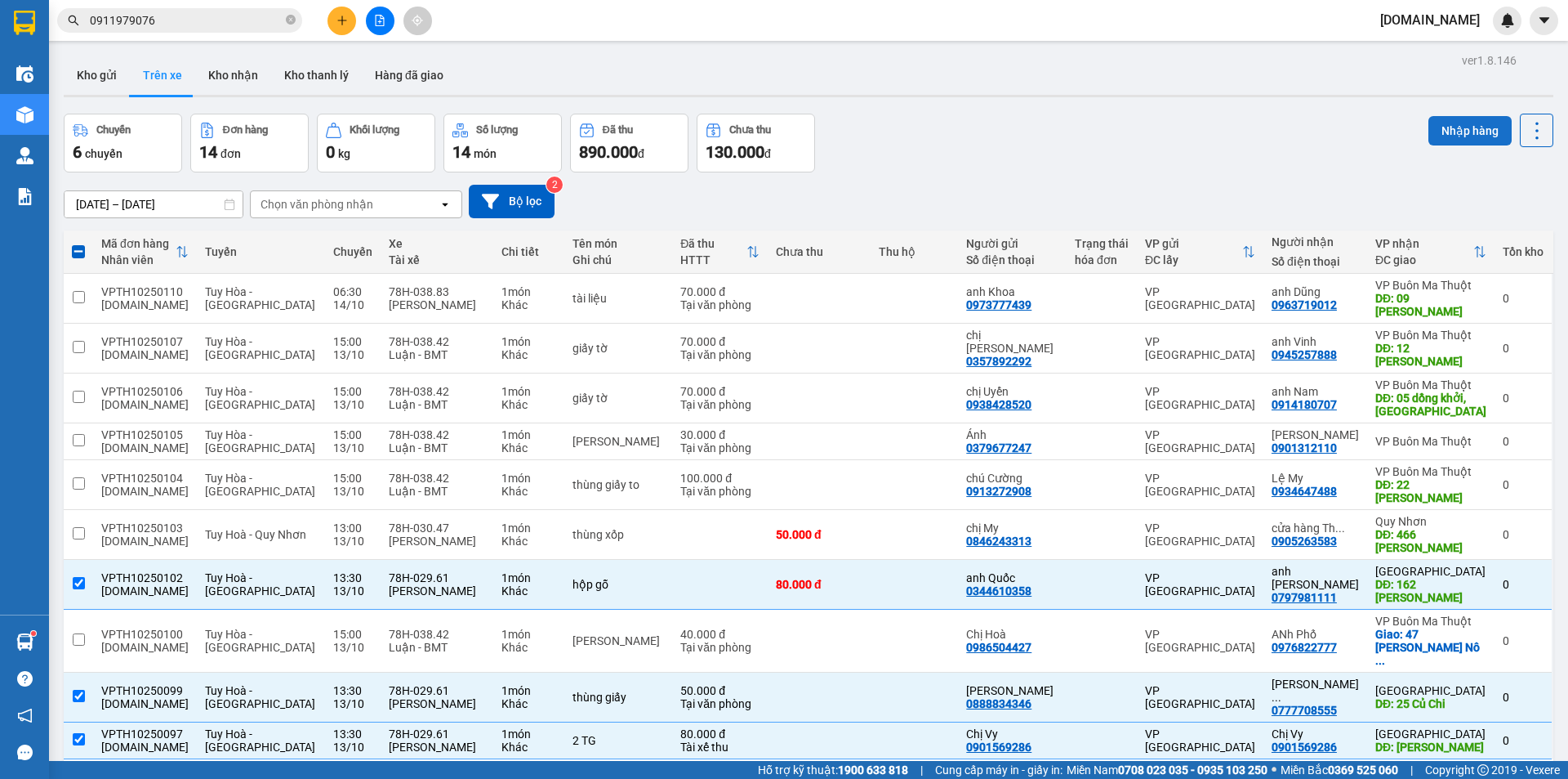
click at [1442, 117] on button "Nhập hàng" at bounding box center [1469, 130] width 83 height 30
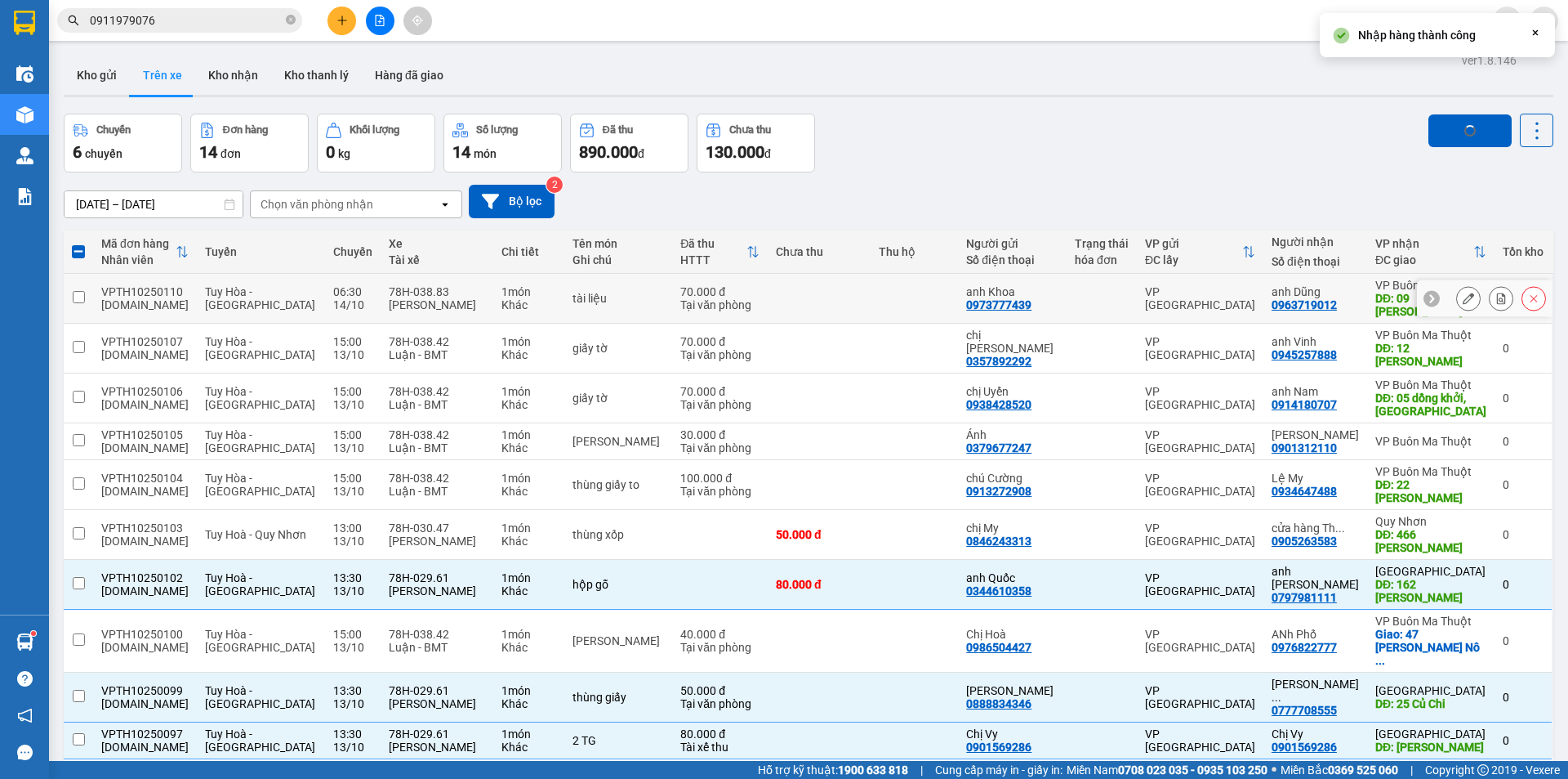
checkbox input "false"
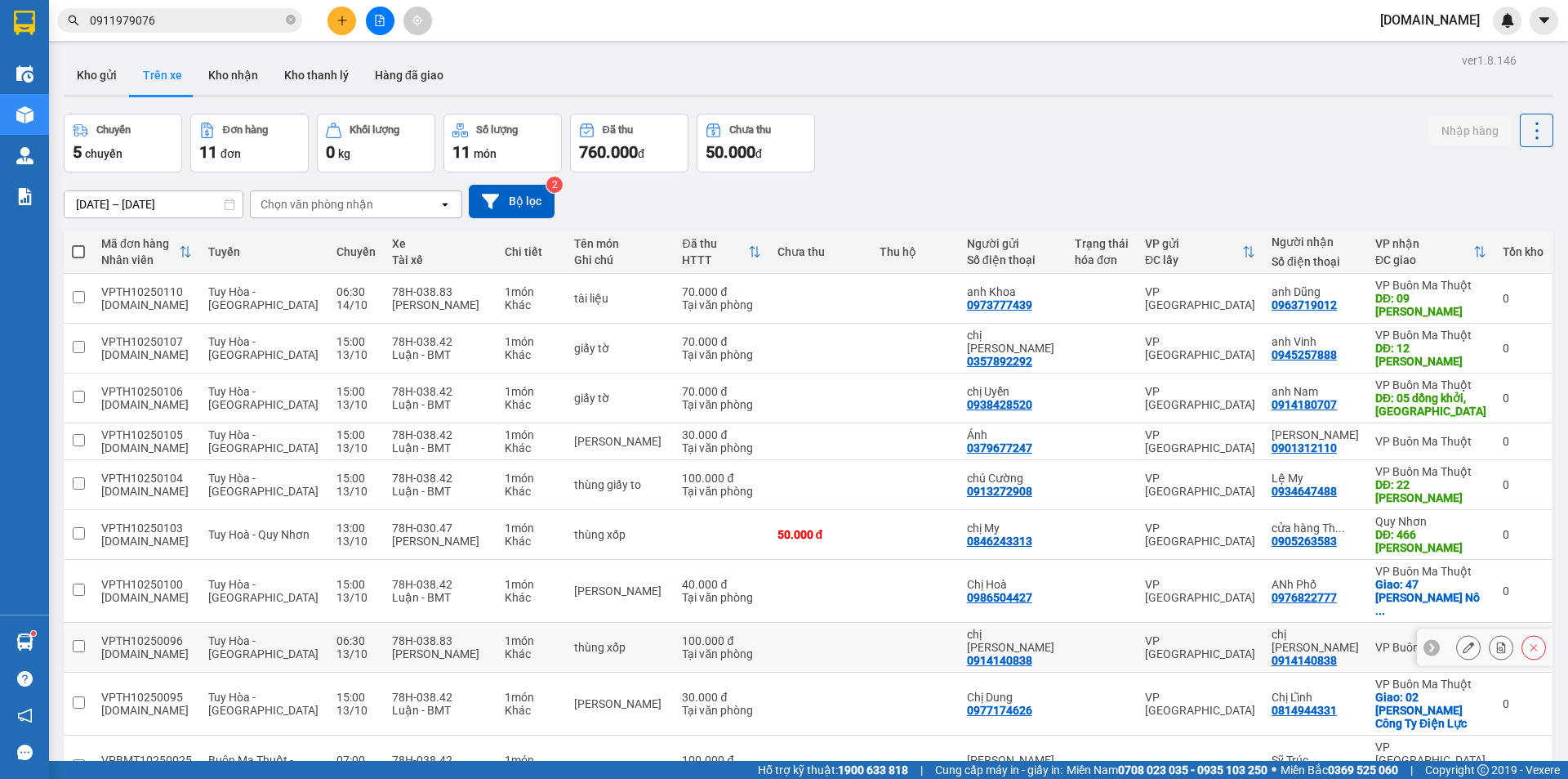
click at [881, 622] on td at bounding box center [914, 647] width 88 height 50
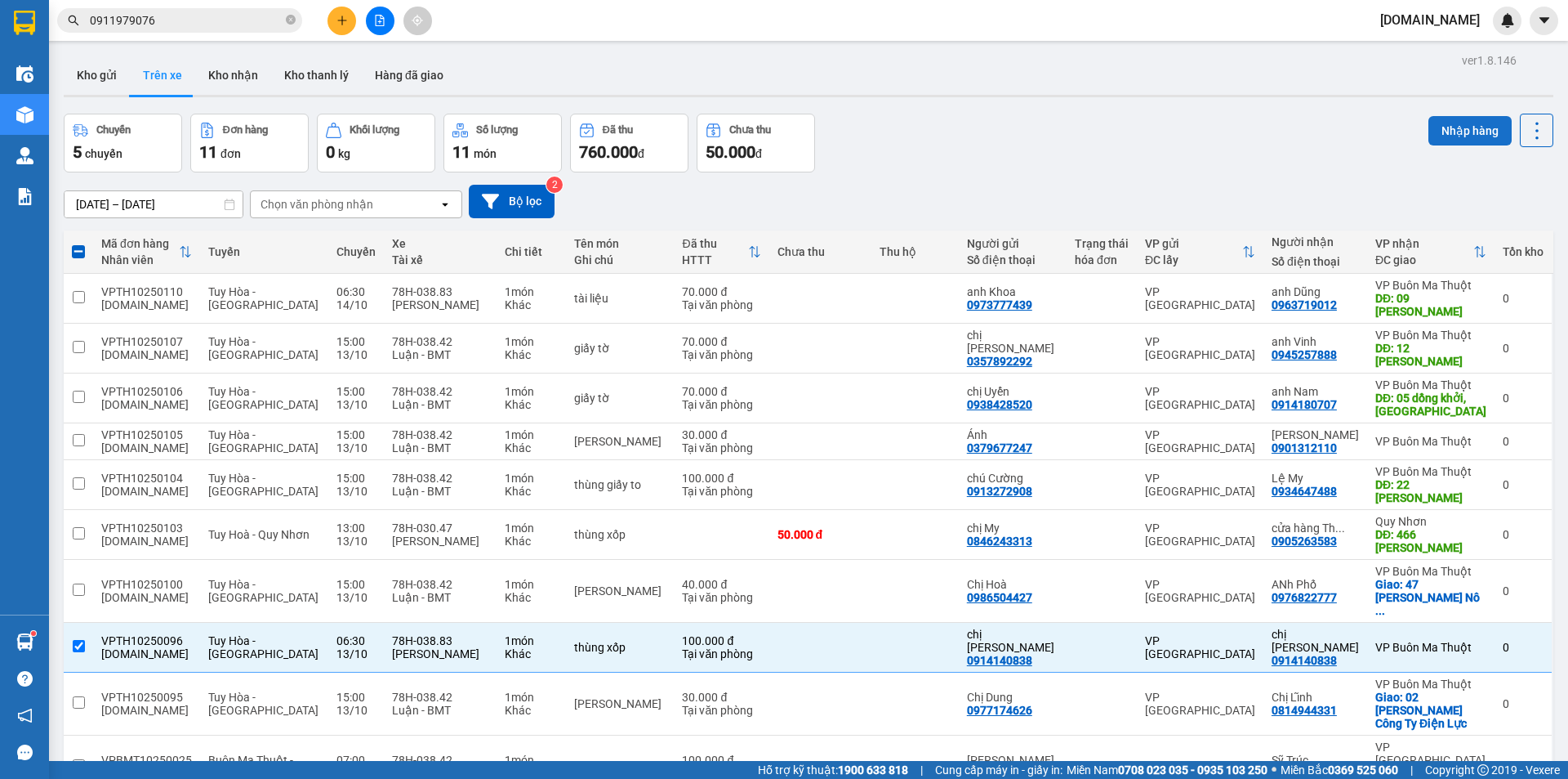
click at [1439, 130] on button "Nhập hàng" at bounding box center [1469, 130] width 83 height 30
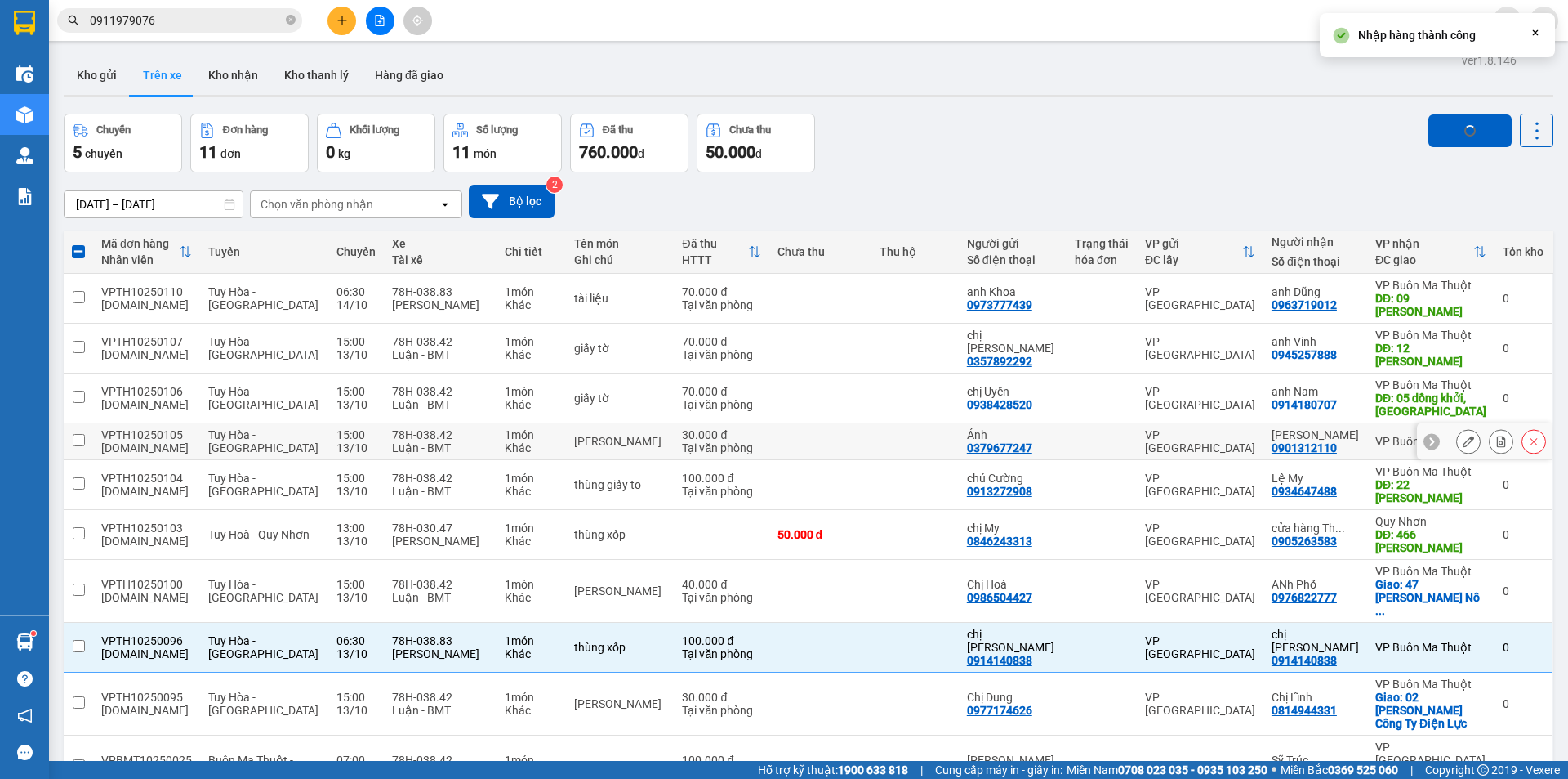
checkbox input "false"
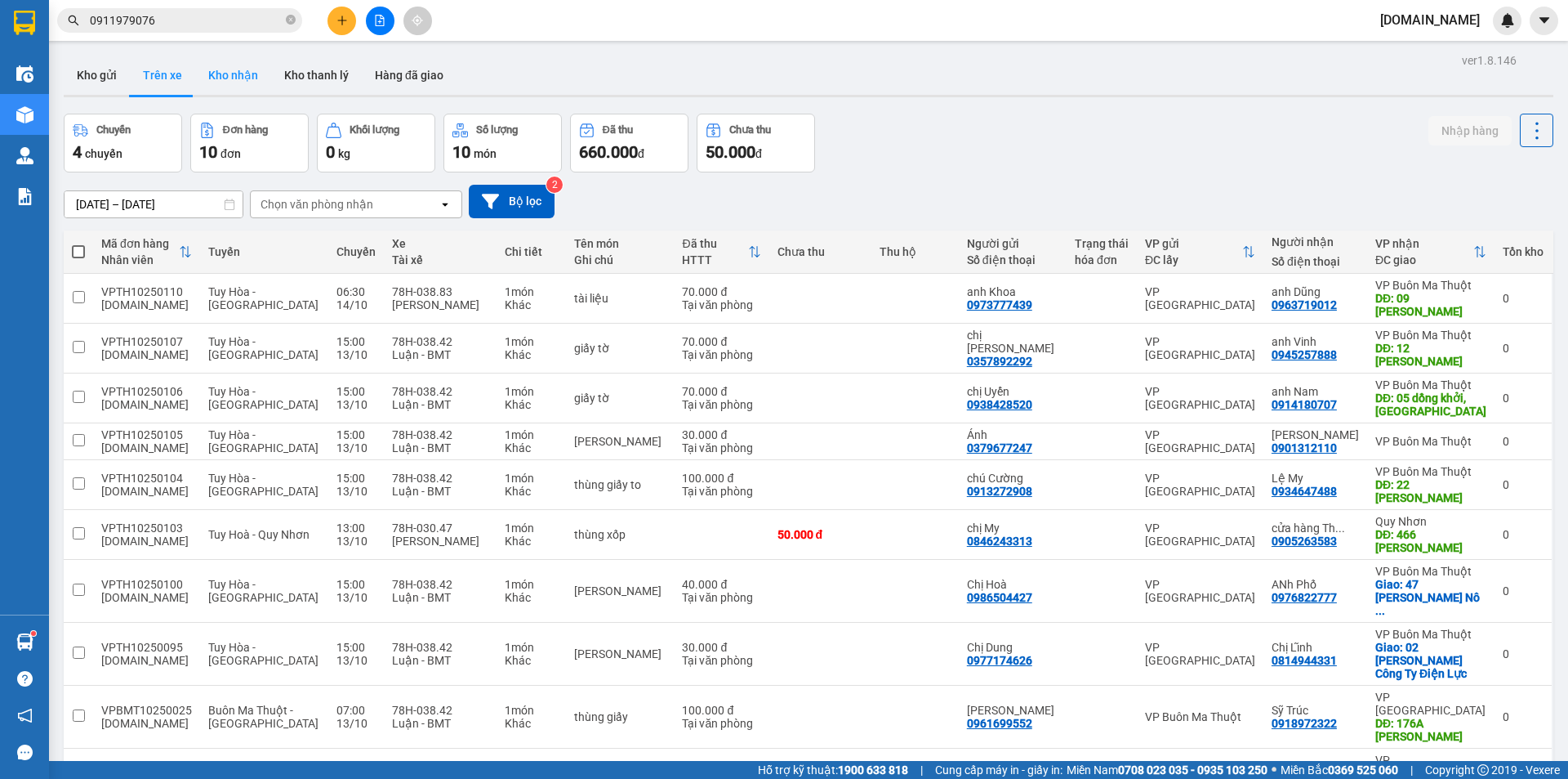
click at [236, 62] on button "Kho nhận" at bounding box center [233, 74] width 76 height 39
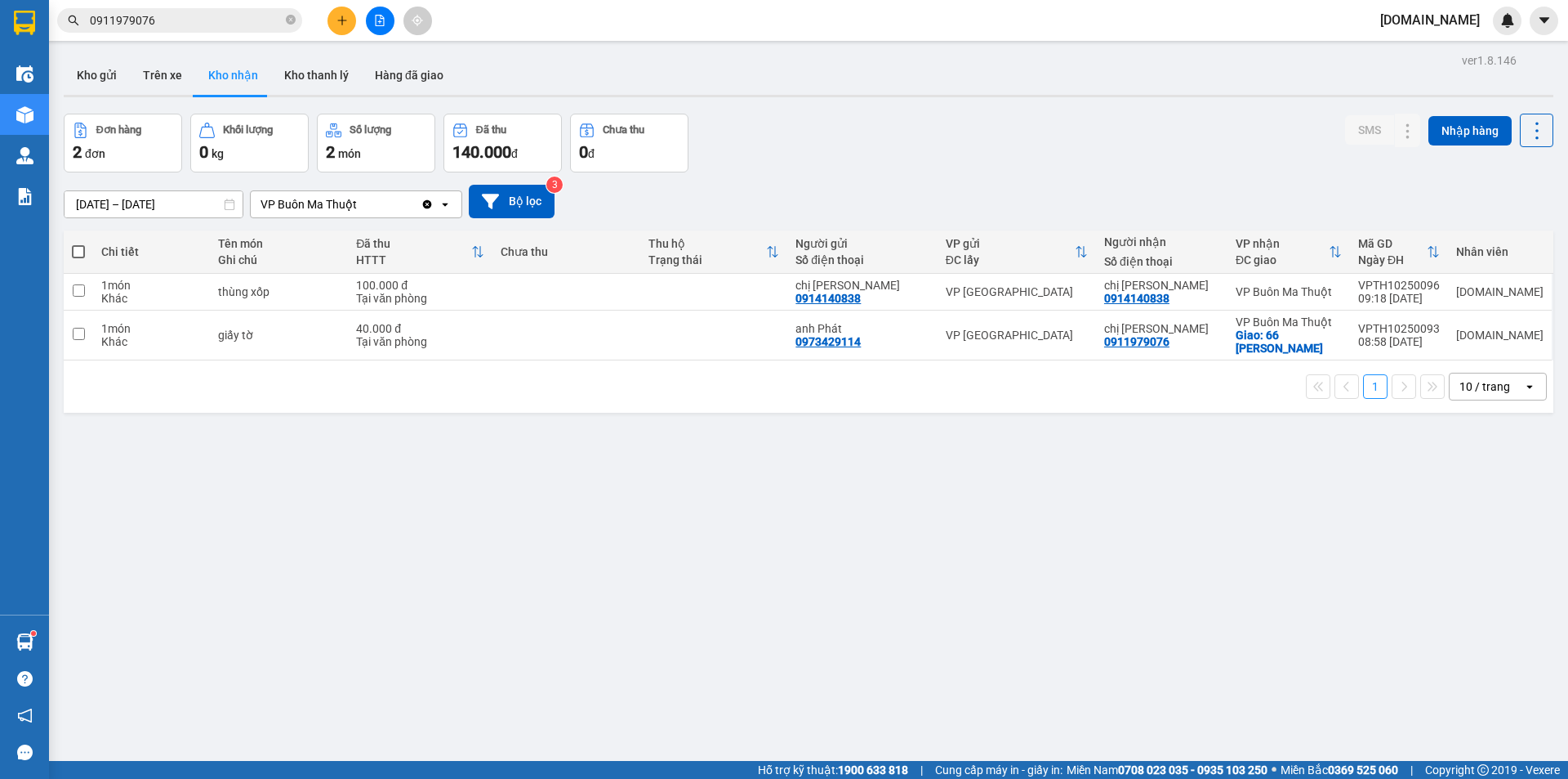
click at [401, 190] on div "VP Buôn Ma Thuột Clear value open" at bounding box center [355, 204] width 213 height 28
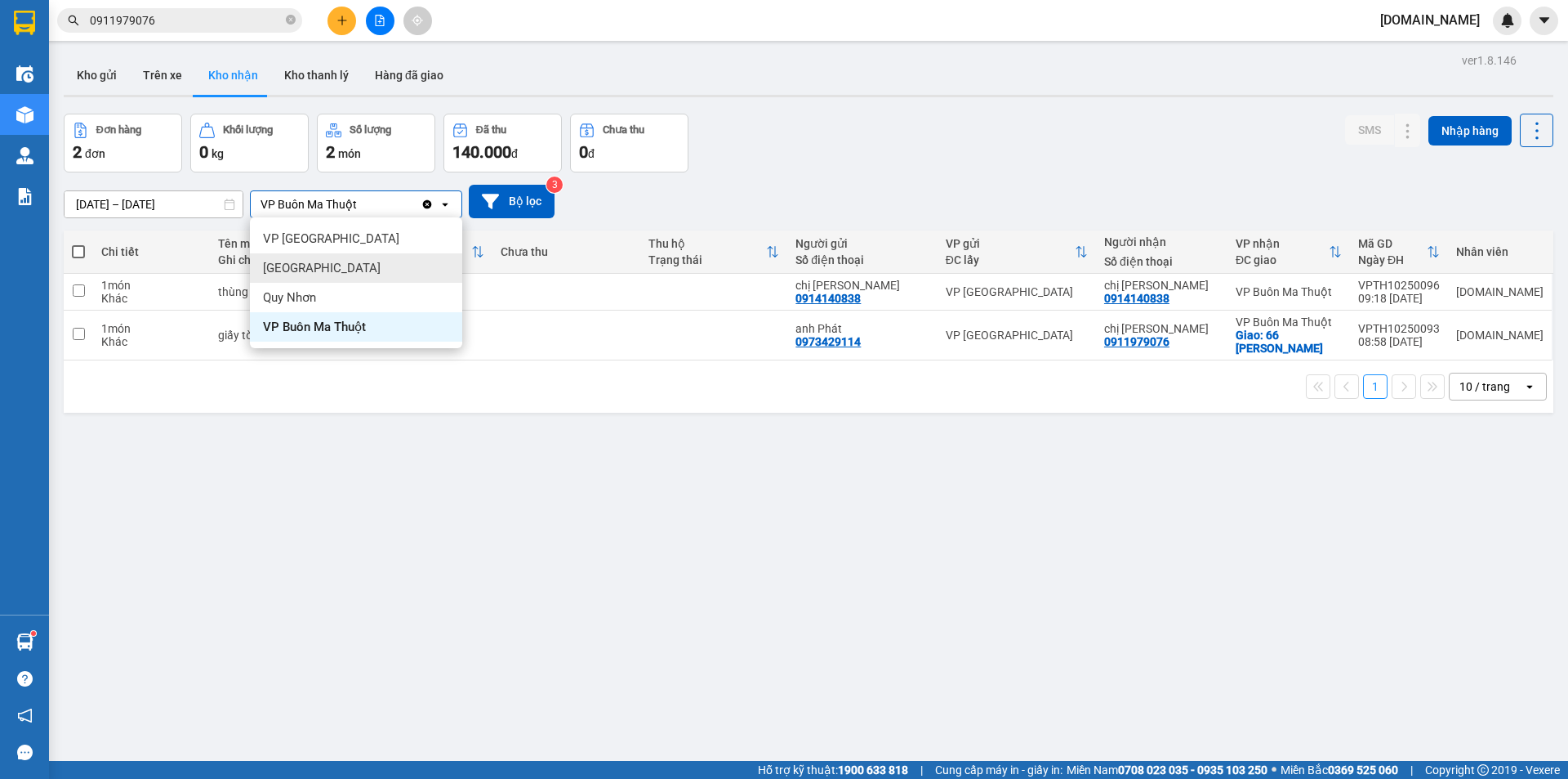
click at [377, 267] on div "[GEOGRAPHIC_DATA]" at bounding box center [355, 268] width 213 height 30
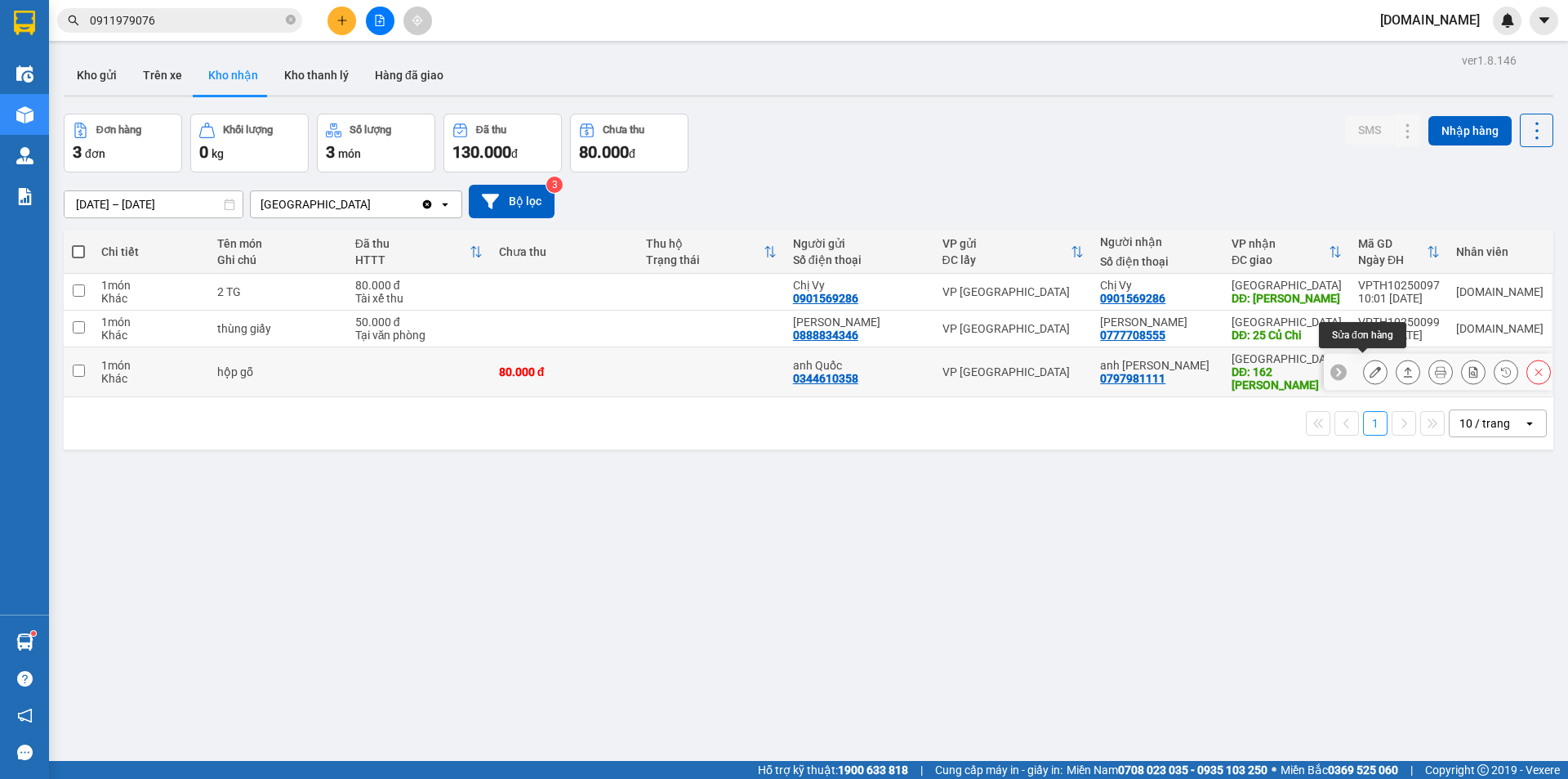
click at [1364, 360] on button at bounding box center [1374, 373] width 23 height 29
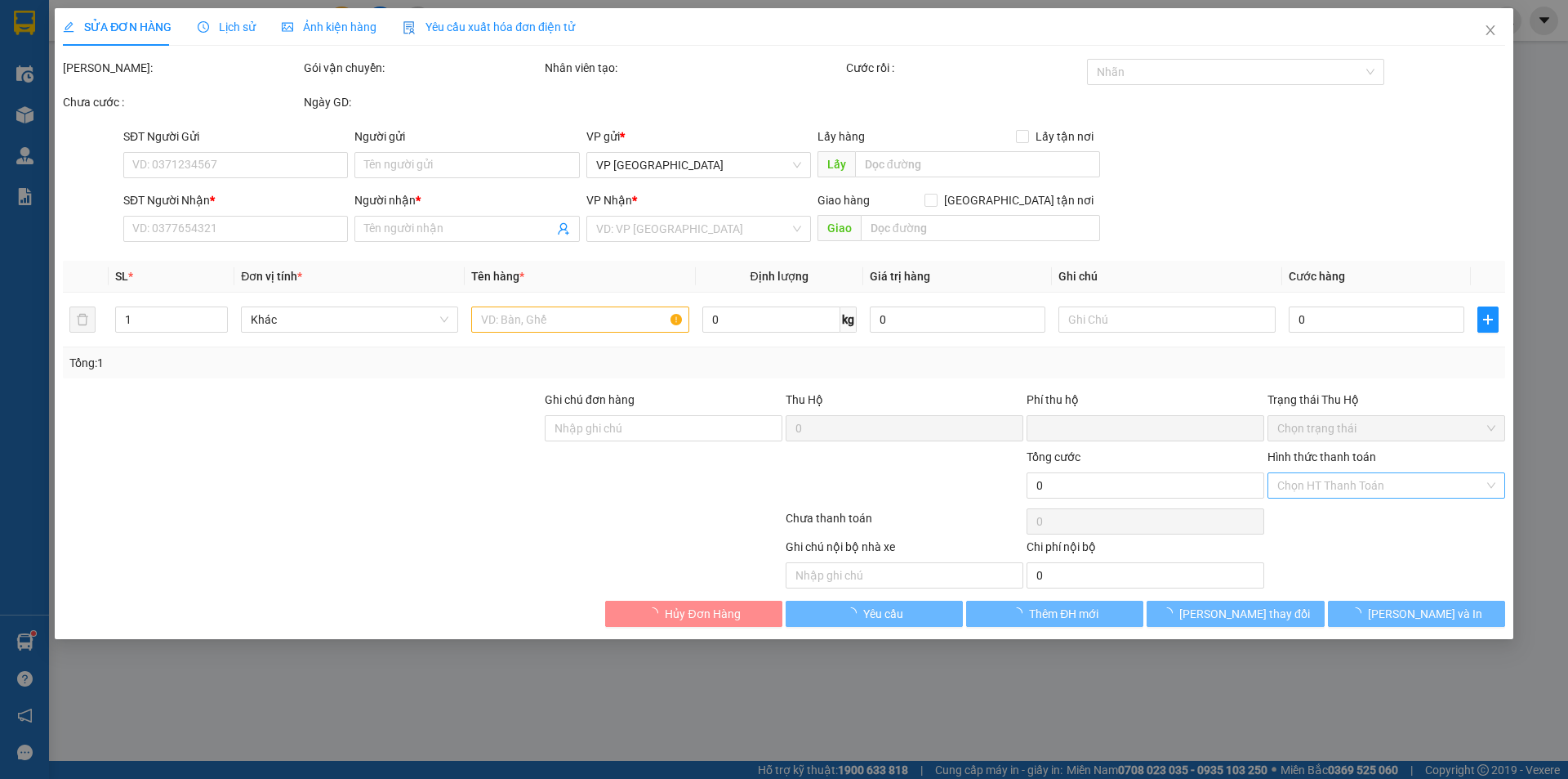
click at [1418, 486] on input "Hình thức thanh toán" at bounding box center [1380, 485] width 206 height 24
type input "0344610358"
type input "anh Quốc"
type input "0797981111"
type input "anh [PERSON_NAME]"
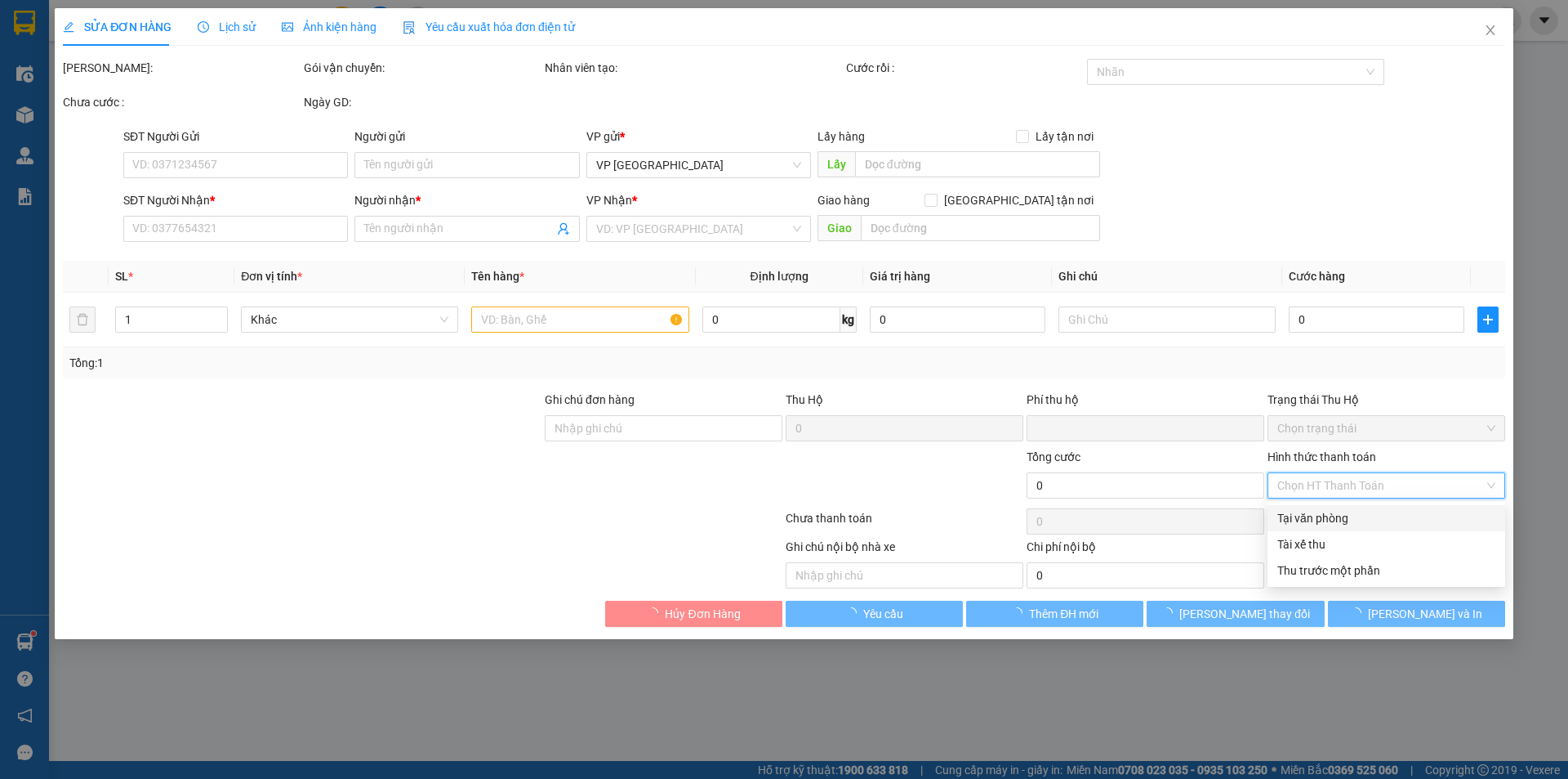
type input "162 [PERSON_NAME]"
type input "0"
type input "80.000"
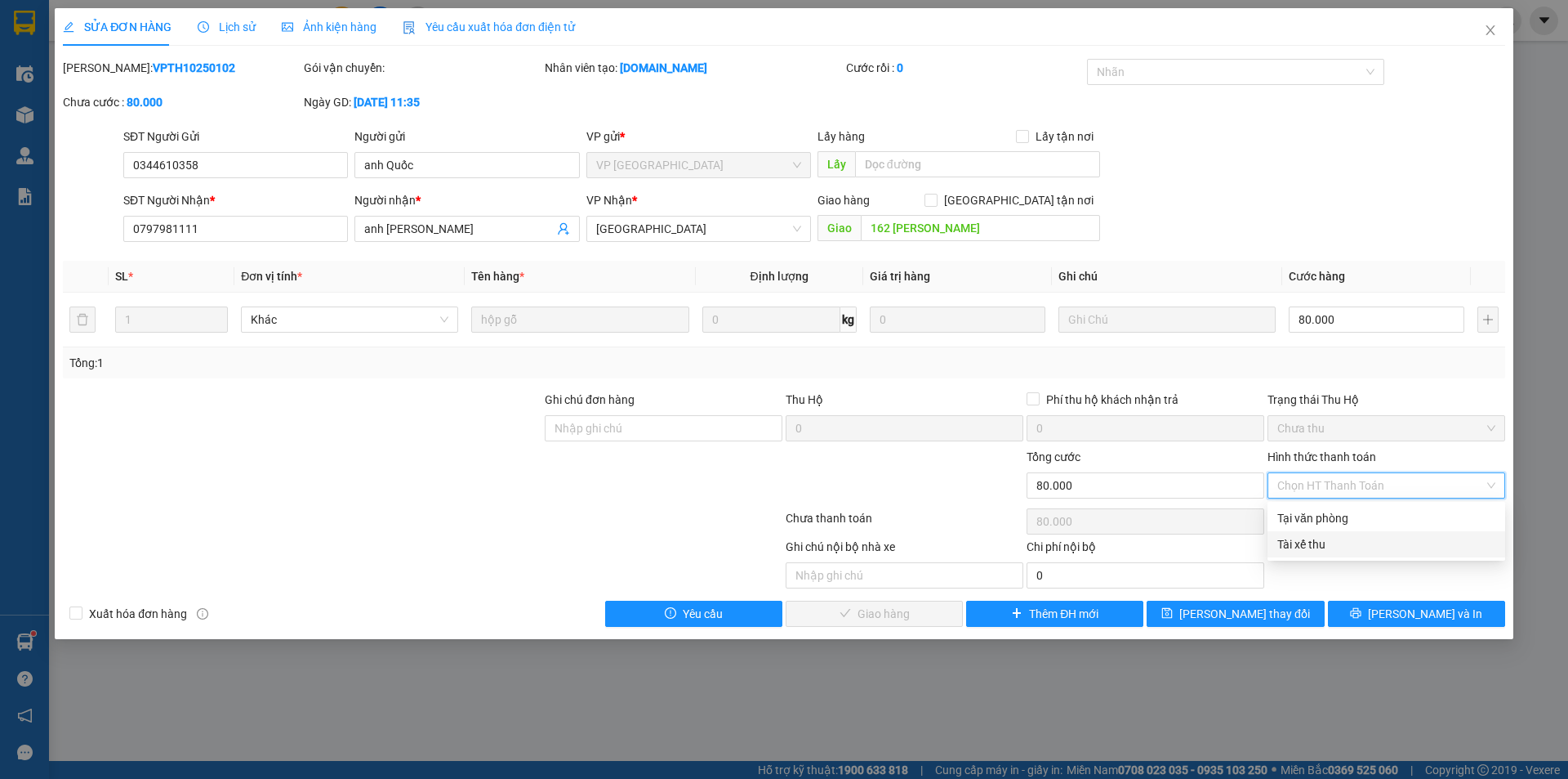
click at [1378, 545] on div "Tài xế thu" at bounding box center [1385, 544] width 218 height 18
type input "0"
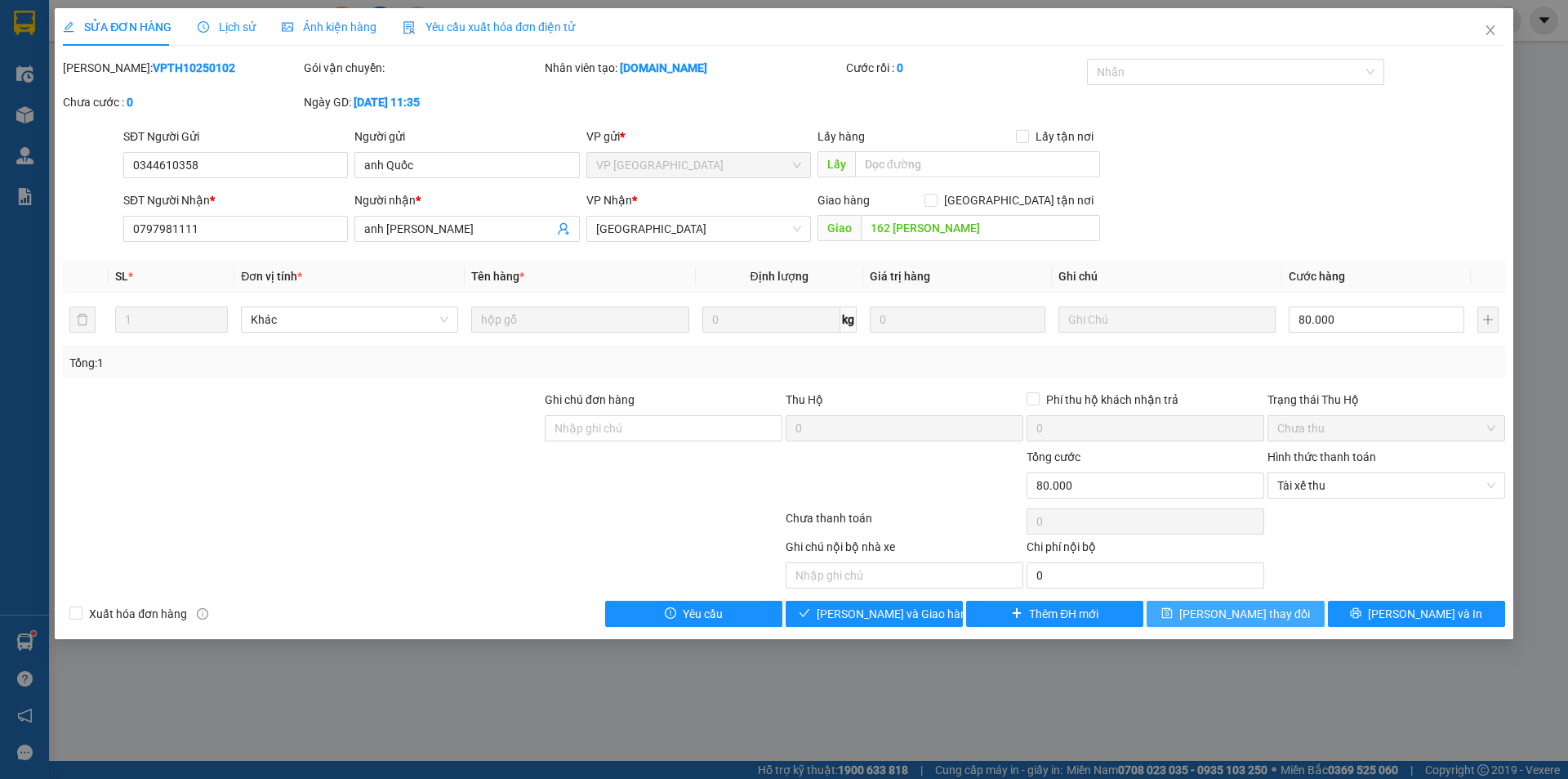
click at [1259, 613] on span "[PERSON_NAME] thay đổi" at bounding box center [1244, 613] width 130 height 18
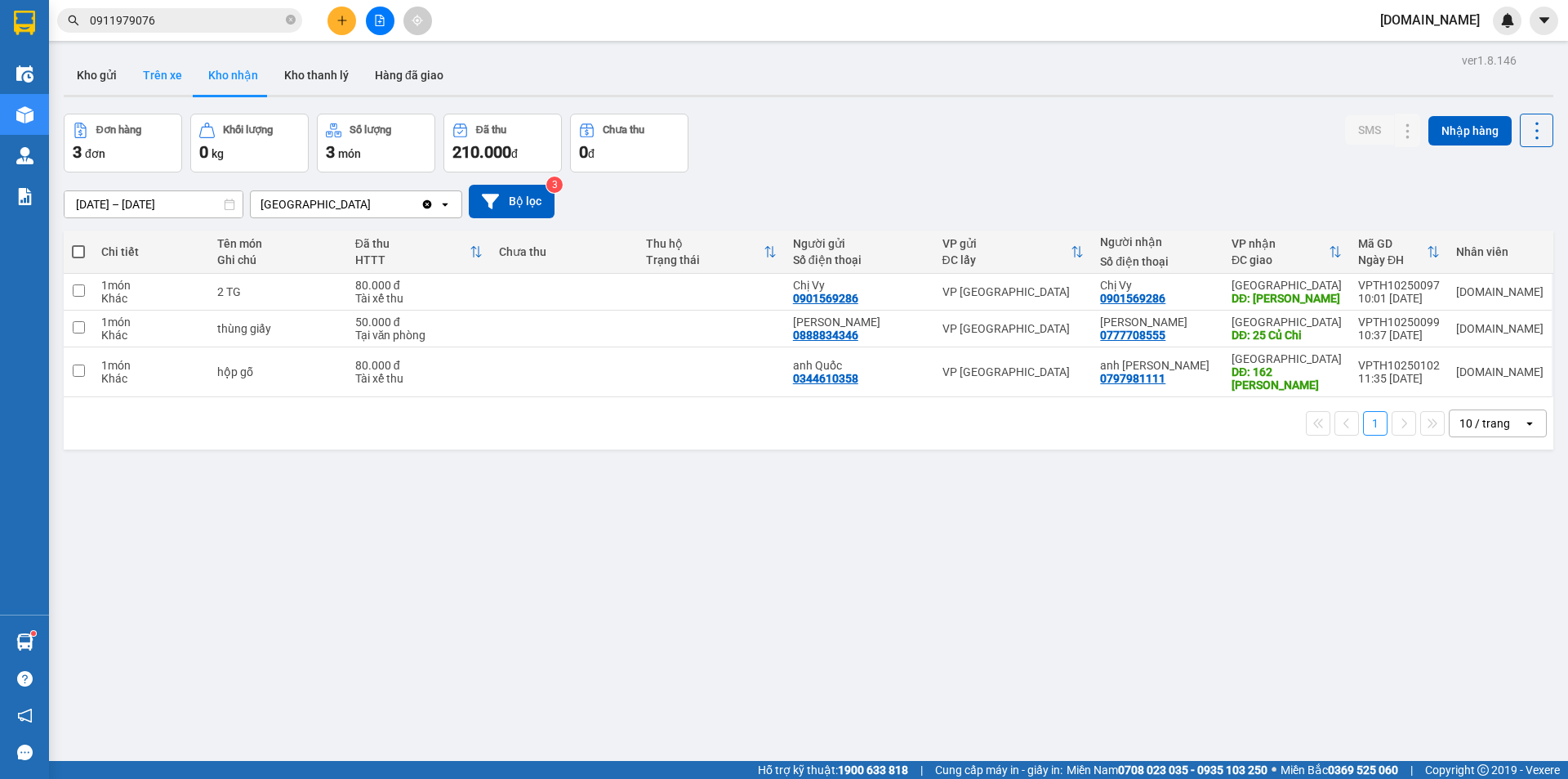
click at [171, 80] on button "Trên xe" at bounding box center [163, 74] width 65 height 39
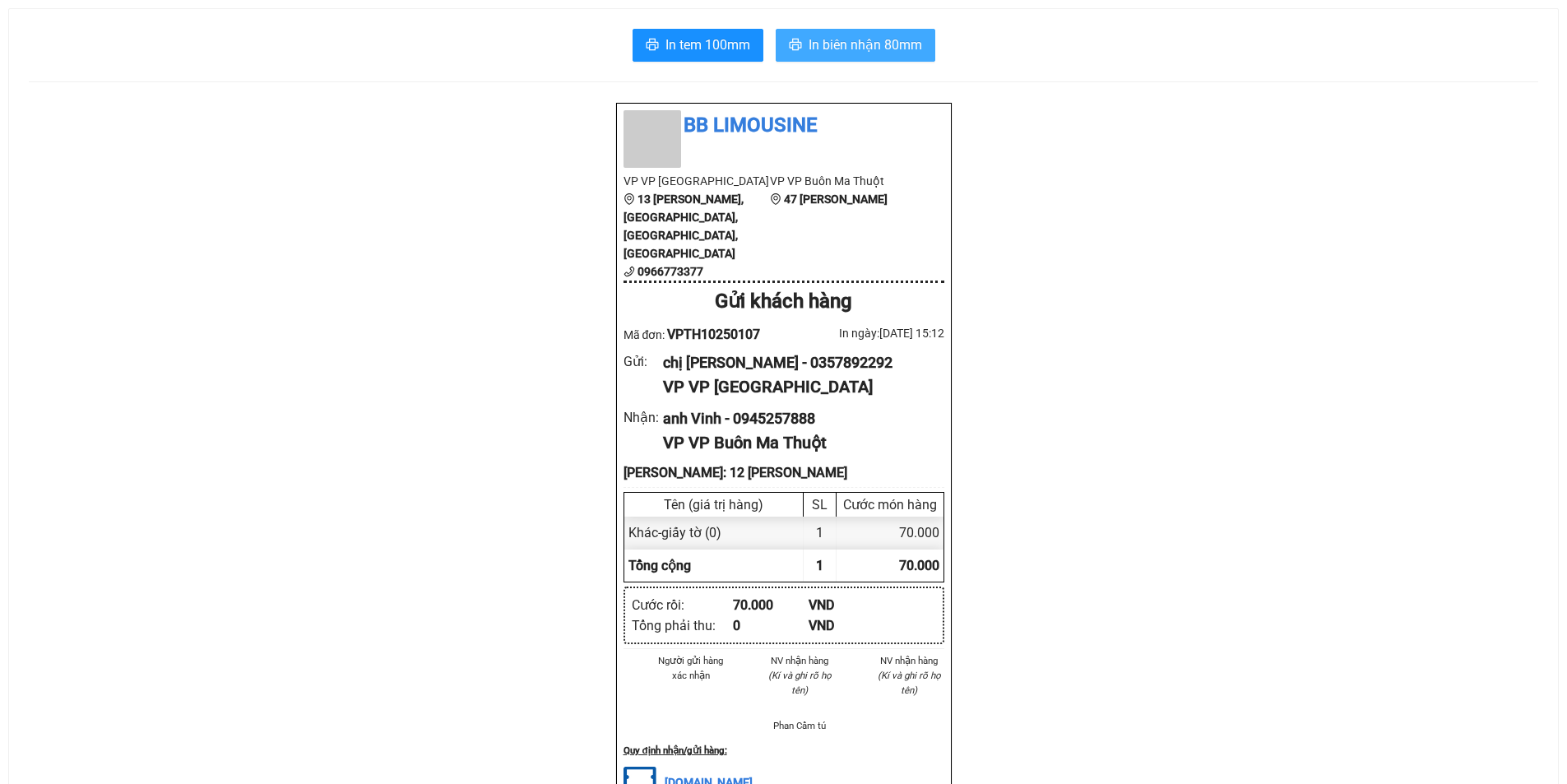
click at [866, 49] on span "In biên nhận 80mm" at bounding box center [865, 45] width 114 height 21
click at [848, 47] on span "In biên nhận 80mm" at bounding box center [865, 45] width 114 height 21
